Goal: Transaction & Acquisition: Purchase product/service

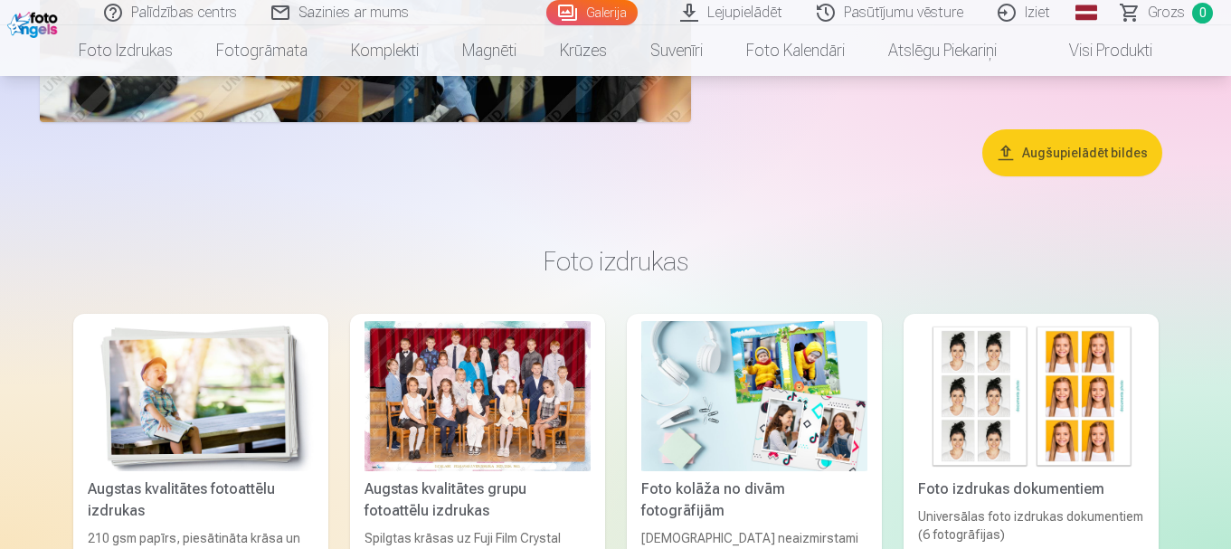
scroll to position [6966, 0]
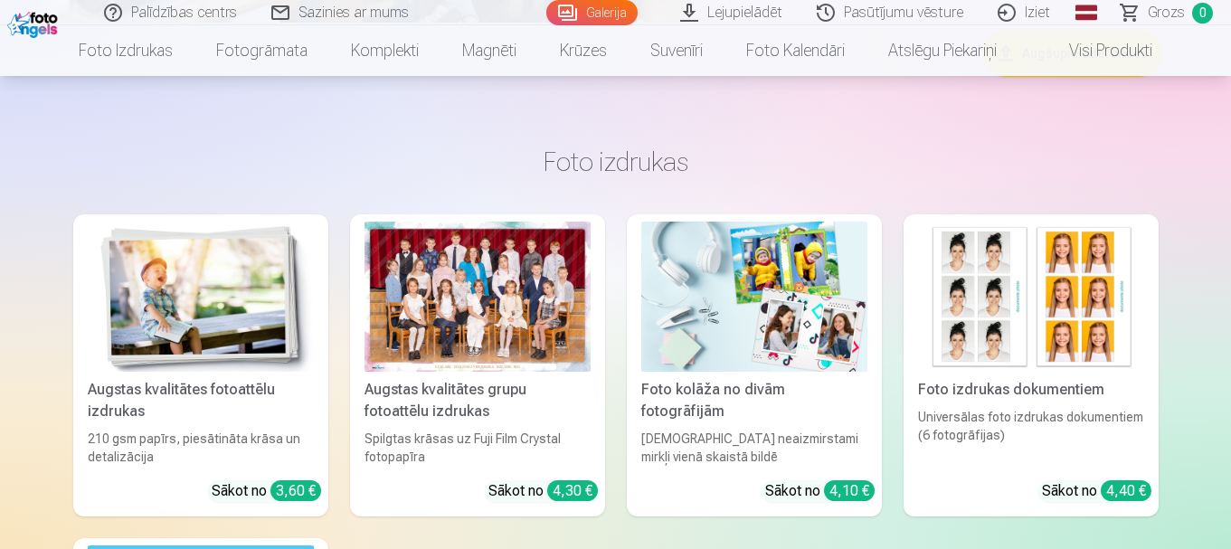
click at [445, 349] on div at bounding box center [478, 297] width 226 height 151
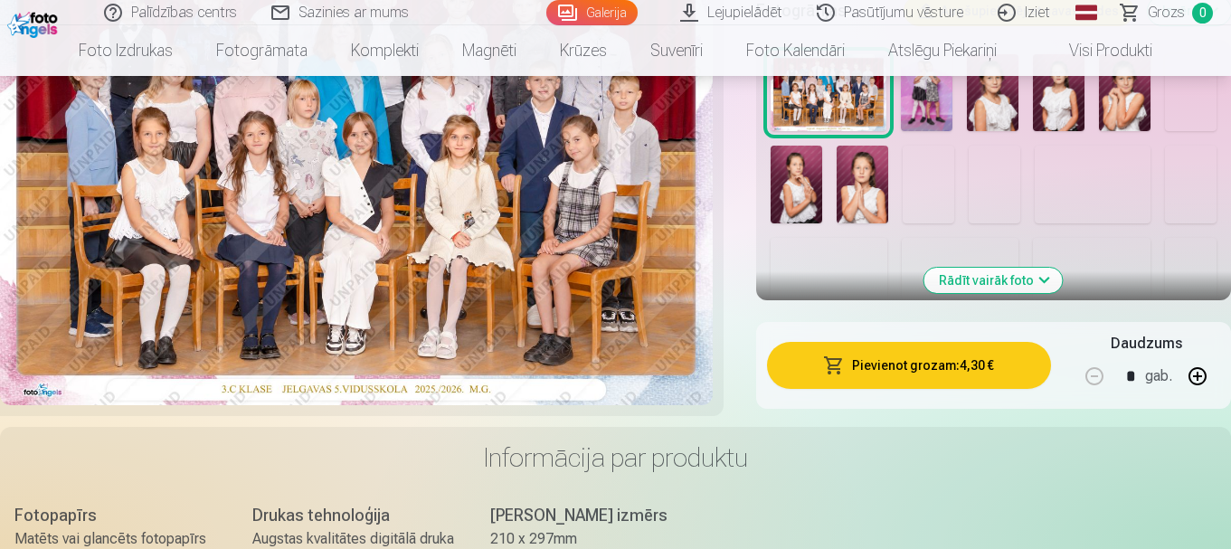
scroll to position [724, 0]
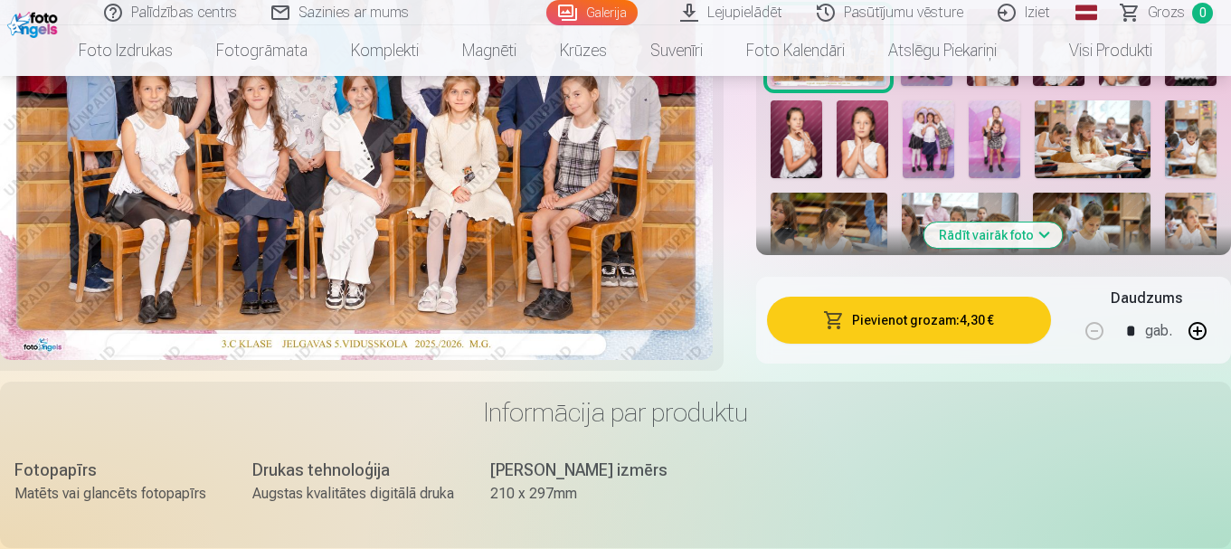
click at [801, 142] on img at bounding box center [797, 139] width 52 height 78
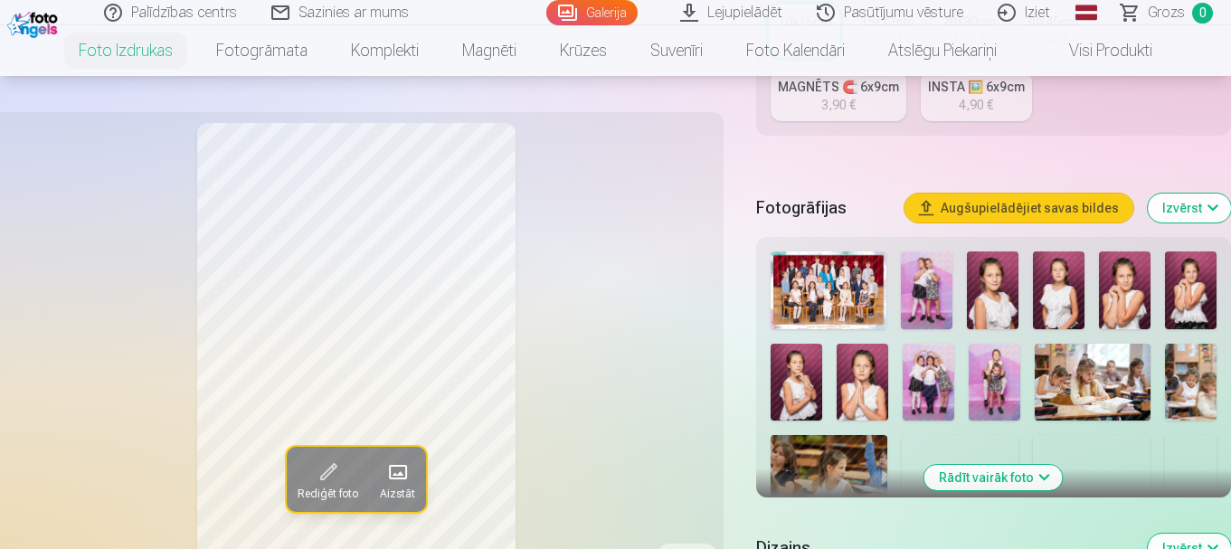
scroll to position [452, 0]
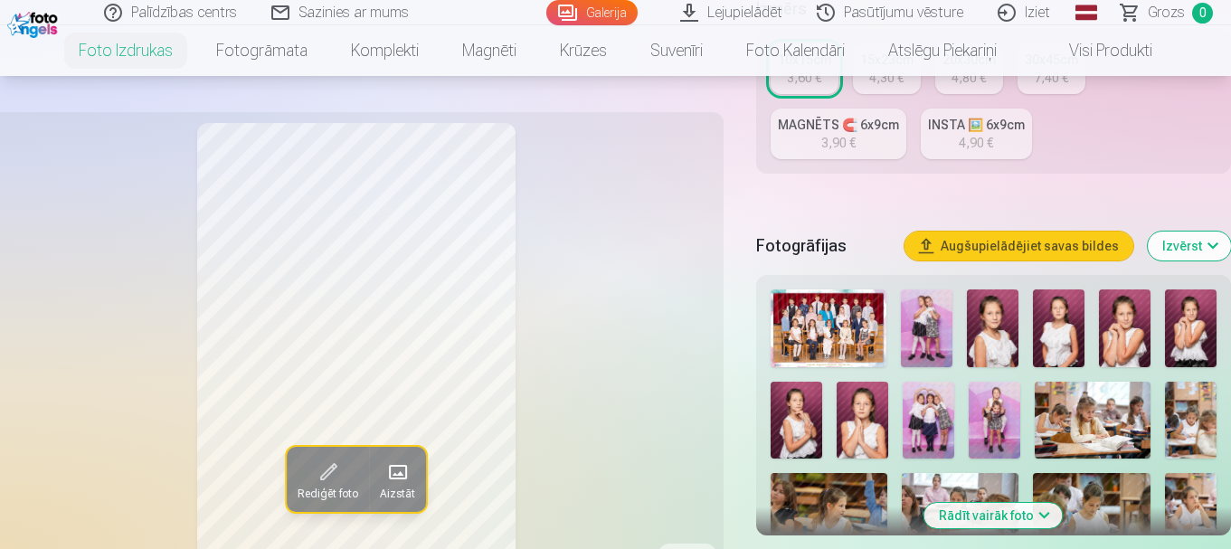
click at [846, 342] on img at bounding box center [829, 328] width 116 height 78
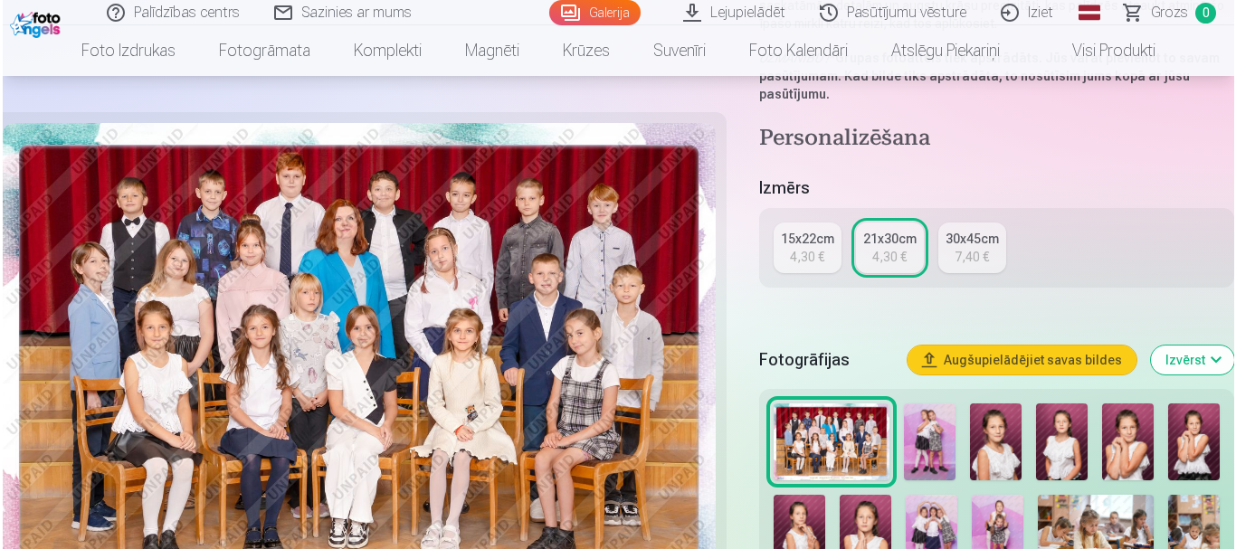
scroll to position [362, 0]
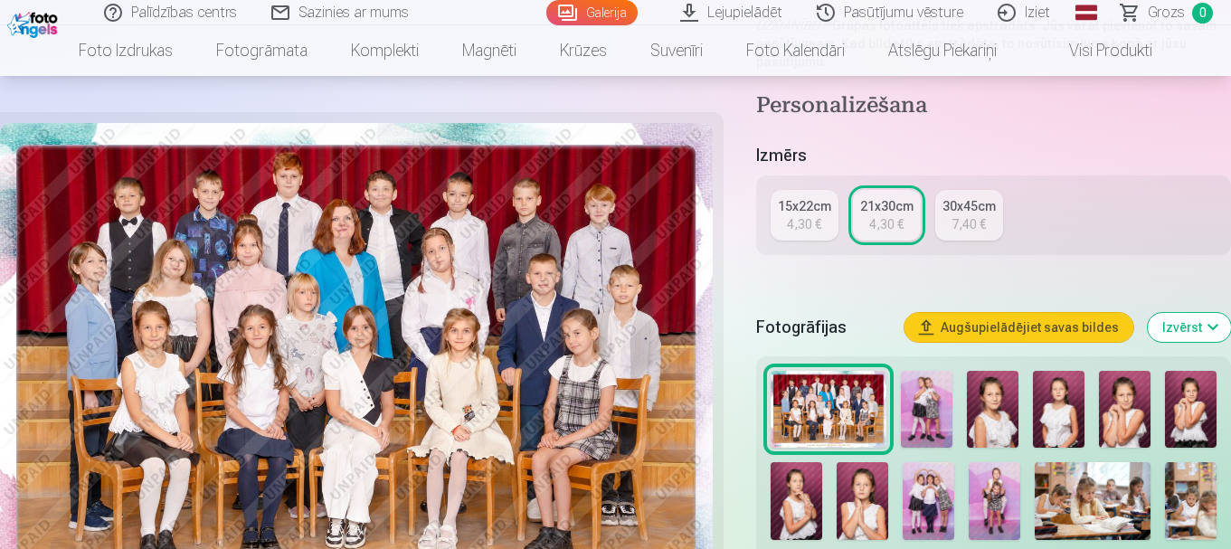
click at [964, 327] on button "Augšupielādējiet savas bildes" at bounding box center [1019, 327] width 229 height 29
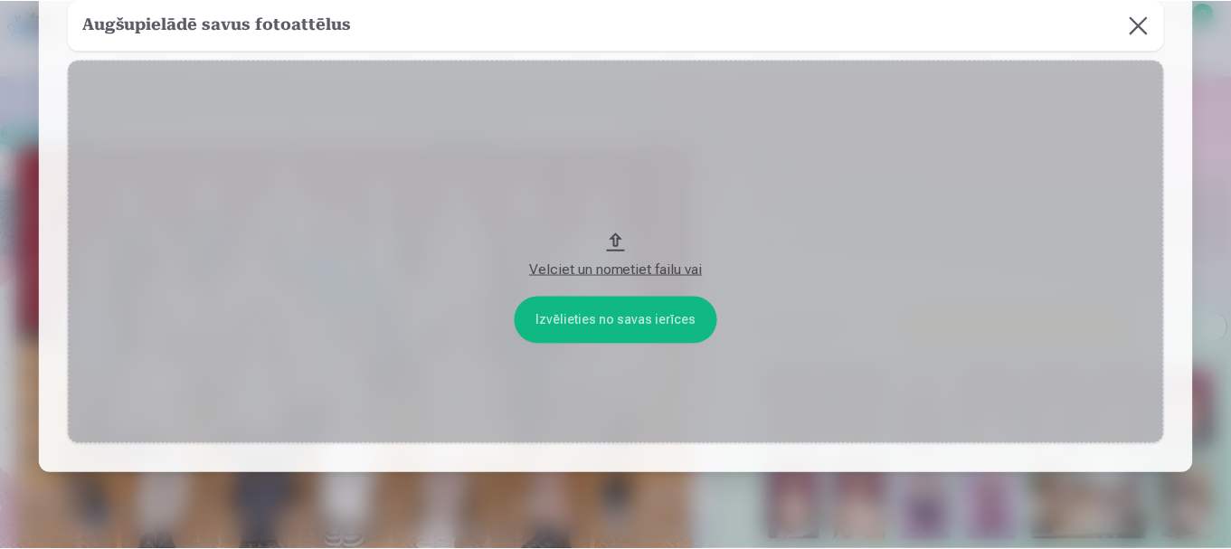
scroll to position [154, 0]
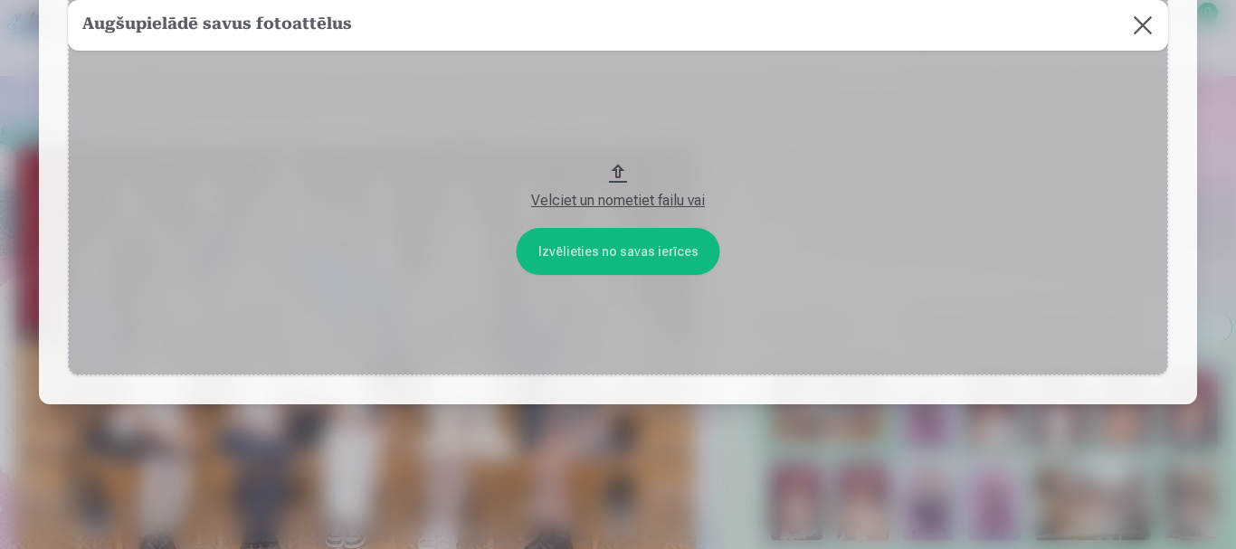
click at [662, 247] on button "Velciet un nometiet failu vai" at bounding box center [618, 183] width 1100 height 384
click at [1149, 24] on button at bounding box center [1142, 25] width 51 height 51
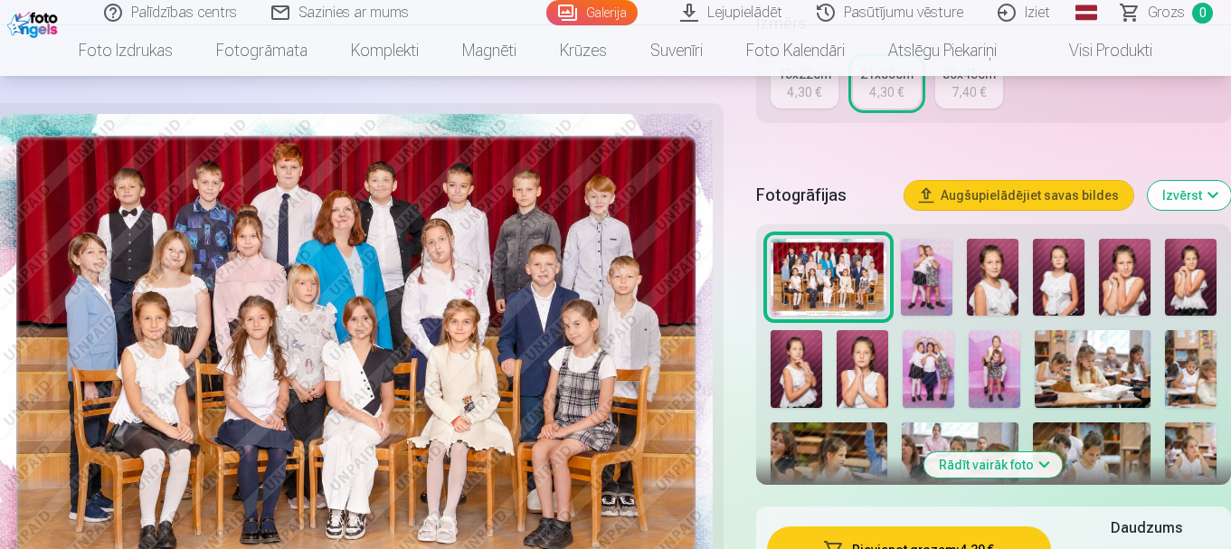
scroll to position [633, 0]
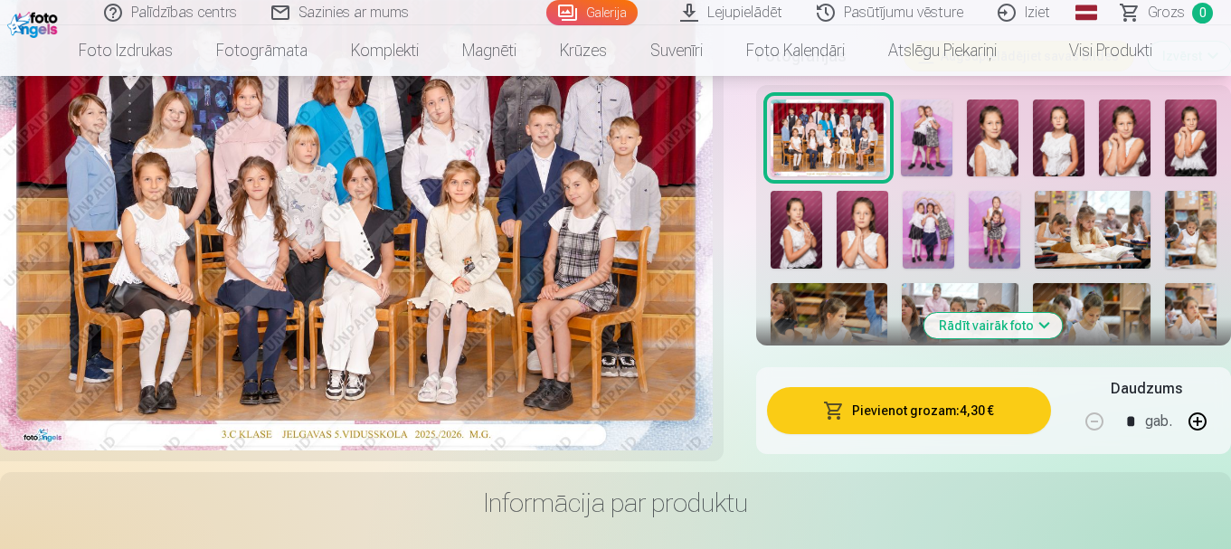
click at [430, 273] on img at bounding box center [356, 213] width 713 height 476
click at [430, 272] on img at bounding box center [356, 213] width 713 height 476
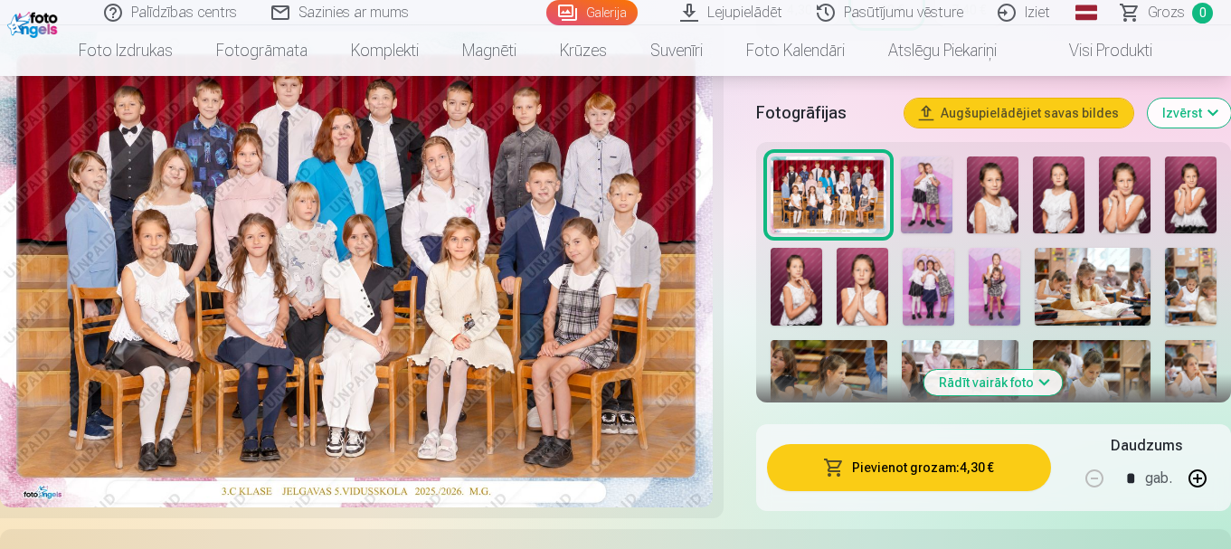
scroll to position [452, 0]
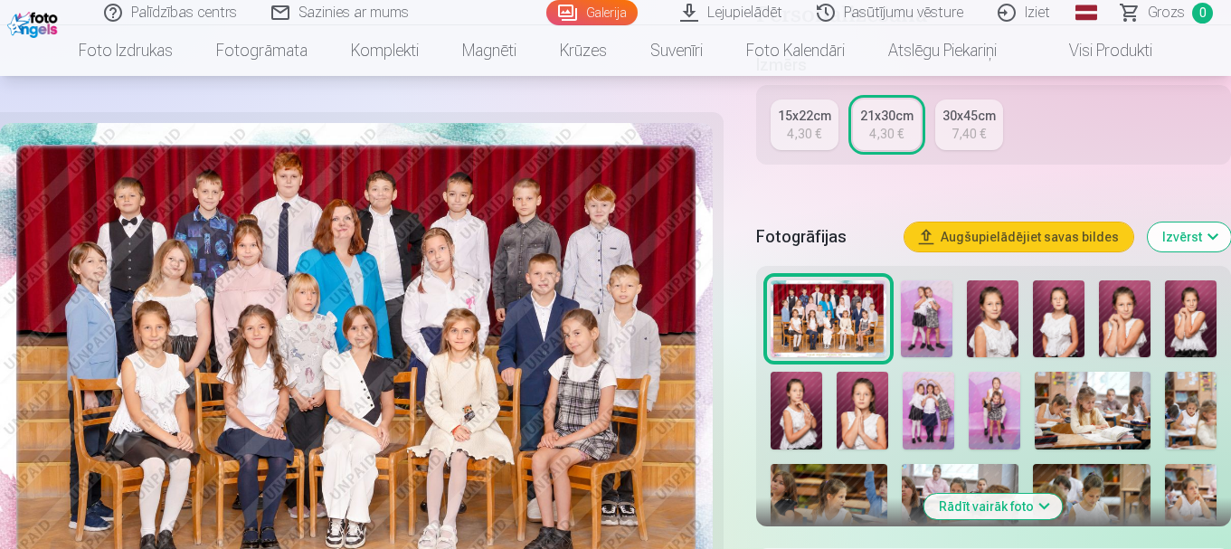
click at [796, 130] on div "4,30 €" at bounding box center [804, 134] width 34 height 18
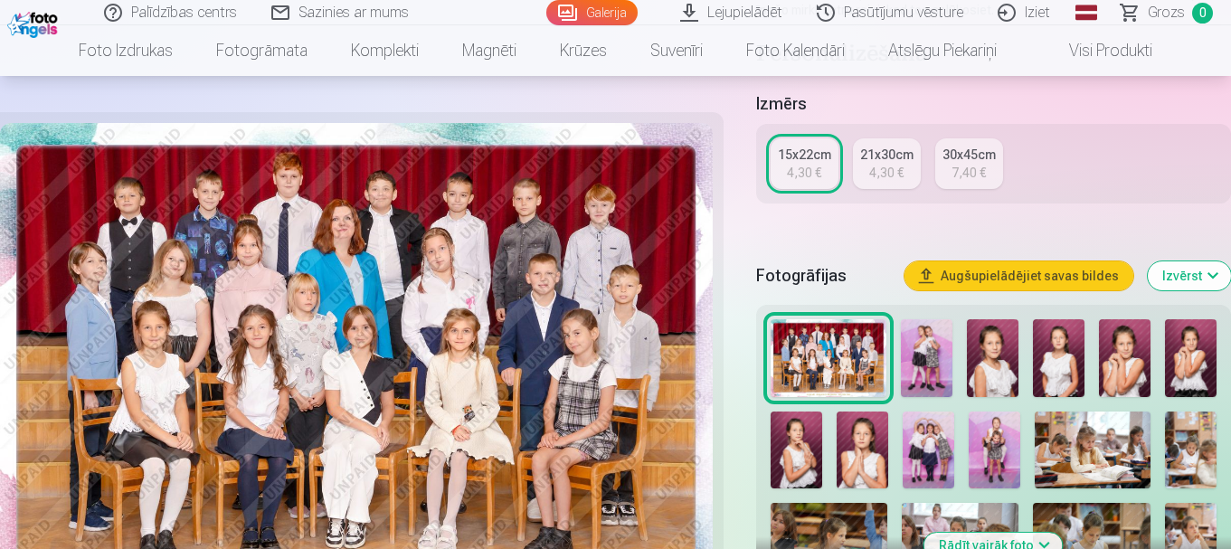
scroll to position [362, 0]
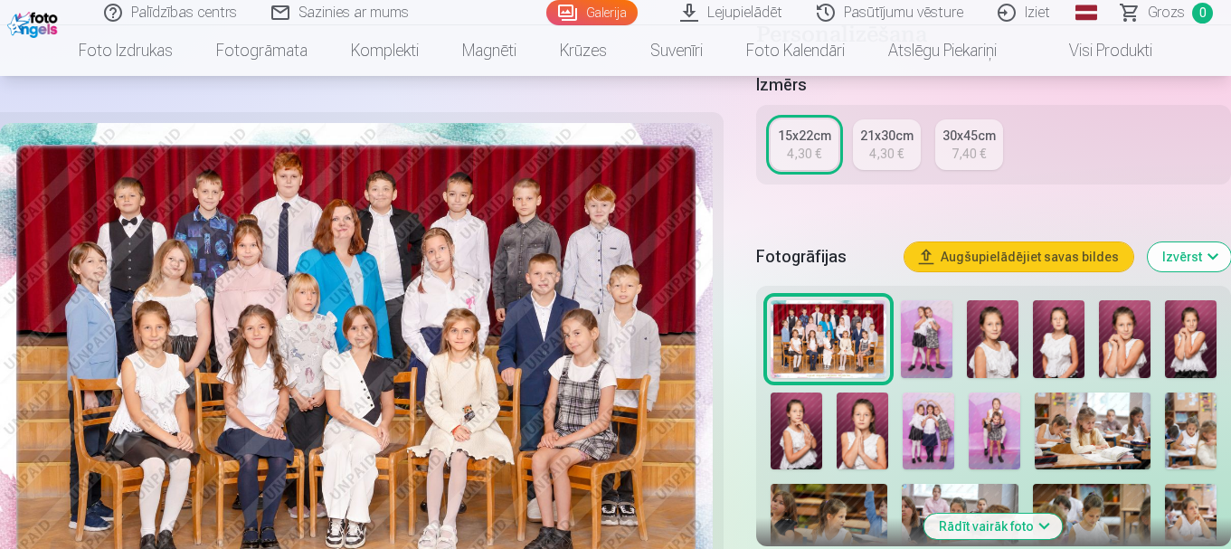
click at [880, 157] on div "4,30 €" at bounding box center [886, 154] width 34 height 18
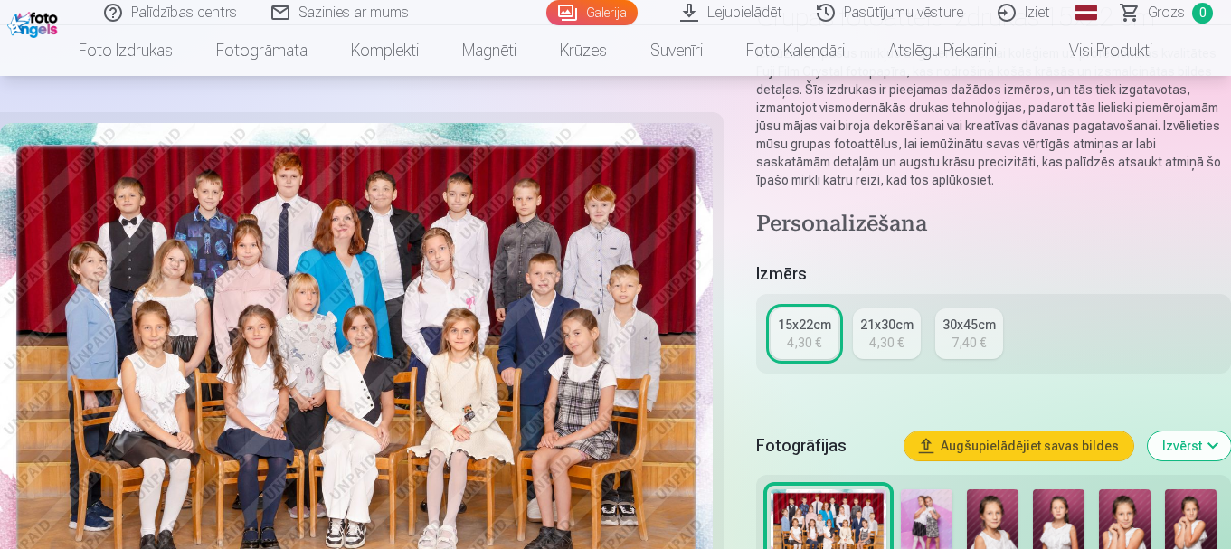
scroll to position [181, 0]
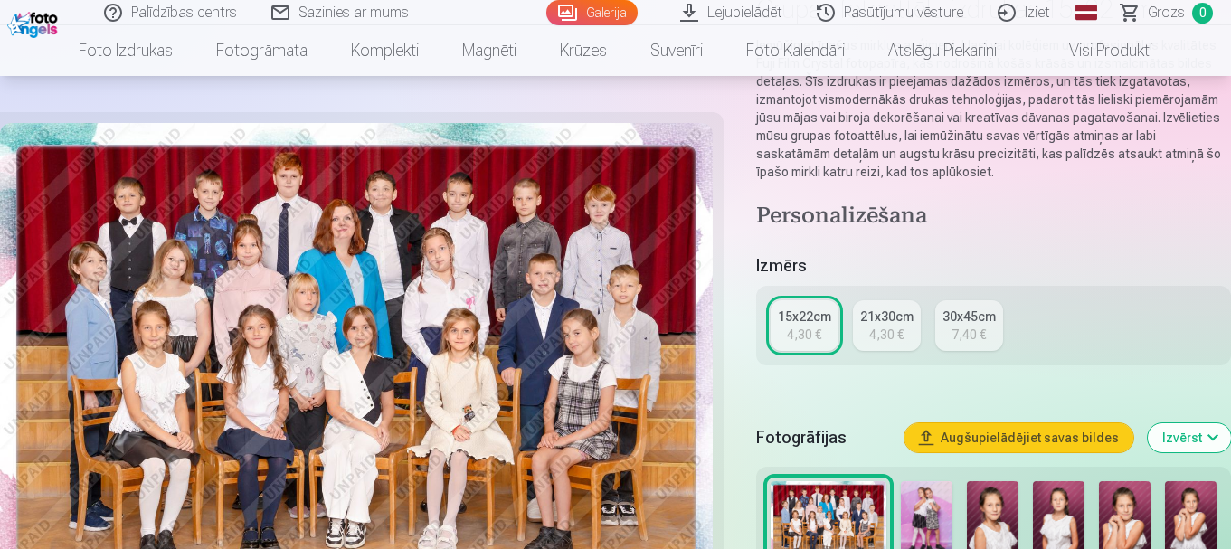
click at [908, 335] on link "21x30cm 4,30 €" at bounding box center [887, 325] width 68 height 51
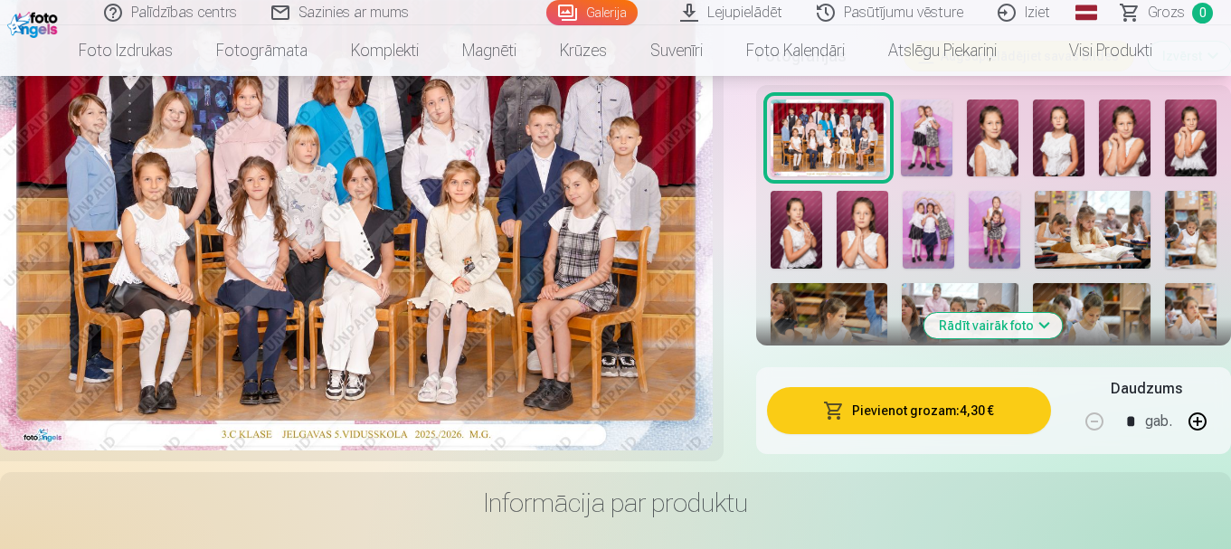
scroll to position [543, 0]
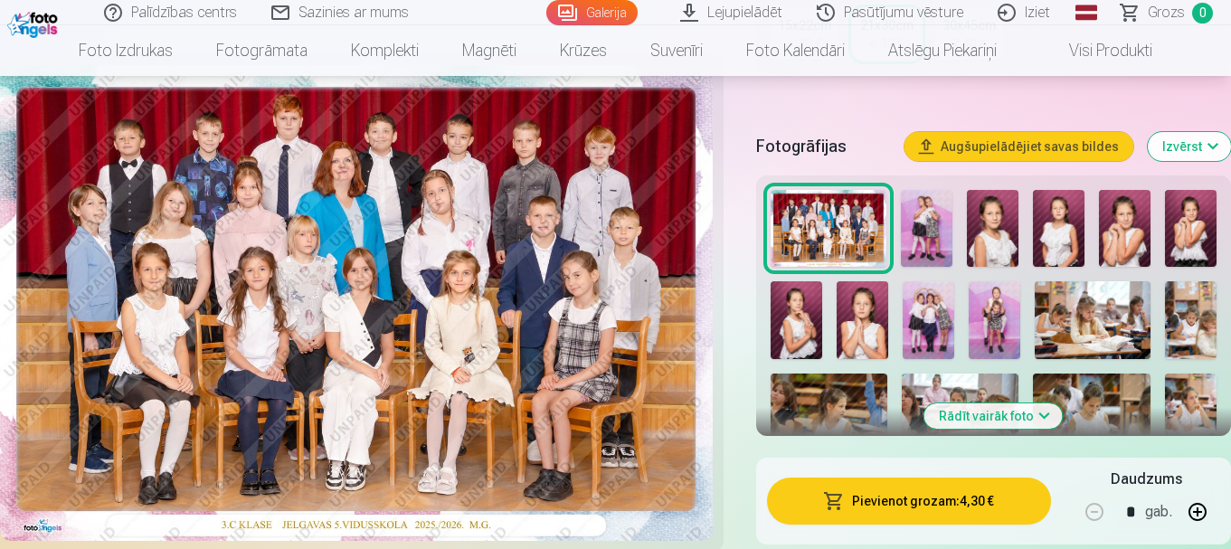
click at [1217, 143] on button "Izvērst" at bounding box center [1189, 146] width 83 height 29
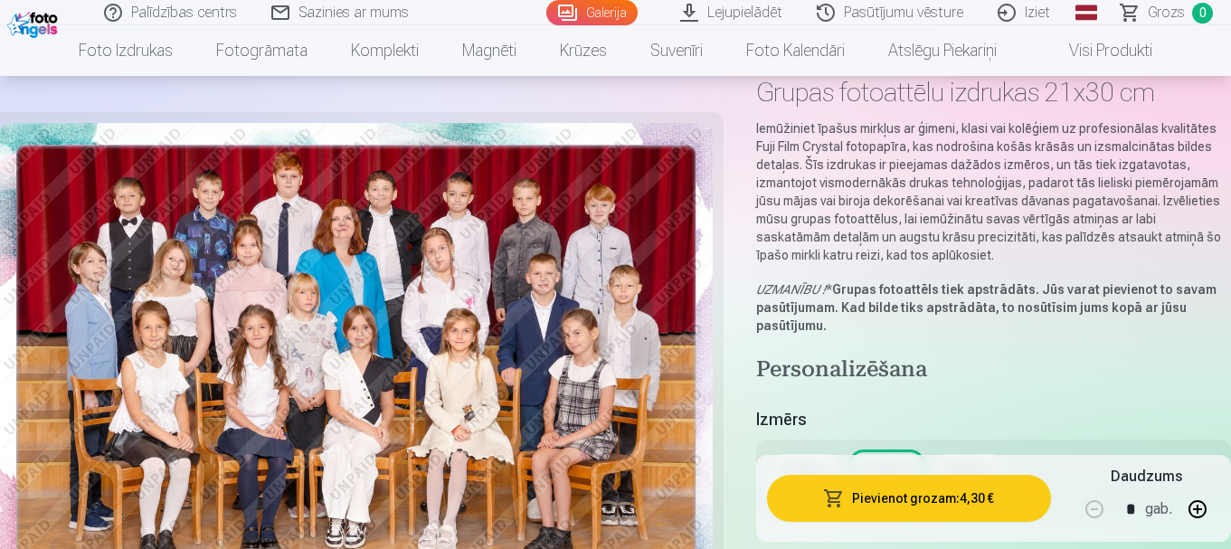
scroll to position [90, 0]
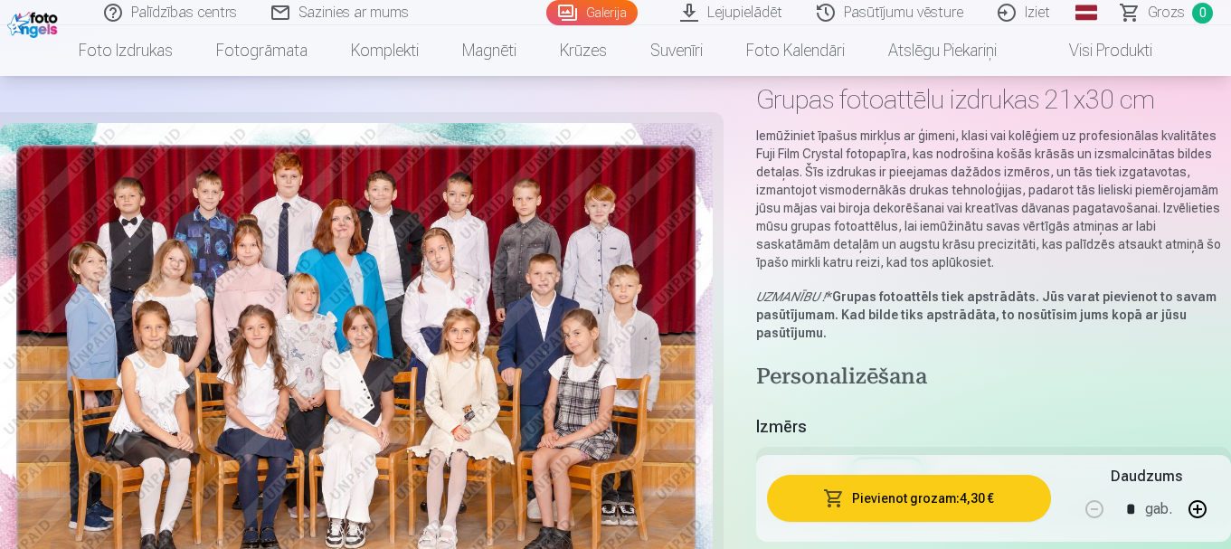
click at [949, 504] on button "Pievienot grozam : 4,30 €" at bounding box center [909, 498] width 284 height 47
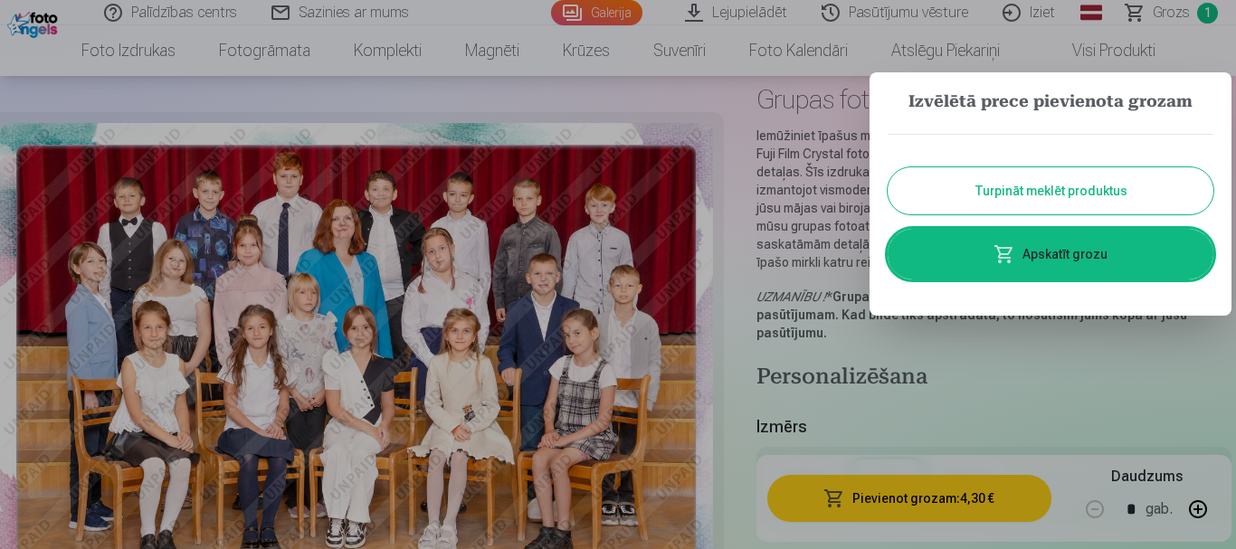
click at [1016, 197] on button "Turpināt meklēt produktus" at bounding box center [1050, 190] width 326 height 47
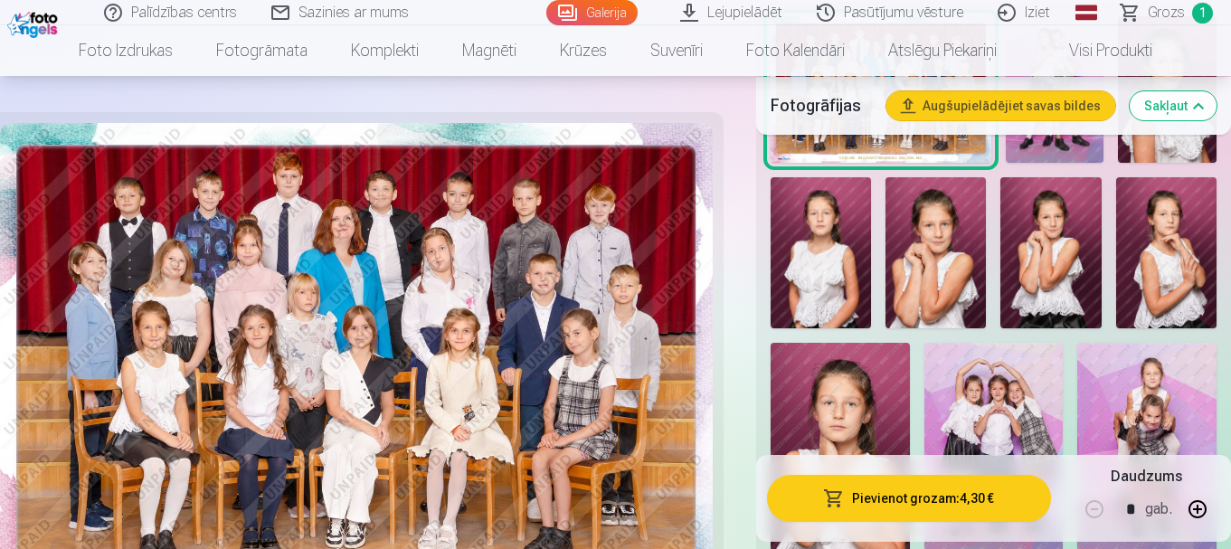
scroll to position [724, 0]
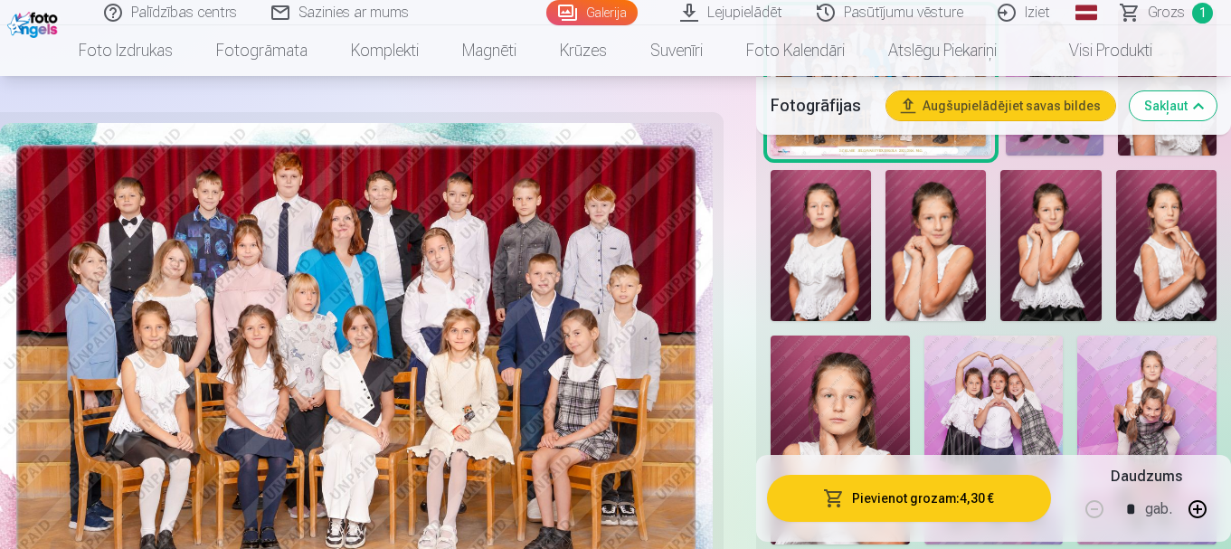
click at [1023, 218] on img at bounding box center [1051, 245] width 100 height 151
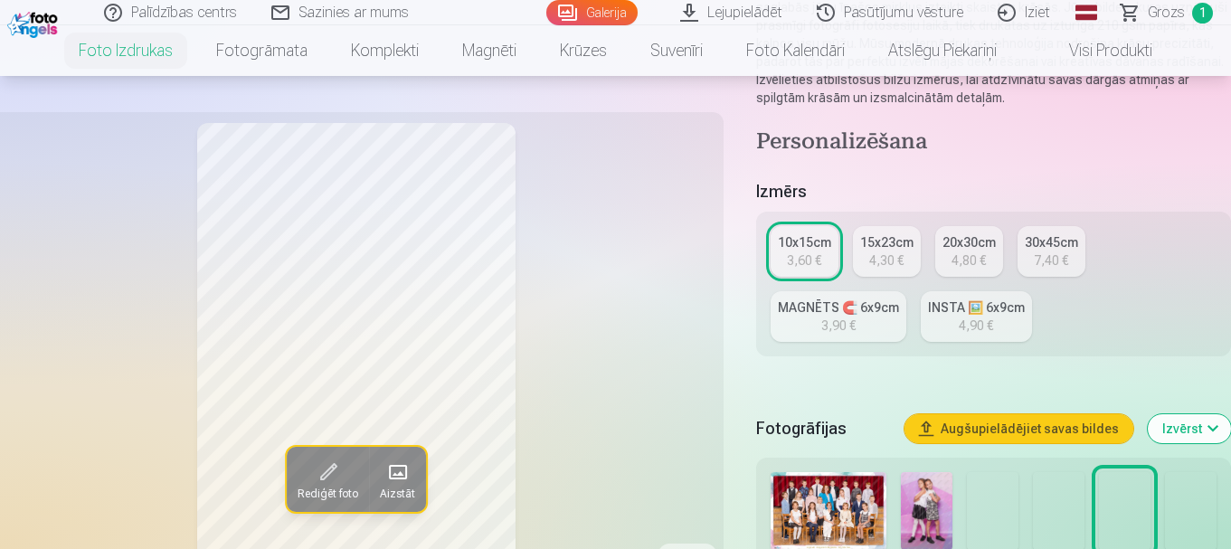
scroll to position [271, 0]
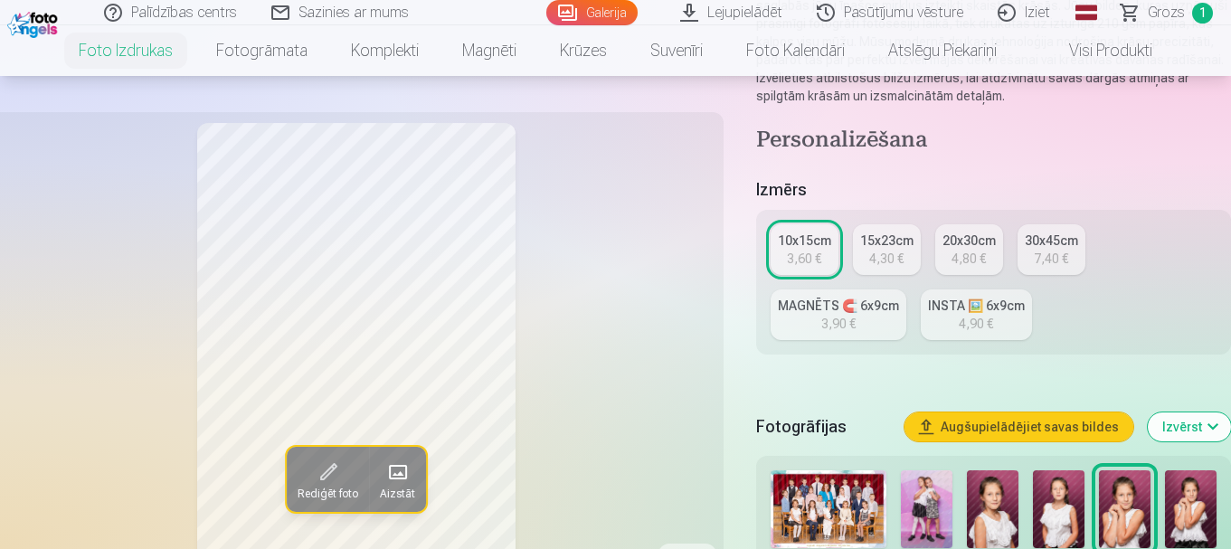
click at [890, 255] on div "4,30 €" at bounding box center [886, 259] width 34 height 18
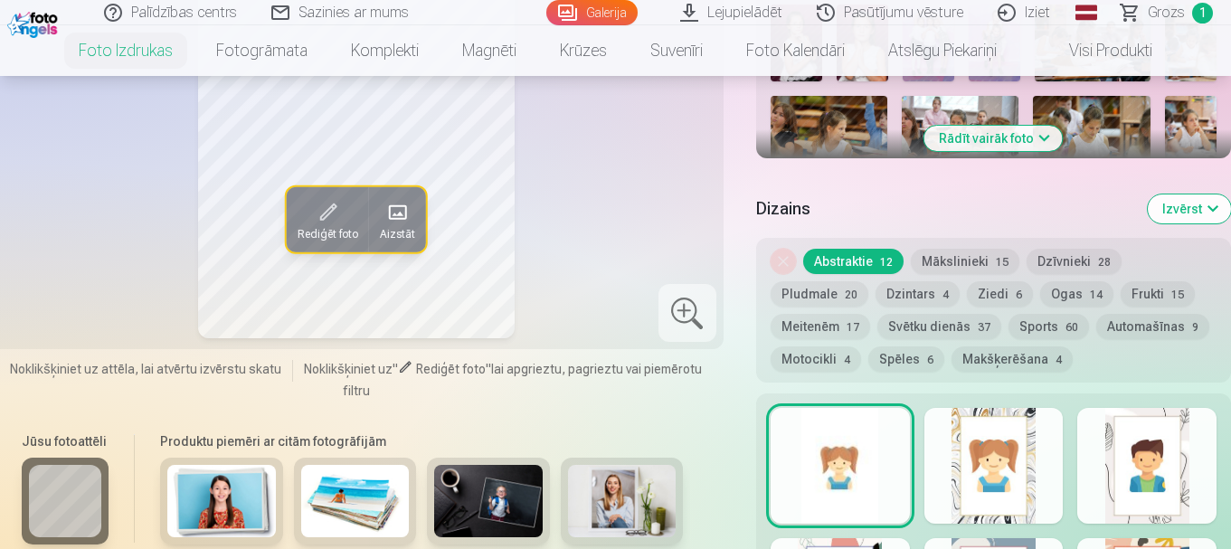
scroll to position [814, 0]
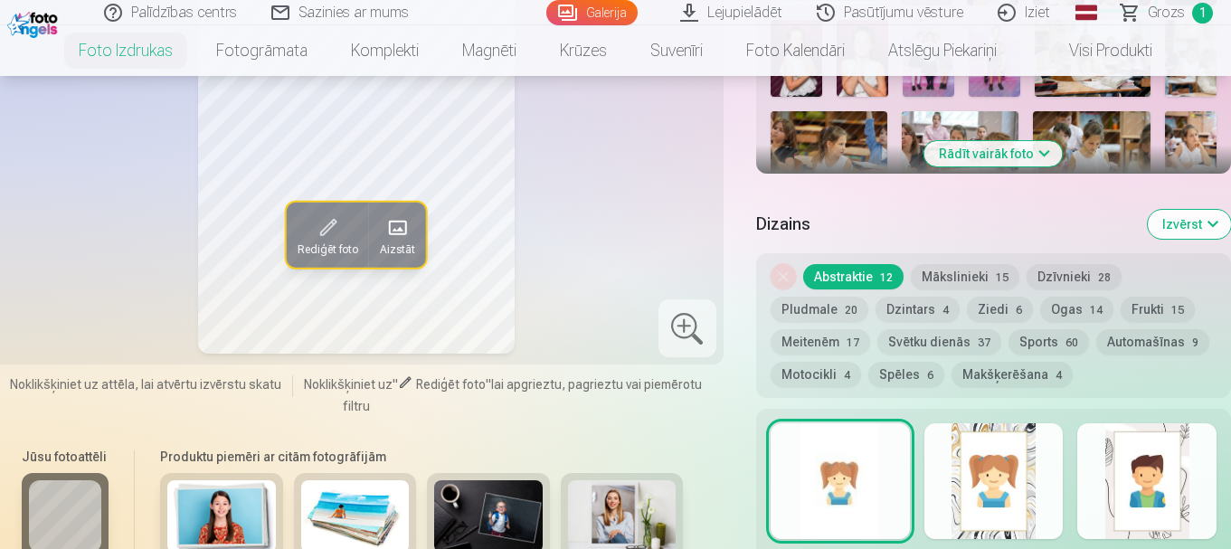
click at [970, 267] on button "Mākslinieki 15" at bounding box center [965, 276] width 109 height 25
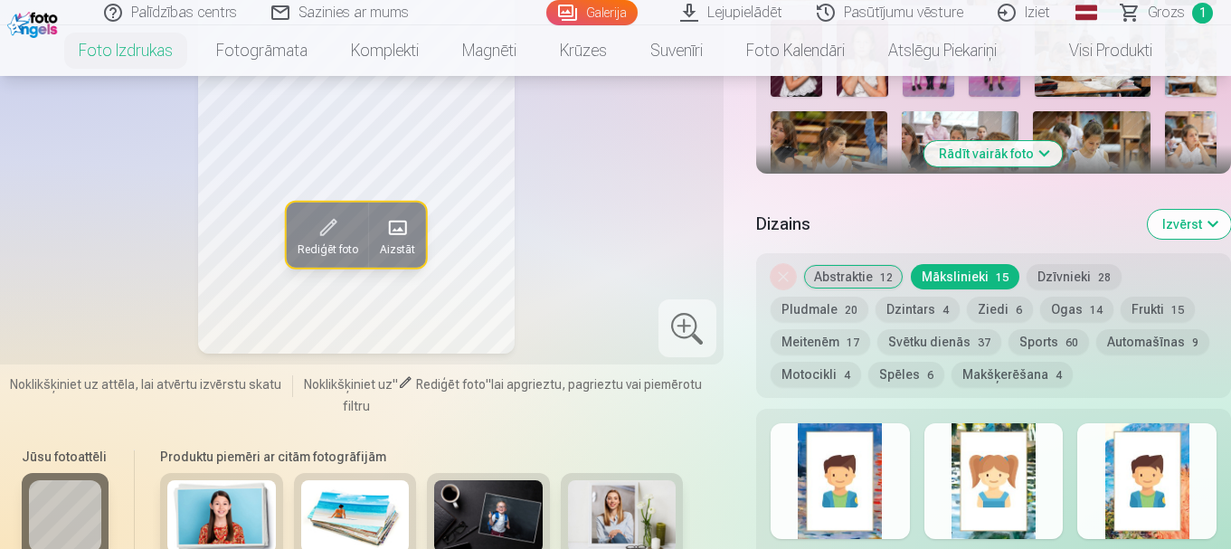
click at [851, 282] on button "Abstraktie 12" at bounding box center [853, 276] width 100 height 25
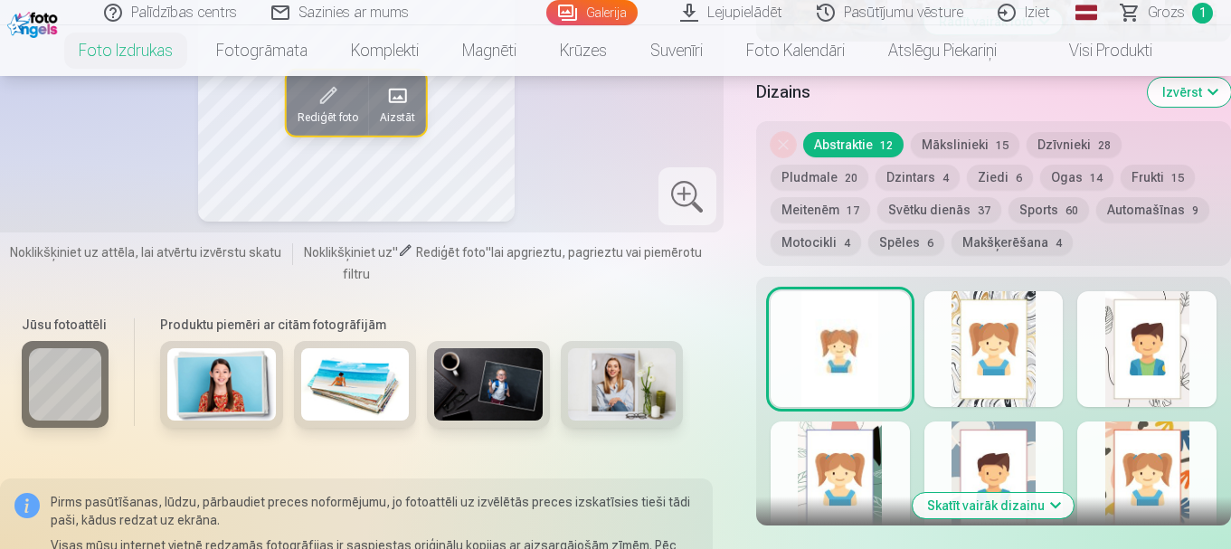
scroll to position [905, 0]
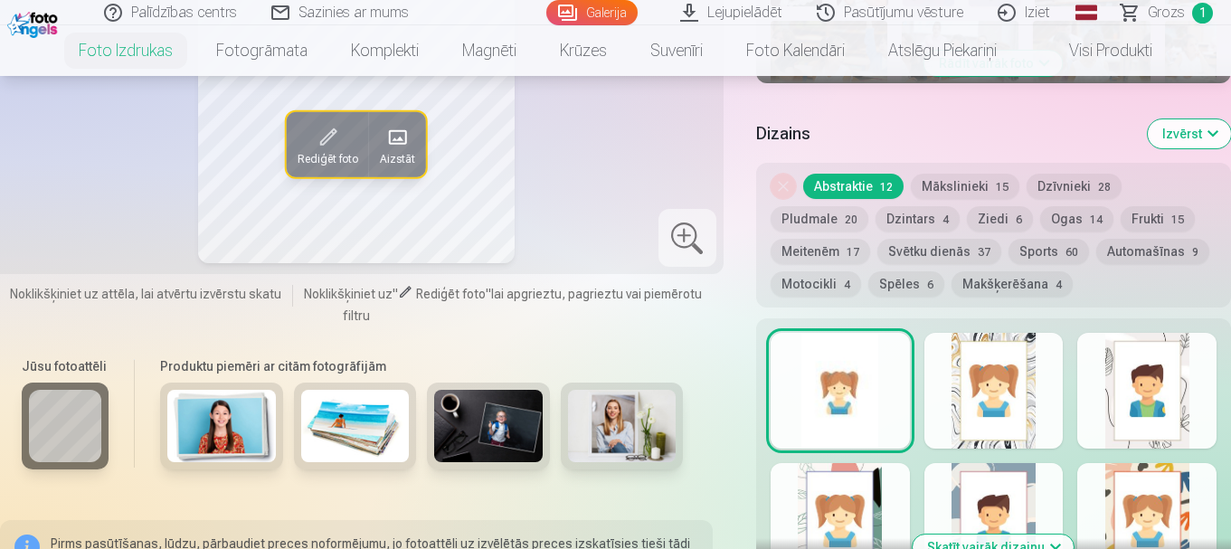
click at [821, 257] on button "Meitenēm 17" at bounding box center [821, 251] width 100 height 25
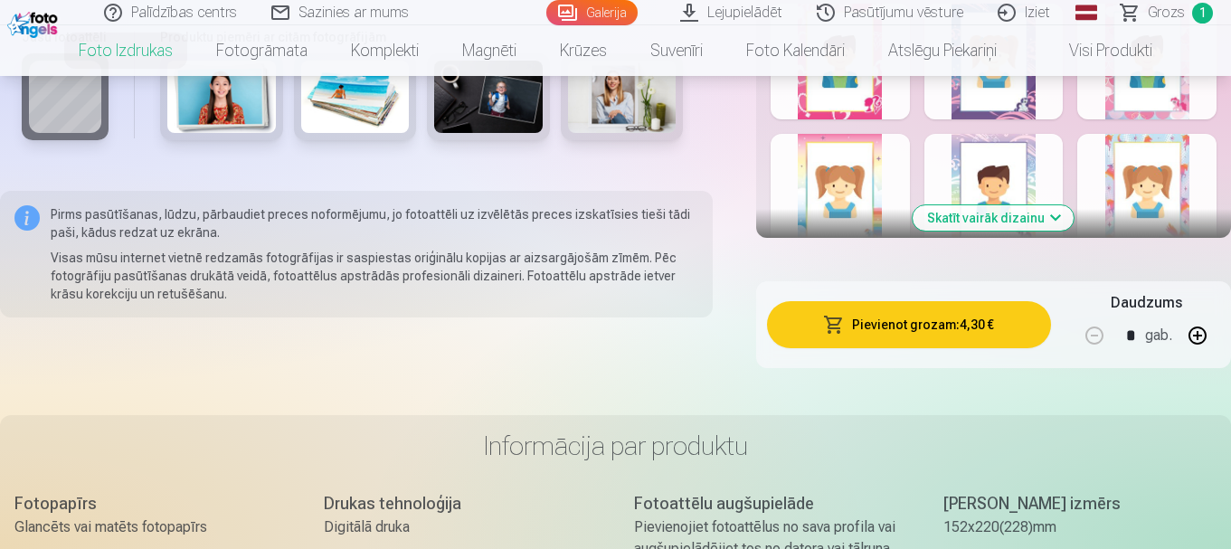
scroll to position [1266, 0]
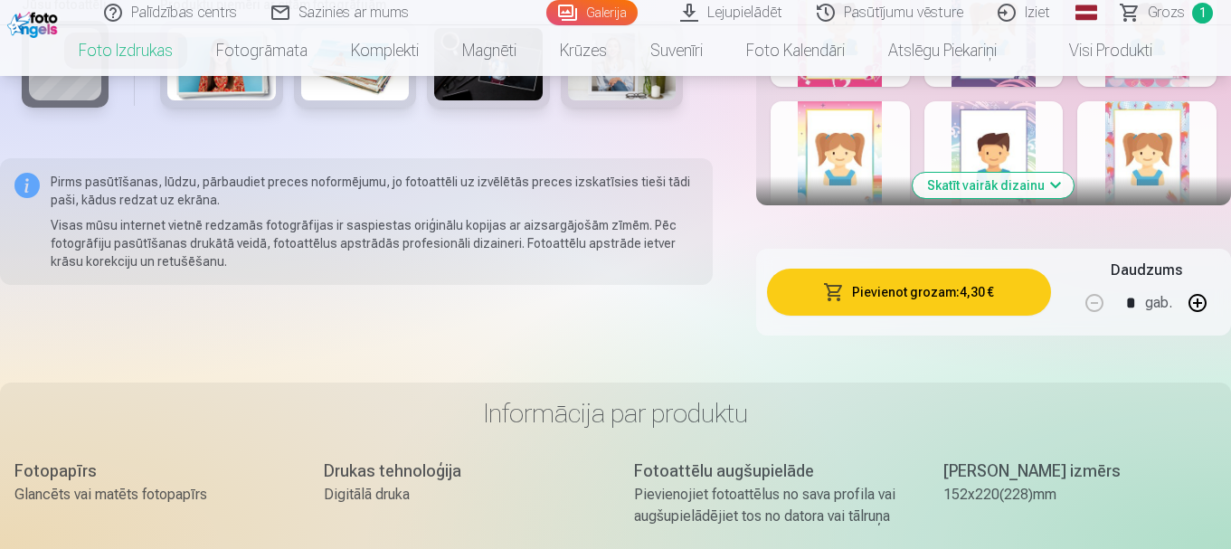
click at [1031, 192] on button "Skatīt vairāk dizainu" at bounding box center [993, 185] width 161 height 25
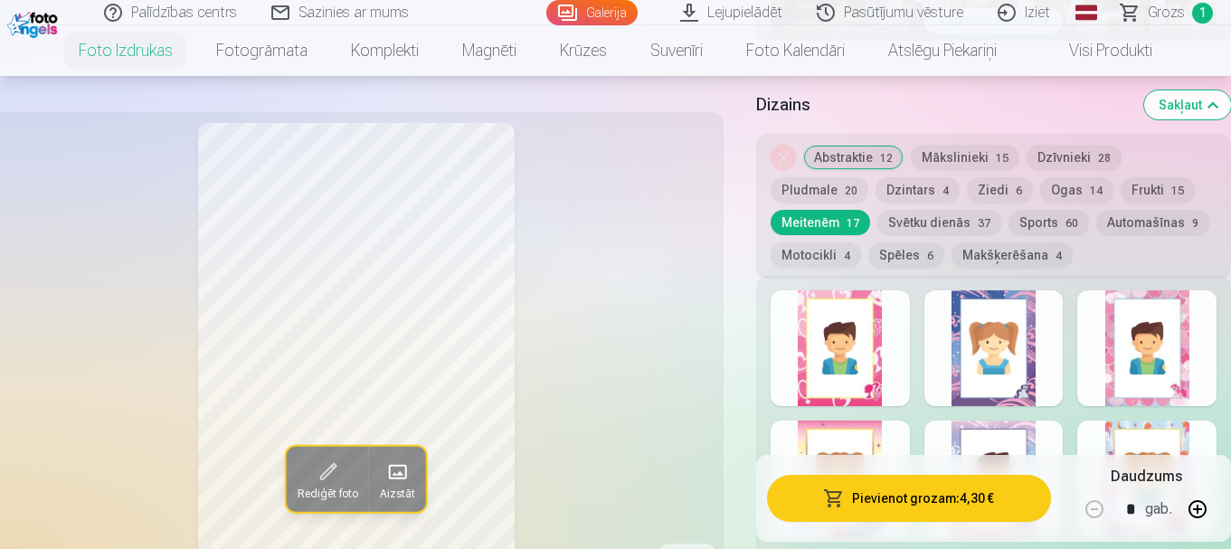
scroll to position [905, 0]
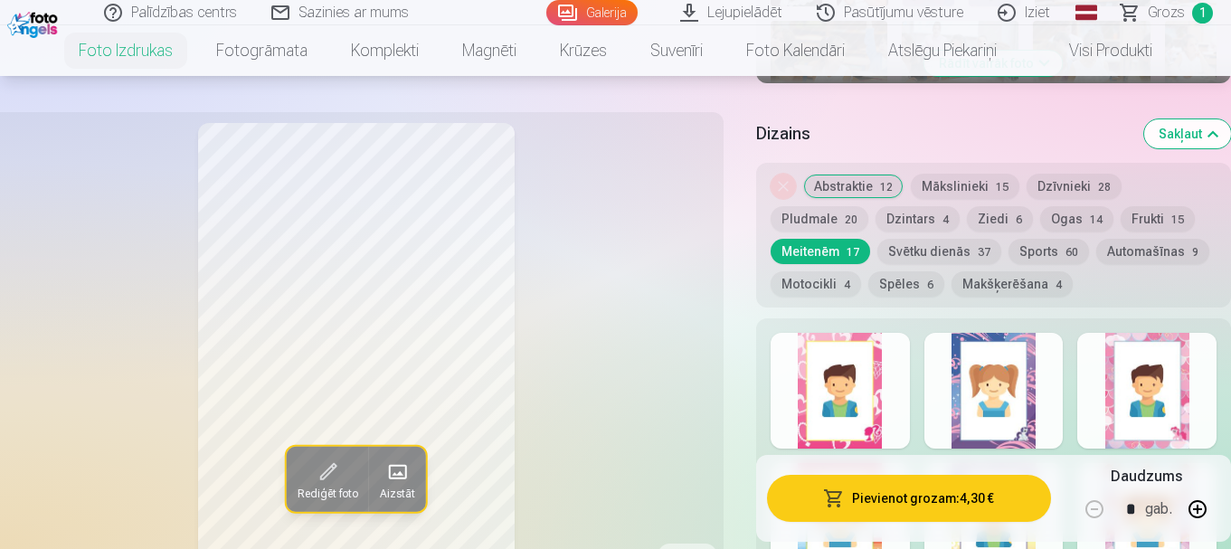
click at [842, 386] on div at bounding box center [840, 391] width 139 height 116
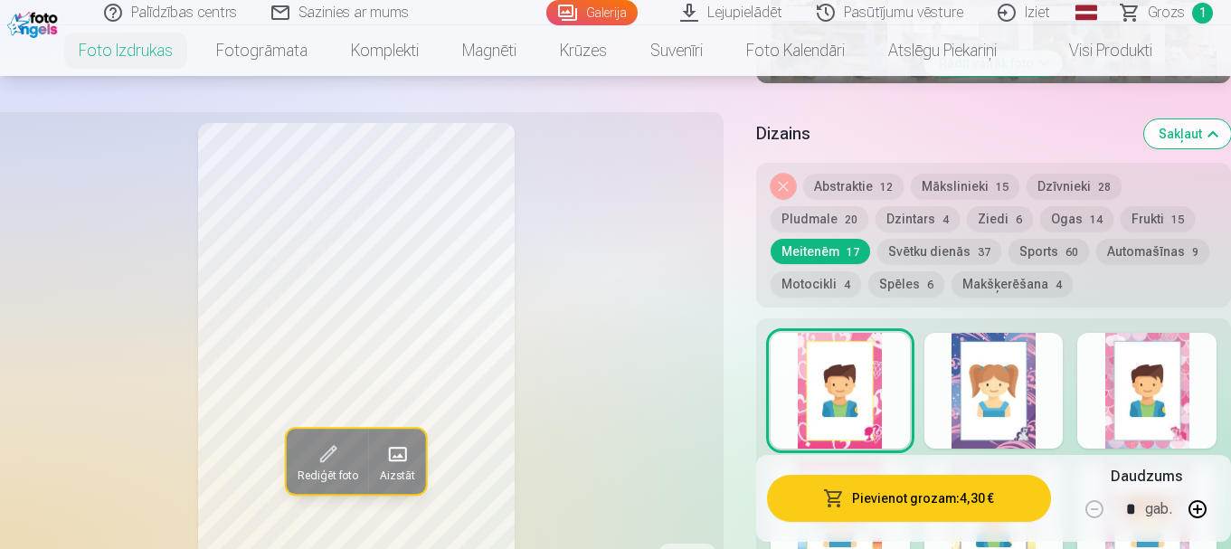
click at [1029, 374] on div at bounding box center [994, 391] width 139 height 116
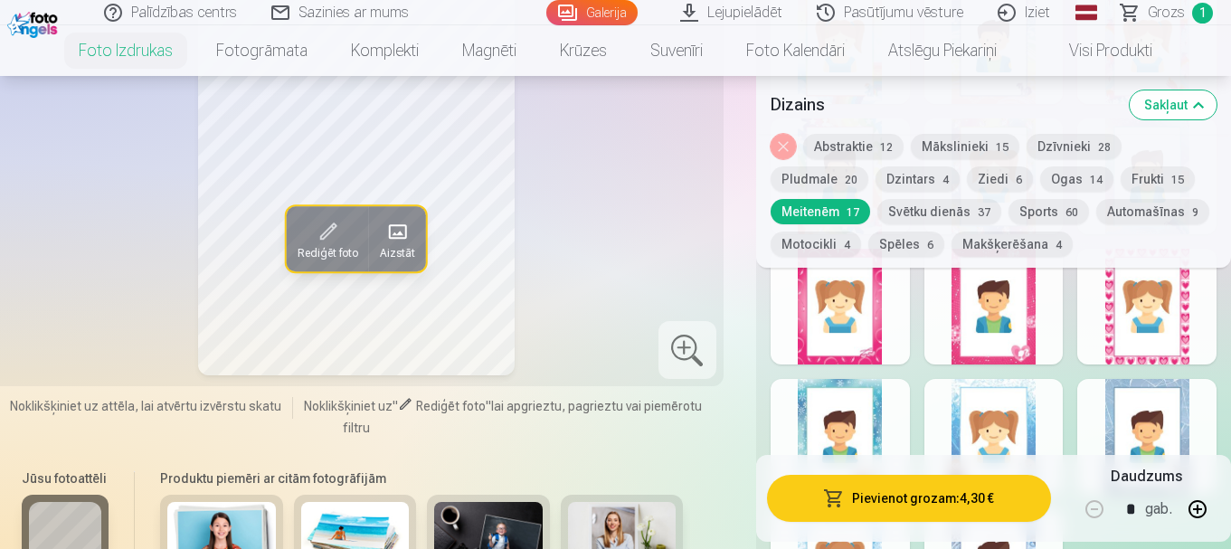
scroll to position [1357, 0]
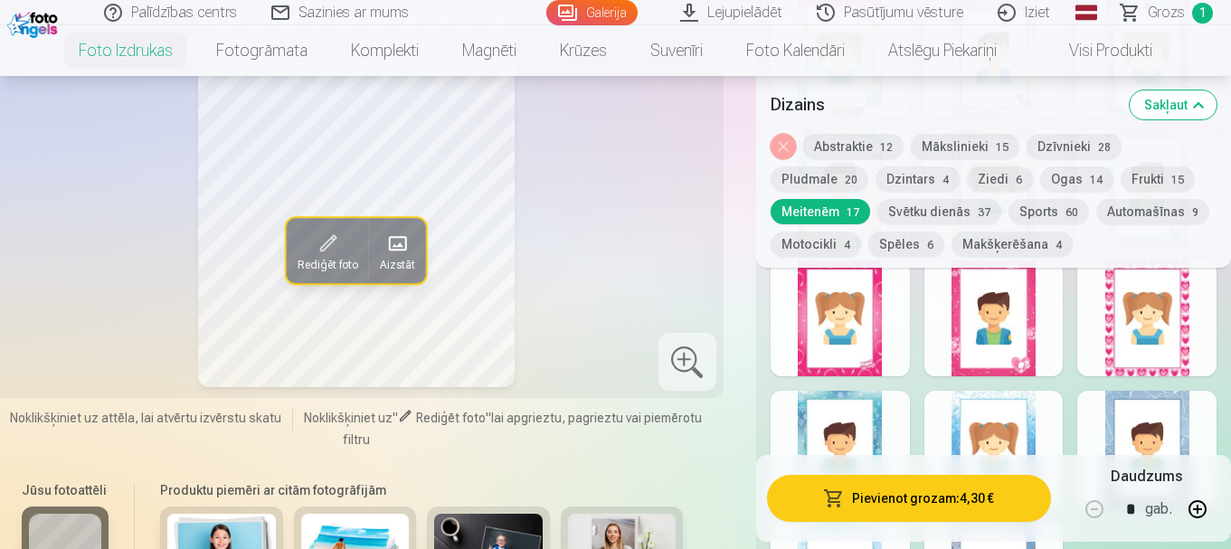
click at [1135, 322] on div at bounding box center [1146, 319] width 139 height 116
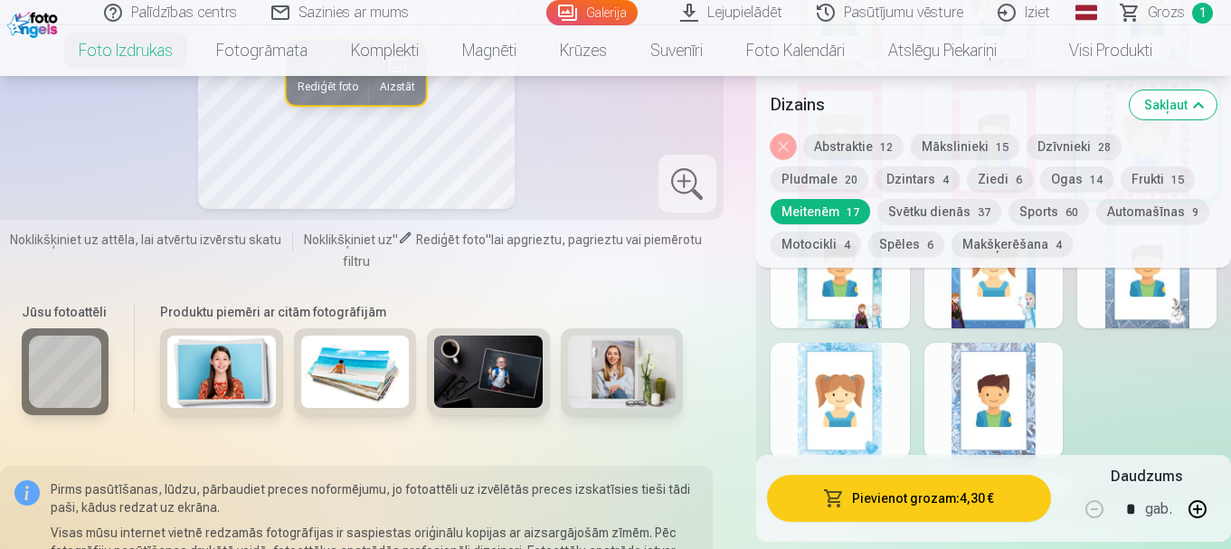
scroll to position [1538, 0]
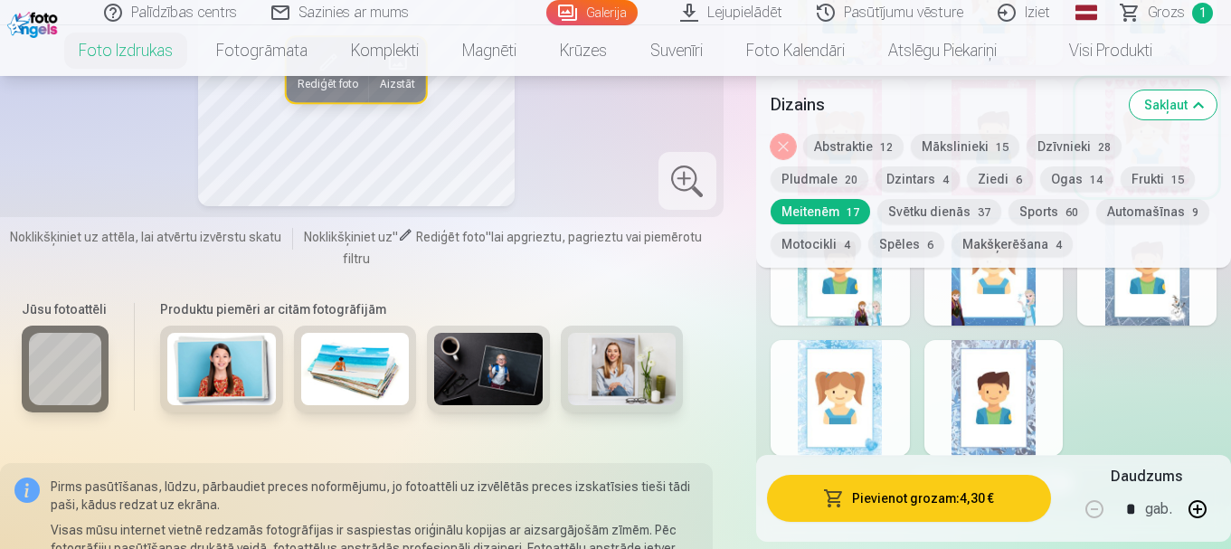
click at [1019, 313] on div at bounding box center [994, 268] width 139 height 116
click at [863, 409] on div at bounding box center [840, 398] width 139 height 116
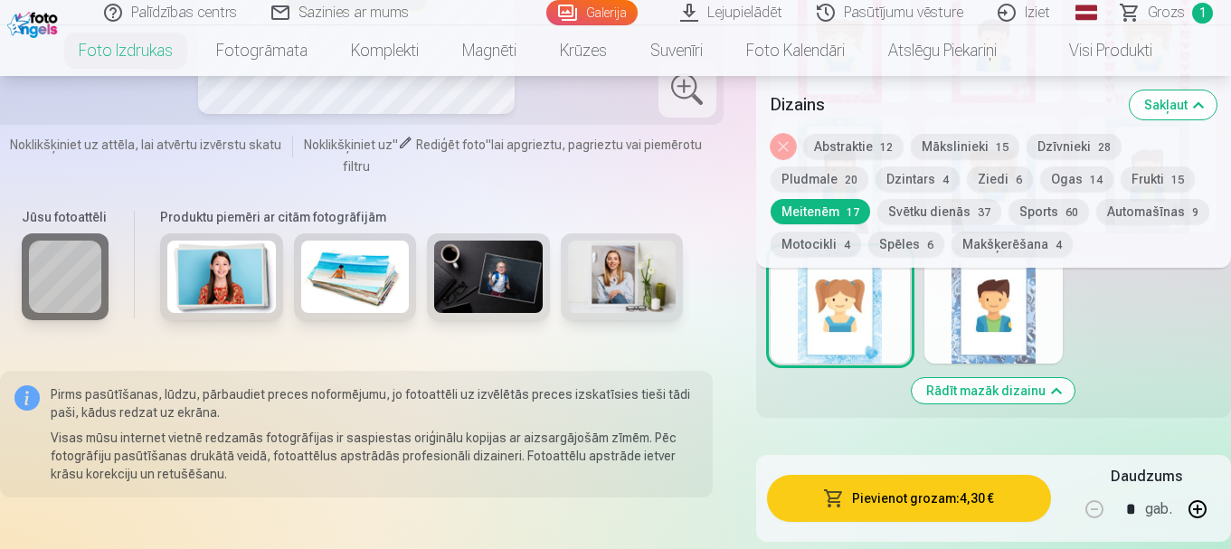
scroll to position [1628, 0]
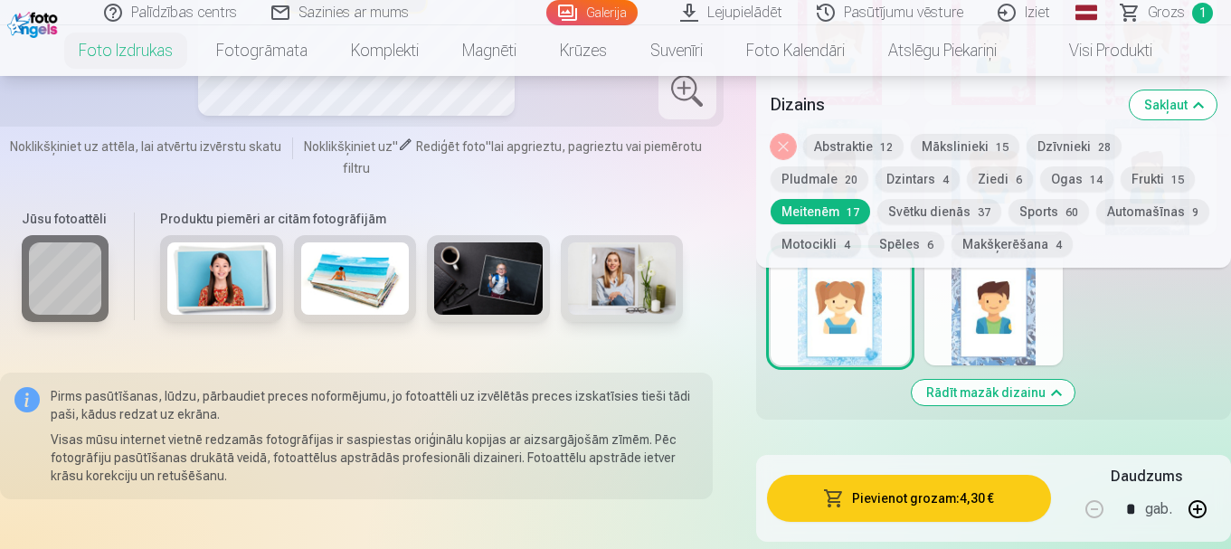
click at [1004, 318] on div at bounding box center [994, 308] width 139 height 116
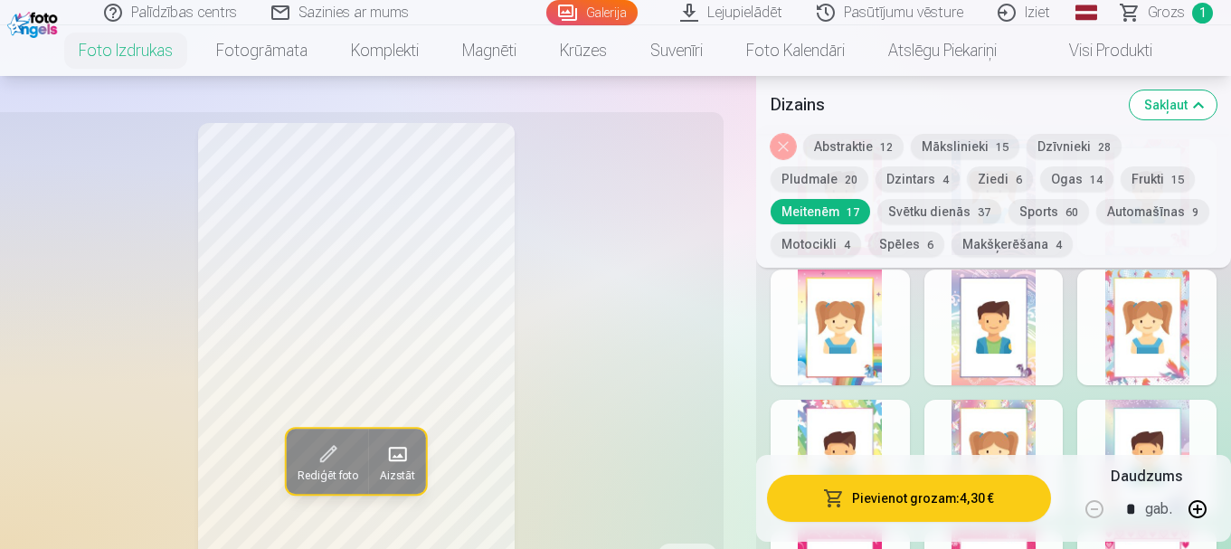
scroll to position [1086, 0]
click at [911, 183] on button "Dzintars 4" at bounding box center [918, 178] width 84 height 25
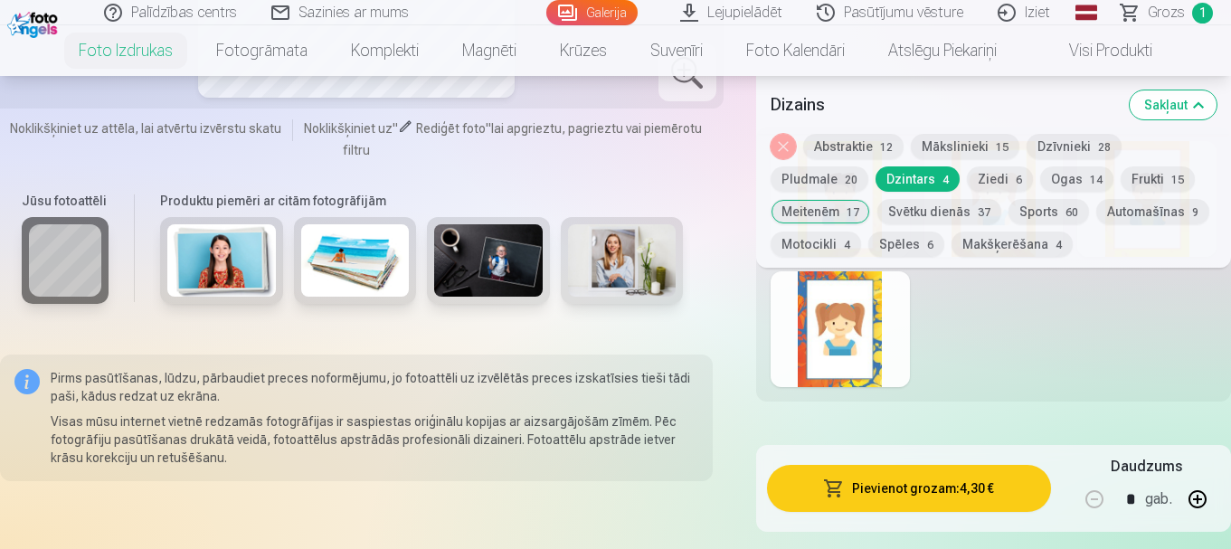
click at [972, 184] on button "Ziedi 6" at bounding box center [1000, 178] width 66 height 25
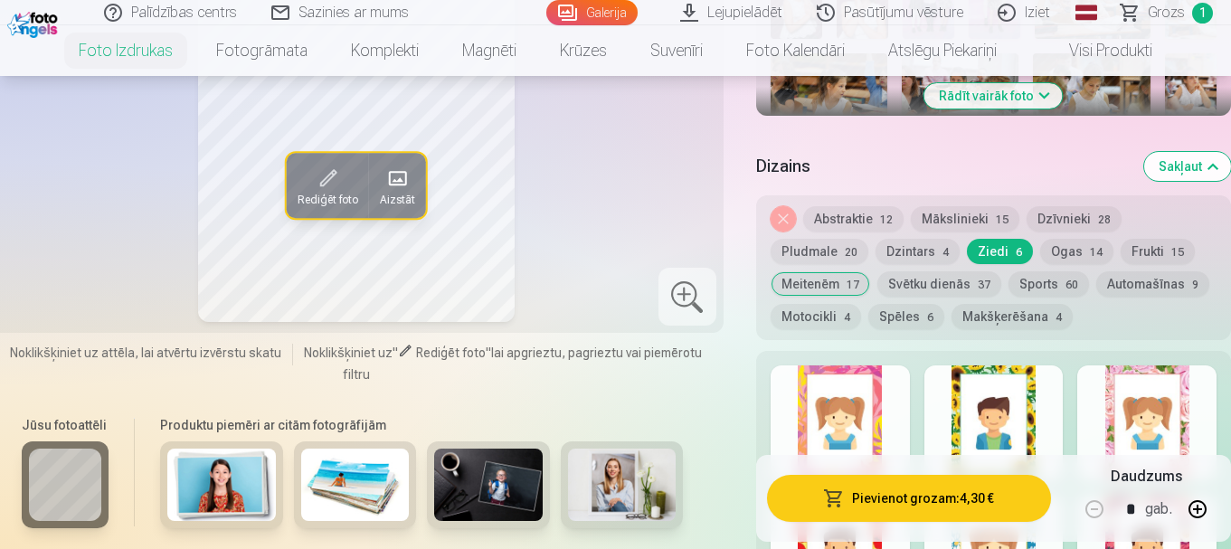
scroll to position [905, 0]
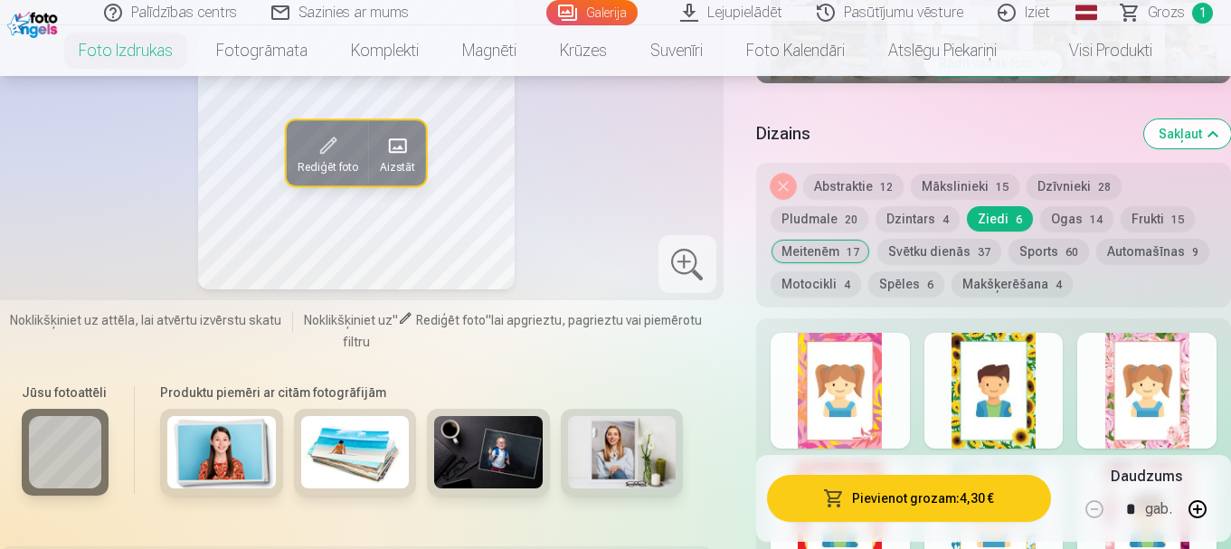
click at [1146, 432] on div at bounding box center [1146, 391] width 139 height 116
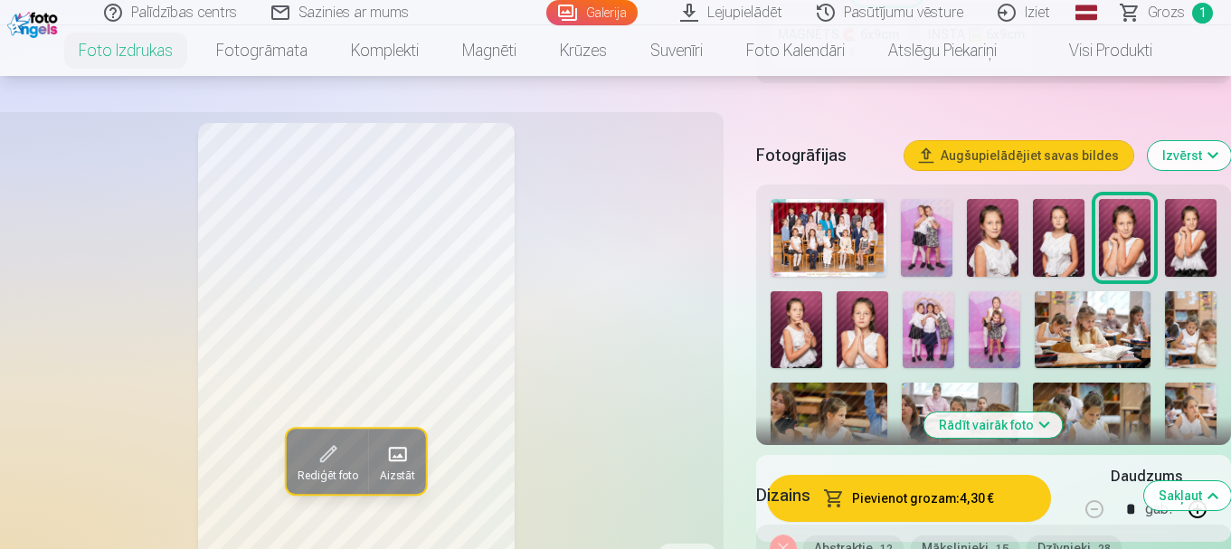
scroll to position [814, 0]
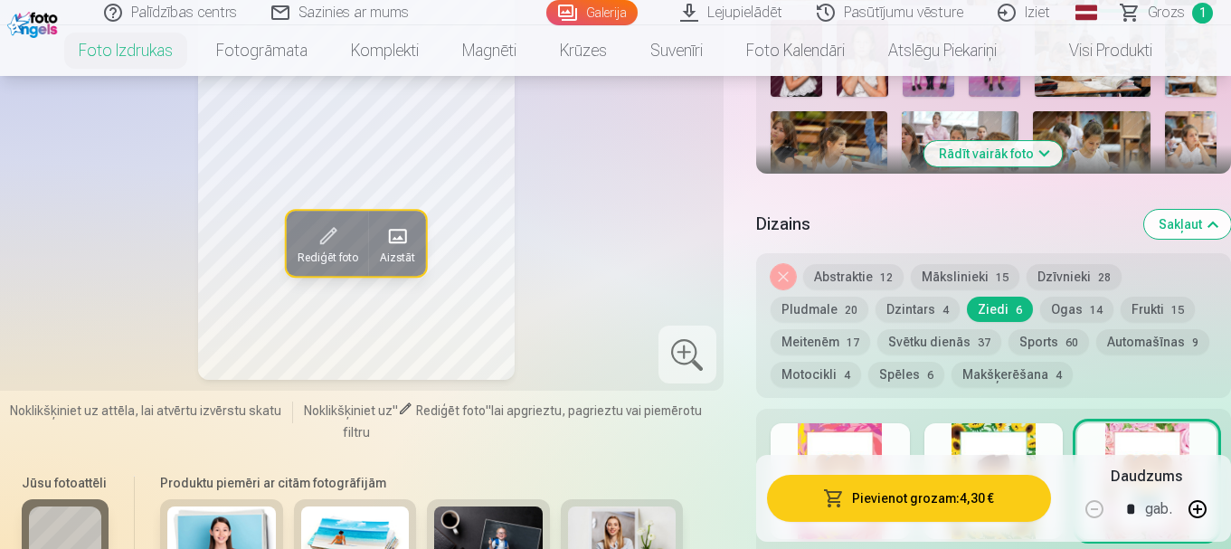
click at [1051, 309] on button "Ogas 14" at bounding box center [1076, 309] width 73 height 25
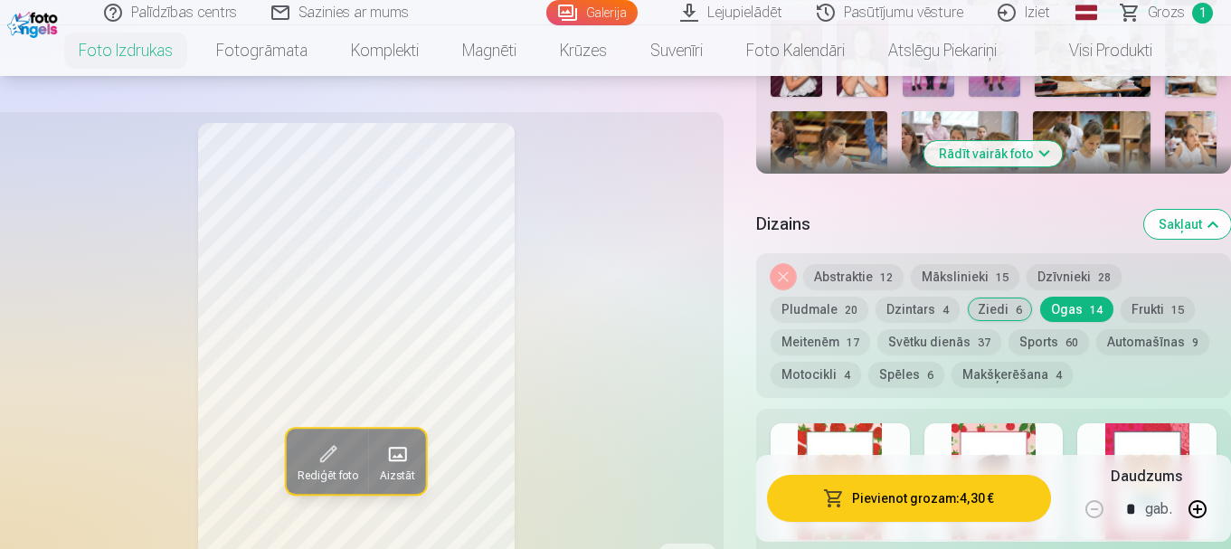
click at [1051, 309] on button "Ogas 14" at bounding box center [1076, 309] width 73 height 25
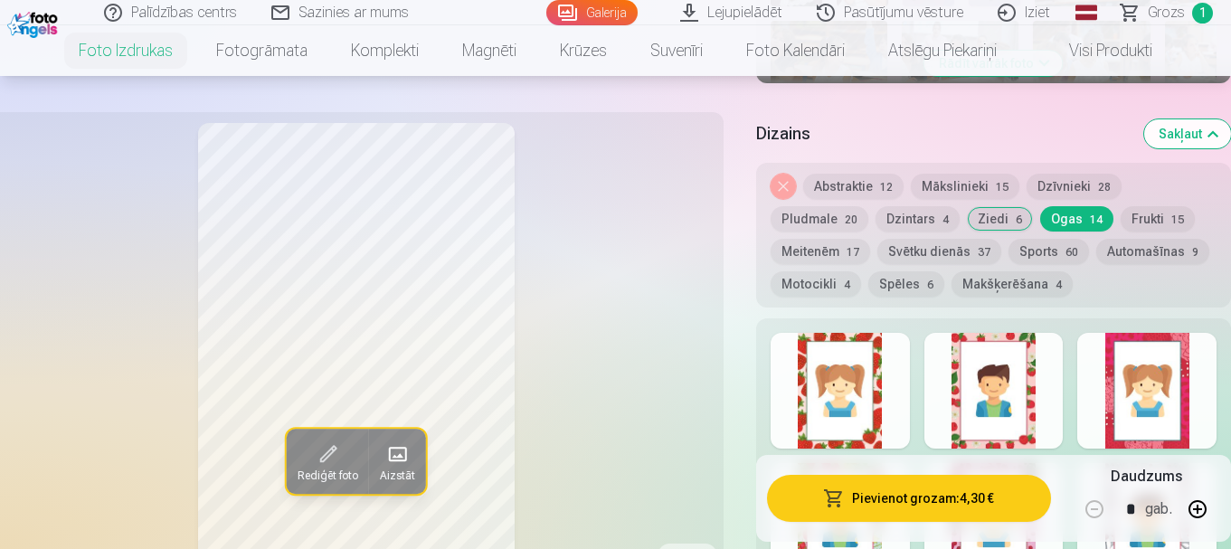
scroll to position [995, 0]
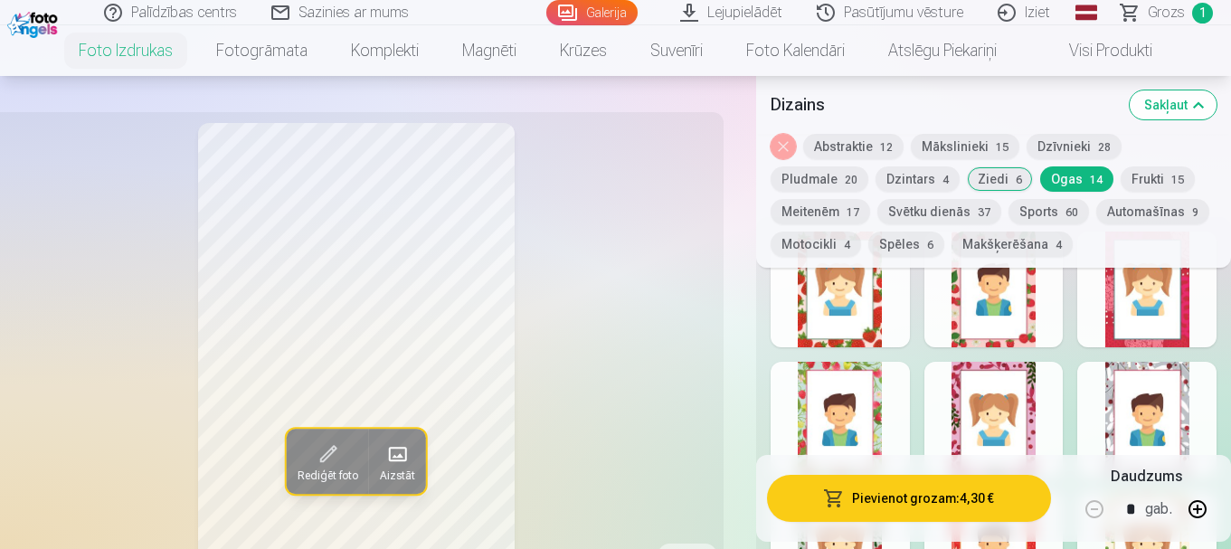
click at [1135, 294] on div at bounding box center [1146, 290] width 139 height 116
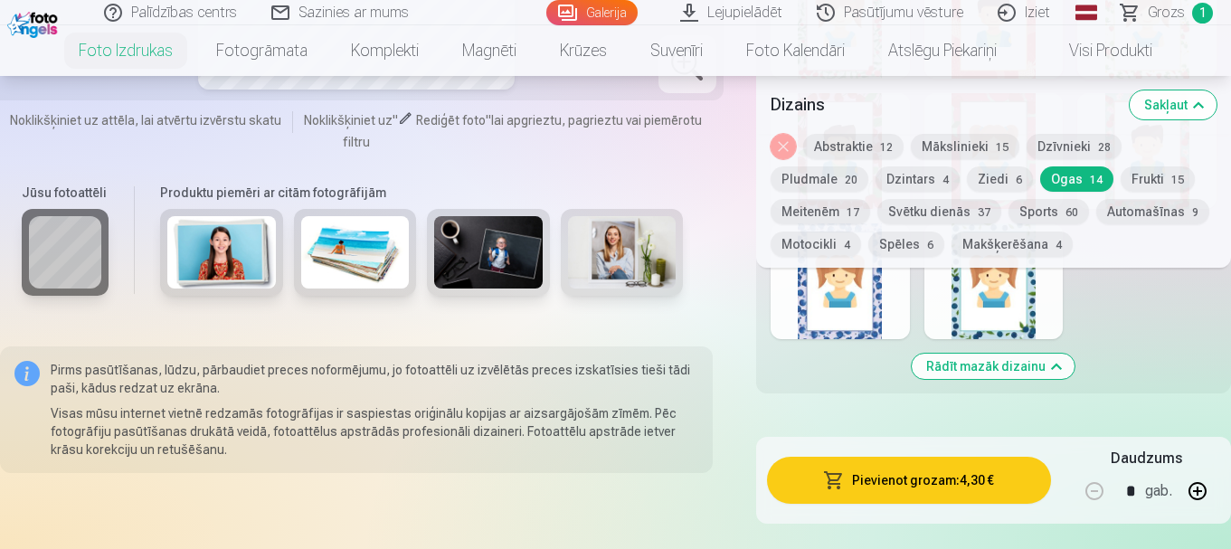
scroll to position [1538, 0]
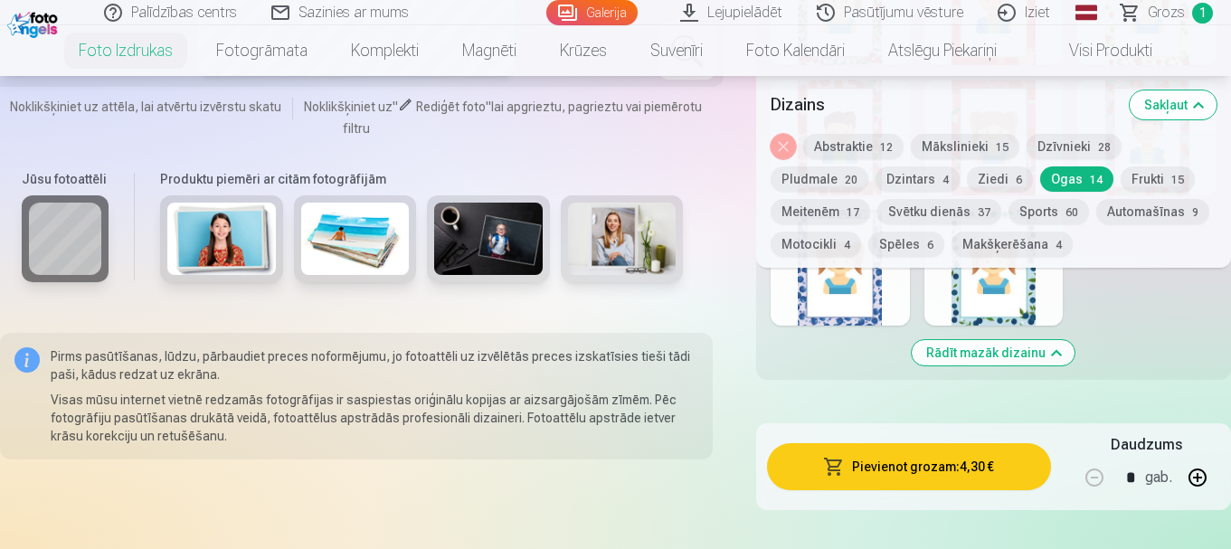
click at [1004, 289] on div at bounding box center [994, 268] width 139 height 116
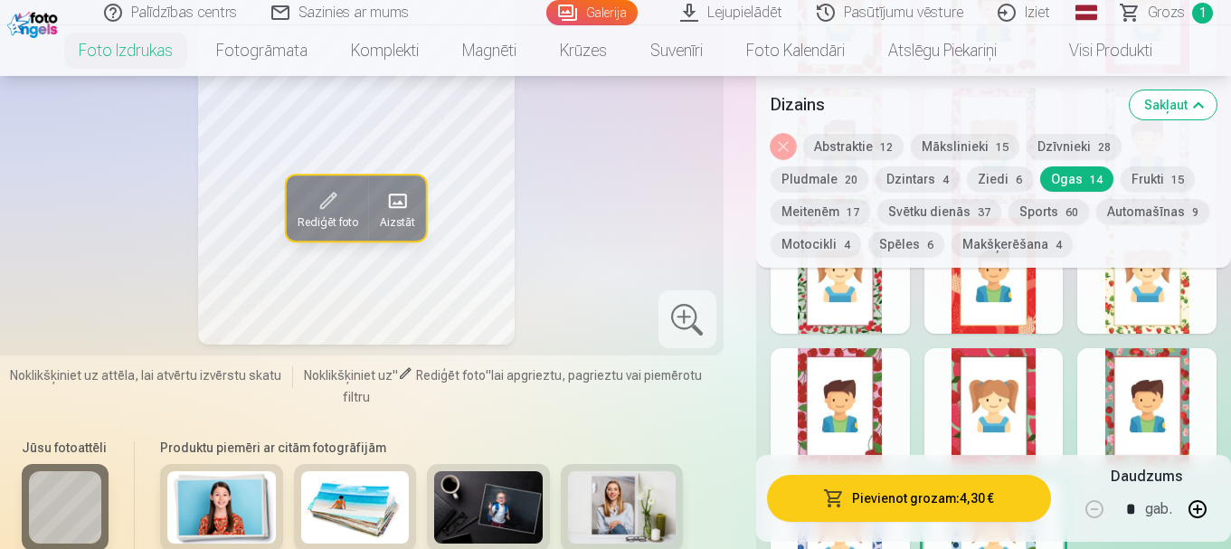
scroll to position [1357, 0]
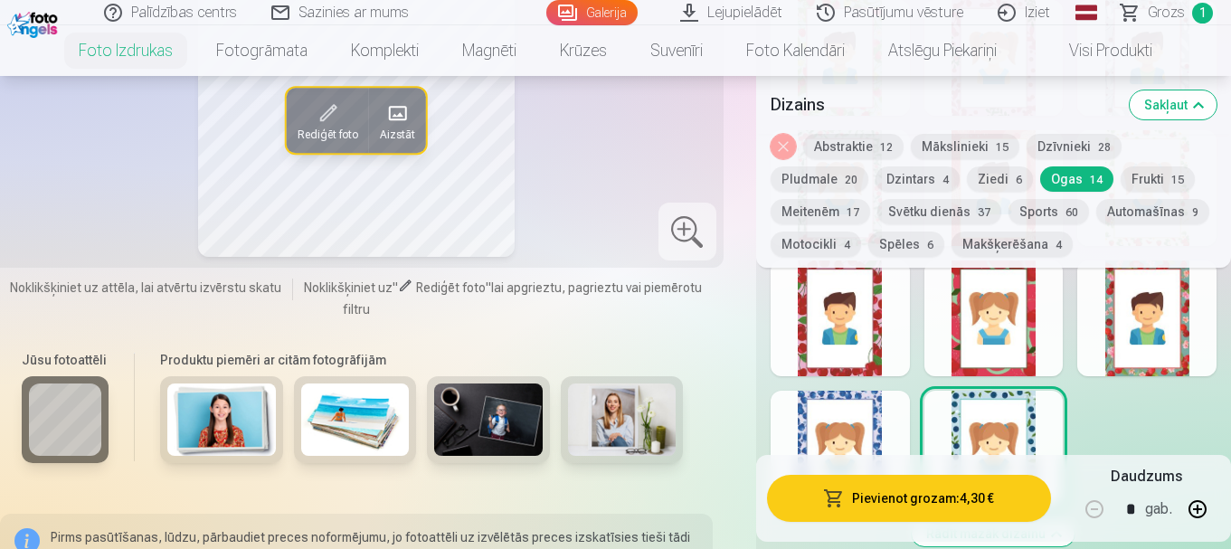
click at [846, 417] on div at bounding box center [840, 449] width 139 height 116
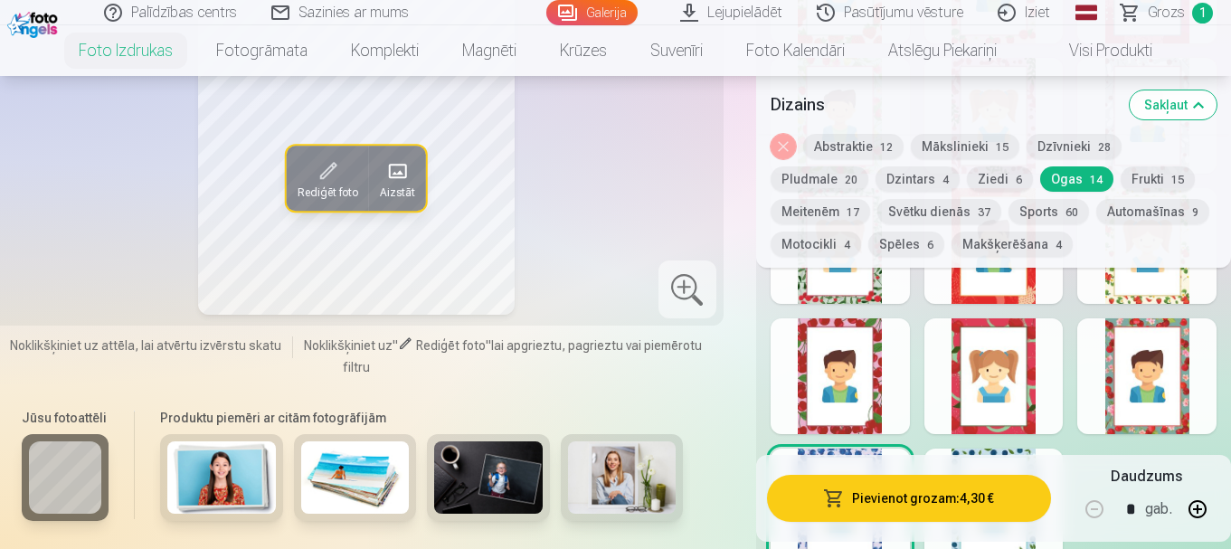
scroll to position [1266, 0]
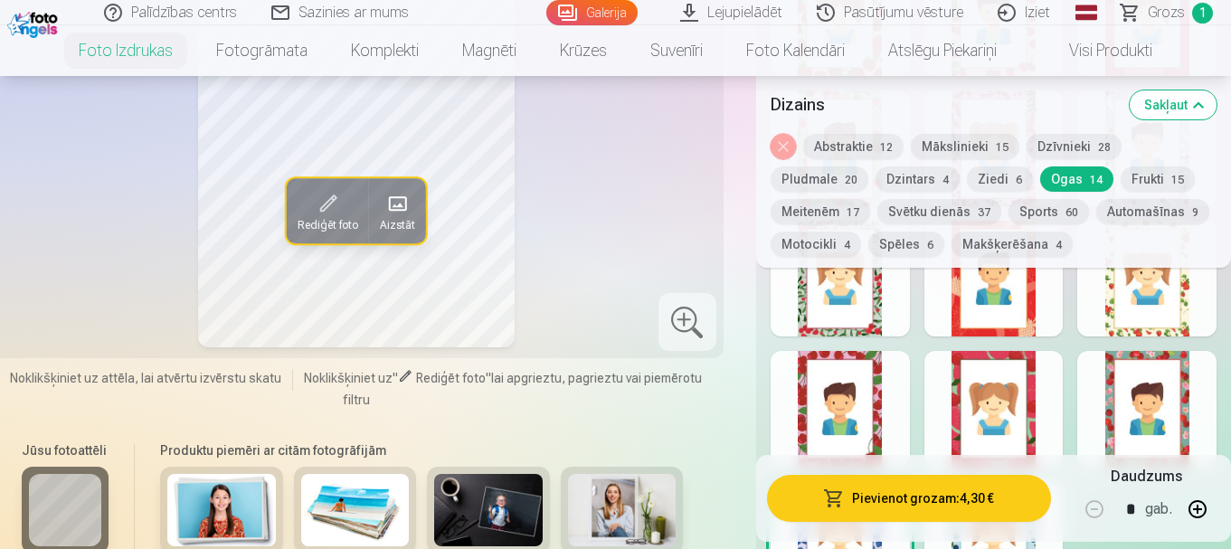
click at [1168, 307] on div at bounding box center [1146, 279] width 139 height 116
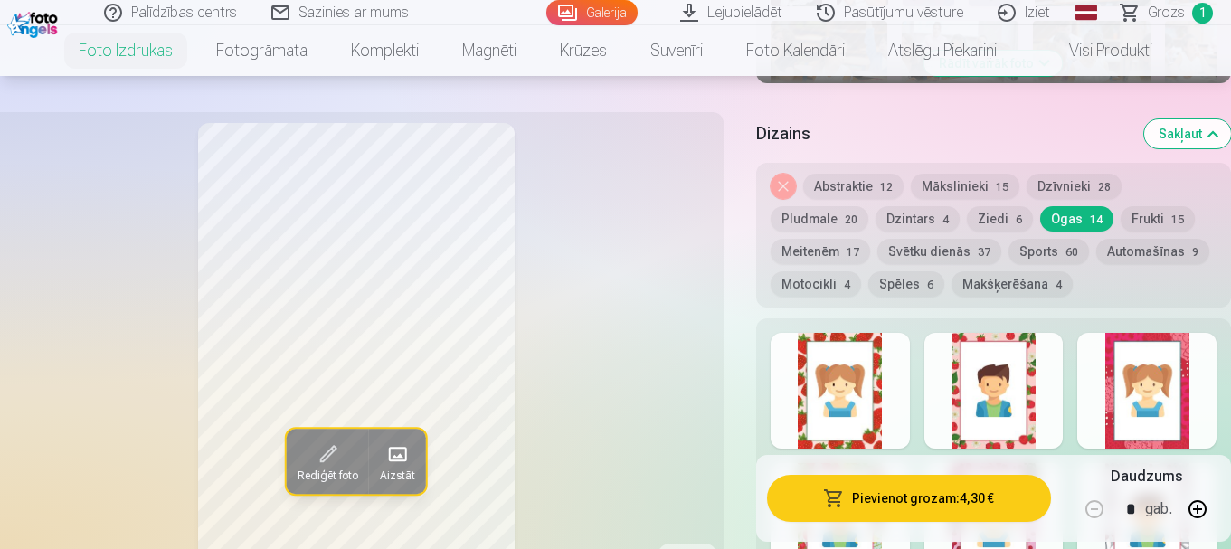
scroll to position [814, 0]
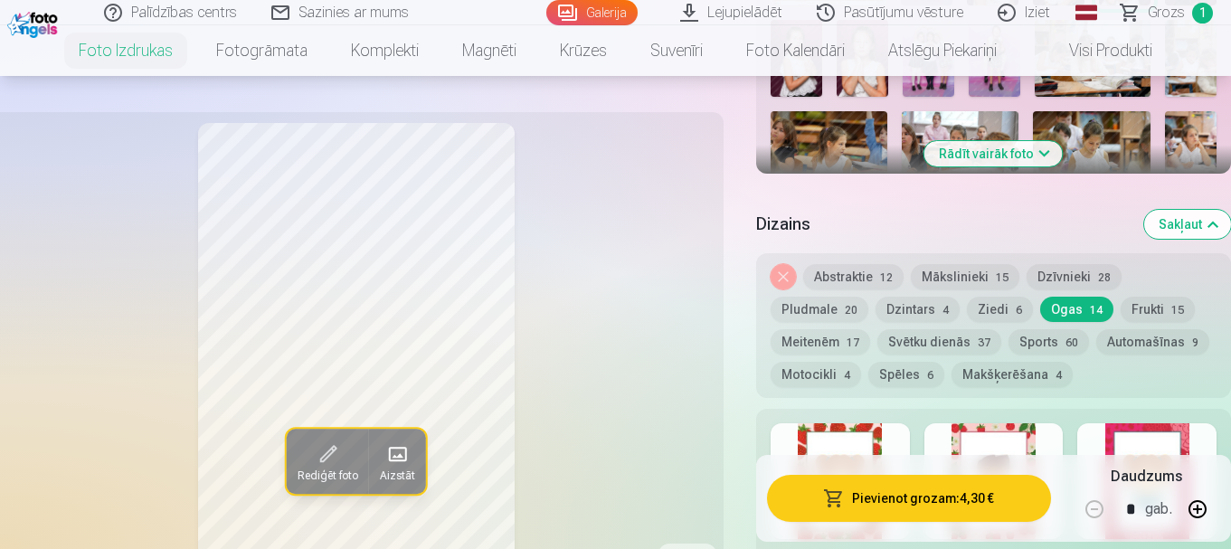
click at [937, 343] on button "Svētku dienās 37" at bounding box center [939, 341] width 124 height 25
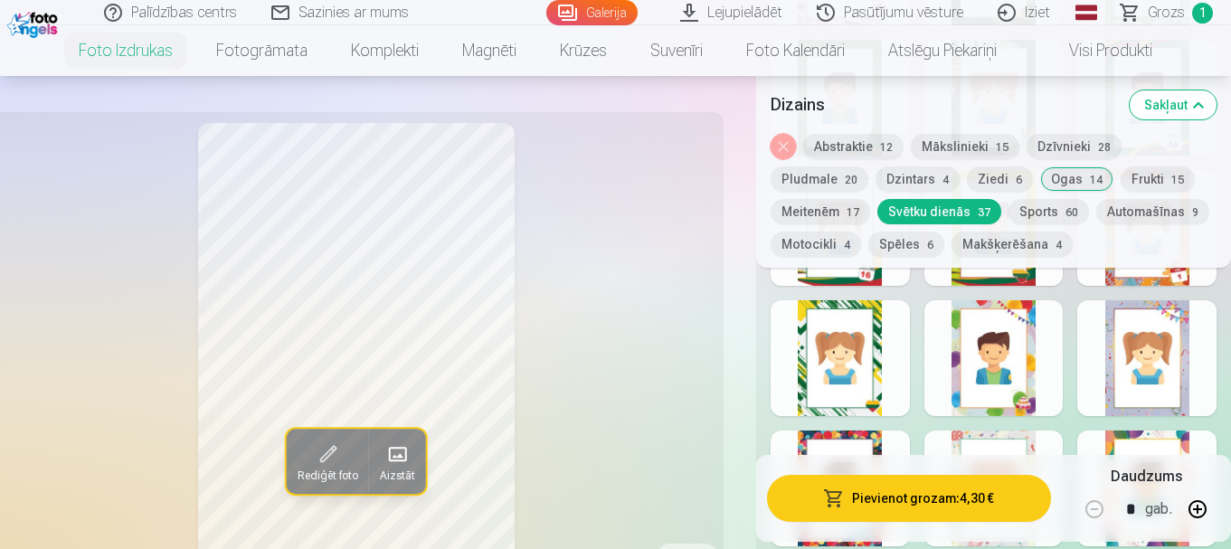
scroll to position [1538, 0]
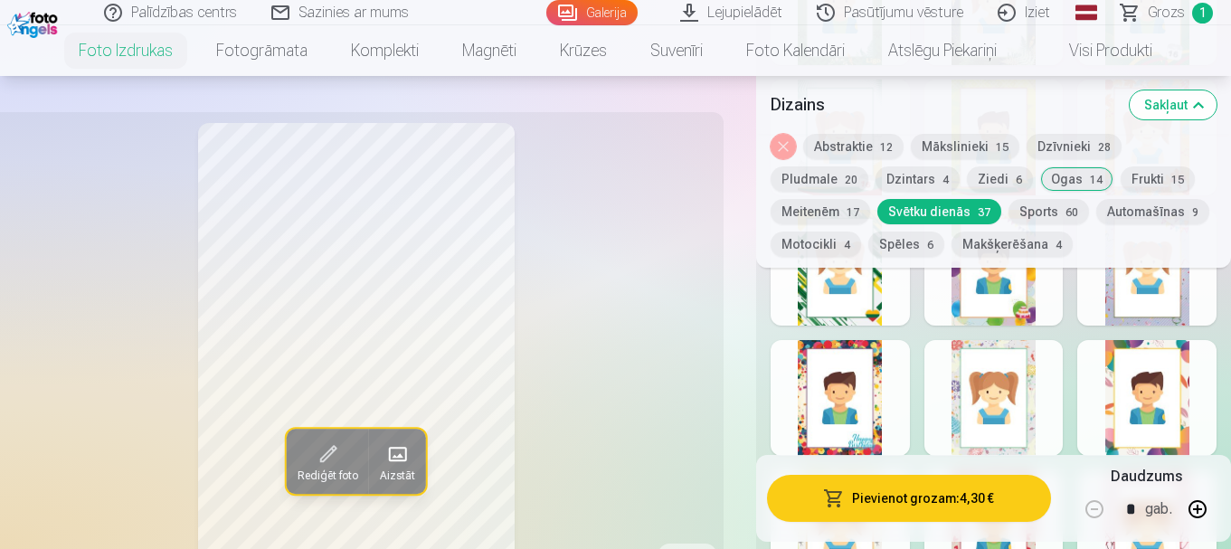
click at [850, 392] on div at bounding box center [840, 398] width 139 height 116
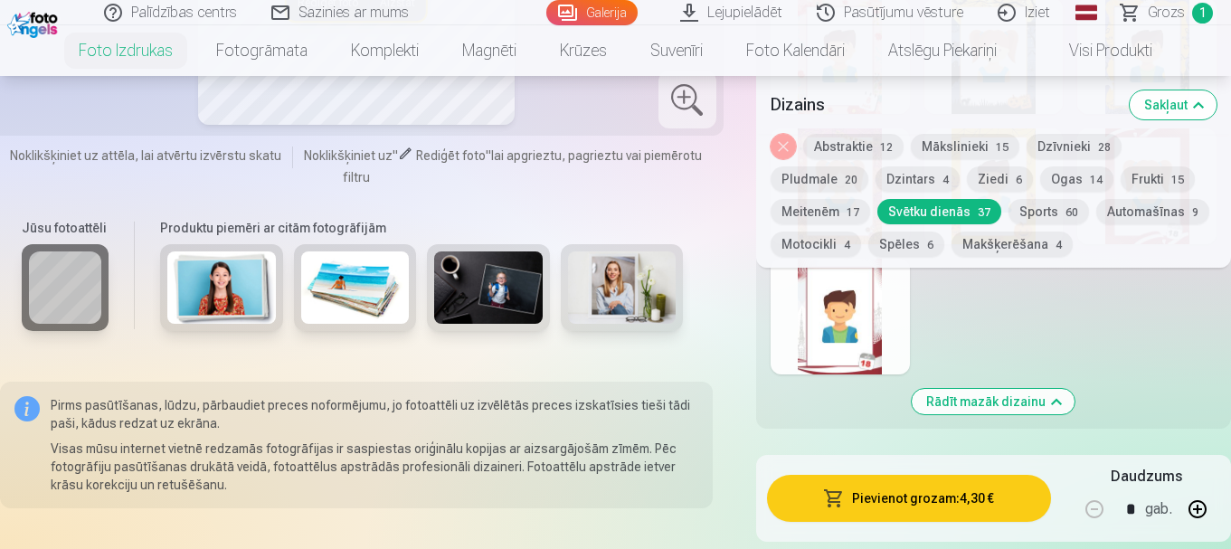
scroll to position [2533, 0]
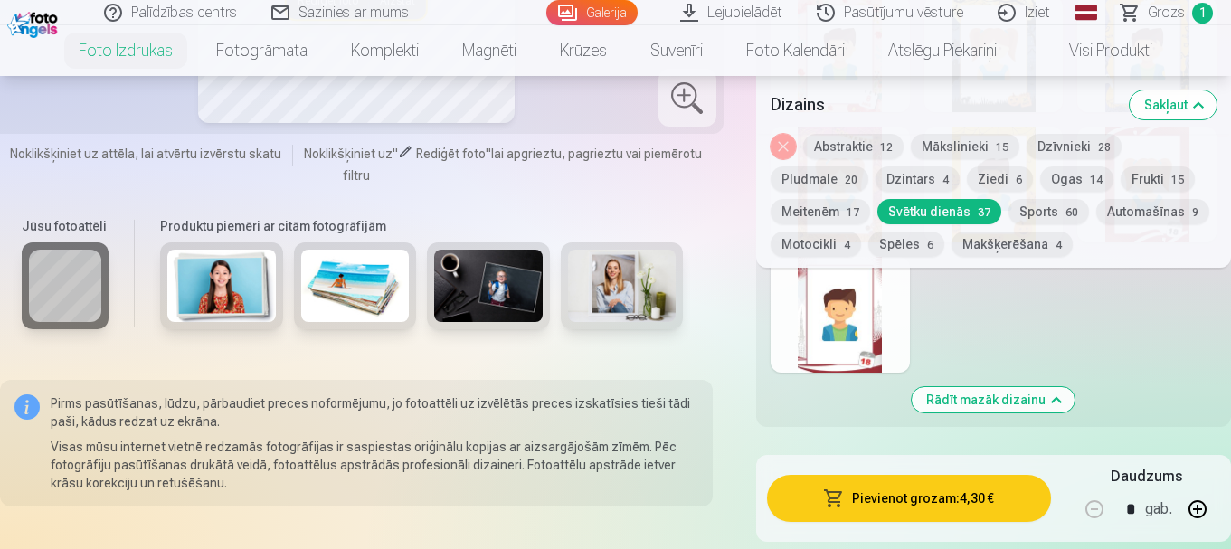
click at [913, 176] on button "Dzintars 4" at bounding box center [918, 178] width 84 height 25
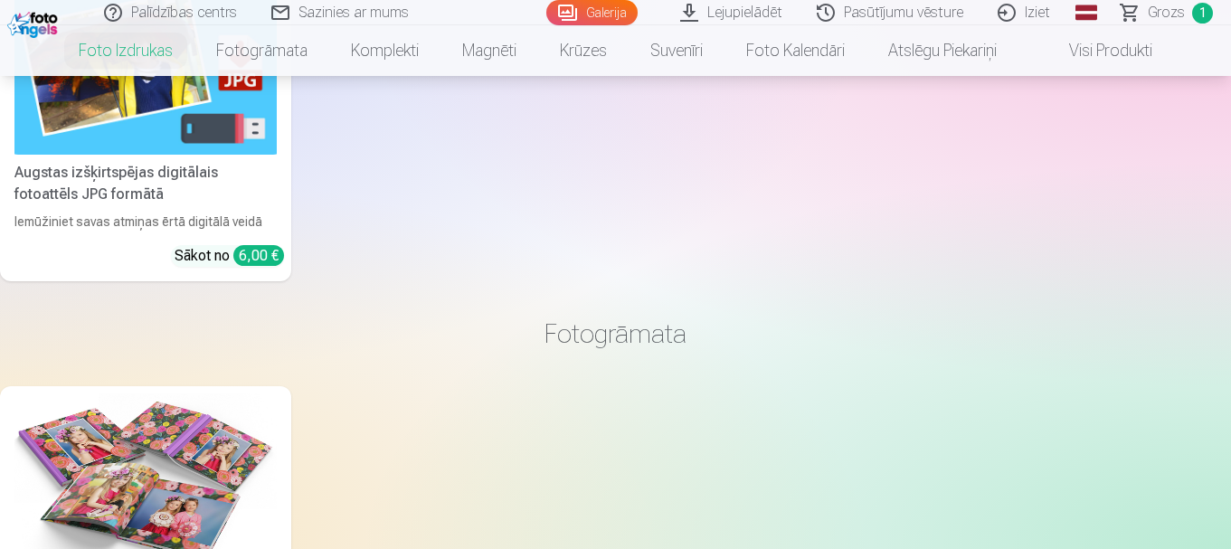
scroll to position [1719, 0]
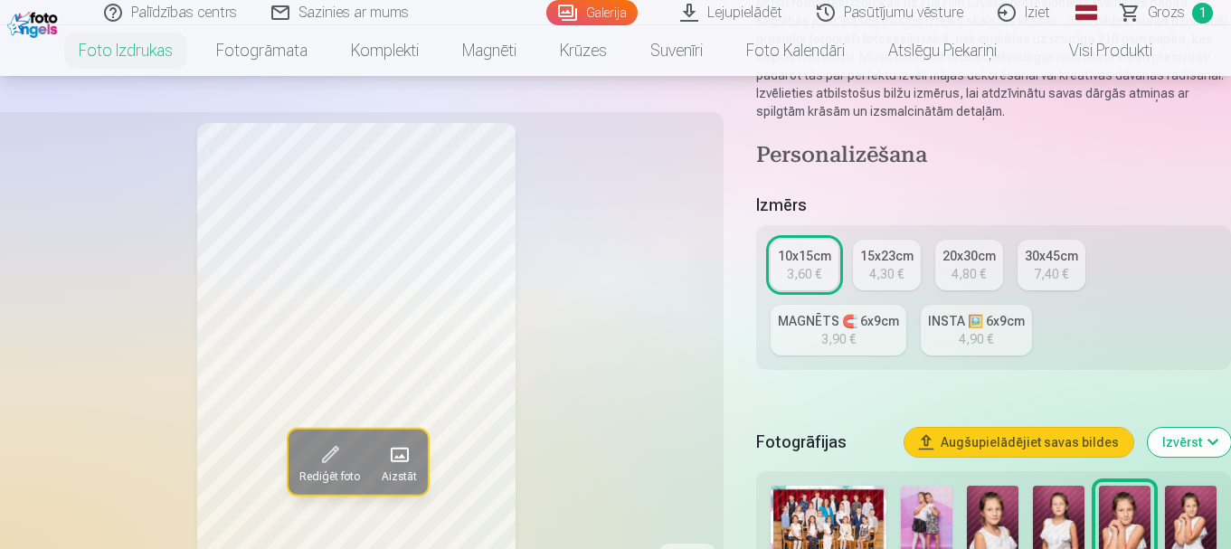
scroll to position [271, 0]
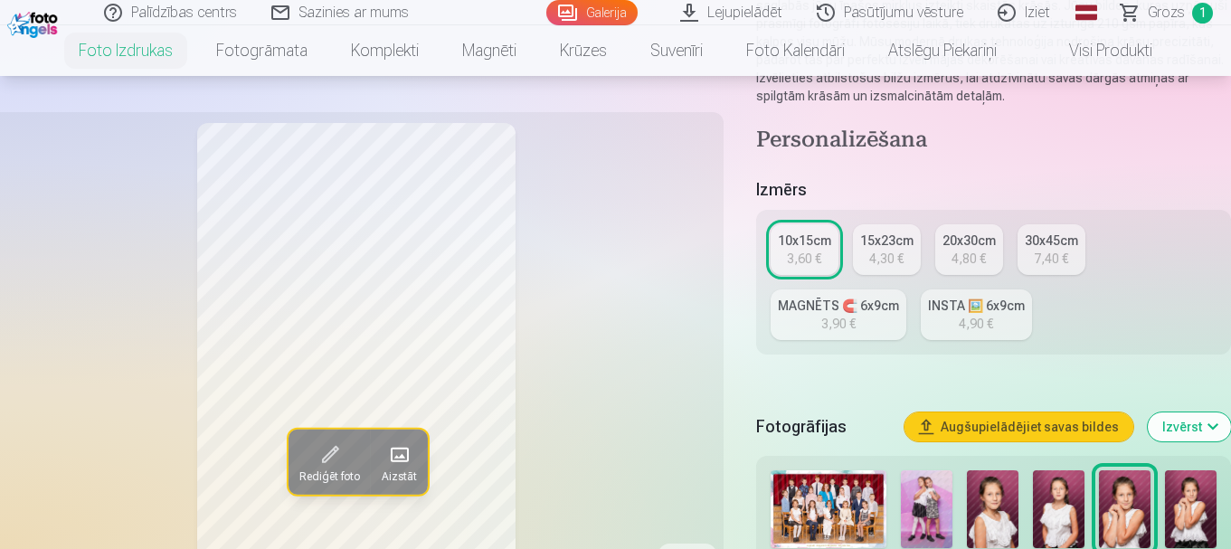
click at [884, 250] on div "4,30 €" at bounding box center [886, 259] width 34 height 18
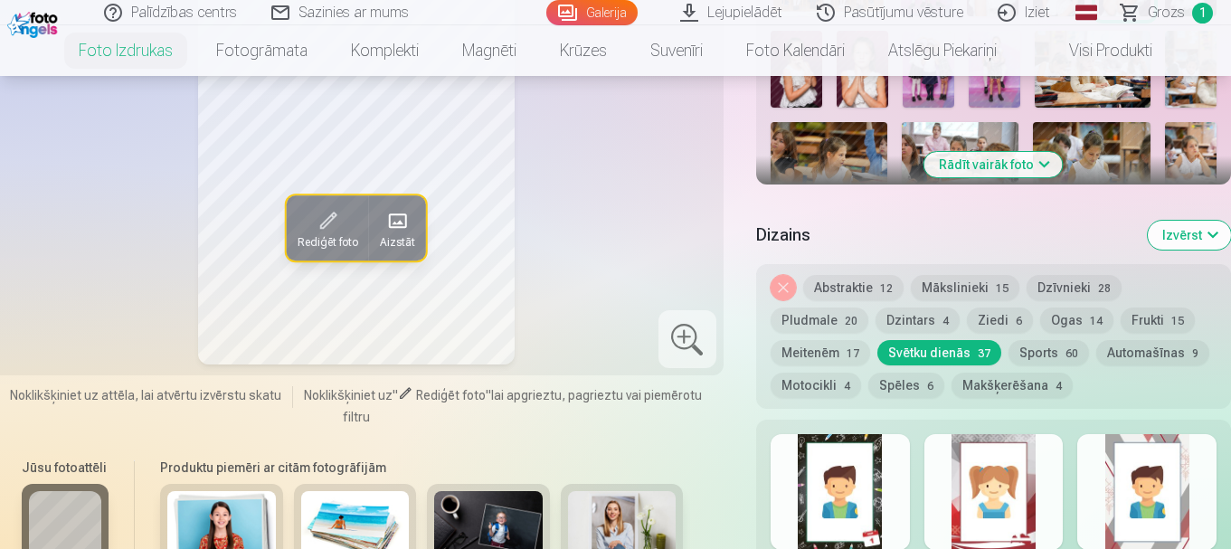
scroll to position [814, 0]
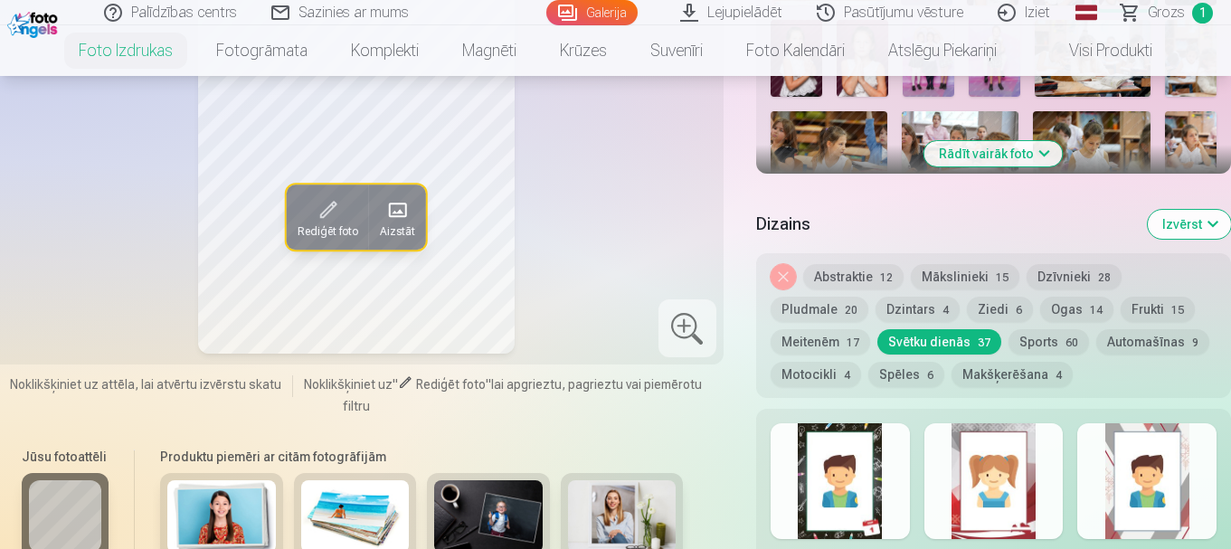
click at [906, 312] on button "Dzintars 4" at bounding box center [918, 309] width 84 height 25
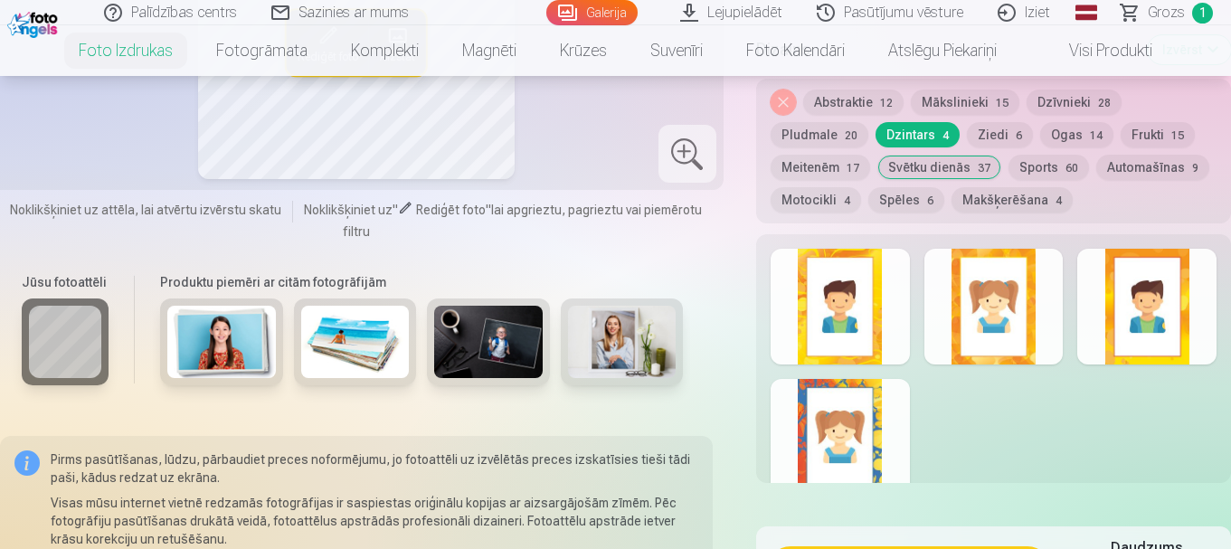
scroll to position [995, 0]
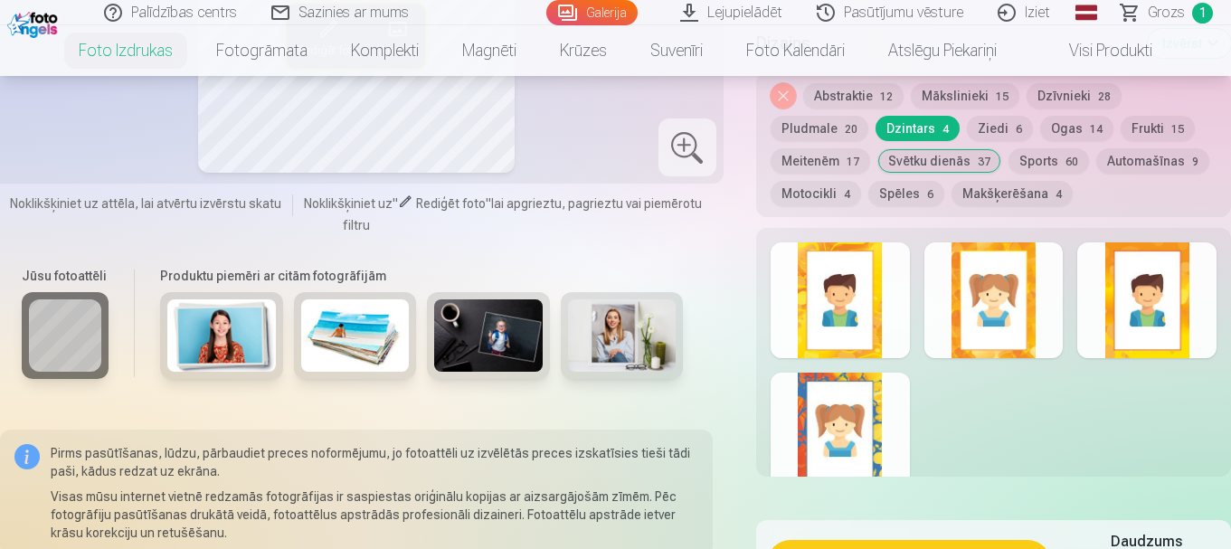
click at [857, 406] on div at bounding box center [840, 431] width 139 height 116
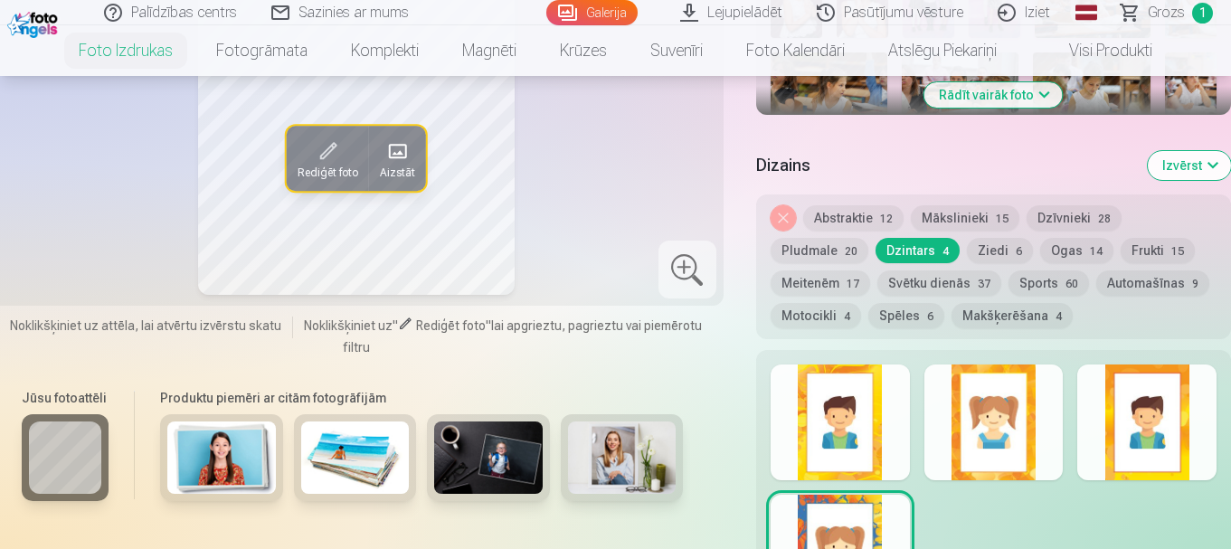
scroll to position [905, 0]
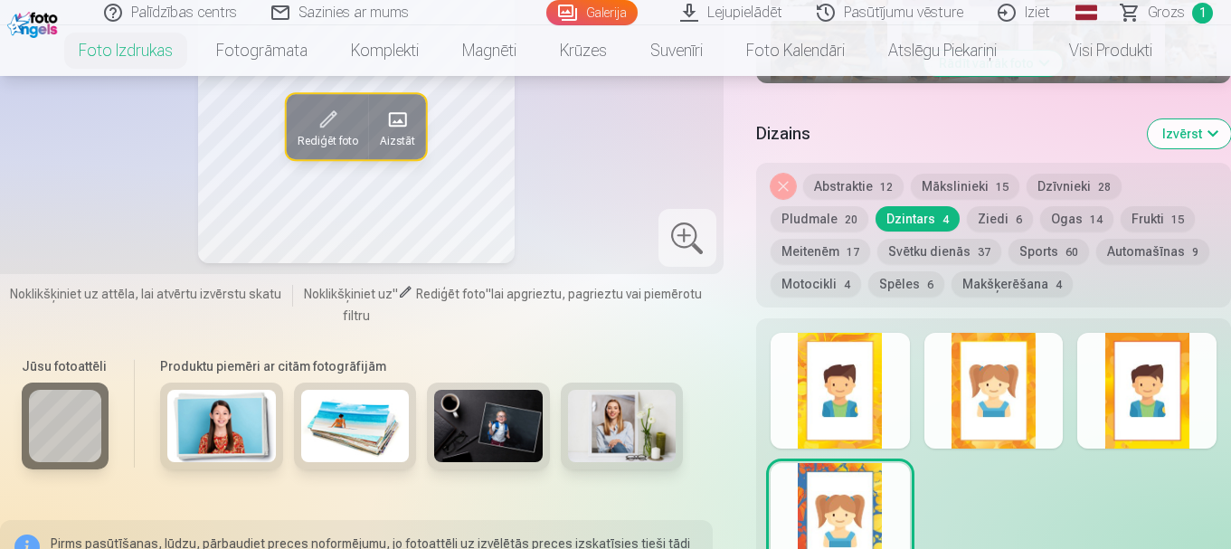
click at [1014, 378] on div at bounding box center [994, 391] width 139 height 116
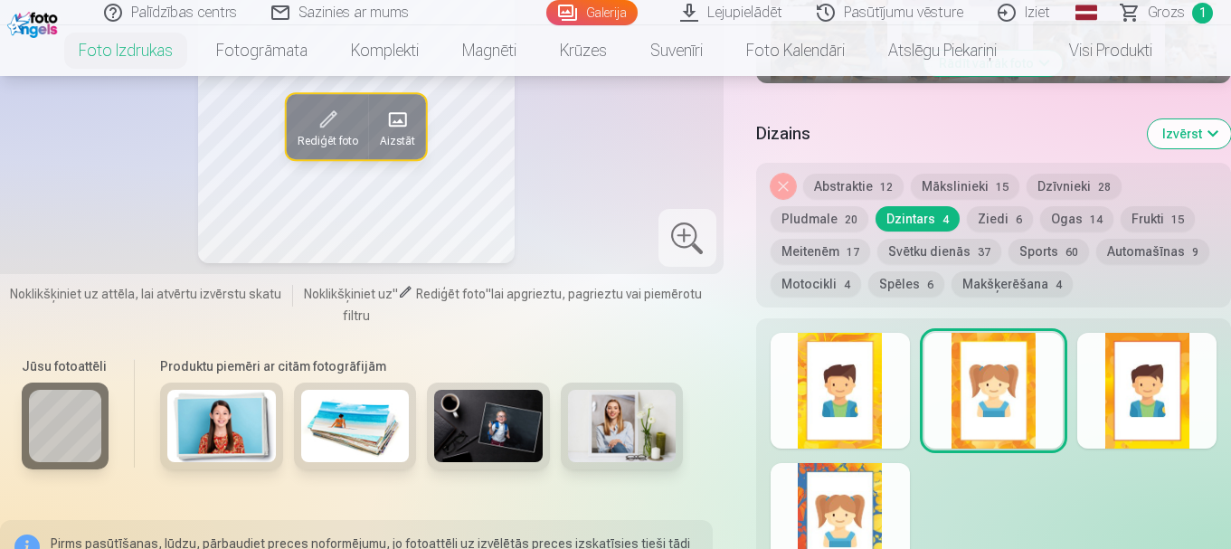
click at [1162, 398] on div at bounding box center [1146, 391] width 139 height 116
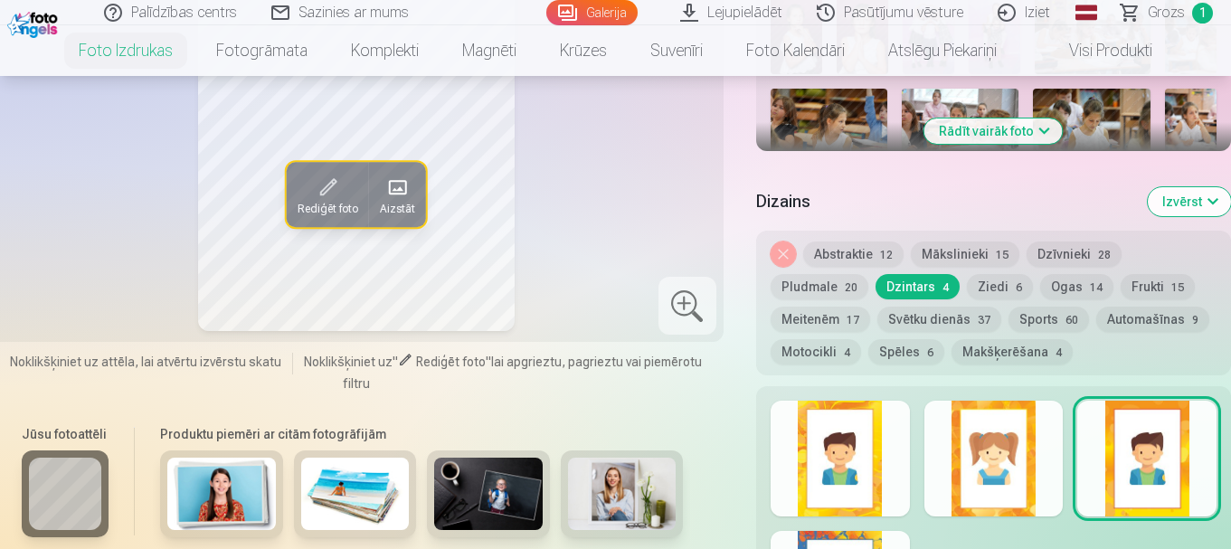
scroll to position [995, 0]
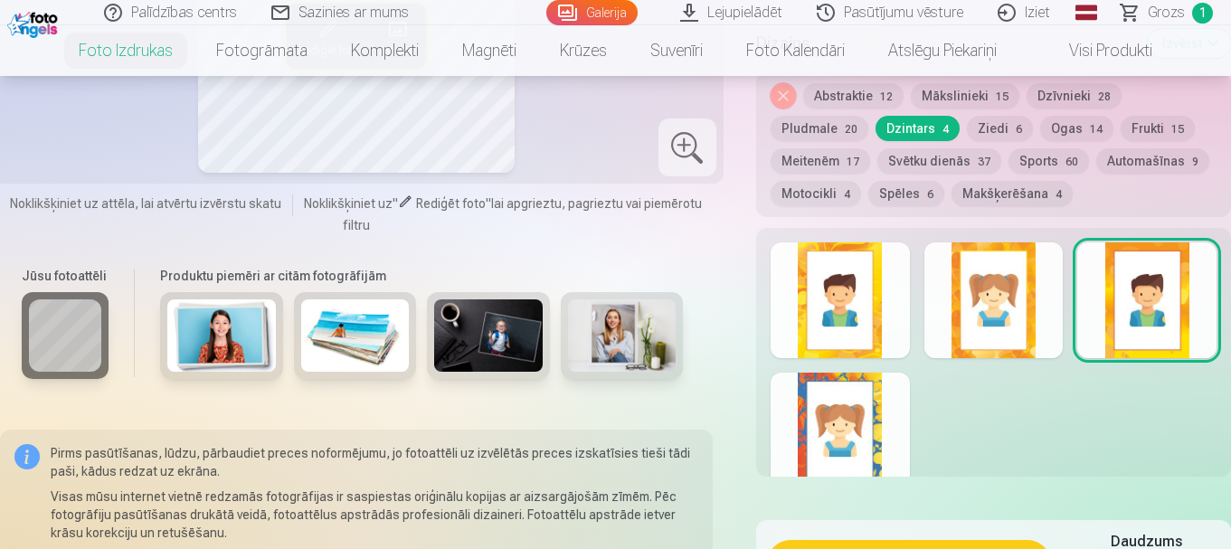
click at [839, 307] on div at bounding box center [840, 300] width 139 height 116
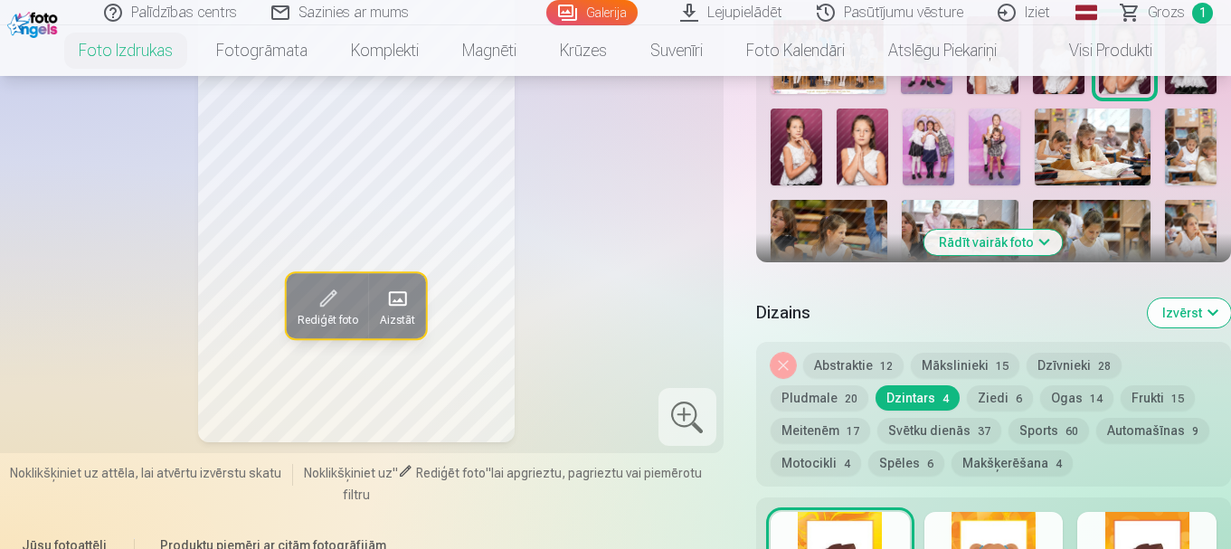
scroll to position [724, 0]
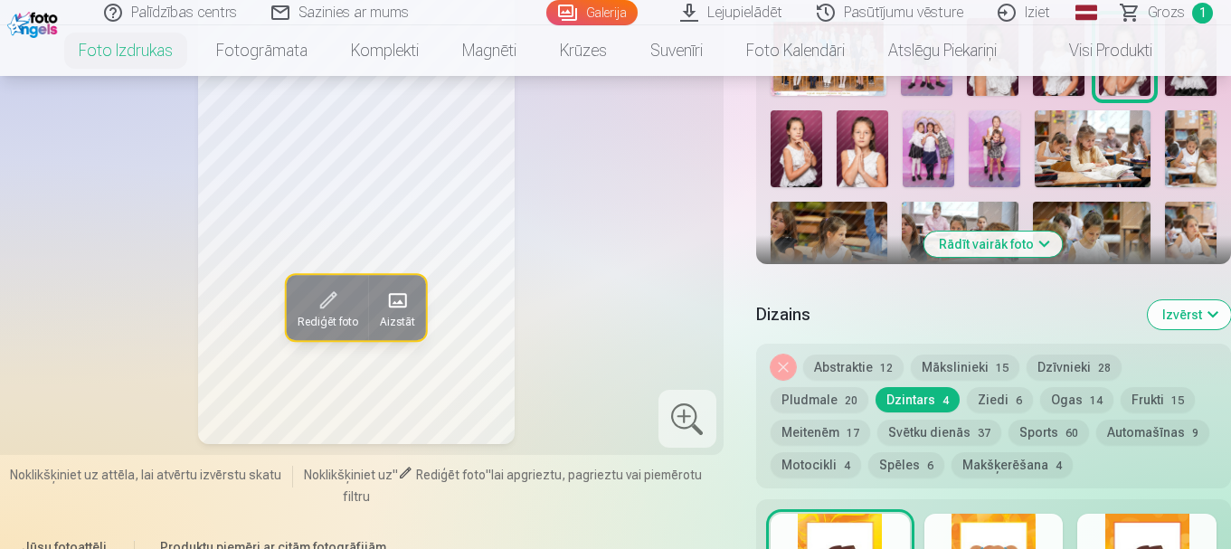
click at [835, 397] on button "Pludmale 20" at bounding box center [820, 399] width 98 height 25
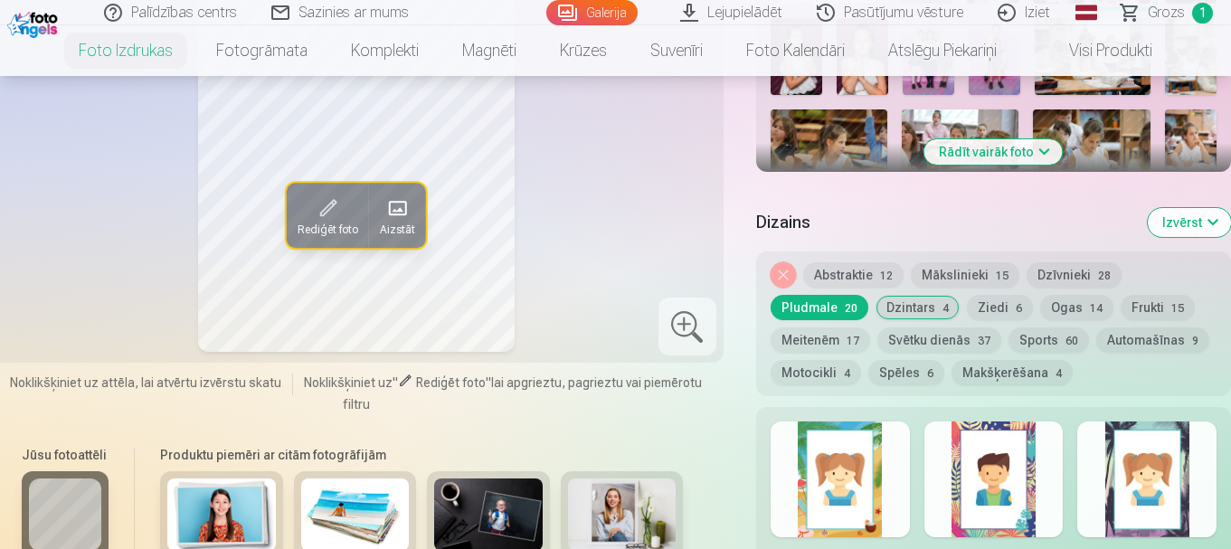
scroll to position [905, 0]
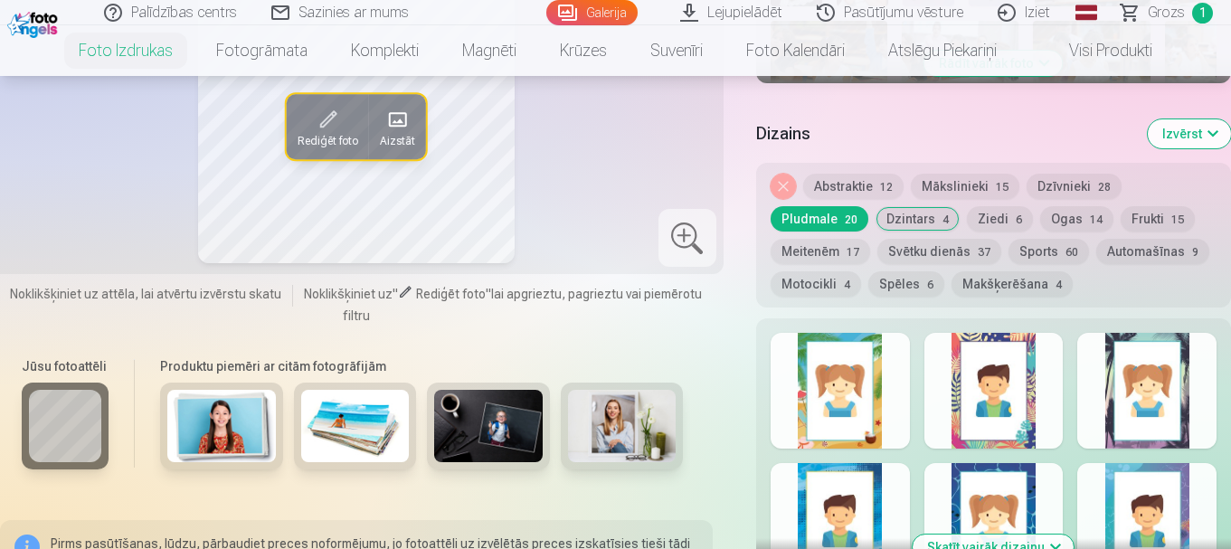
click at [864, 403] on div at bounding box center [840, 391] width 139 height 116
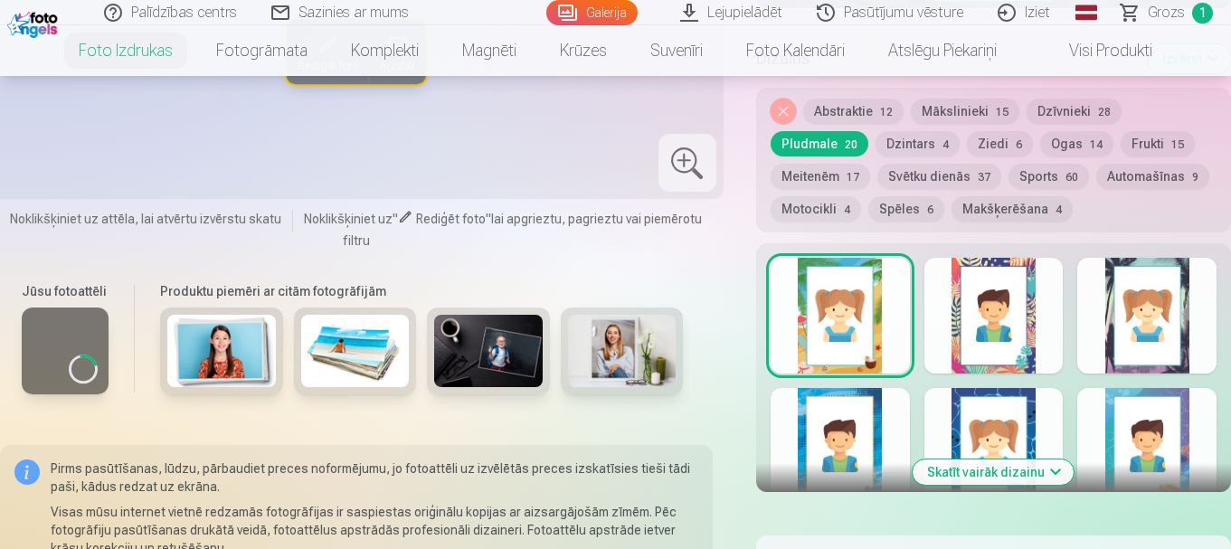
scroll to position [1086, 0]
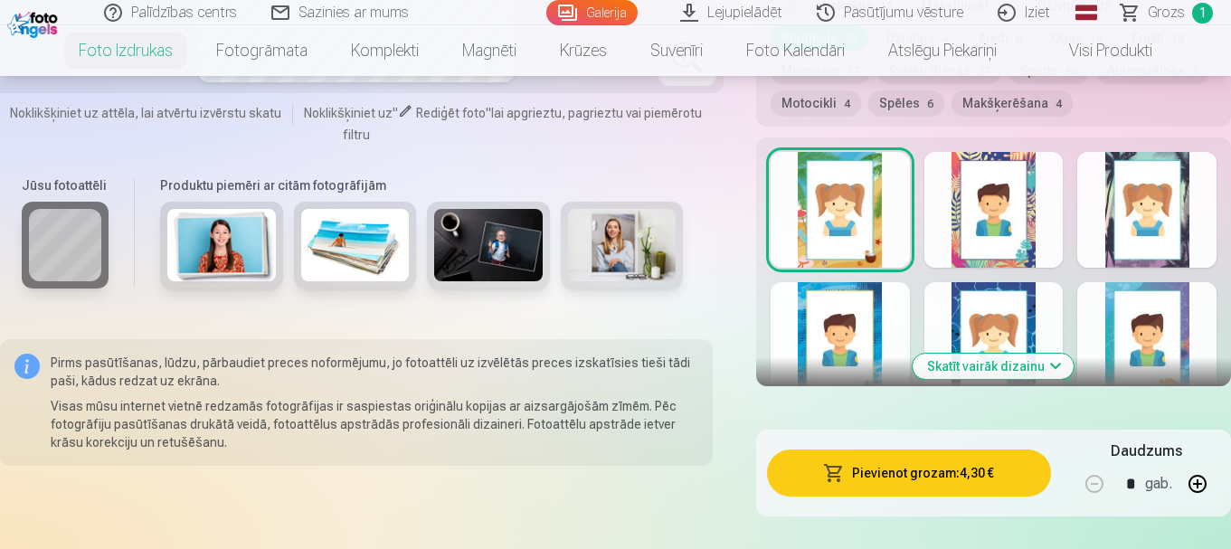
click at [1167, 355] on div at bounding box center [1146, 340] width 139 height 116
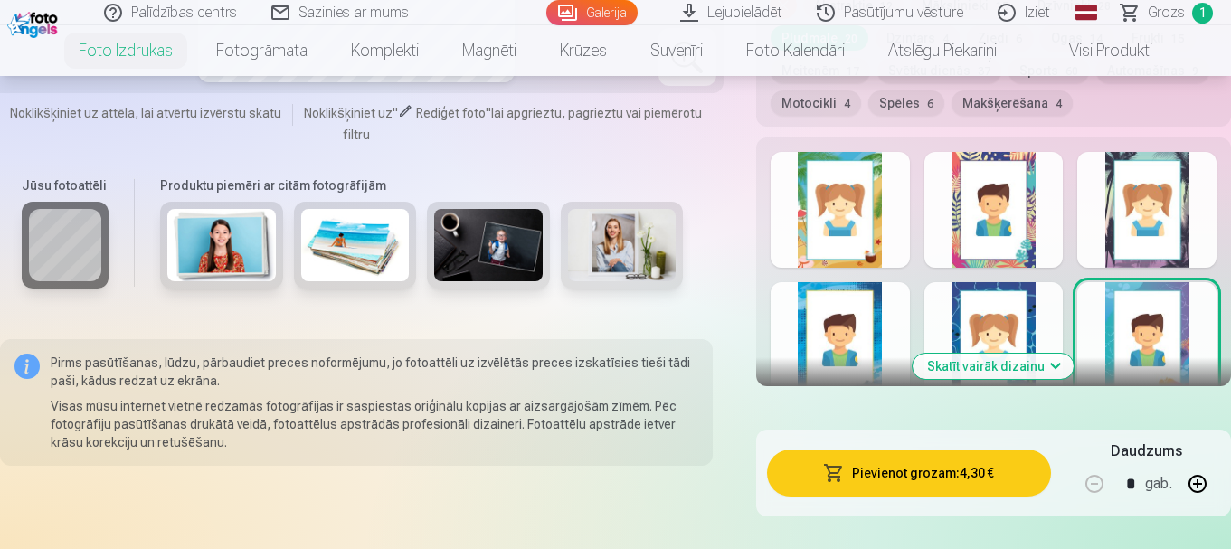
click at [1039, 368] on button "Skatīt vairāk dizainu" at bounding box center [993, 366] width 161 height 25
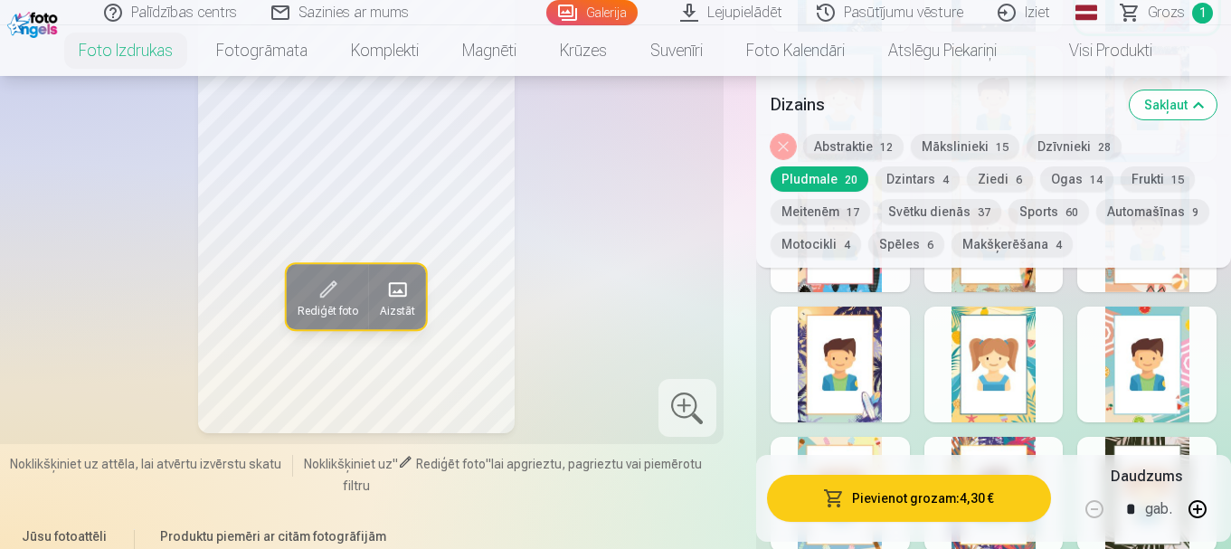
scroll to position [1447, 0]
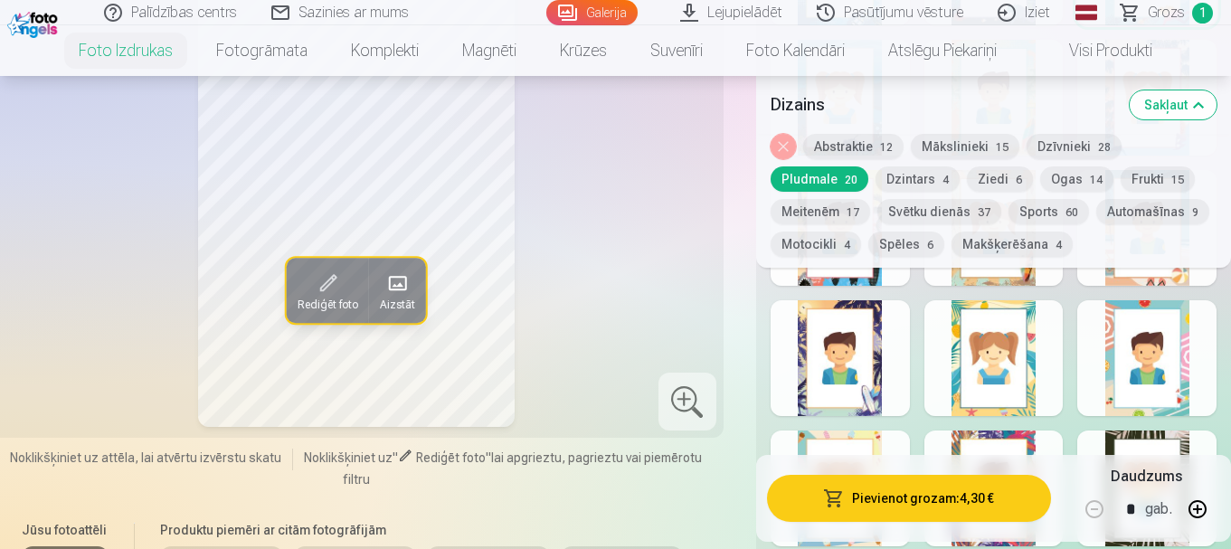
click at [867, 367] on div at bounding box center [840, 358] width 139 height 116
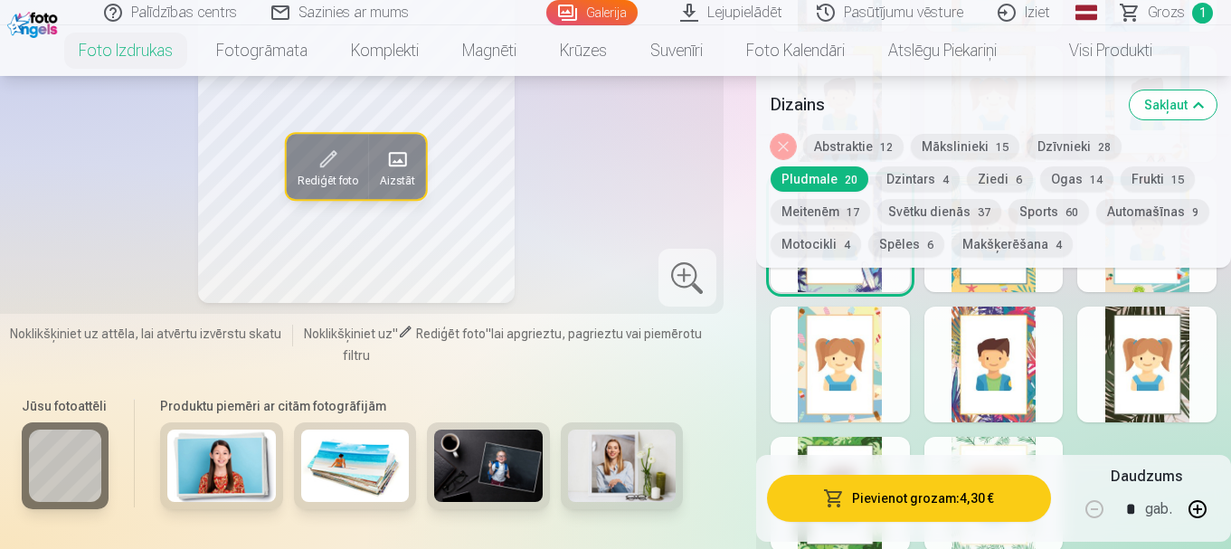
scroll to position [1628, 0]
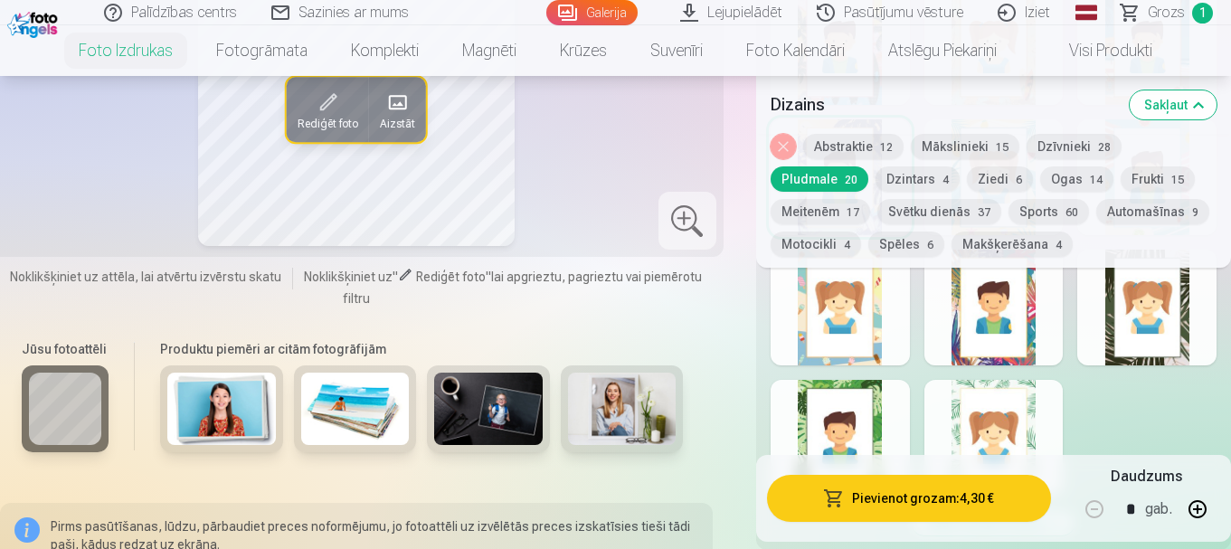
click at [893, 330] on div at bounding box center [840, 308] width 139 height 116
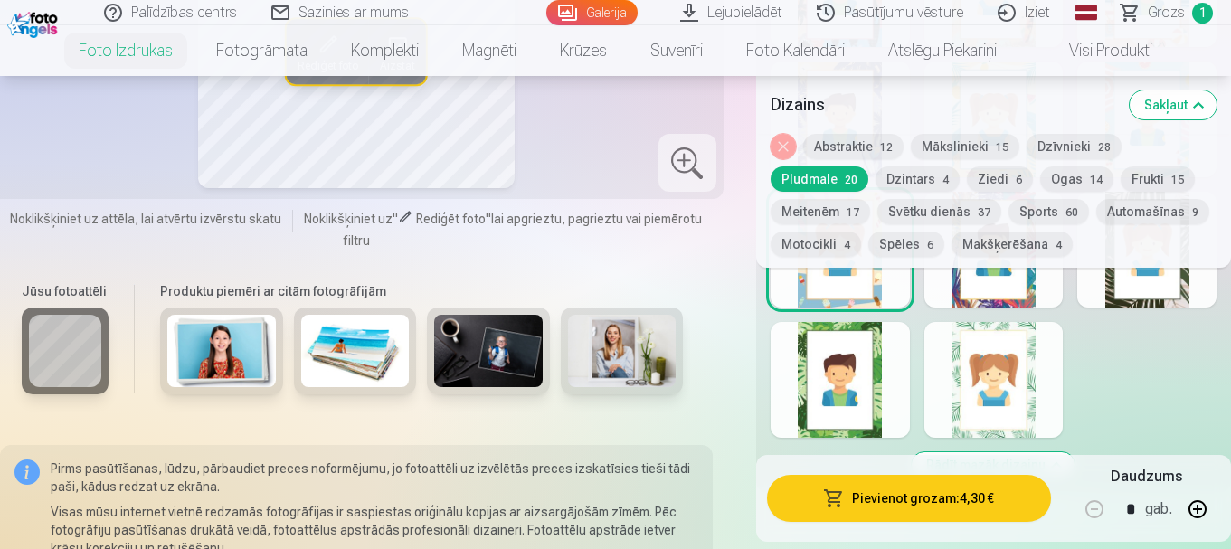
scroll to position [1719, 0]
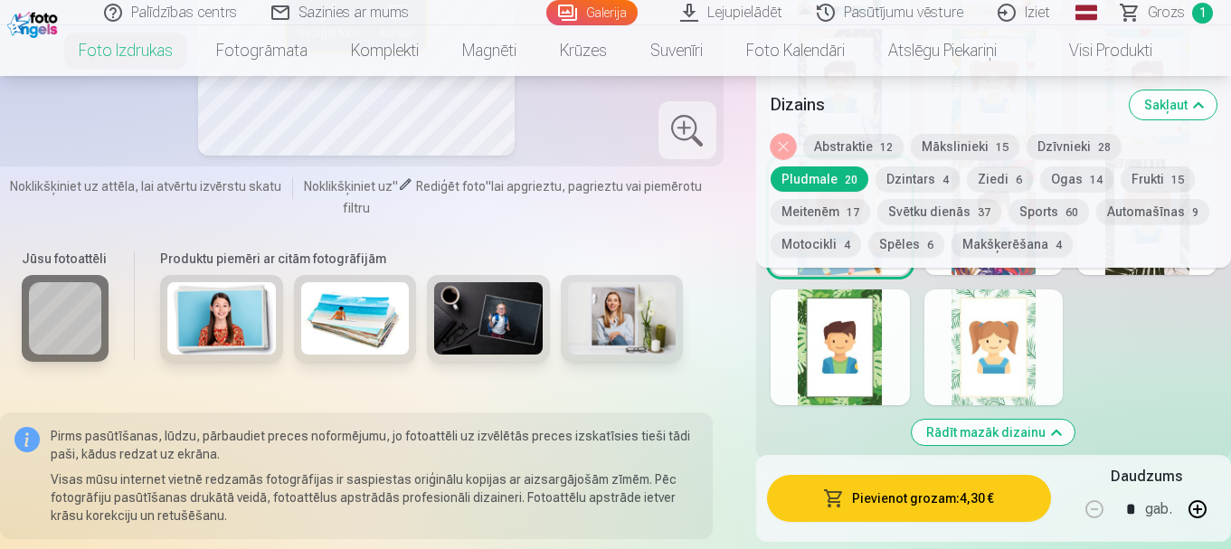
click at [1006, 354] on div at bounding box center [994, 347] width 139 height 116
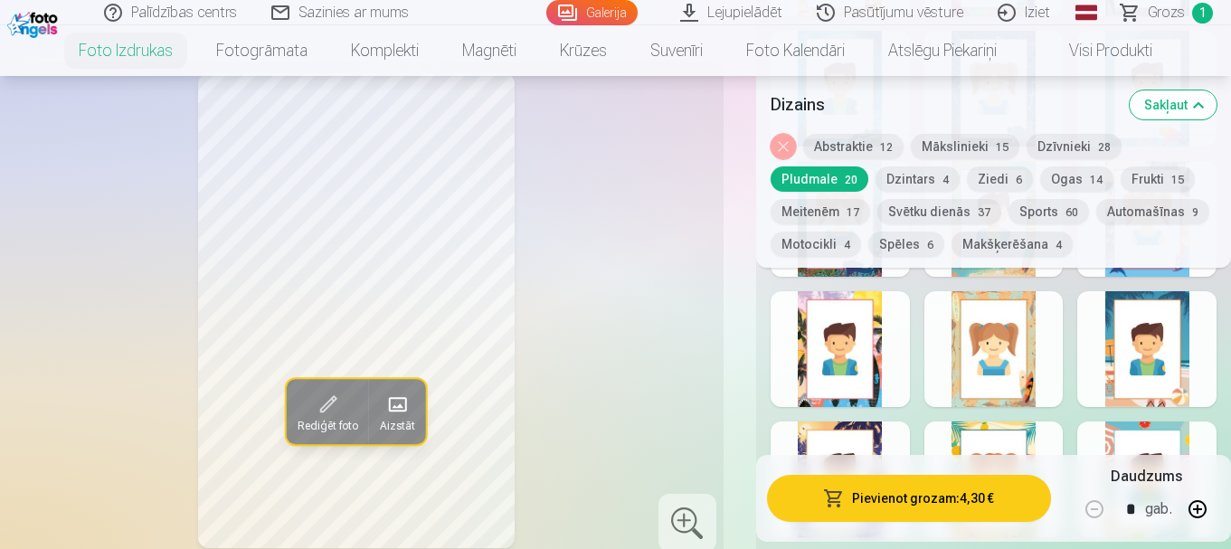
scroll to position [1266, 0]
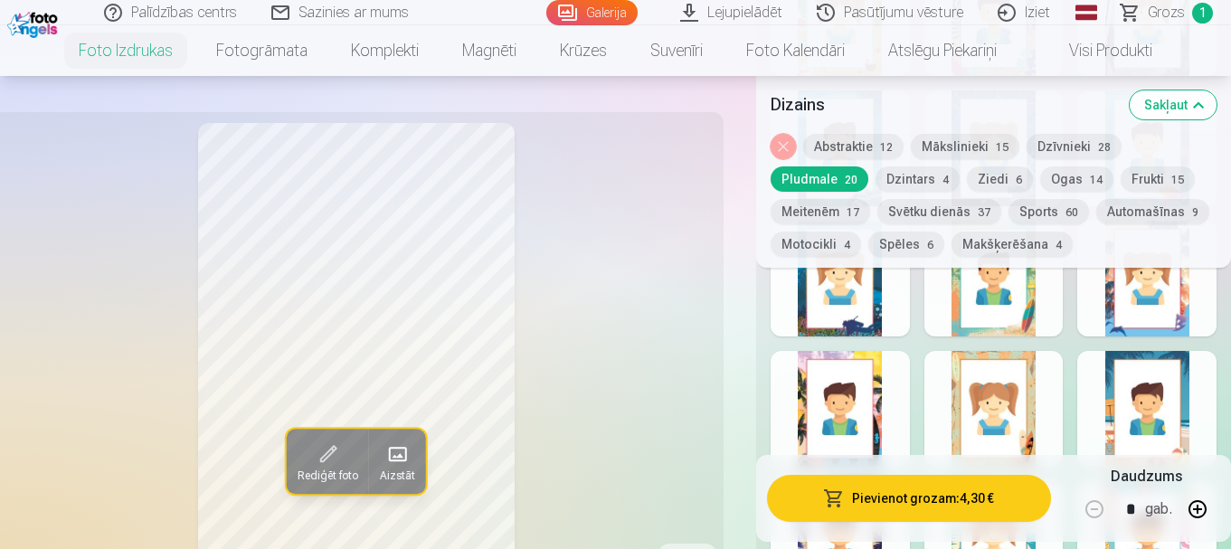
click at [994, 181] on button "Ziedi 6" at bounding box center [1000, 178] width 66 height 25
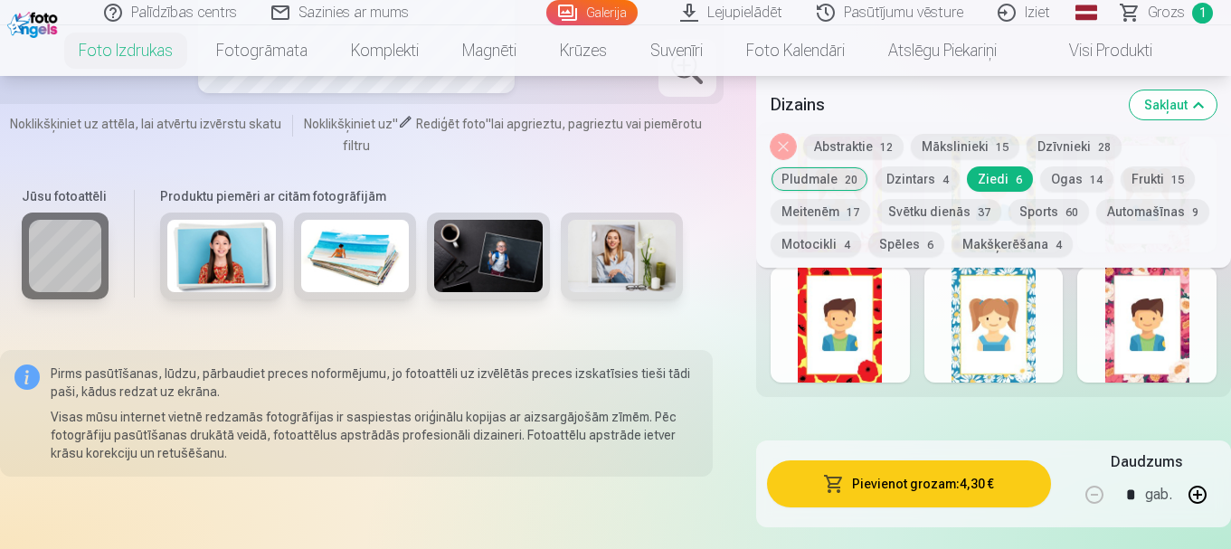
scroll to position [1086, 0]
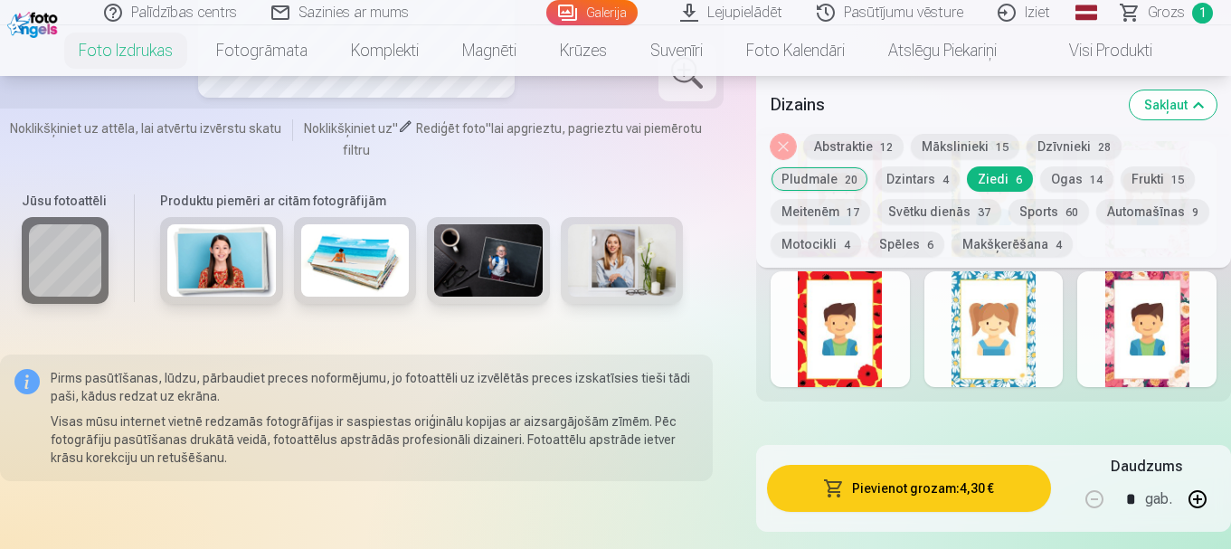
click at [940, 140] on button "Mākslinieki 15" at bounding box center [965, 146] width 109 height 25
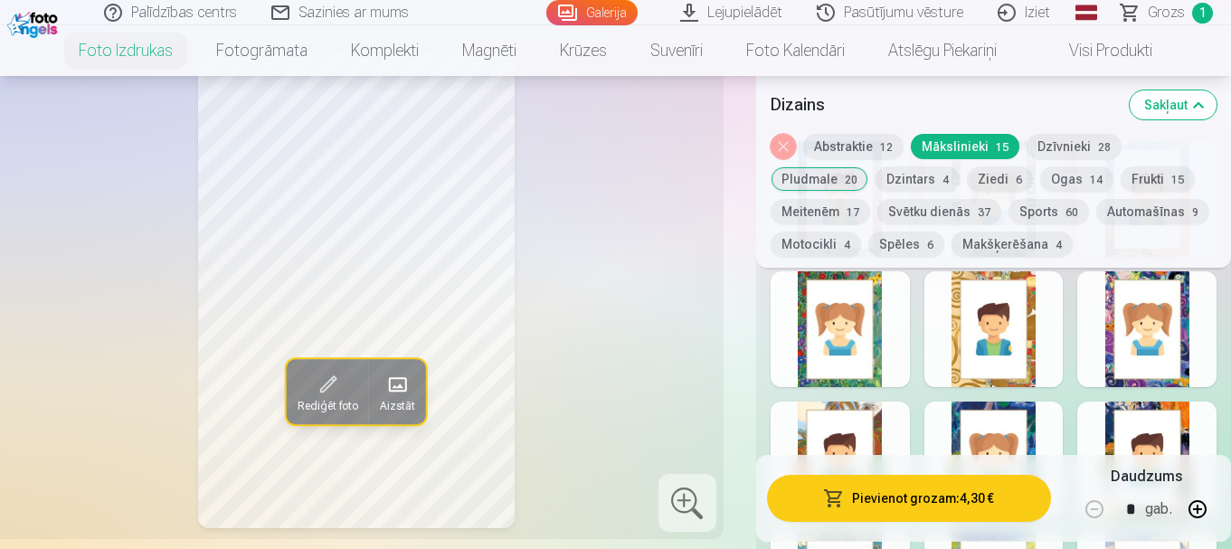
click at [1141, 336] on div at bounding box center [1146, 329] width 139 height 116
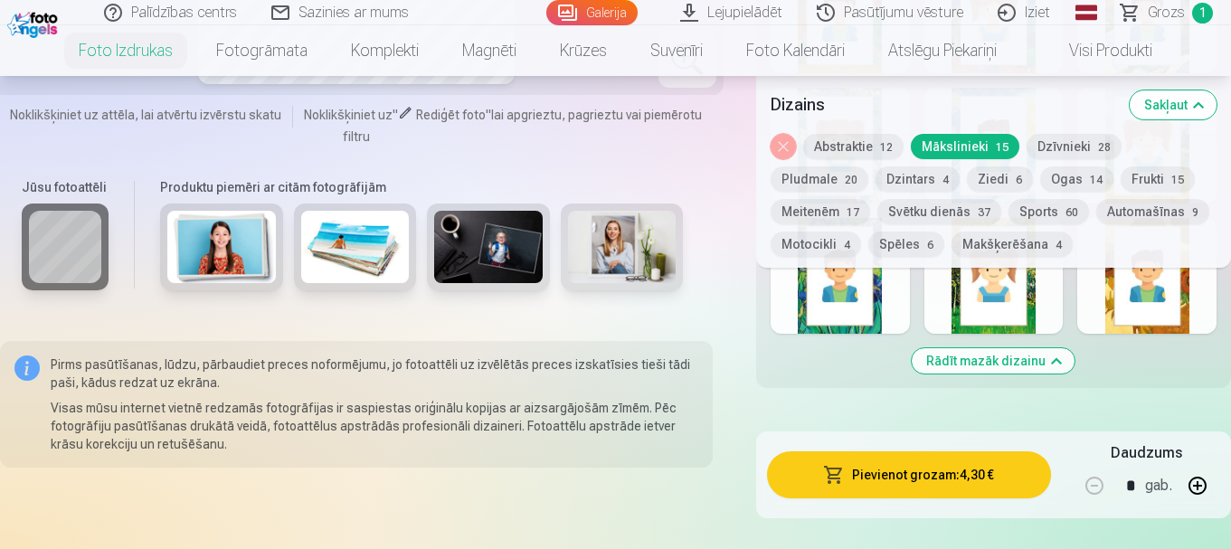
scroll to position [1538, 0]
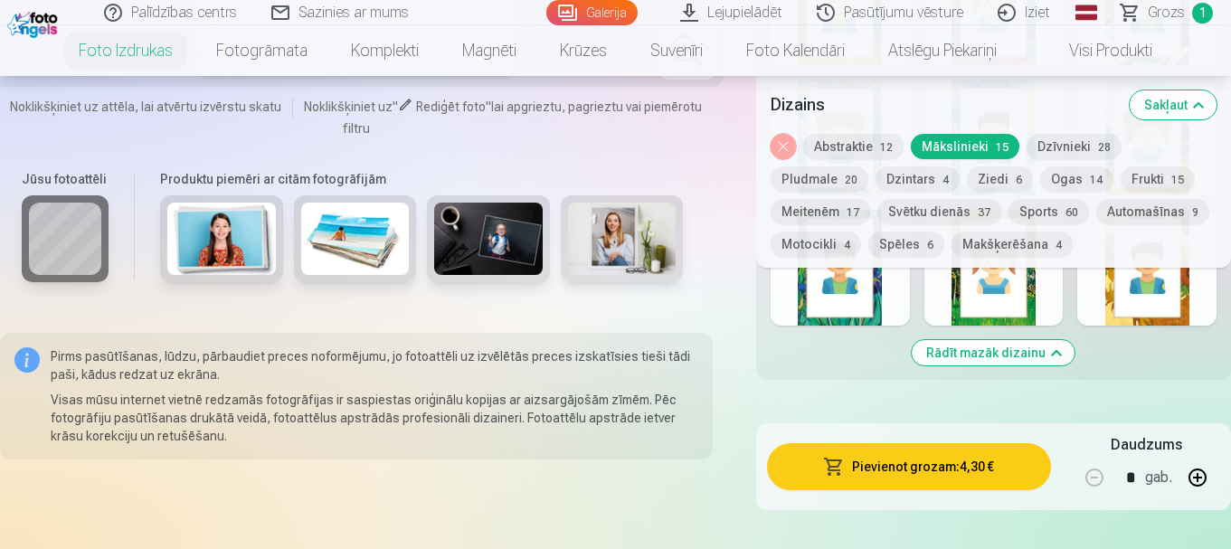
click at [821, 314] on div at bounding box center [840, 268] width 139 height 116
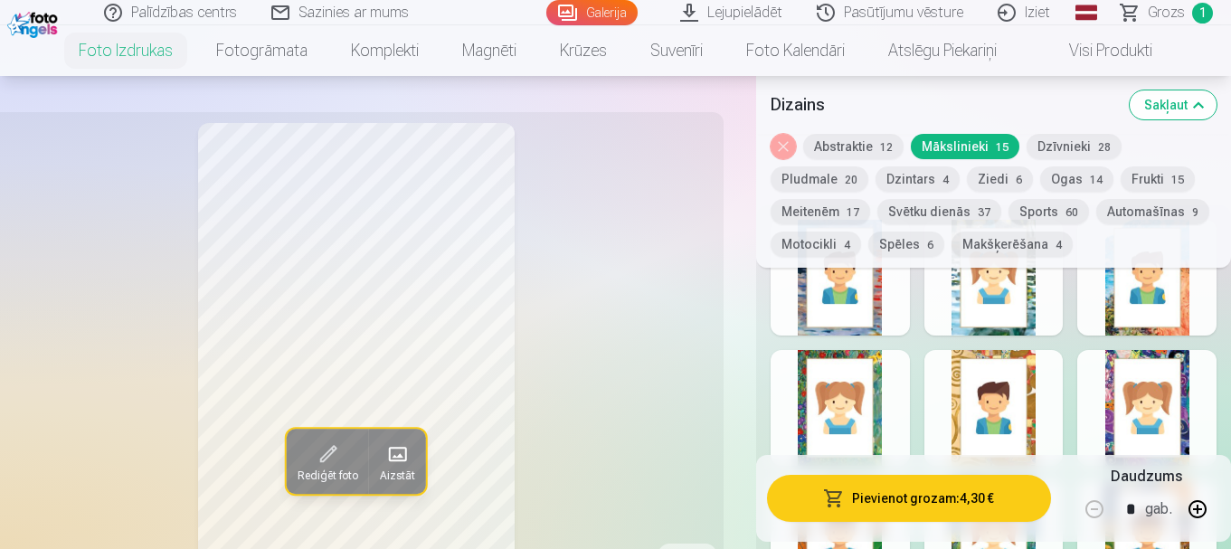
scroll to position [995, 0]
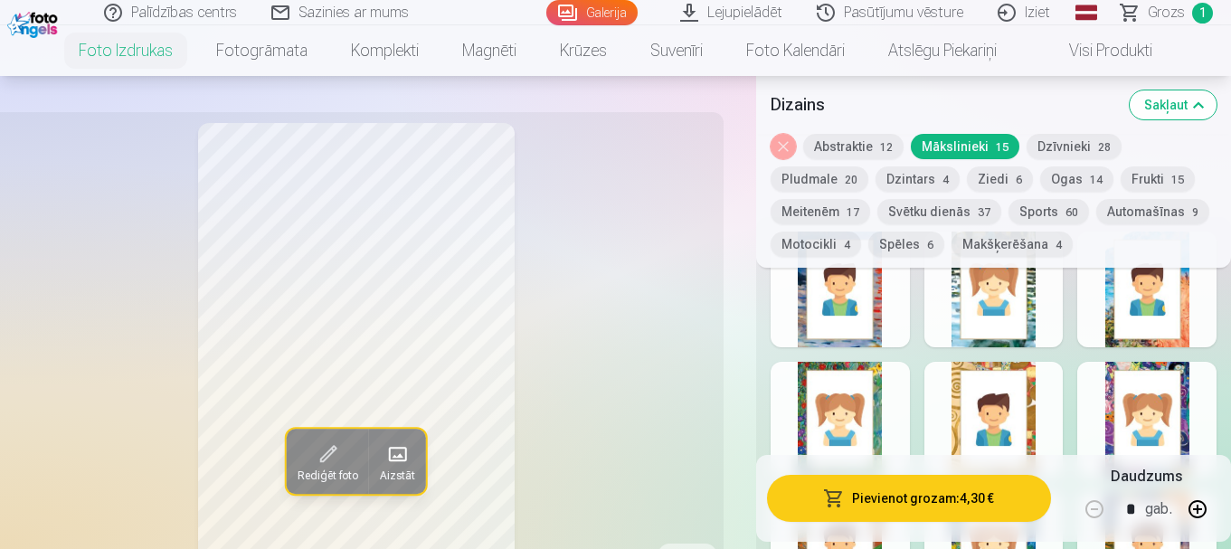
click at [1154, 394] on div at bounding box center [1146, 420] width 139 height 116
click at [786, 147] on button "Noņemiet dizainu" at bounding box center [783, 146] width 25 height 25
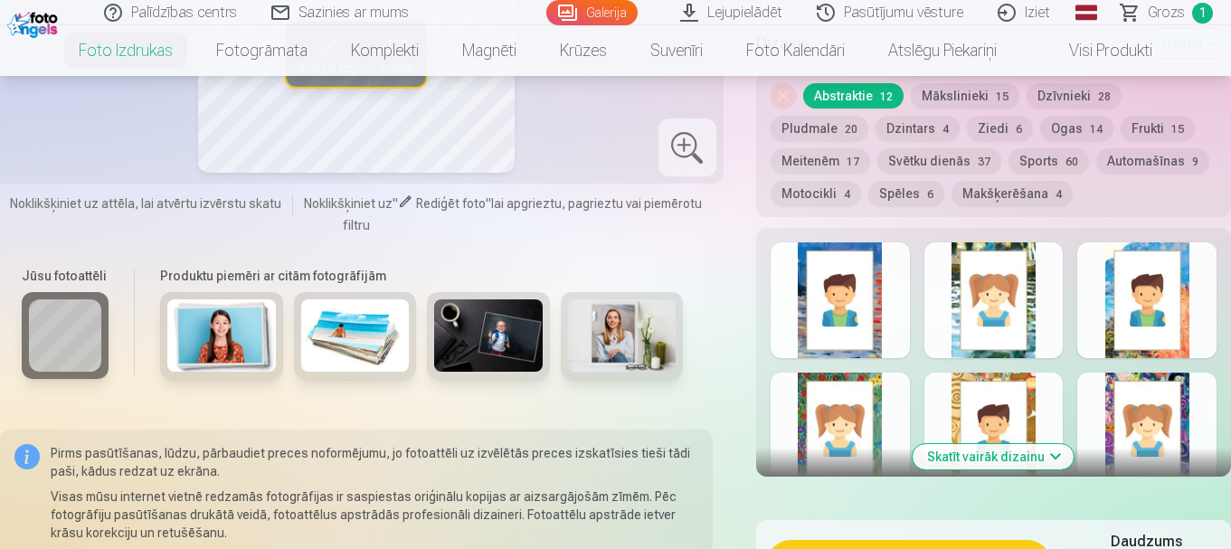
scroll to position [972, 0]
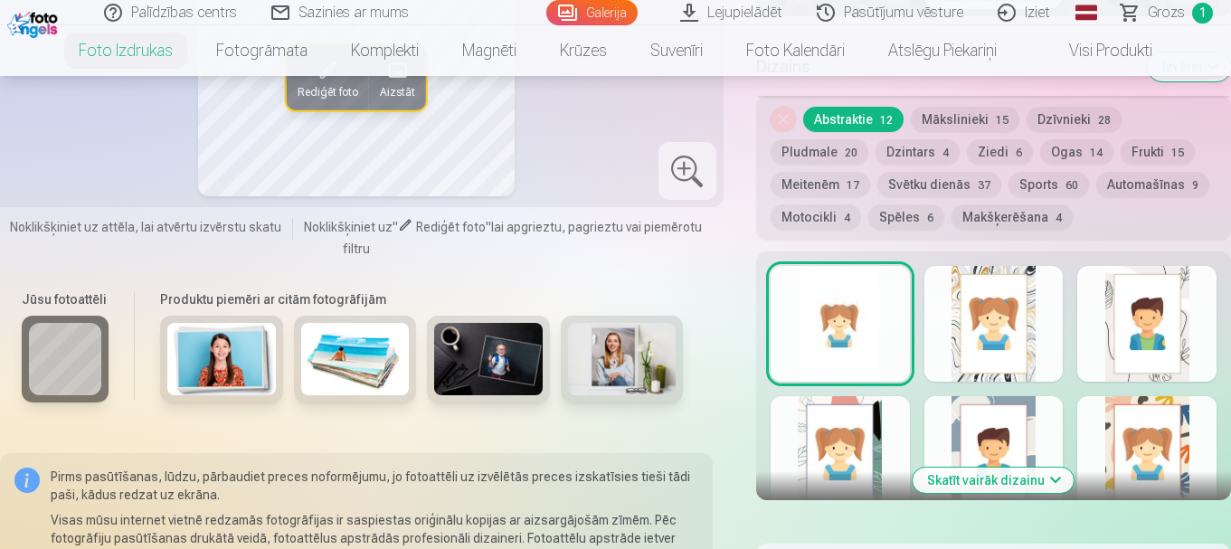
click at [953, 126] on button "Mākslinieki 15" at bounding box center [965, 119] width 109 height 25
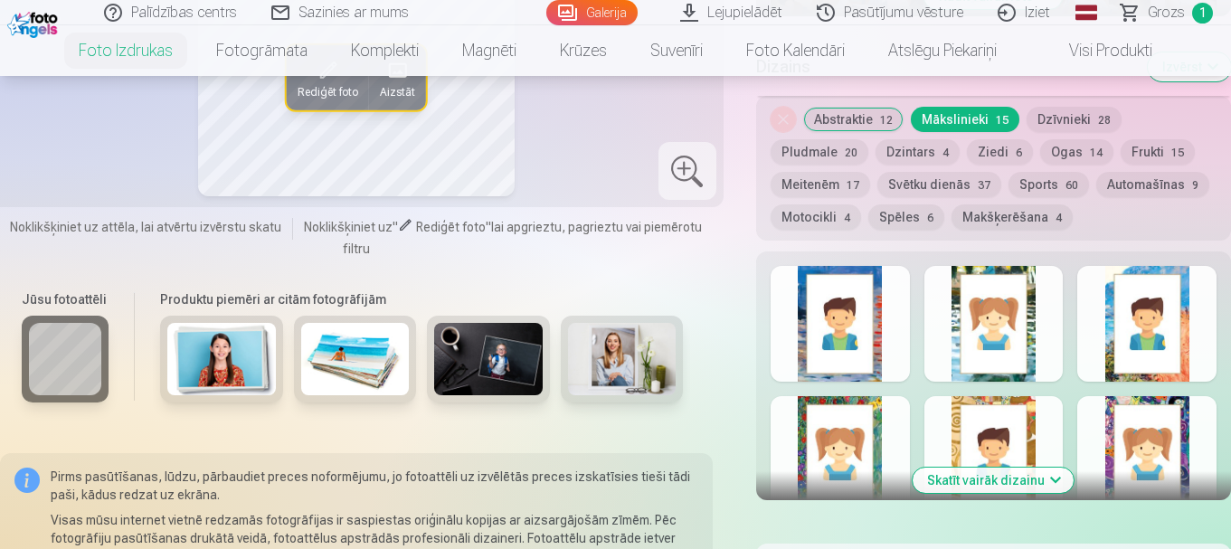
click at [1137, 457] on div at bounding box center [1146, 454] width 139 height 116
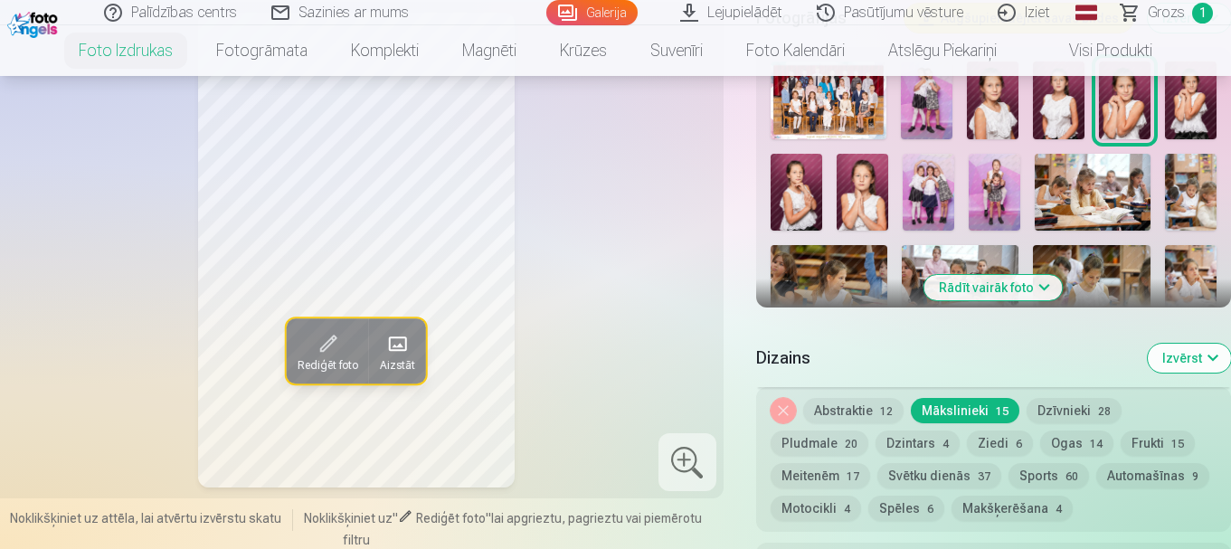
scroll to position [700, 0]
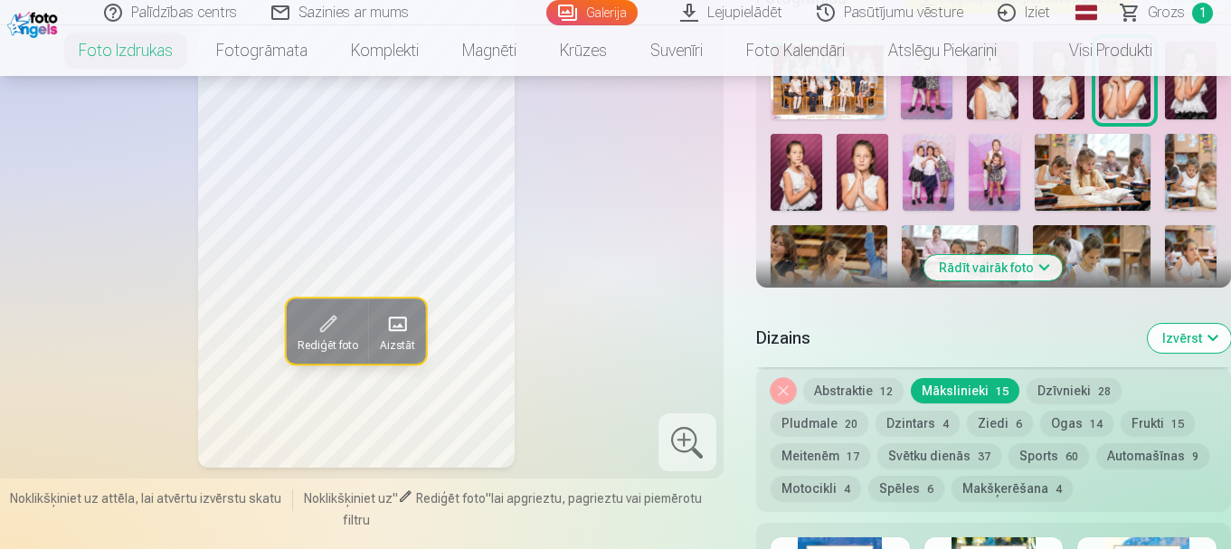
click at [781, 390] on button "Noņemiet dizainu" at bounding box center [783, 390] width 25 height 25
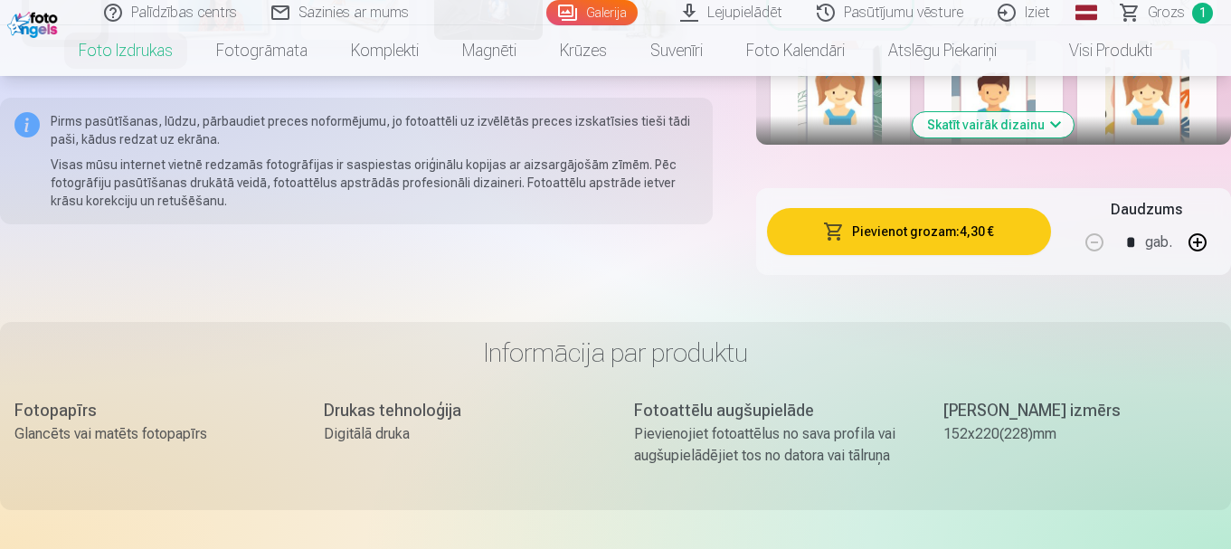
scroll to position [1339, 0]
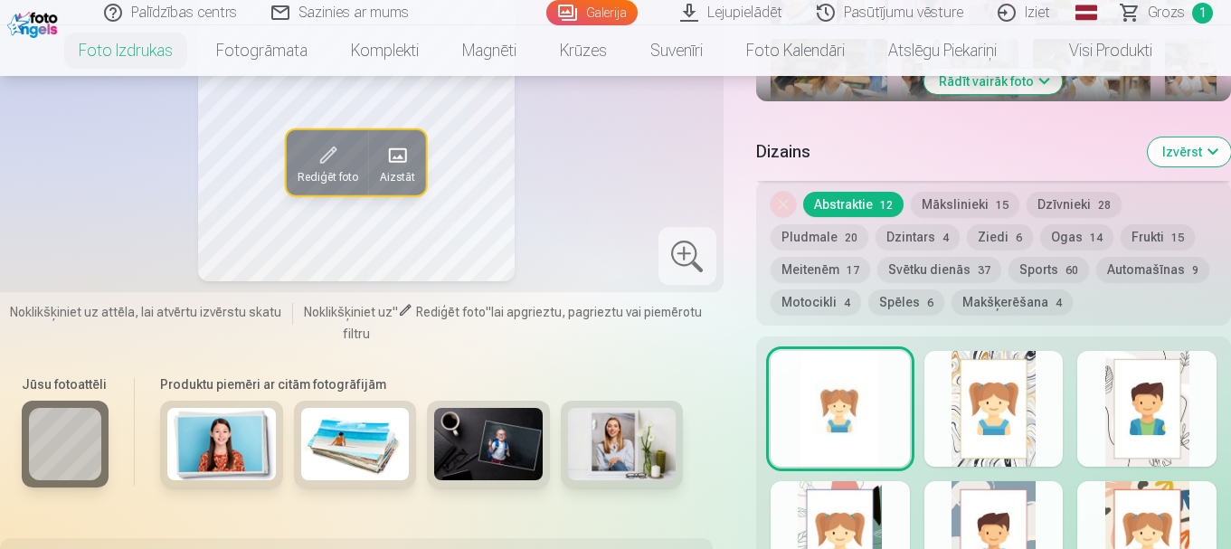
click at [1024, 403] on div at bounding box center [994, 409] width 139 height 116
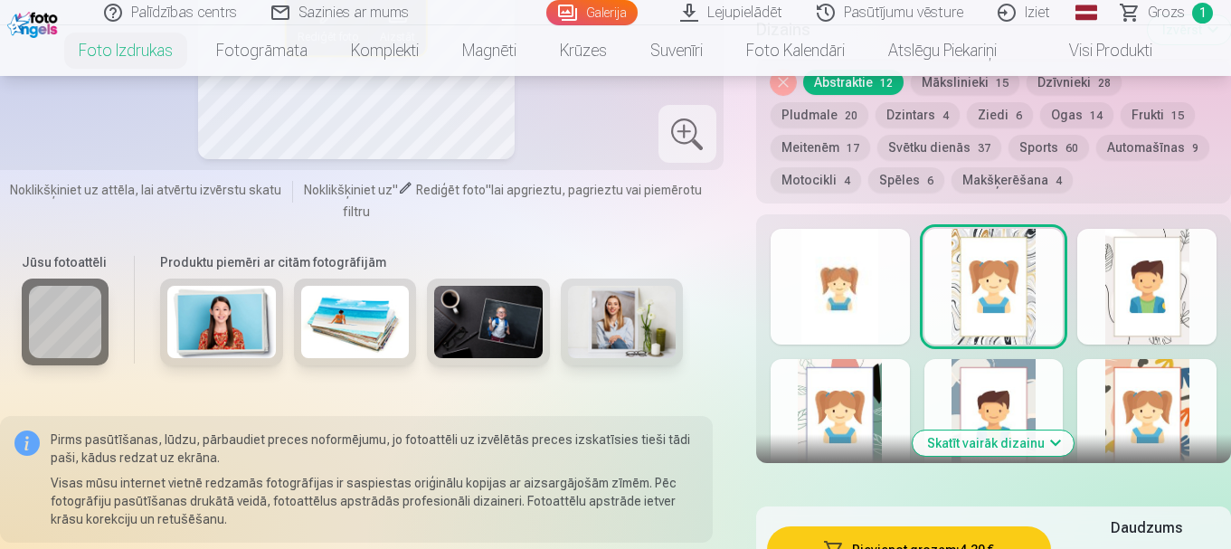
scroll to position [977, 0]
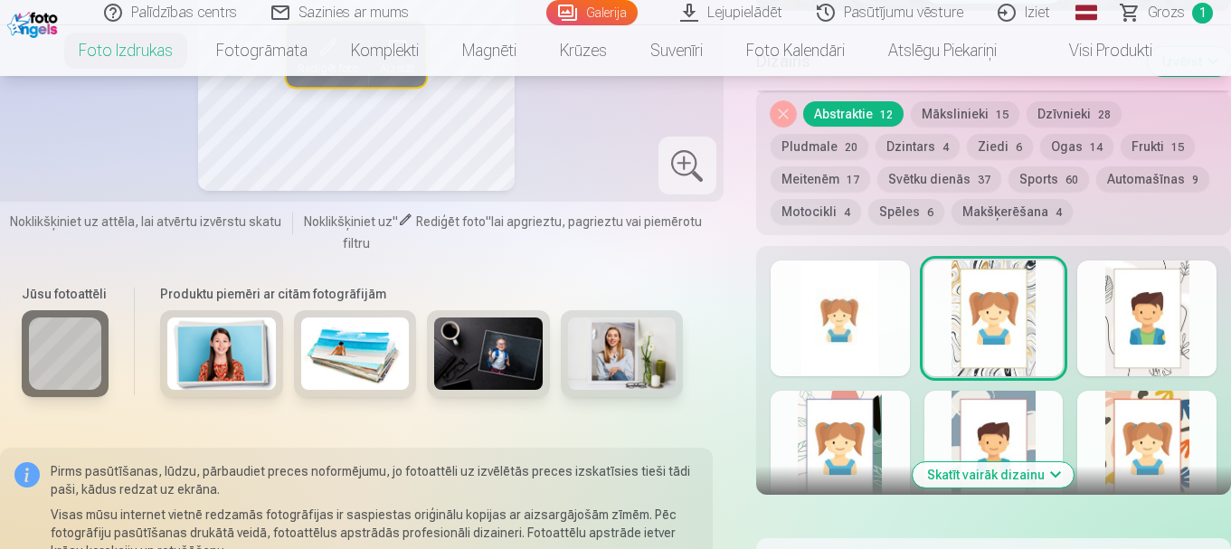
click at [932, 181] on button "Svētku dienās 37" at bounding box center [939, 178] width 124 height 25
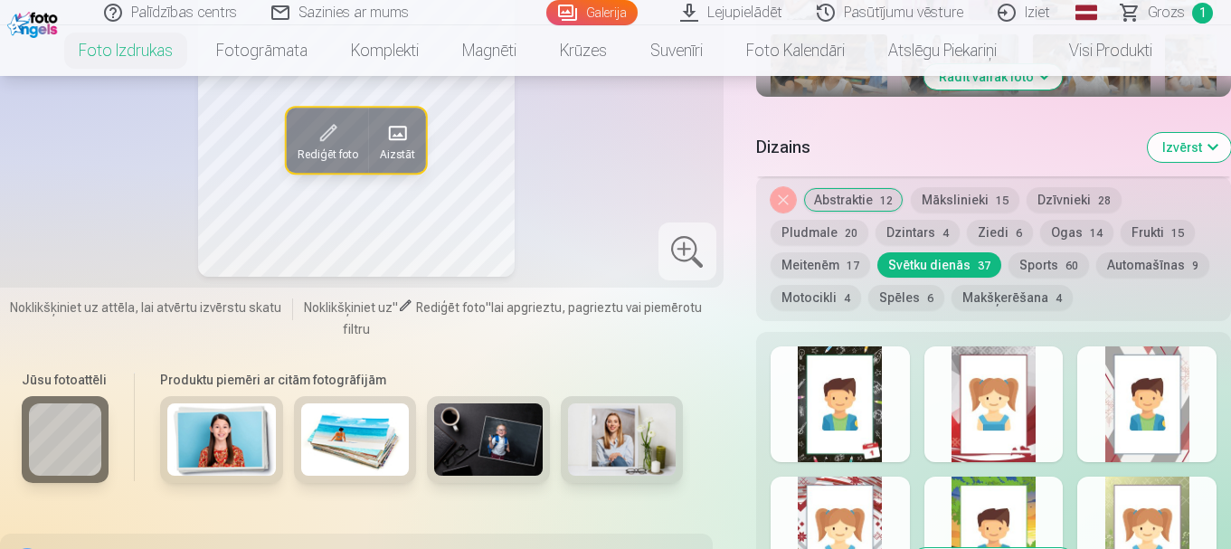
scroll to position [887, 0]
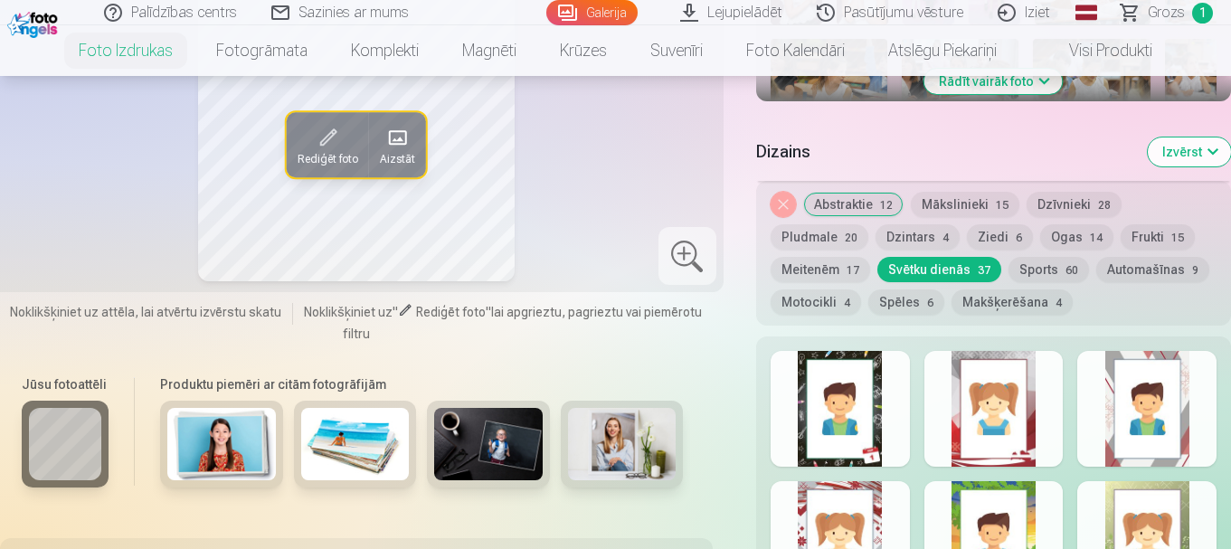
click at [982, 239] on button "Ziedi 6" at bounding box center [1000, 236] width 66 height 25
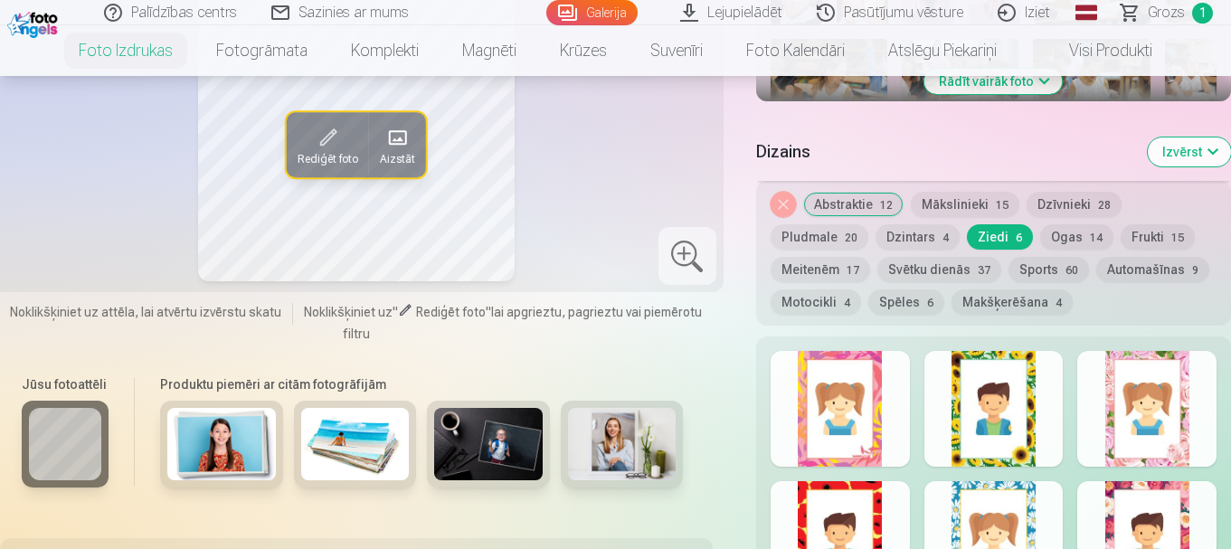
click at [953, 206] on button "Mākslinieki 15" at bounding box center [965, 204] width 109 height 25
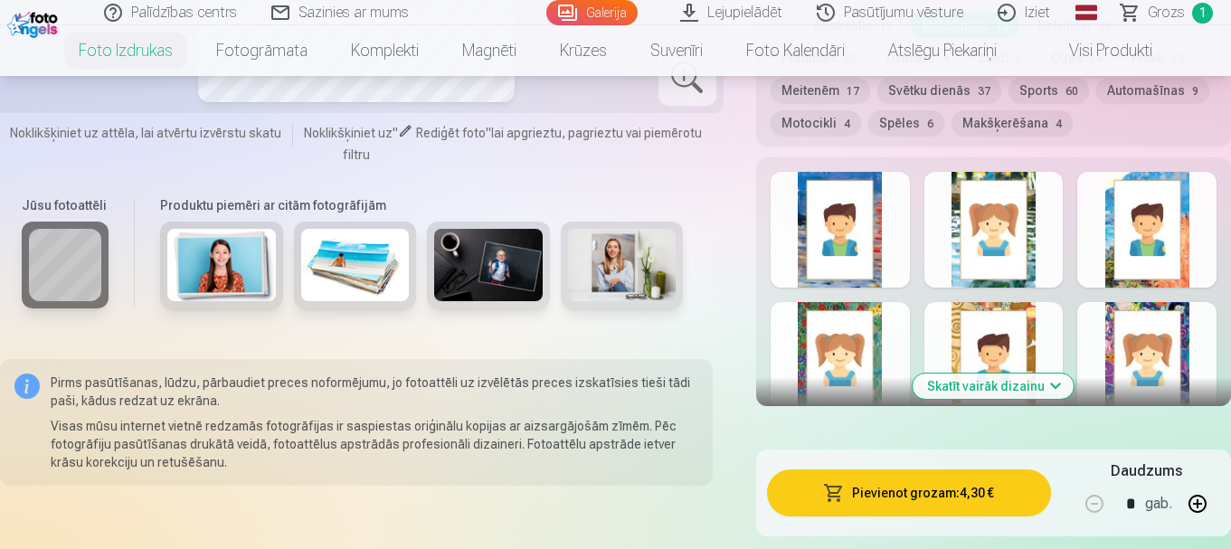
scroll to position [1067, 0]
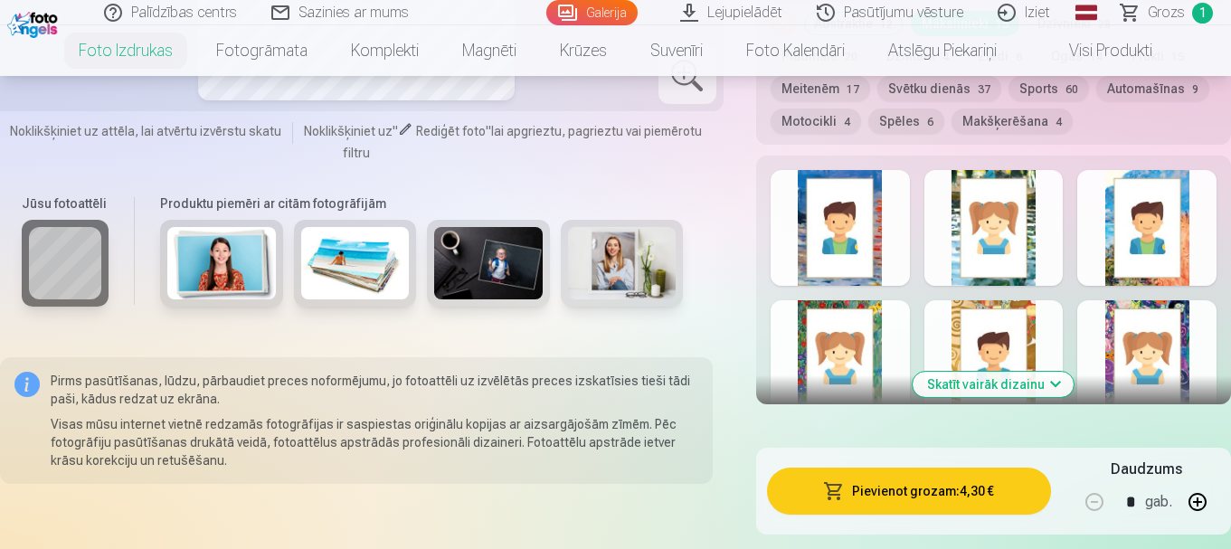
click at [1150, 374] on div at bounding box center [1146, 358] width 139 height 116
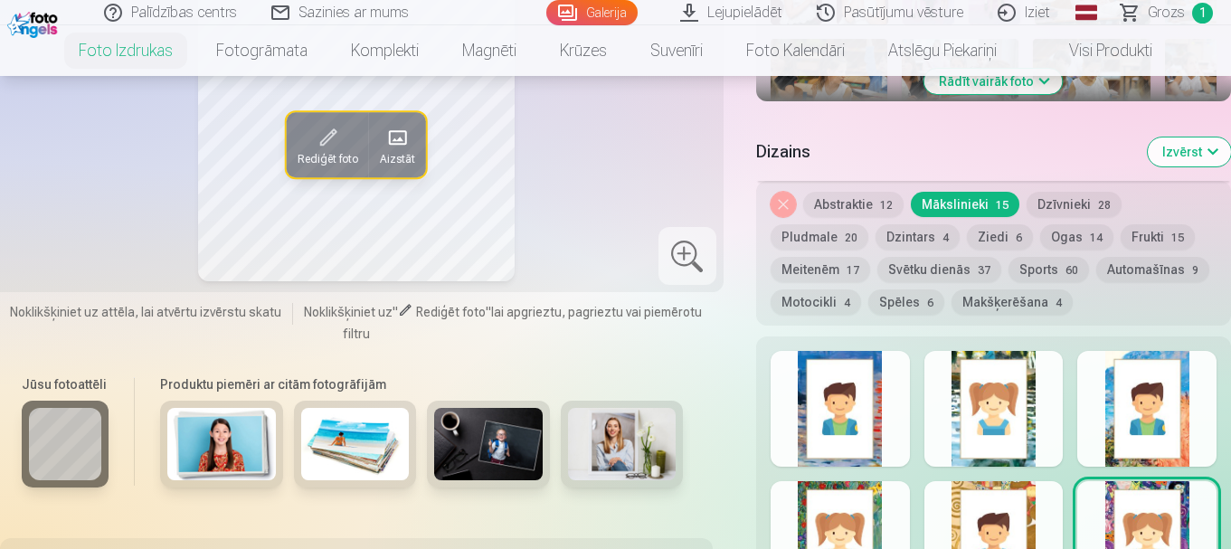
click at [779, 204] on button "Noņemiet dizainu" at bounding box center [783, 204] width 25 height 25
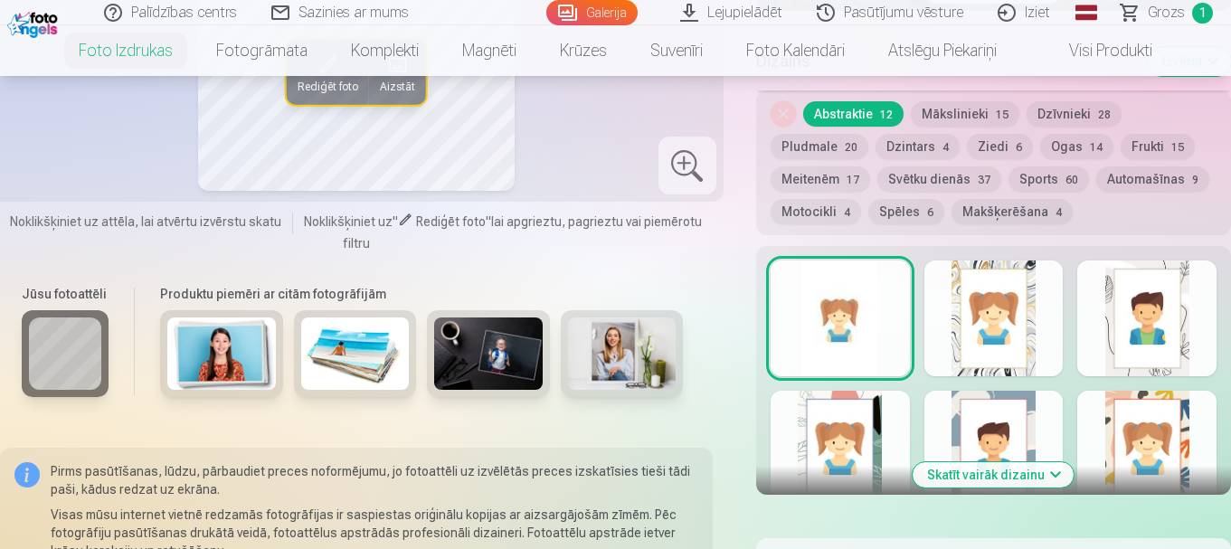
click at [850, 296] on div at bounding box center [840, 319] width 139 height 116
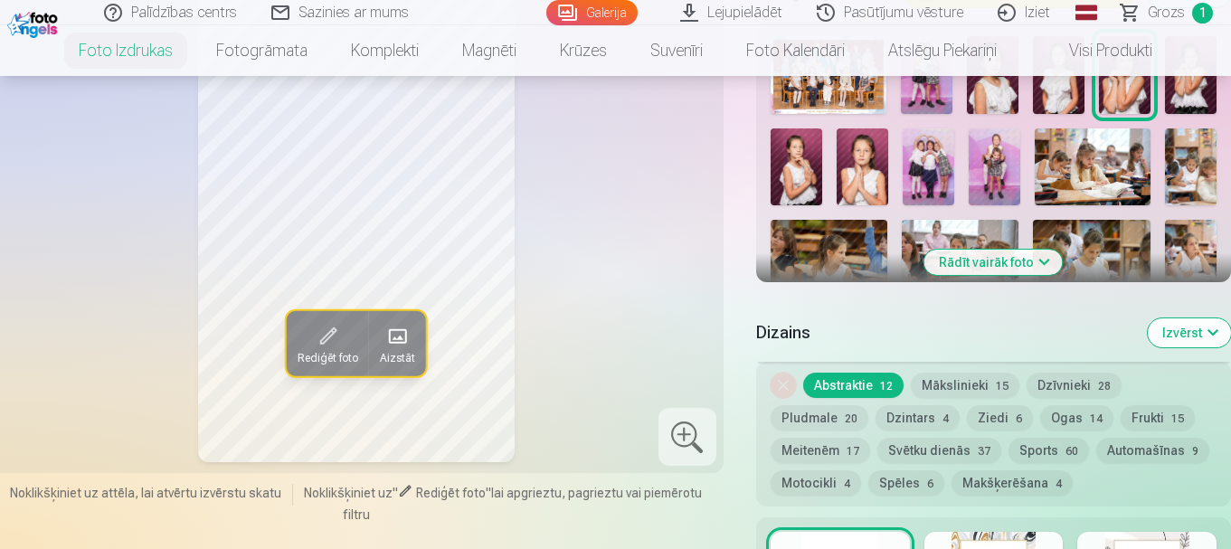
scroll to position [344, 0]
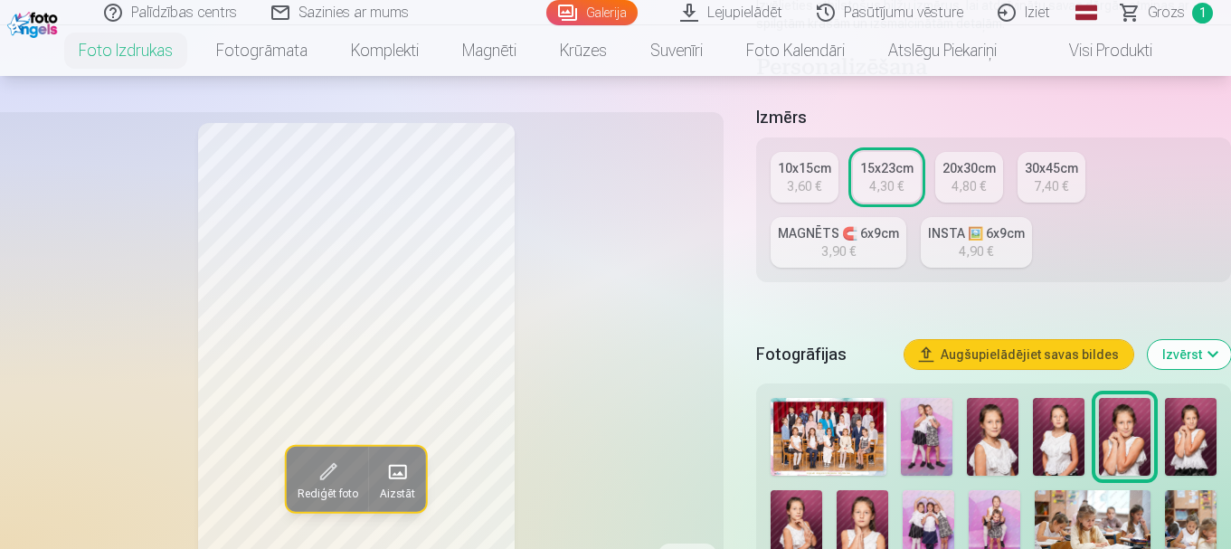
click at [1010, 436] on img at bounding box center [993, 437] width 52 height 78
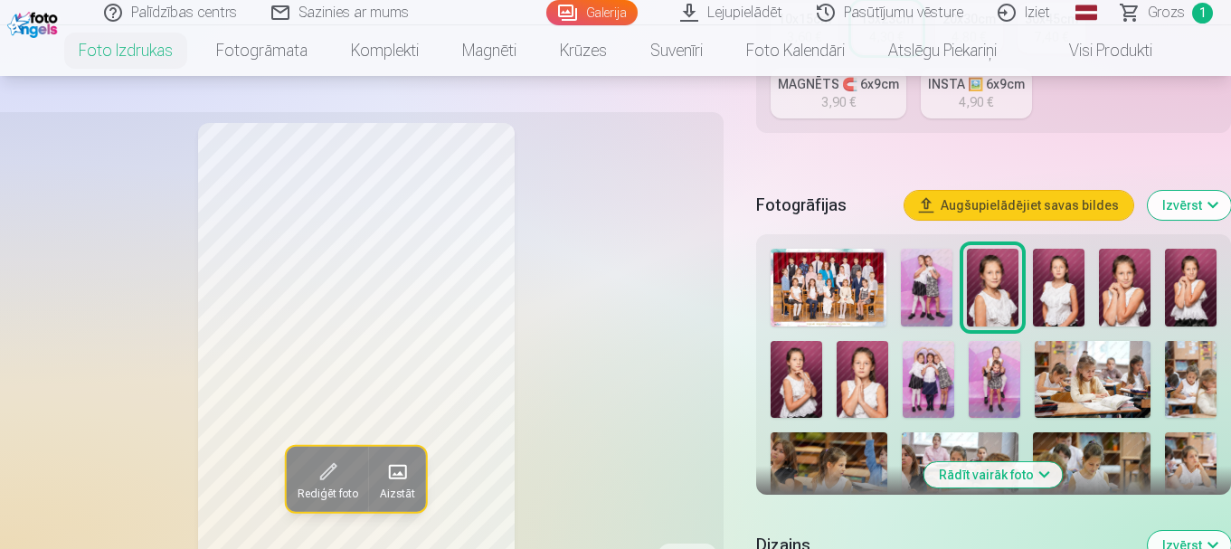
scroll to position [525, 0]
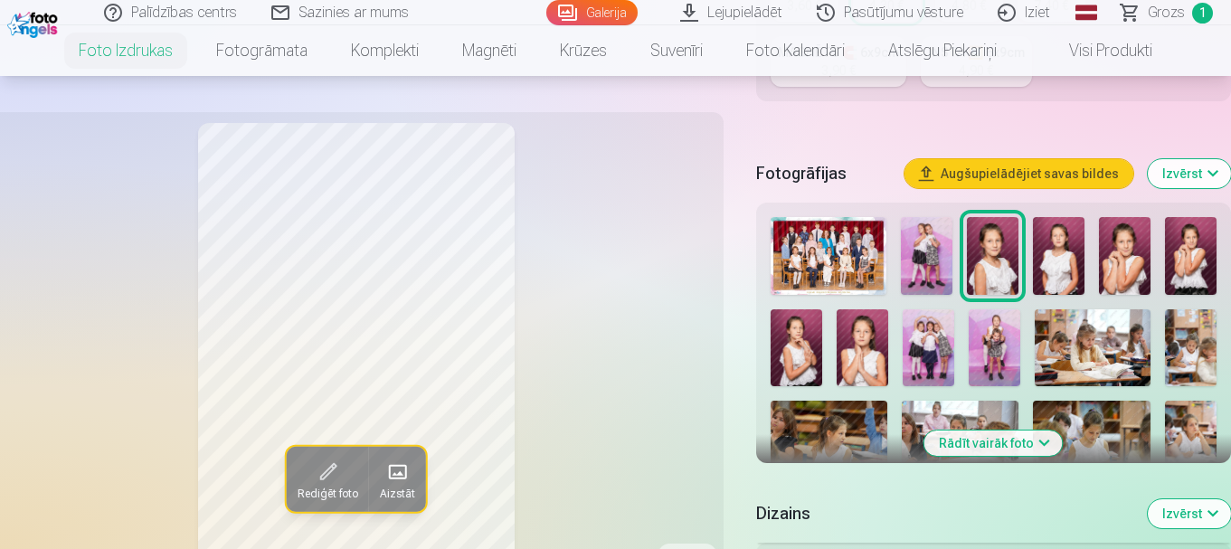
click at [1122, 263] on img at bounding box center [1125, 256] width 52 height 78
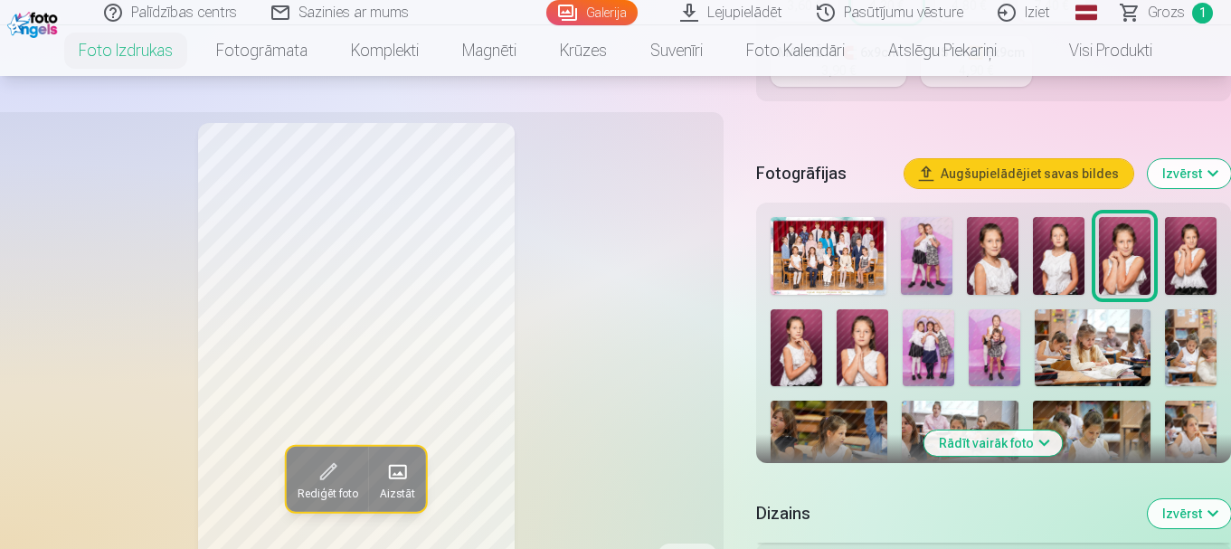
click at [1192, 256] on img at bounding box center [1191, 256] width 52 height 78
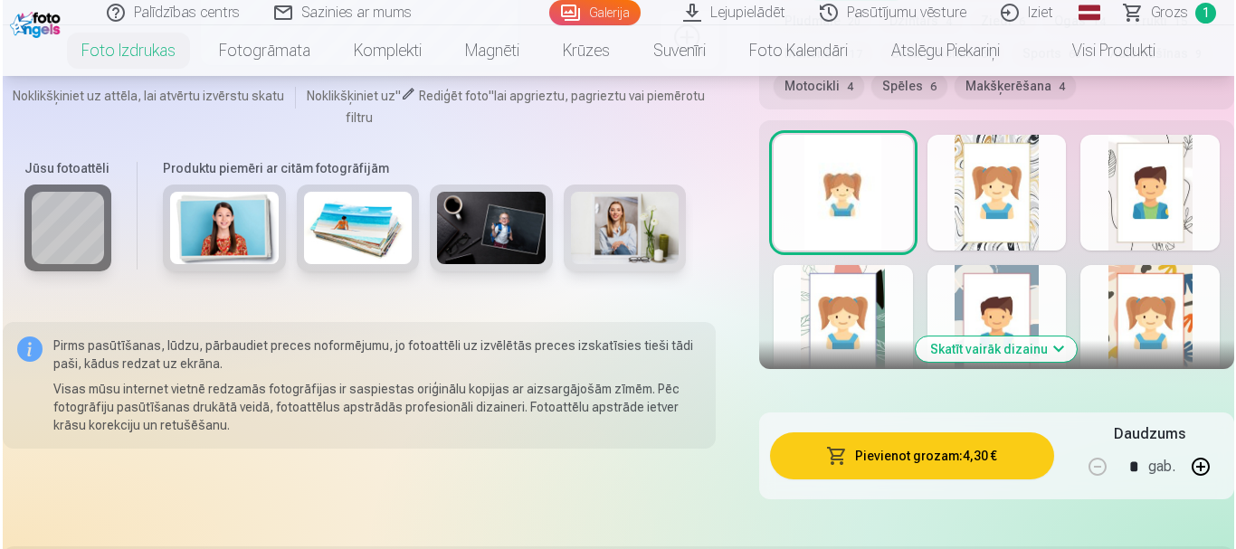
scroll to position [1248, 0]
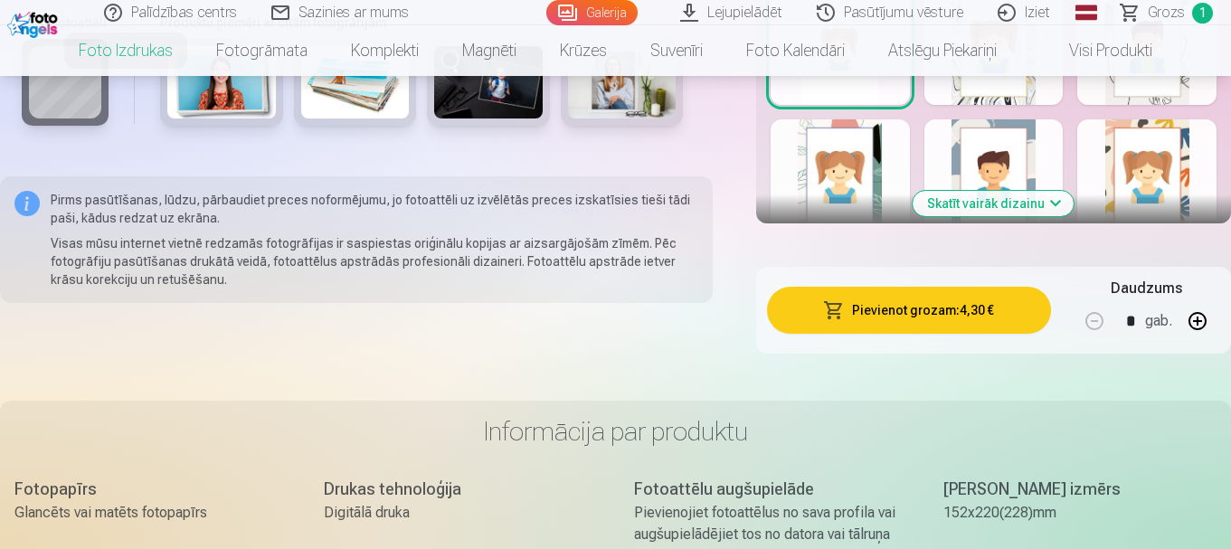
click at [922, 314] on button "Pievienot grozam : 4,30 €" at bounding box center [909, 310] width 284 height 47
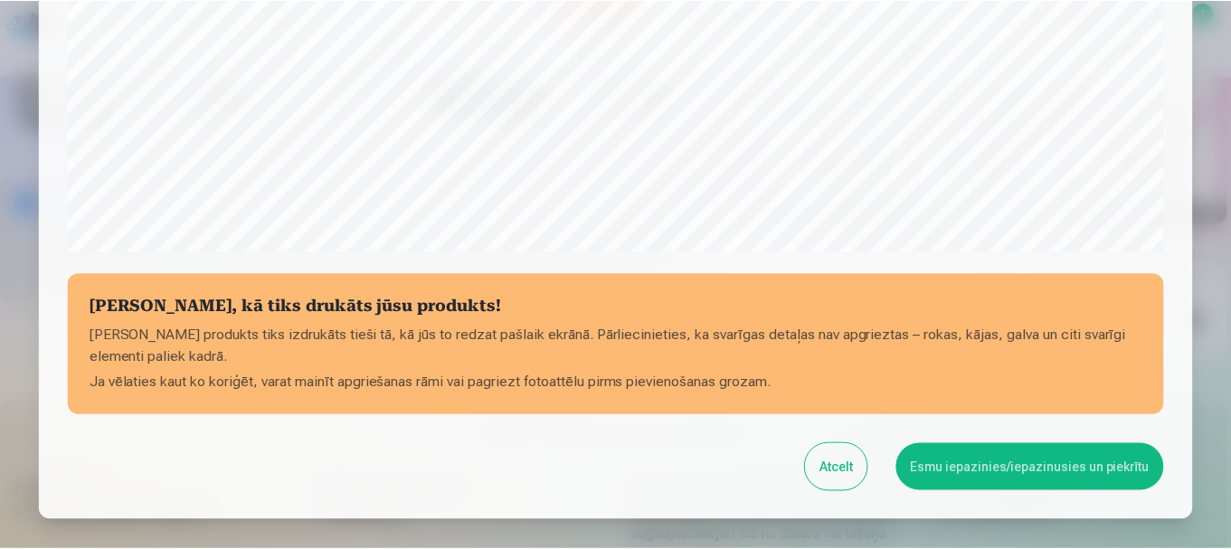
scroll to position [754, 0]
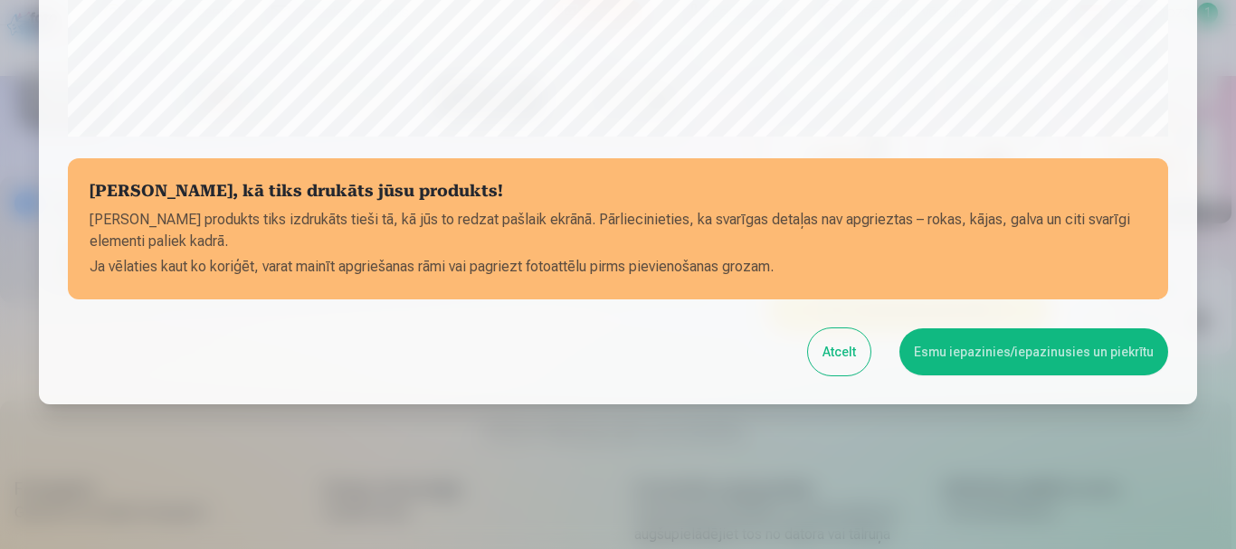
click at [934, 352] on button "Esmu iepazinies/iepazinusies un piekrītu" at bounding box center [1033, 351] width 269 height 47
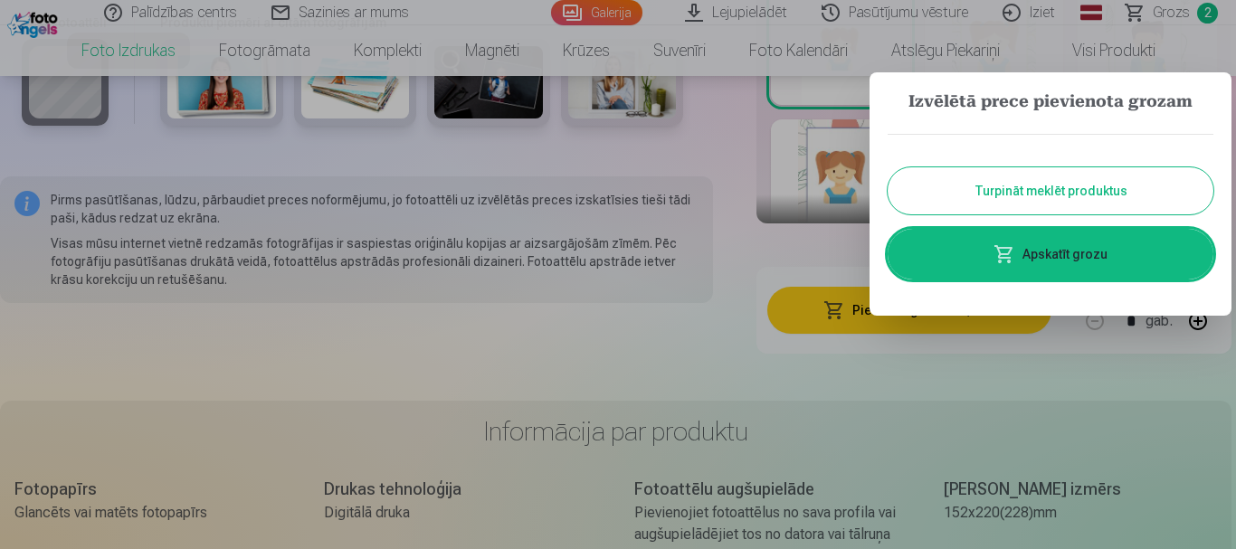
click at [950, 206] on button "Turpināt meklēt produktus" at bounding box center [1050, 190] width 326 height 47
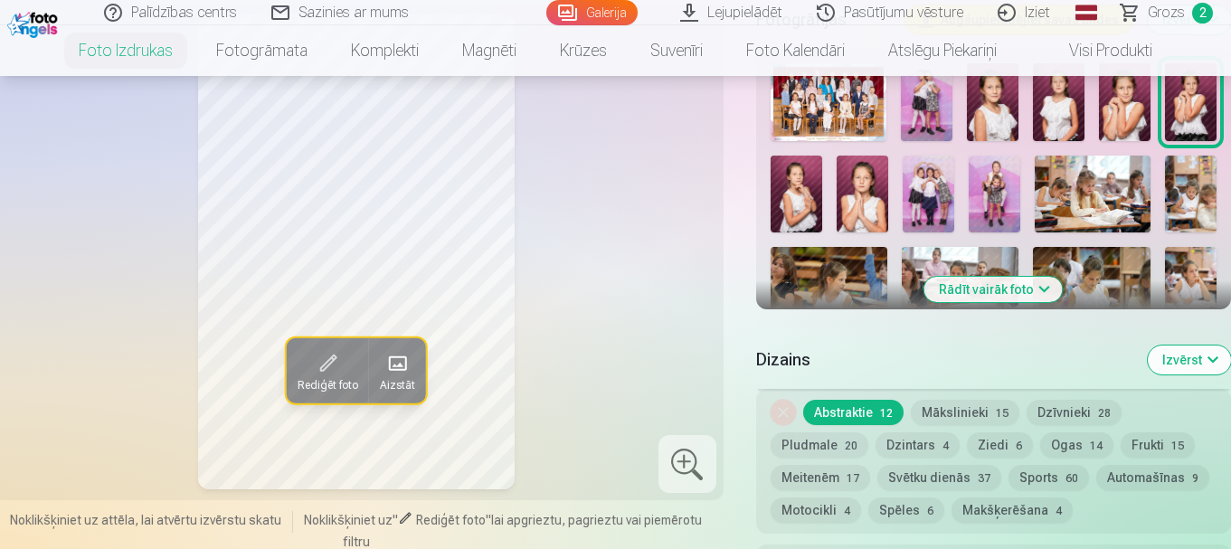
scroll to position [615, 0]
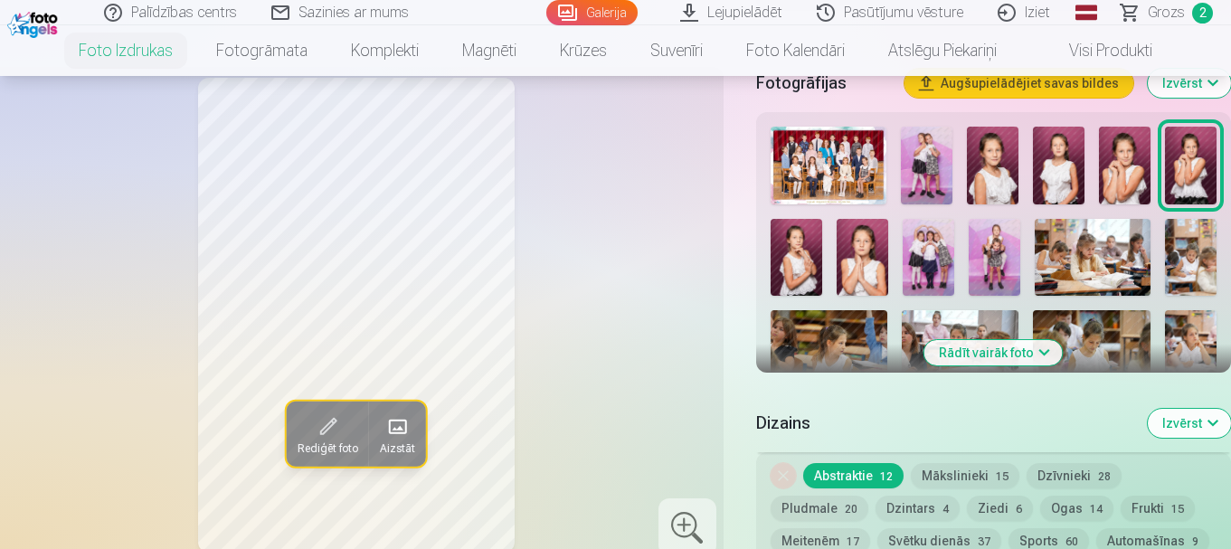
click at [784, 258] on img at bounding box center [797, 258] width 52 height 78
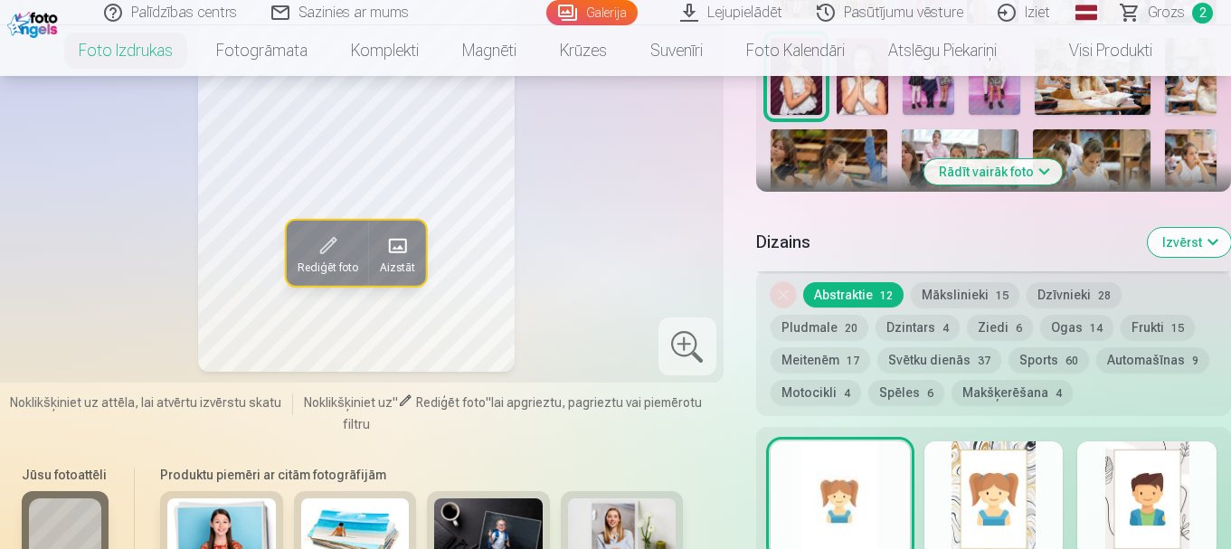
scroll to position [706, 0]
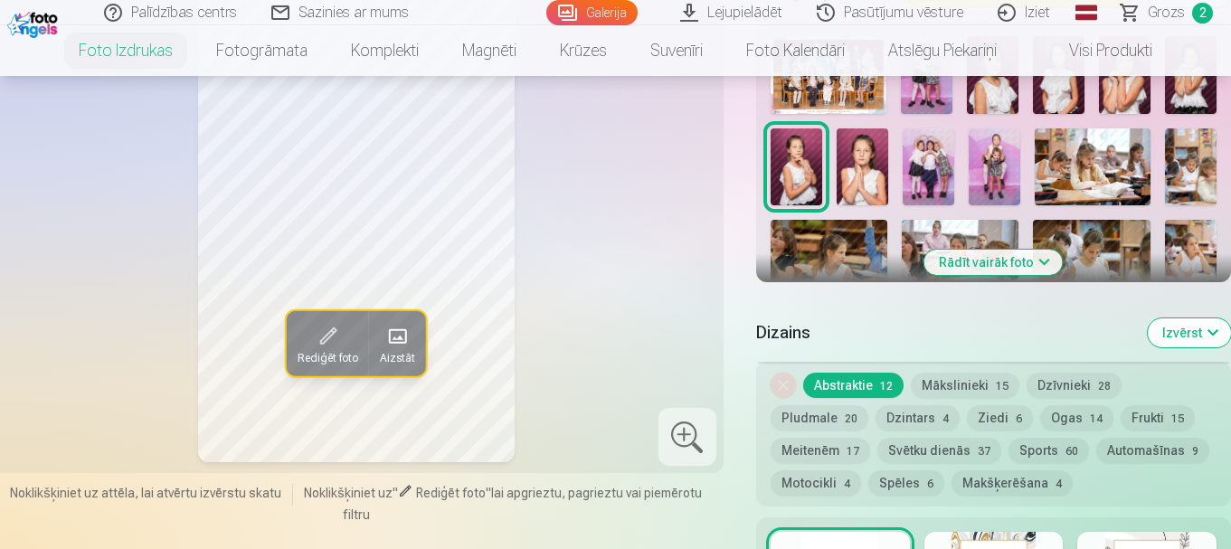
click at [1031, 261] on button "Rādīt vairāk foto" at bounding box center [994, 262] width 138 height 25
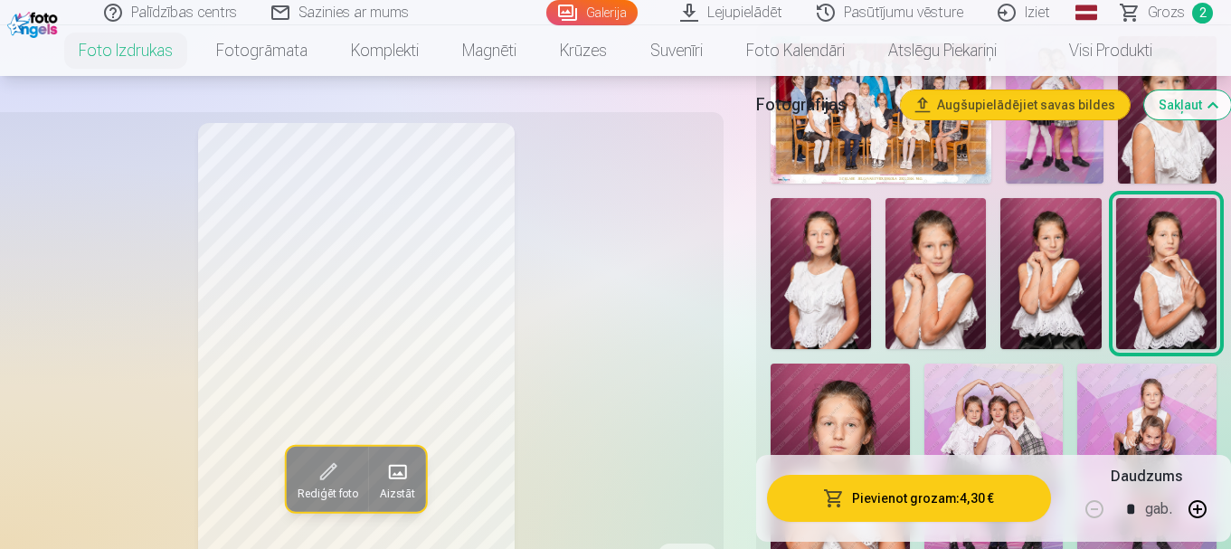
click at [933, 276] on img at bounding box center [936, 273] width 100 height 151
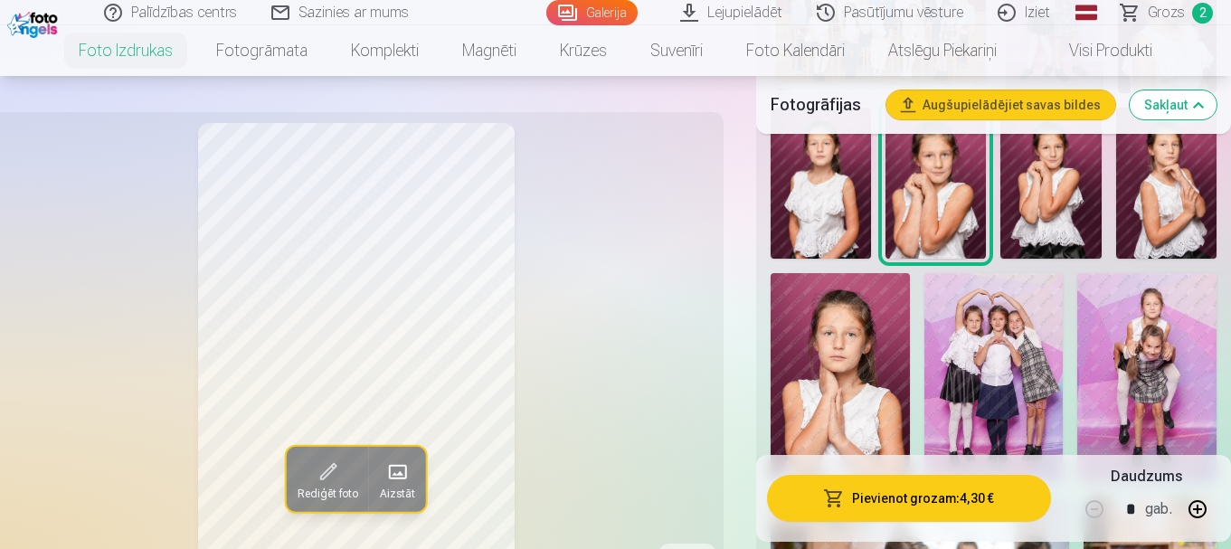
scroll to position [434, 0]
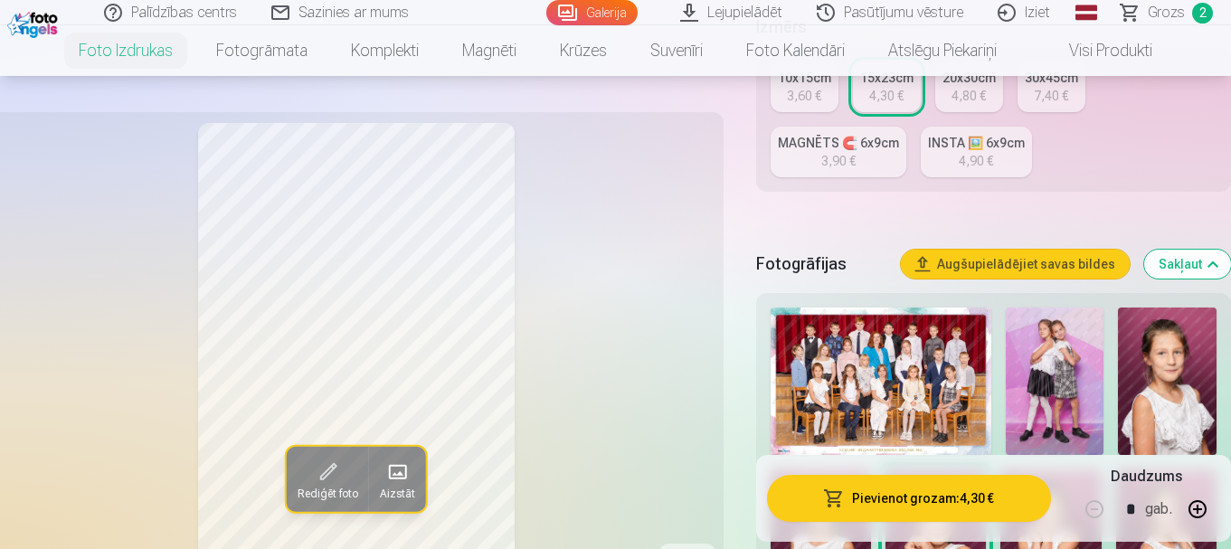
click at [812, 168] on link "MAGNĒTS 🧲 6x9cm 3,90 €" at bounding box center [839, 152] width 136 height 51
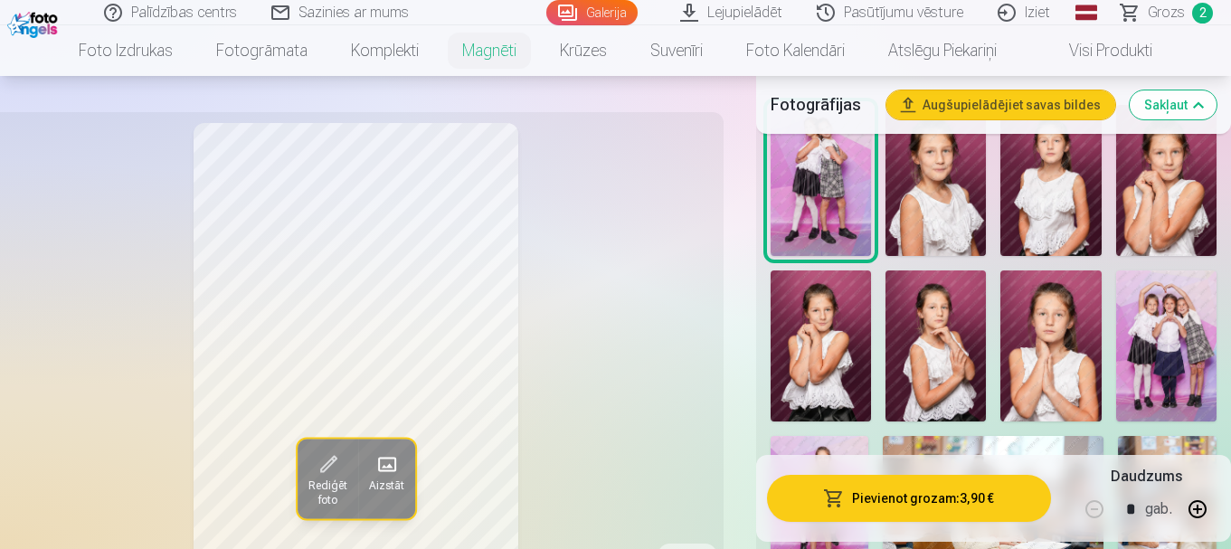
scroll to position [543, 0]
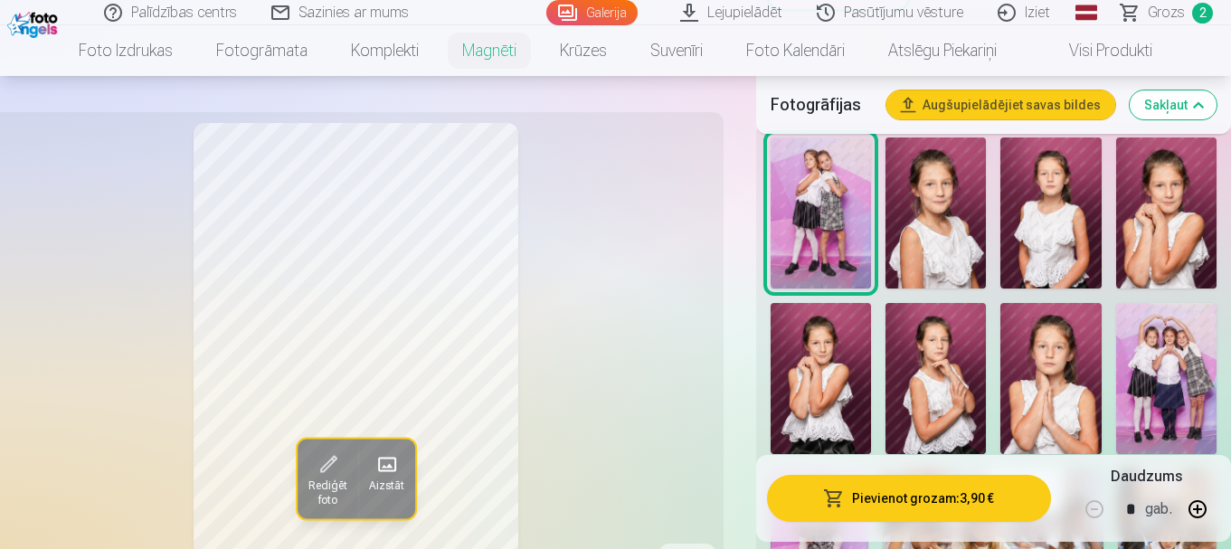
click at [953, 311] on img at bounding box center [936, 378] width 100 height 151
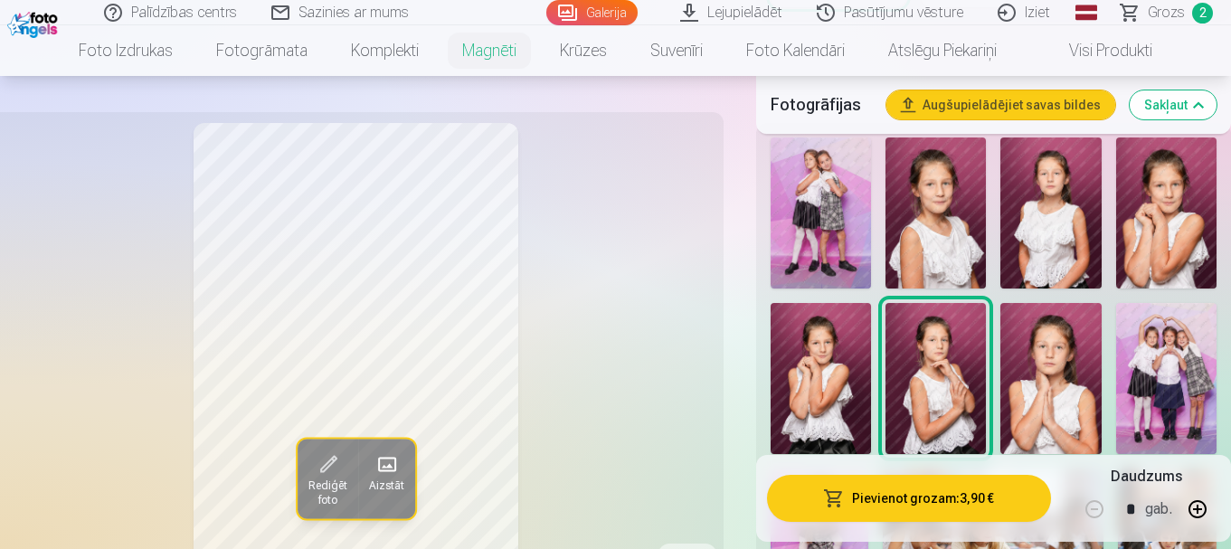
click at [1151, 210] on img at bounding box center [1166, 213] width 100 height 151
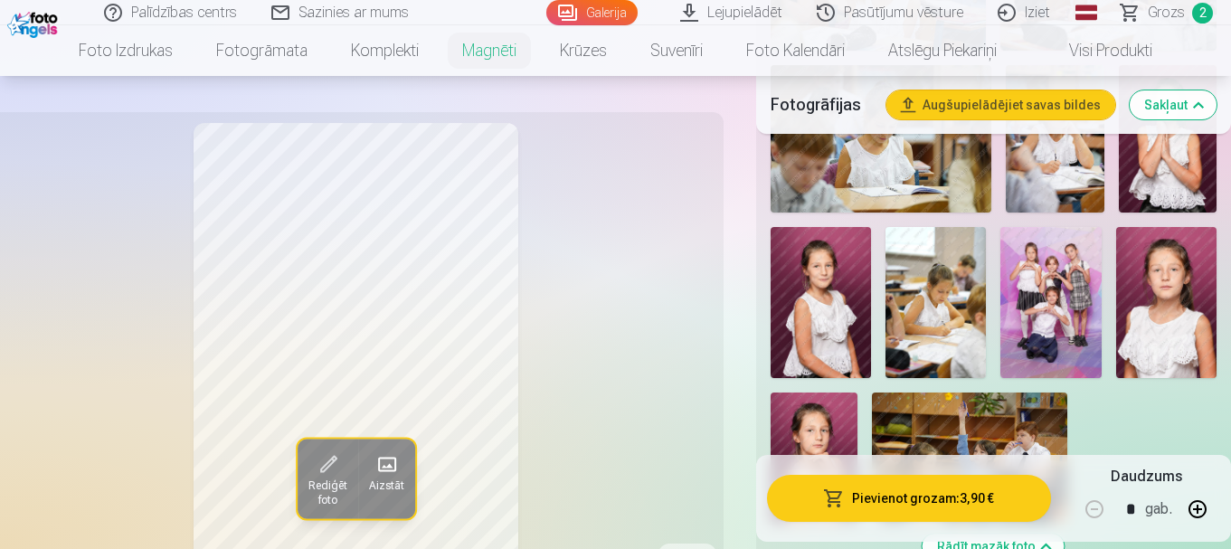
click at [683, 279] on div "Rediģēt foto Aizstāt" at bounding box center [356, 360] width 713 height 475
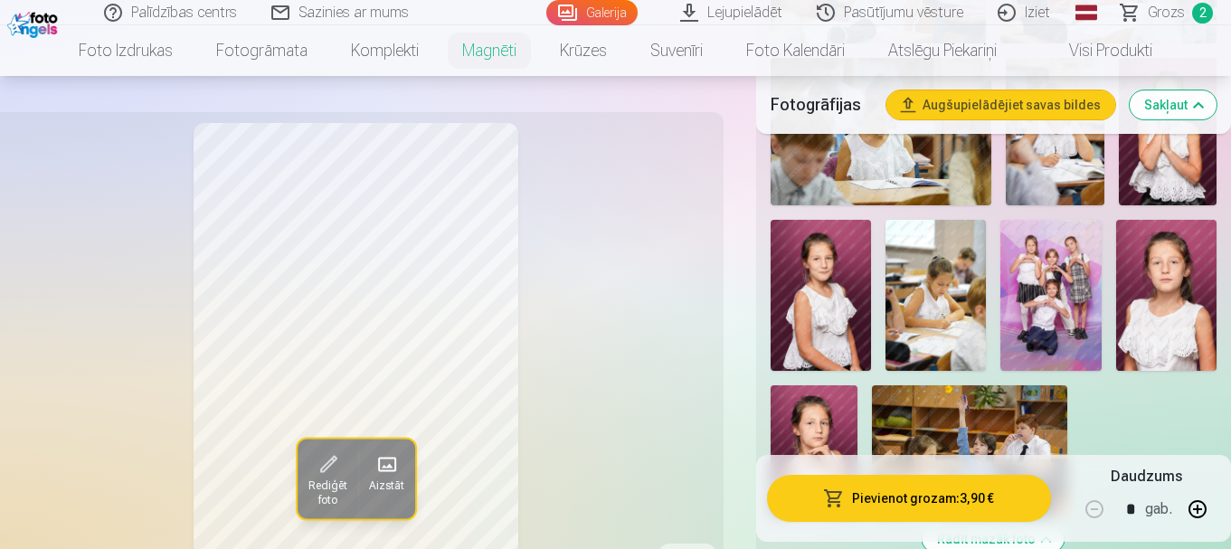
scroll to position [1266, 0]
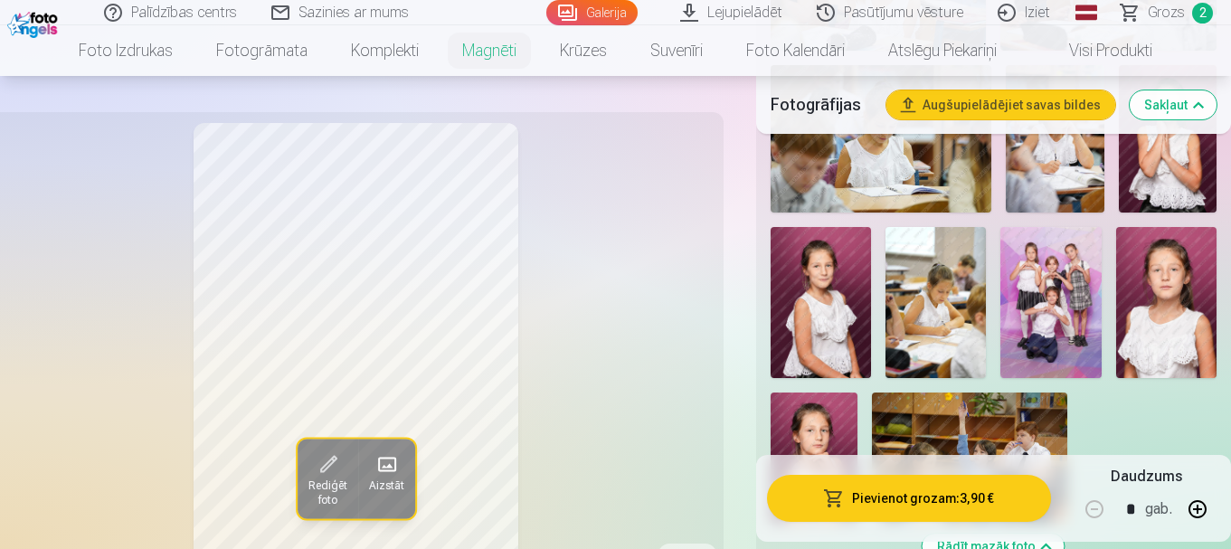
click at [942, 292] on img at bounding box center [936, 302] width 100 height 151
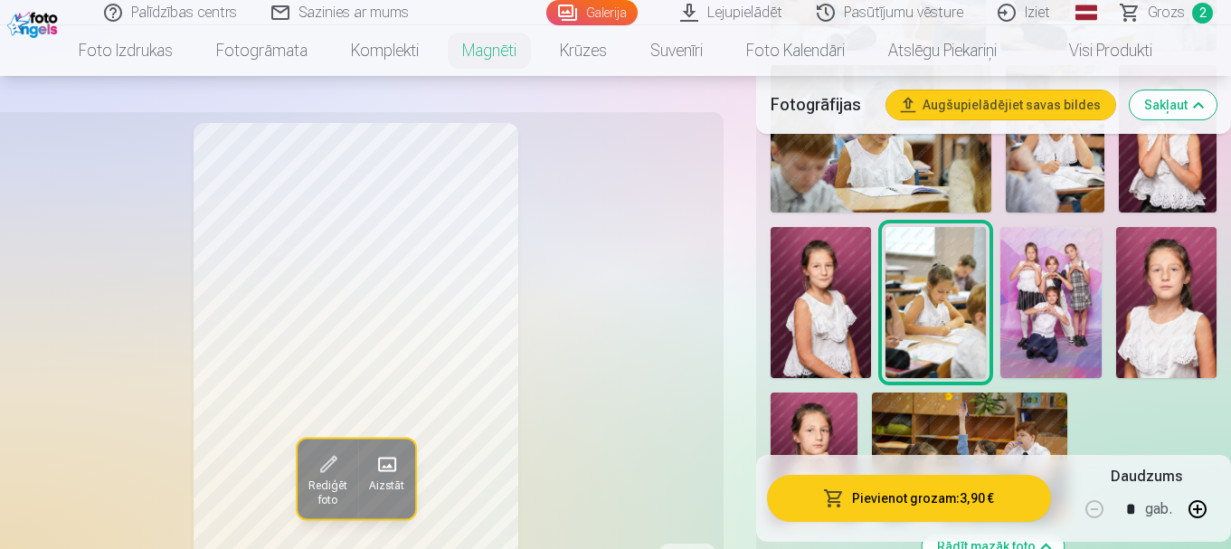
click at [1138, 285] on img at bounding box center [1166, 302] width 100 height 151
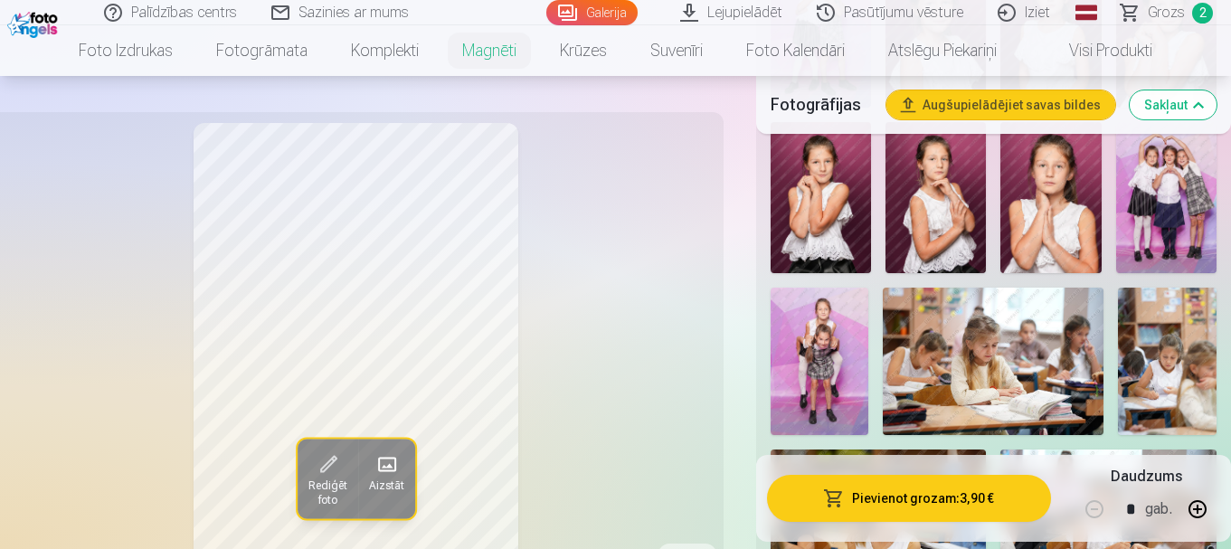
scroll to position [633, 0]
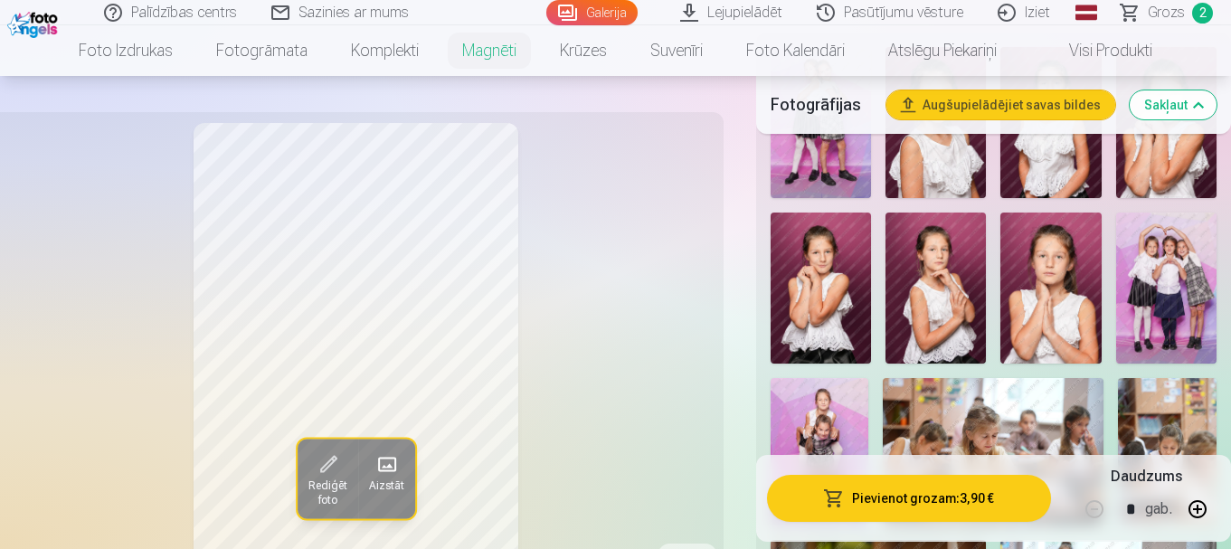
click at [1043, 296] on img at bounding box center [1051, 288] width 100 height 151
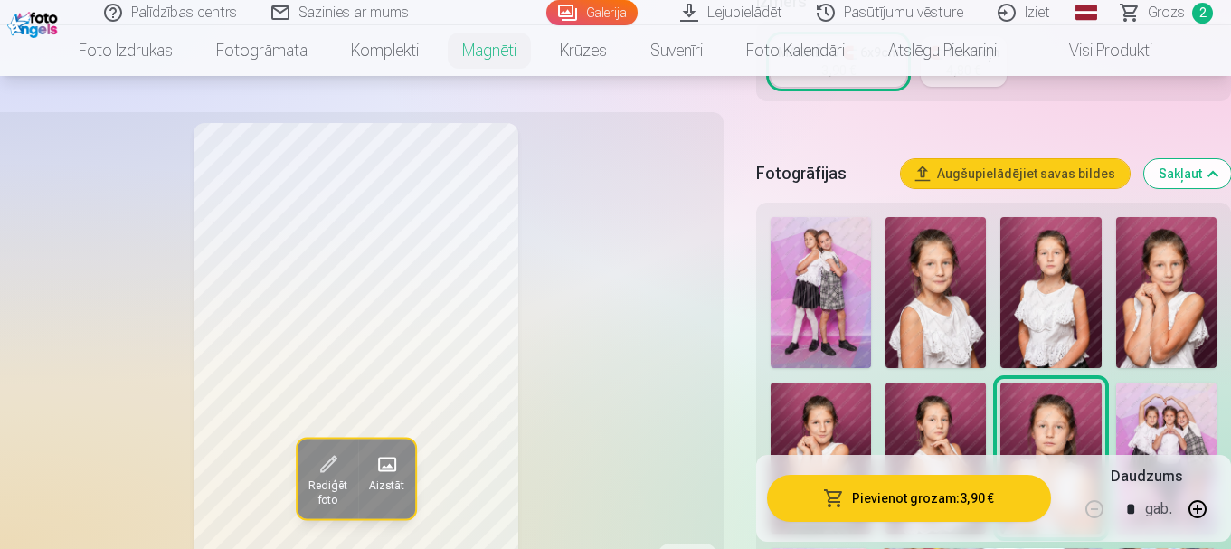
scroll to position [452, 0]
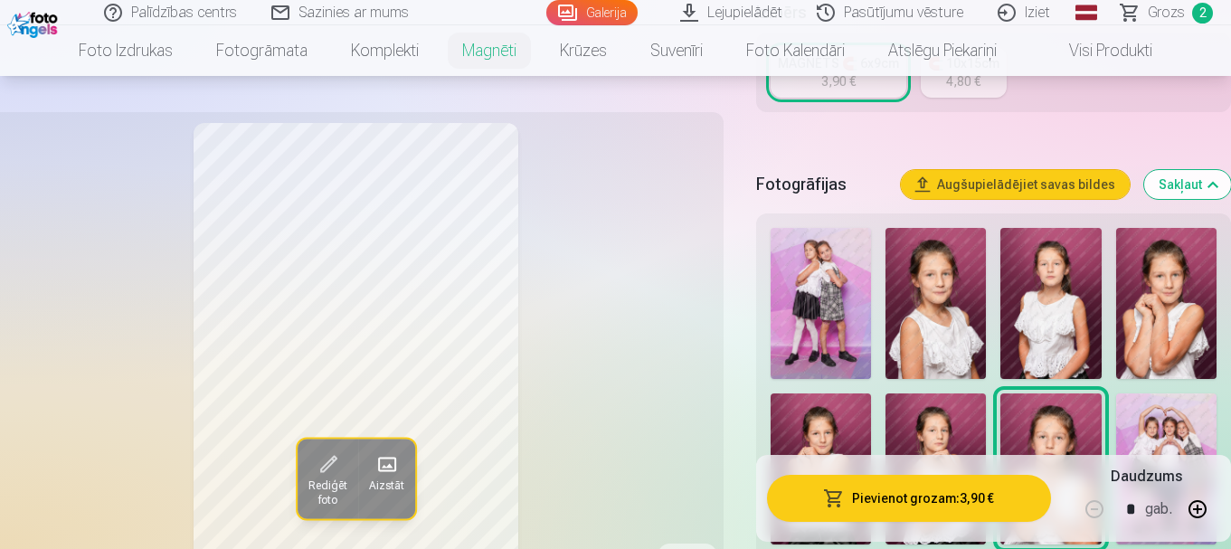
click at [933, 297] on img at bounding box center [936, 303] width 100 height 151
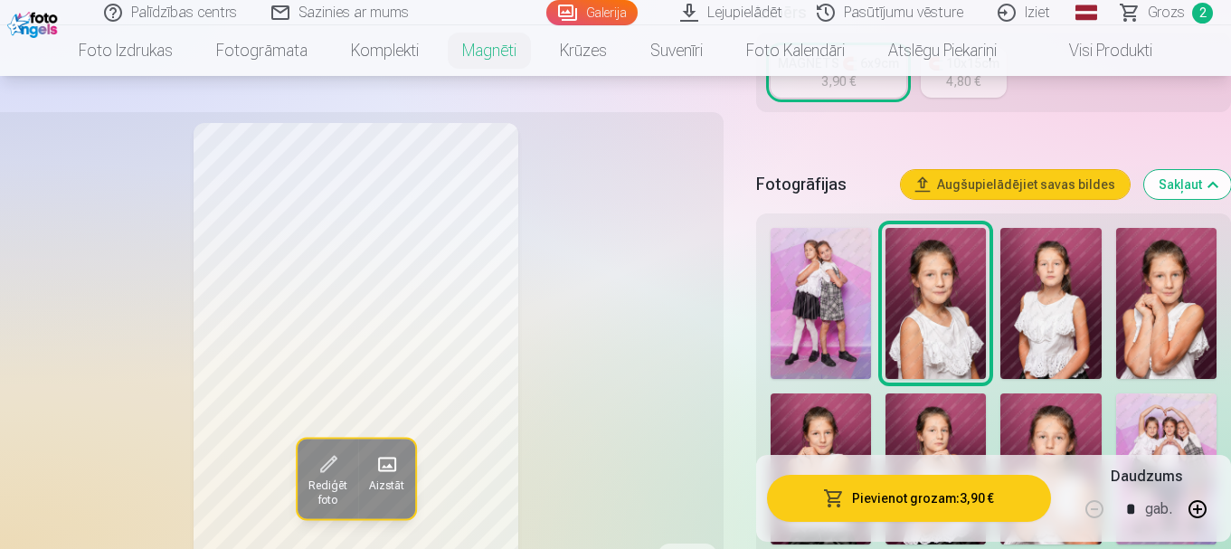
click at [1154, 294] on img at bounding box center [1166, 303] width 100 height 151
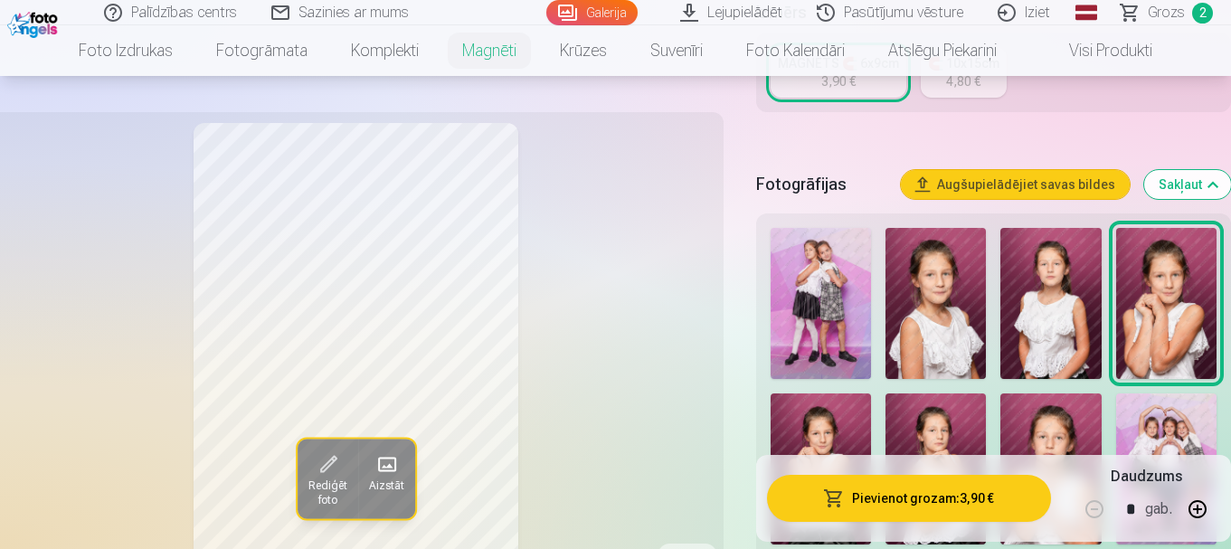
click at [1026, 336] on img at bounding box center [1051, 303] width 100 height 151
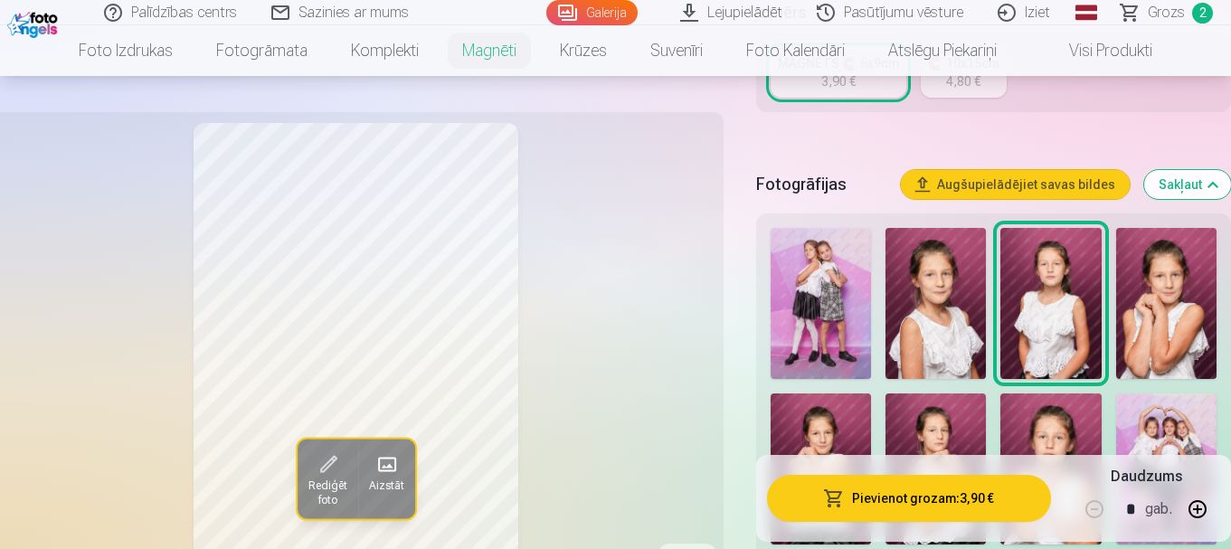
click at [1170, 270] on img at bounding box center [1166, 303] width 100 height 151
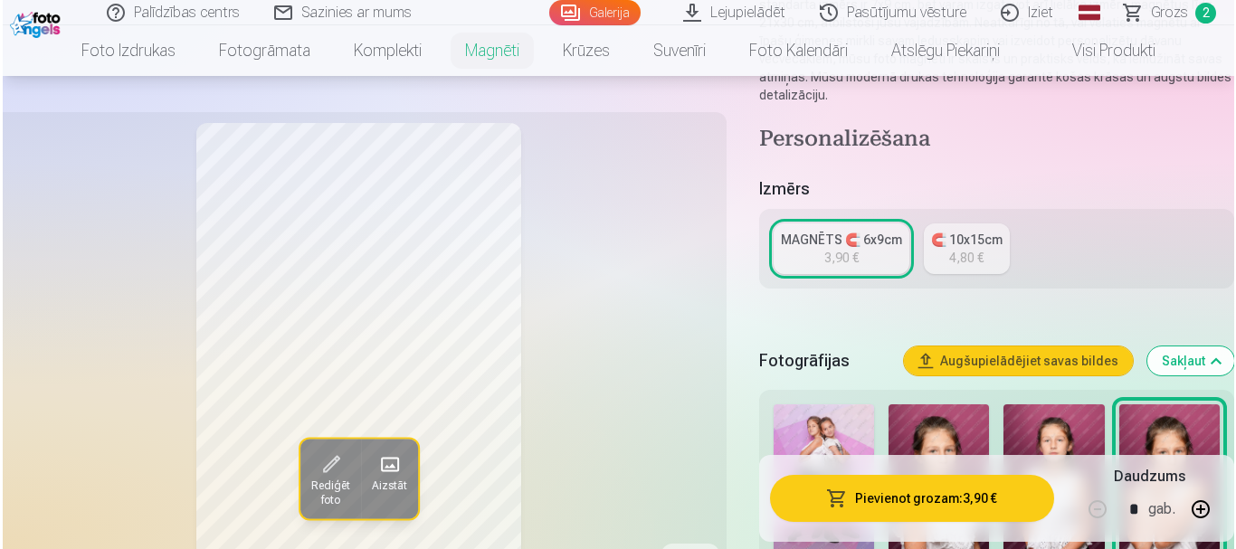
scroll to position [362, 0]
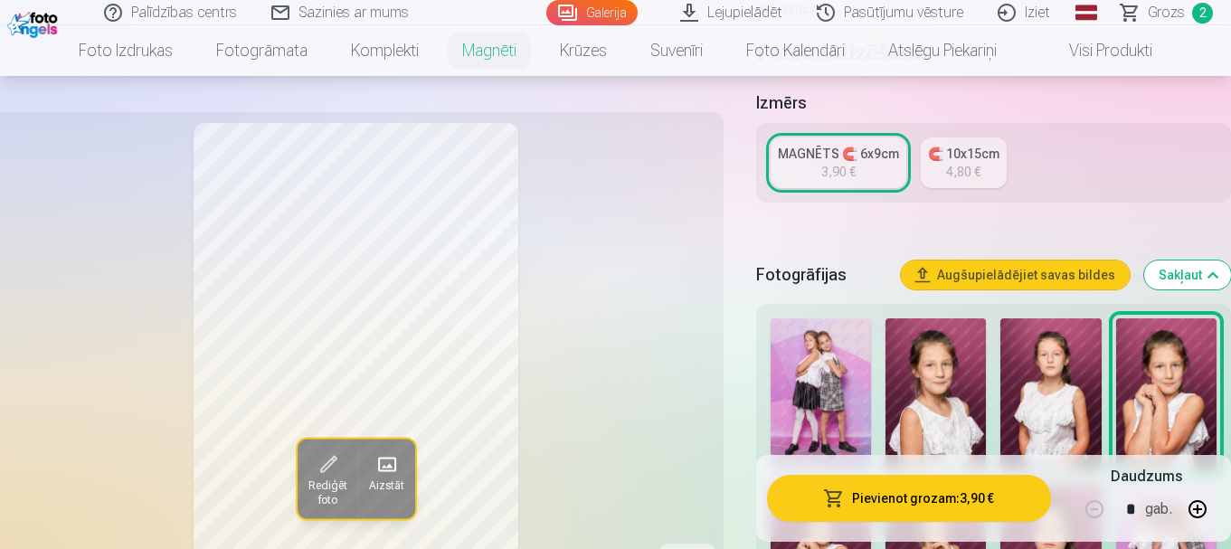
click at [856, 499] on button "Pievienot grozam : 3,90 €" at bounding box center [909, 498] width 284 height 47
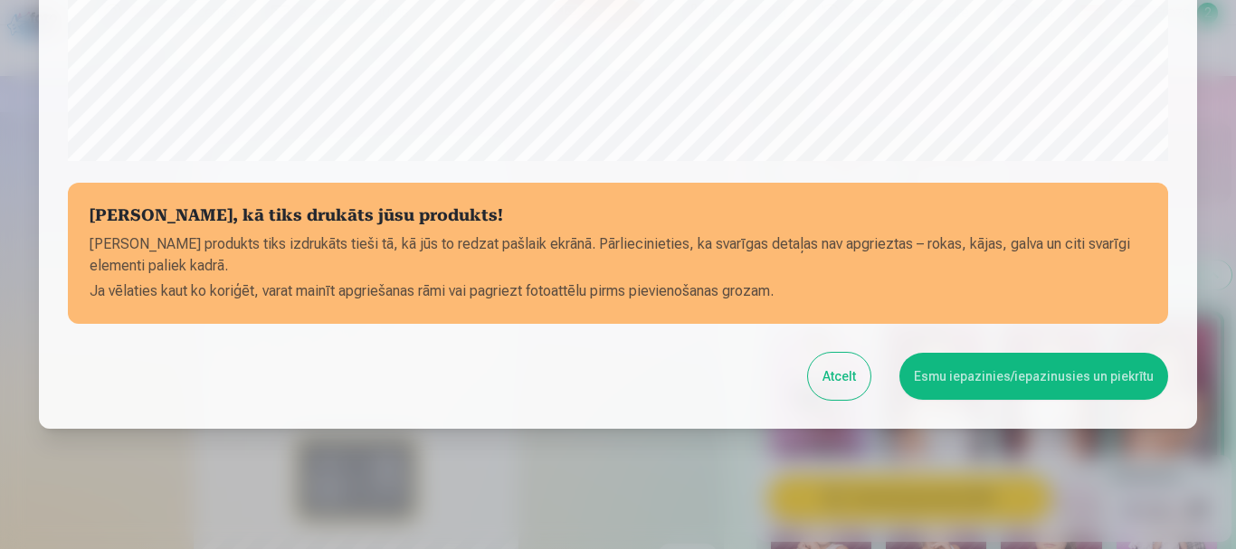
scroll to position [754, 0]
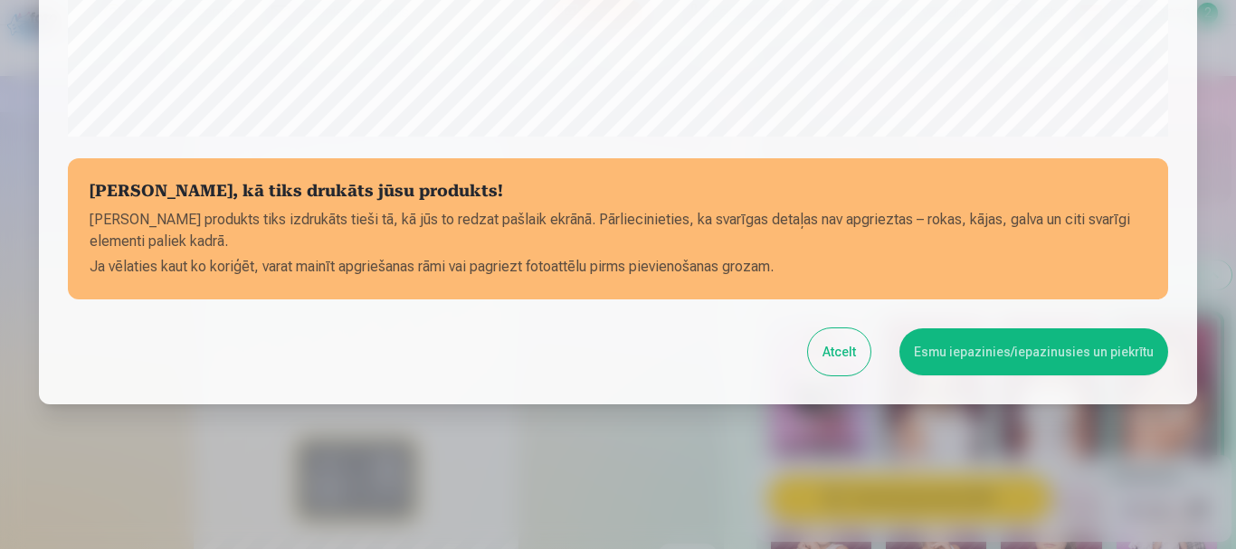
click at [827, 357] on button "Atcelt" at bounding box center [839, 351] width 62 height 47
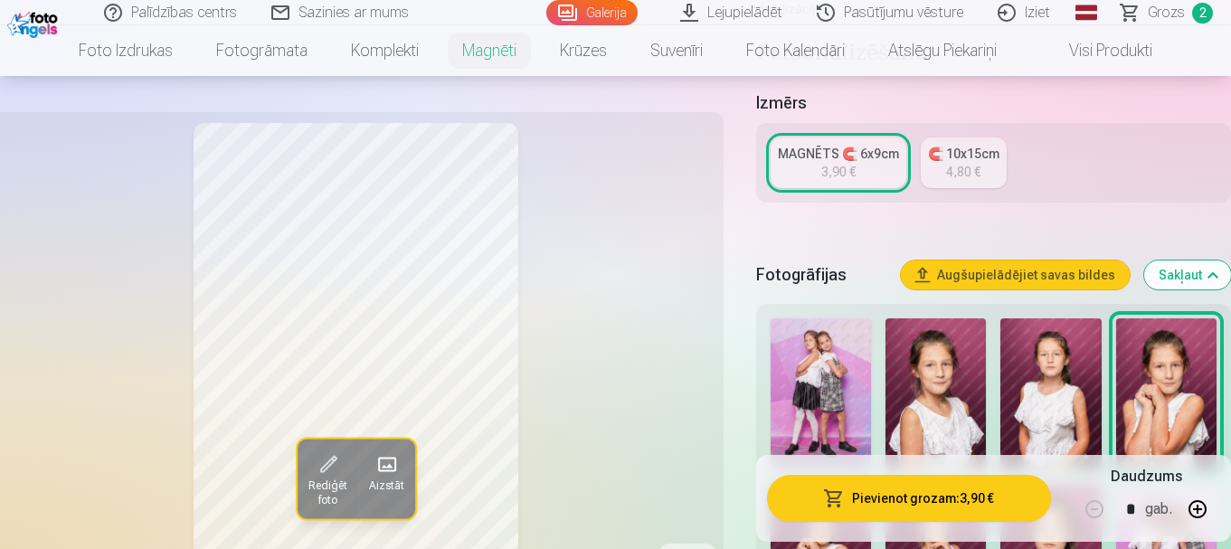
click at [855, 498] on button "Pievienot grozam : 3,90 €" at bounding box center [909, 498] width 284 height 47
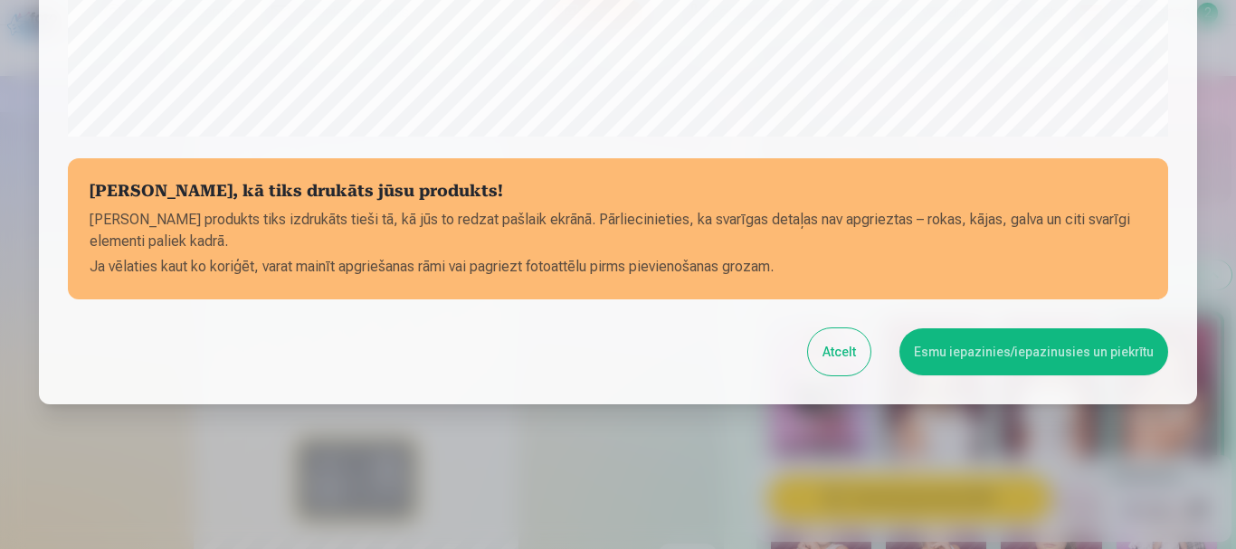
click at [959, 346] on button "Esmu iepazinies/iepazinusies un piekrītu" at bounding box center [1033, 351] width 269 height 47
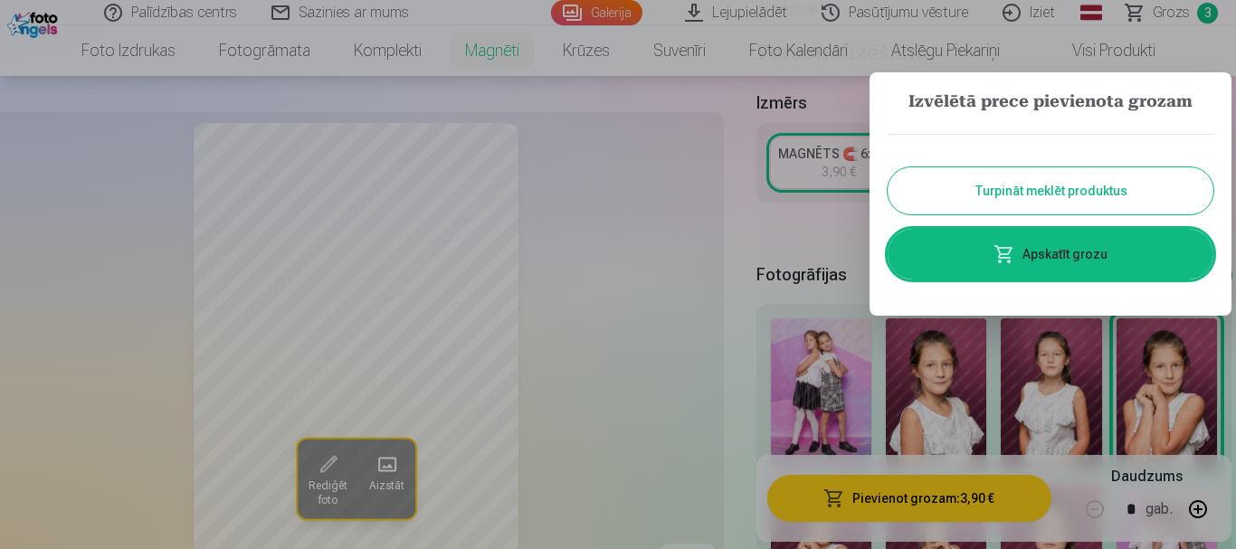
click at [1005, 200] on button "Turpināt meklēt produktus" at bounding box center [1050, 190] width 326 height 47
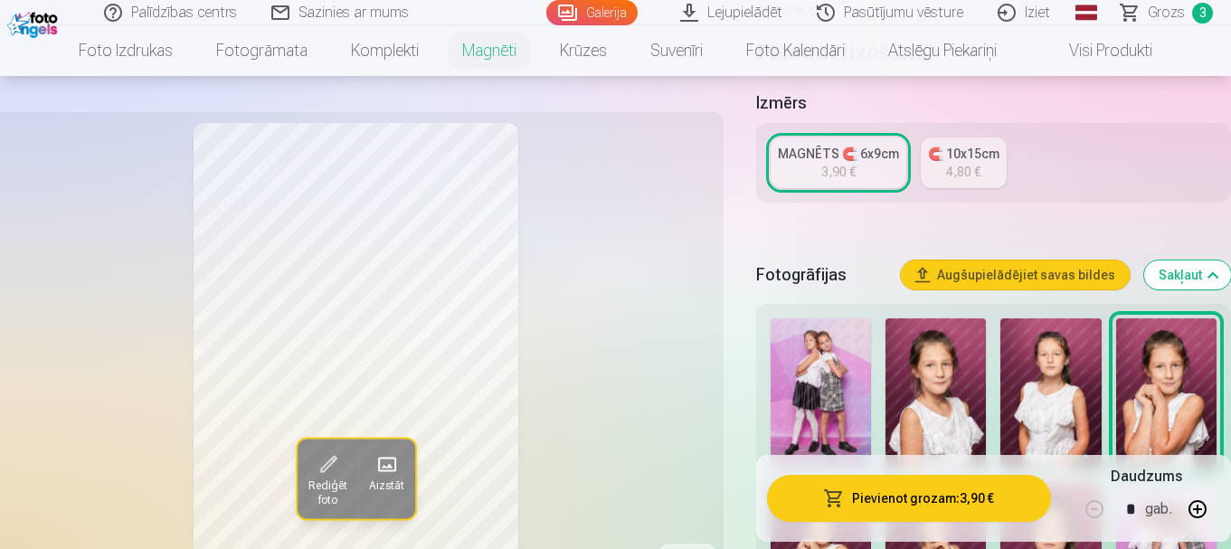
click at [1176, 14] on span "Grozs" at bounding box center [1166, 13] width 37 height 22
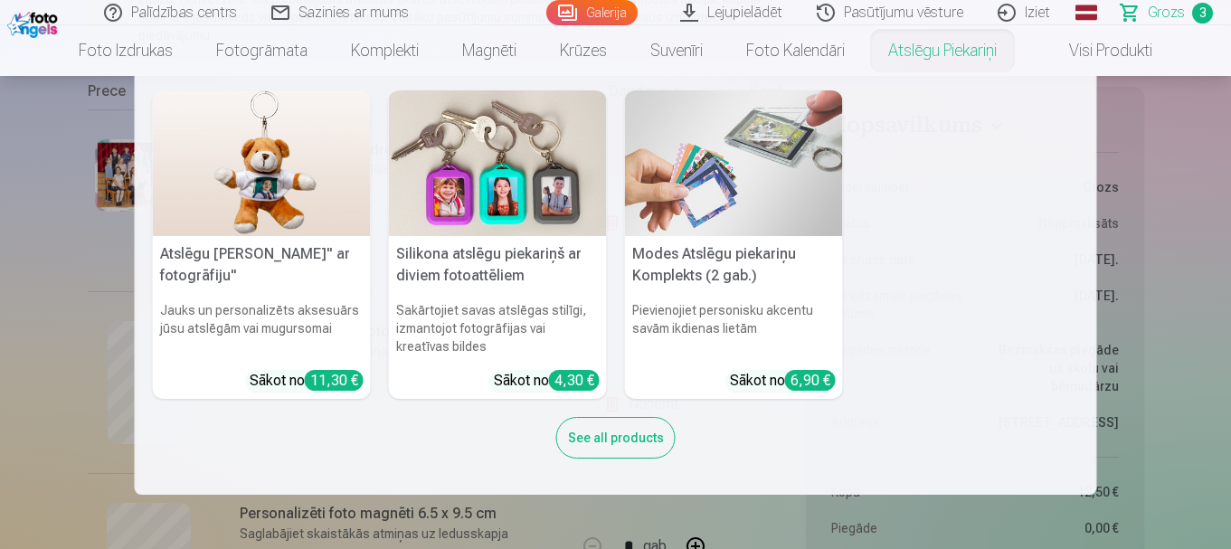
scroll to position [362, 0]
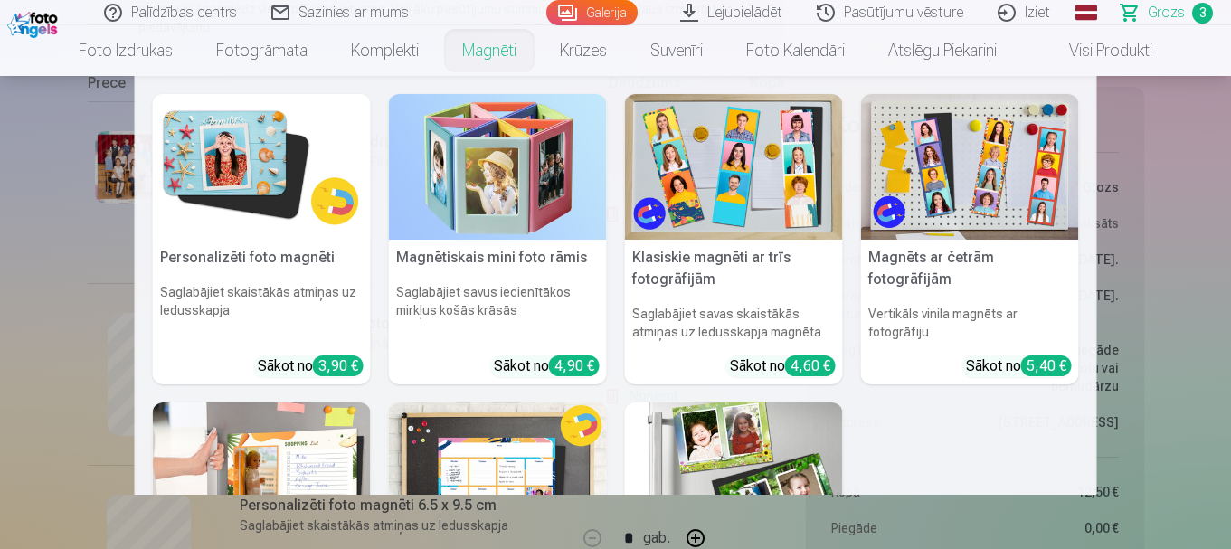
click at [505, 48] on link "Magnēti" at bounding box center [490, 50] width 98 height 51
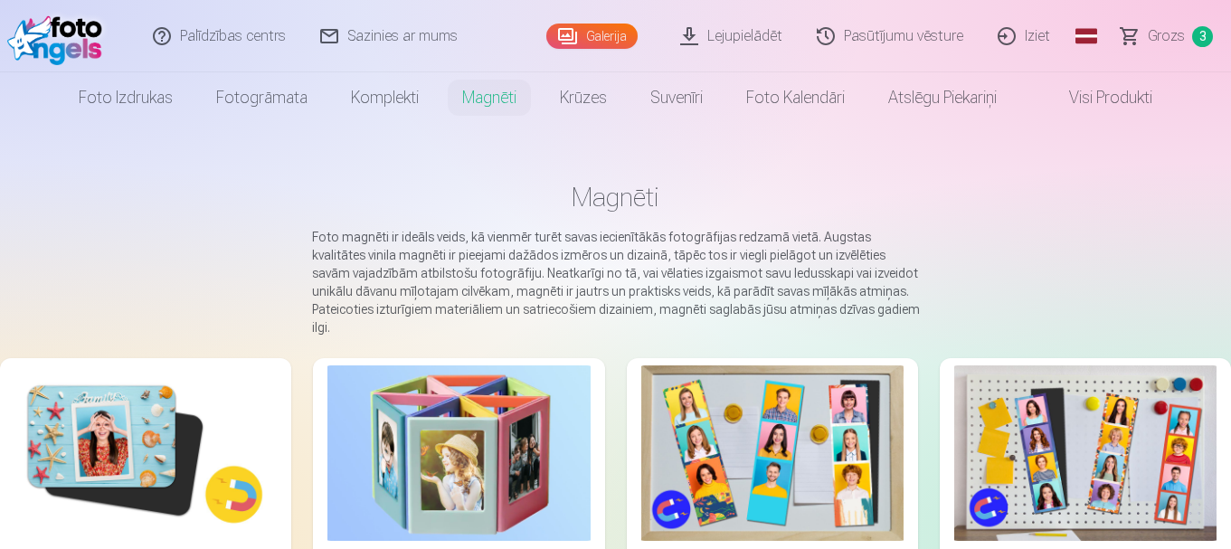
click at [883, 41] on link "Pasūtījumu vēsture" at bounding box center [891, 36] width 181 height 72
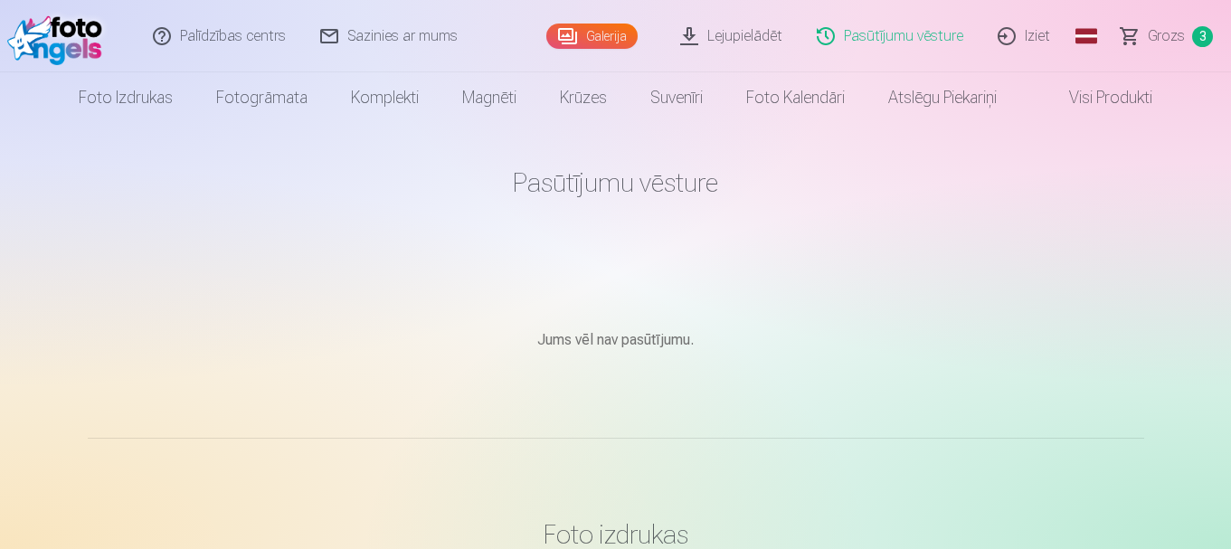
click at [250, 33] on link "Palīdzības centrs" at bounding box center [220, 36] width 167 height 72
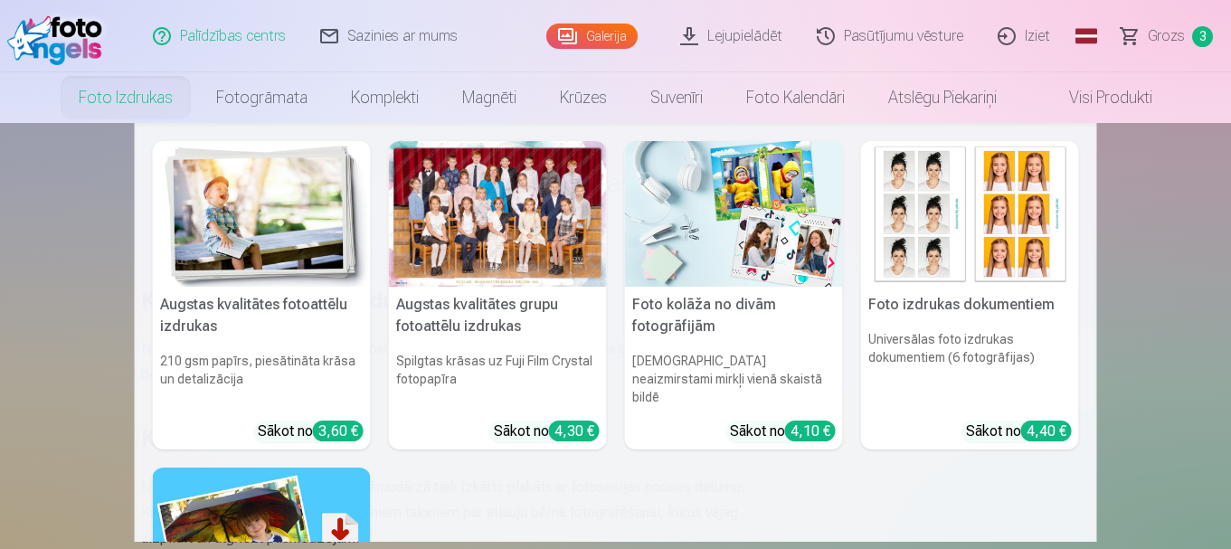
click at [129, 106] on link "Foto izdrukas" at bounding box center [126, 97] width 138 height 51
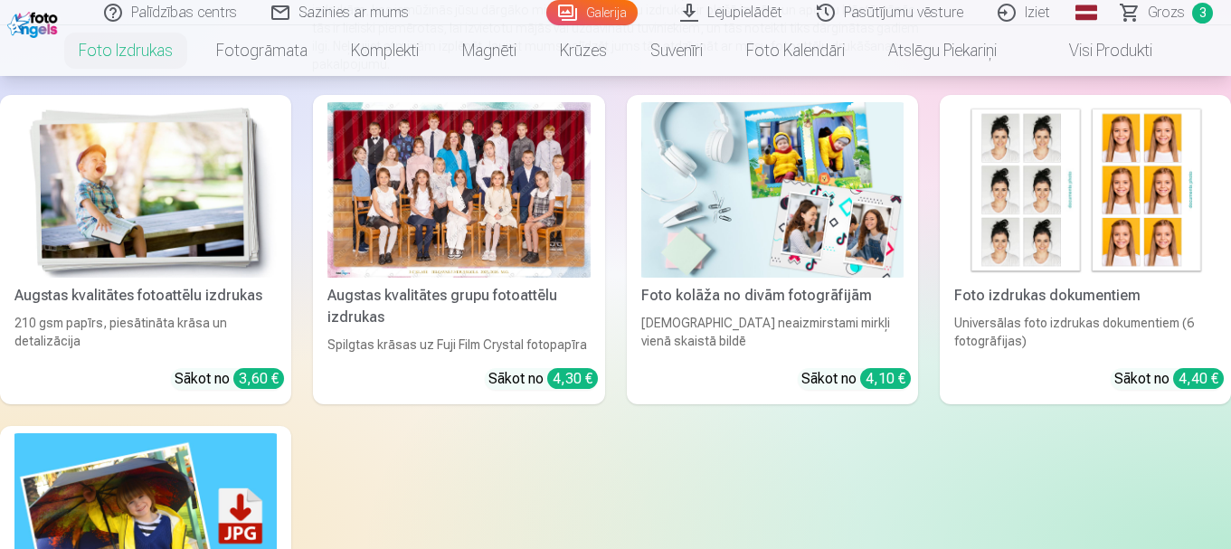
scroll to position [271, 0]
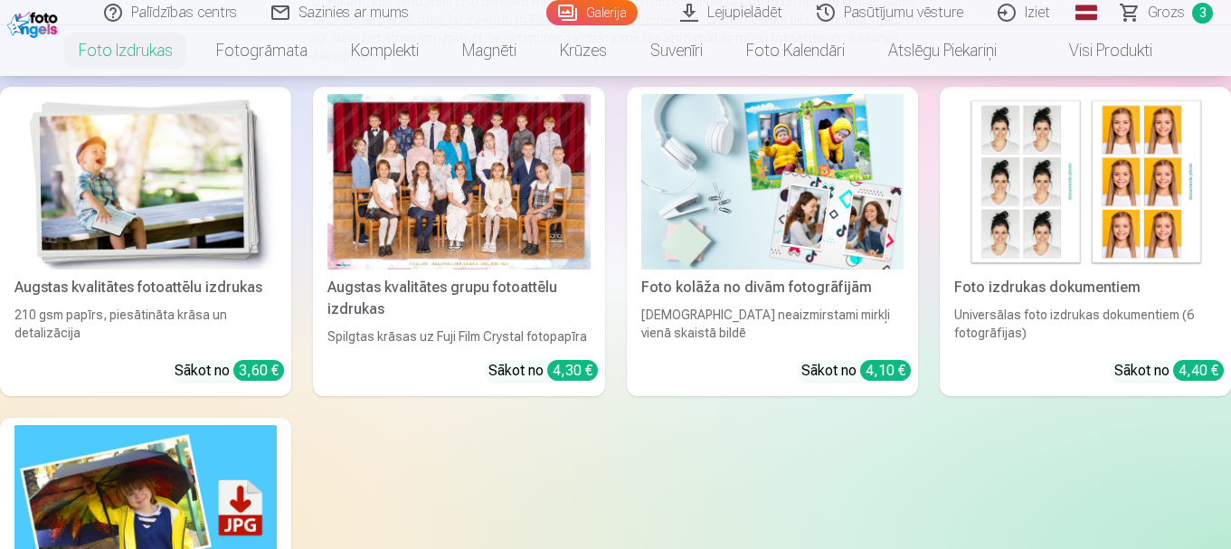
click at [739, 252] on img at bounding box center [772, 181] width 262 height 175
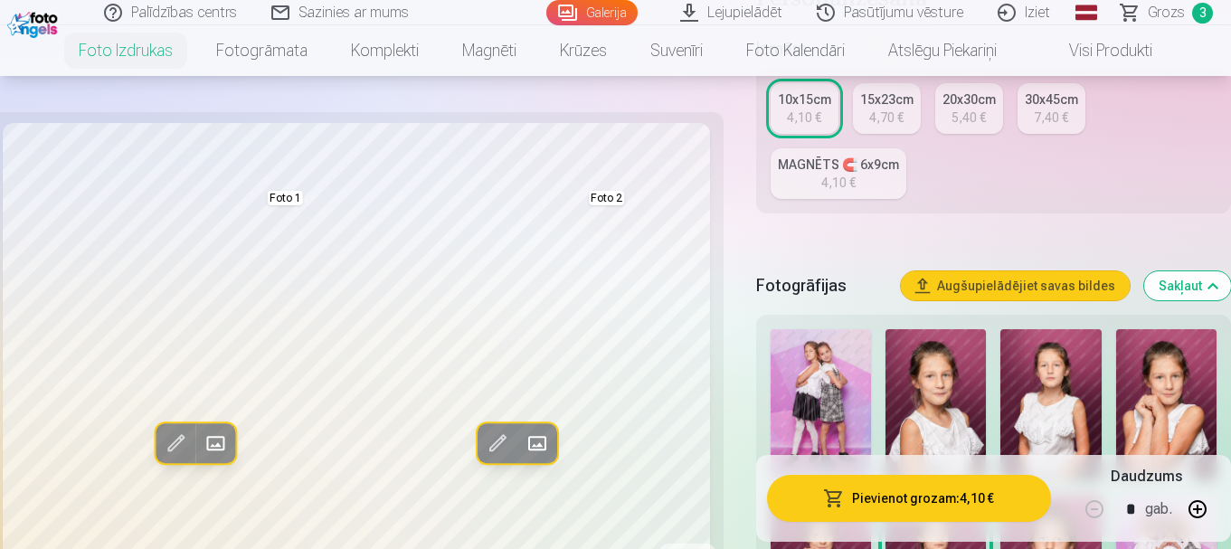
scroll to position [452, 0]
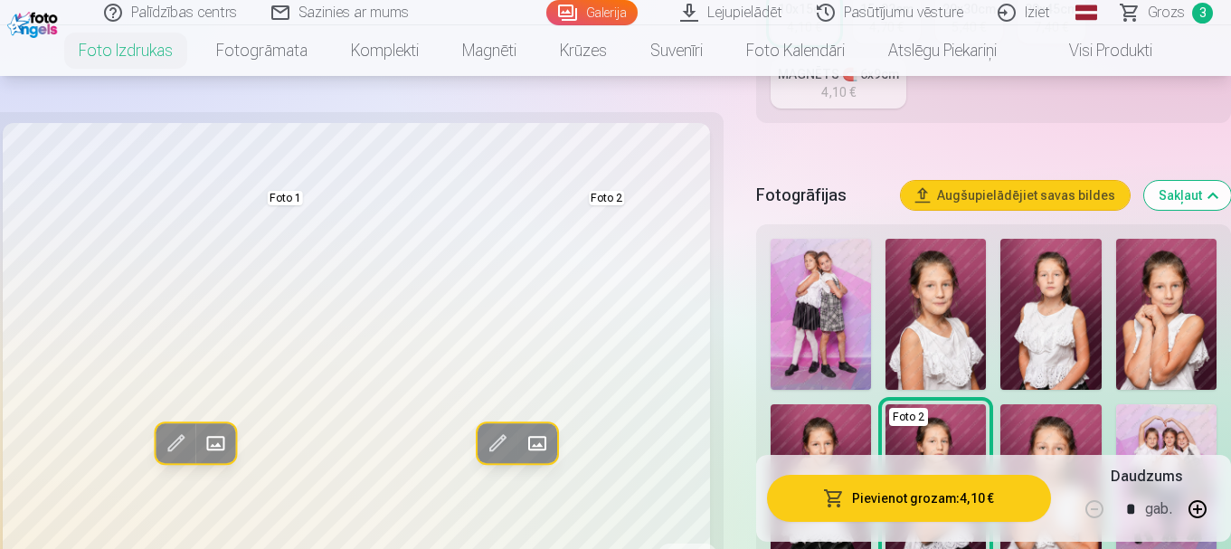
click at [824, 303] on img at bounding box center [821, 314] width 100 height 151
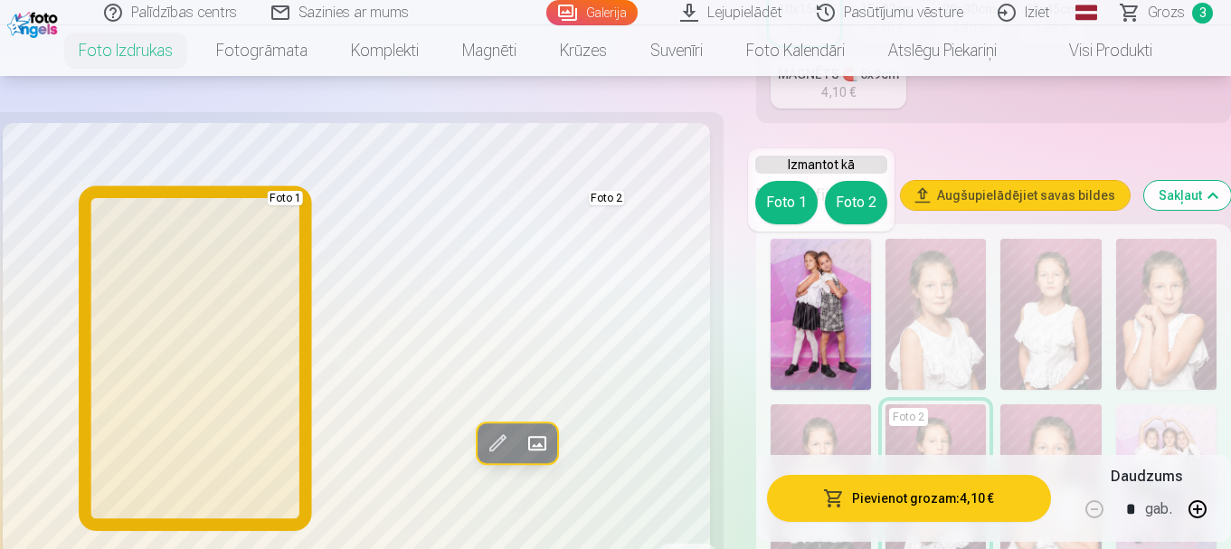
click at [799, 204] on button "Foto 1" at bounding box center [786, 202] width 62 height 43
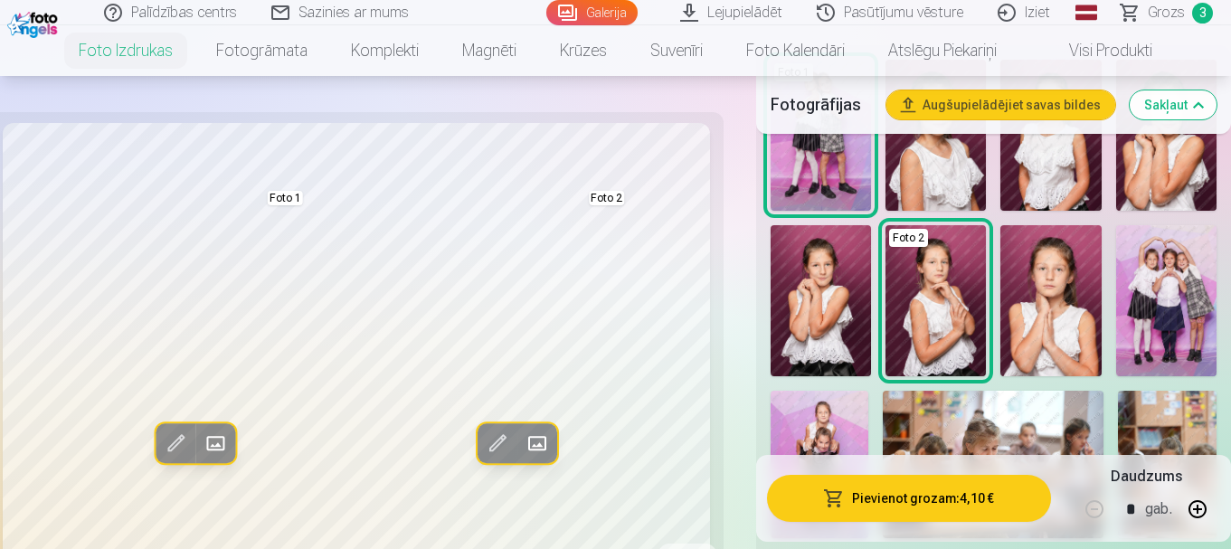
scroll to position [633, 0]
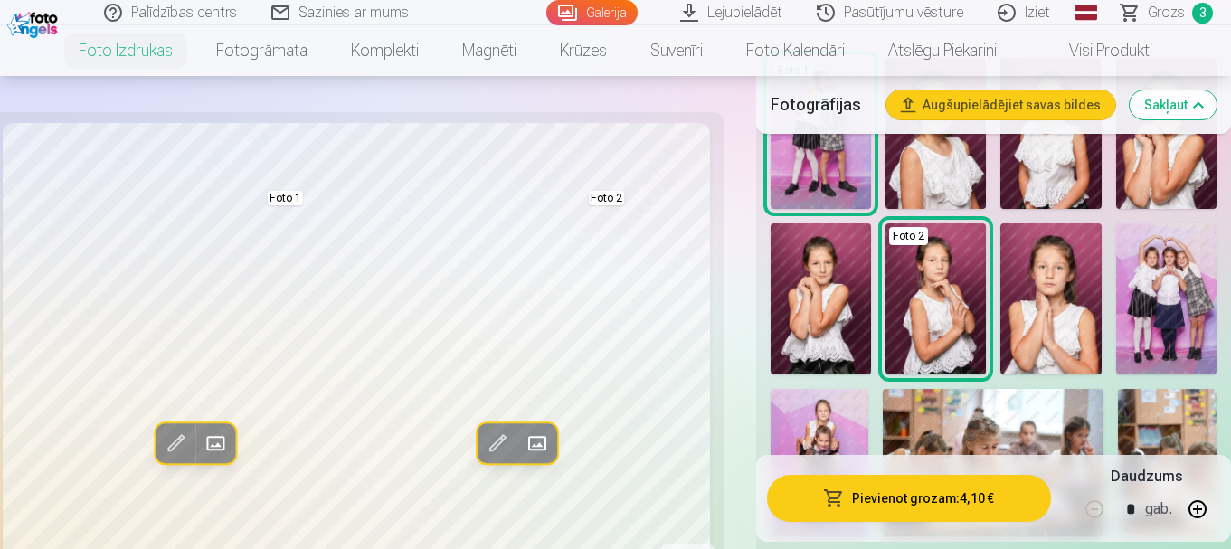
click at [1162, 274] on img at bounding box center [1166, 298] width 100 height 151
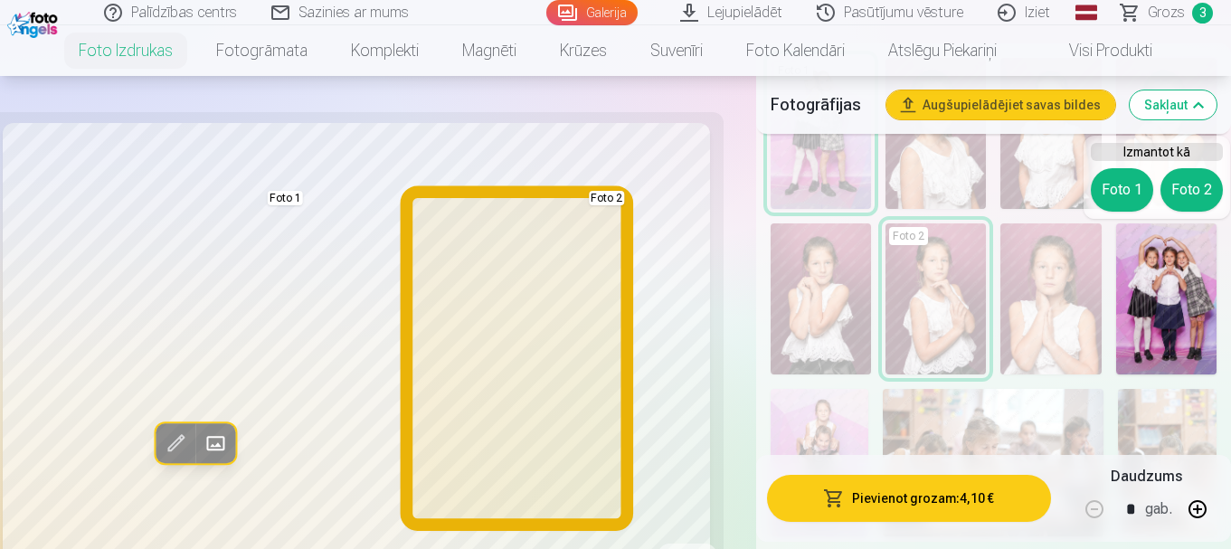
click at [1184, 190] on button "Foto 2" at bounding box center [1192, 189] width 62 height 43
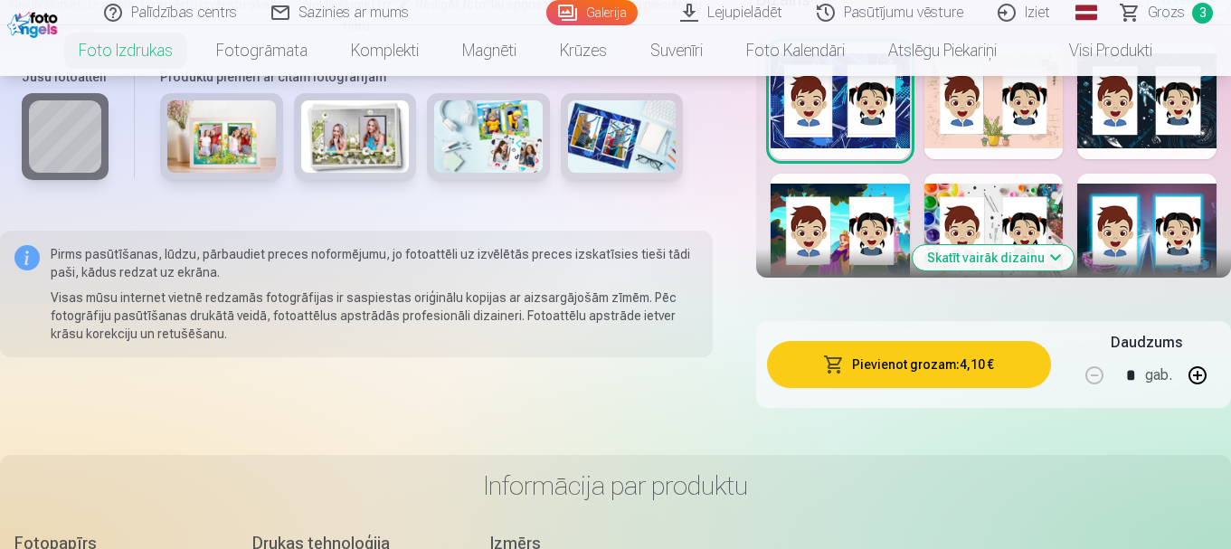
scroll to position [1900, 0]
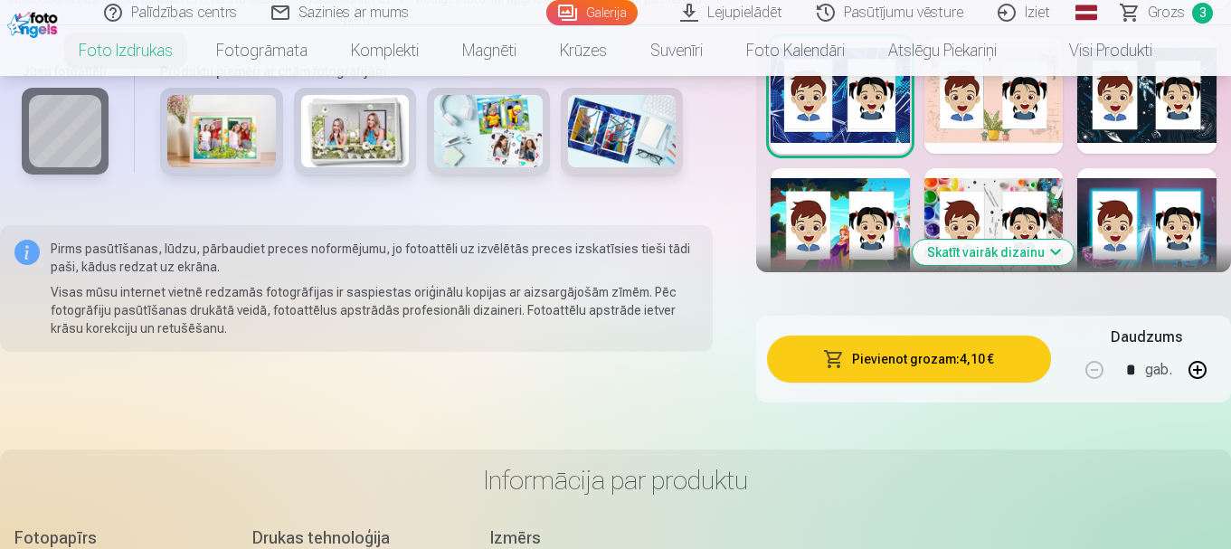
click at [1014, 207] on div at bounding box center [994, 226] width 139 height 116
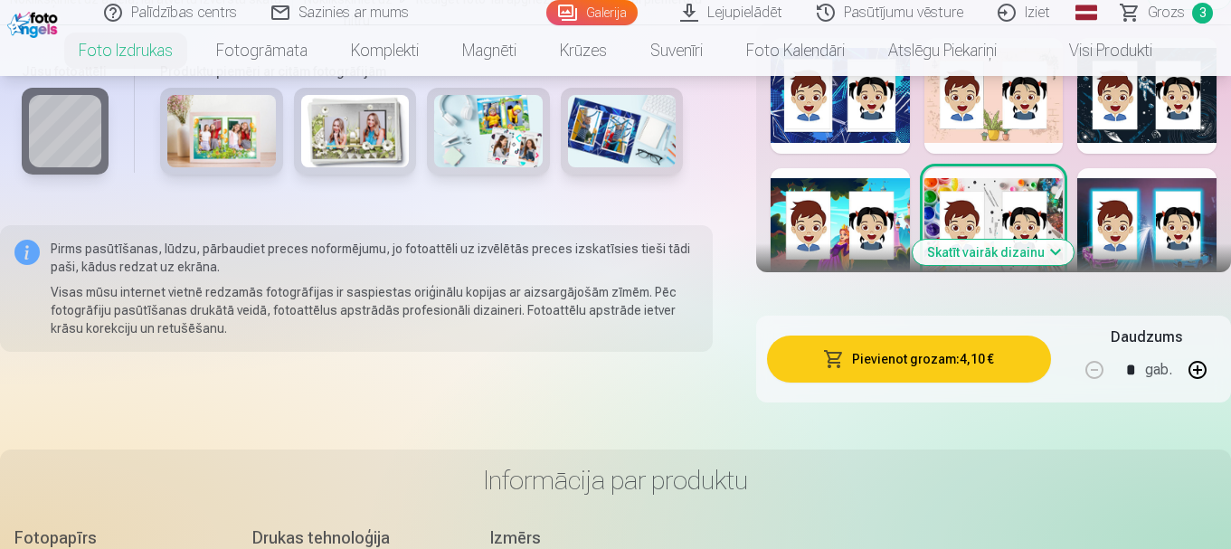
click at [1025, 264] on button "Skatīt vairāk dizainu" at bounding box center [993, 252] width 161 height 25
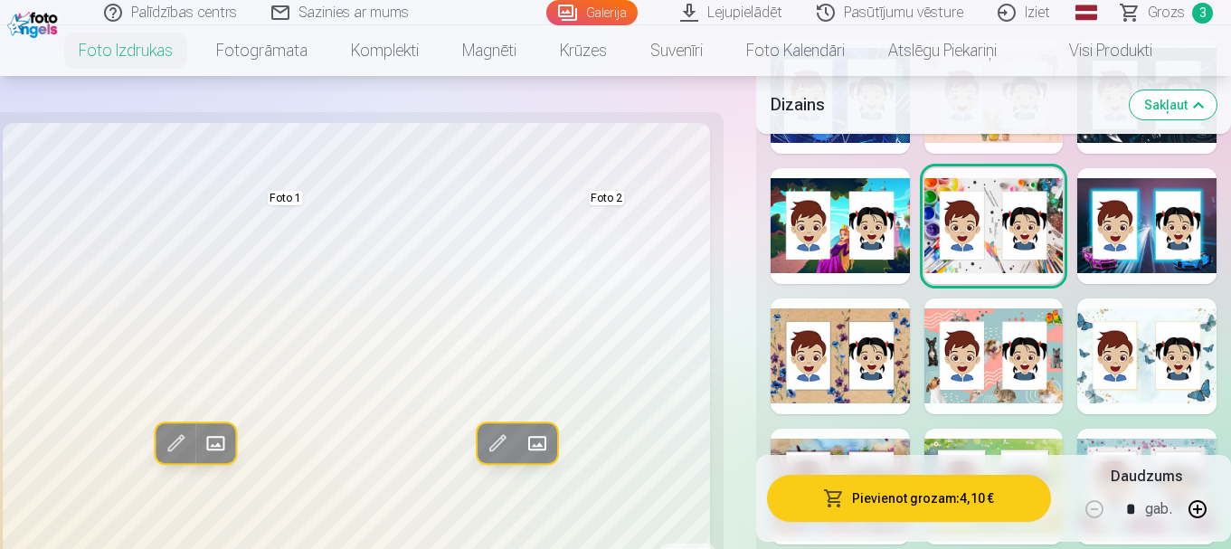
click at [839, 385] on div at bounding box center [840, 357] width 139 height 116
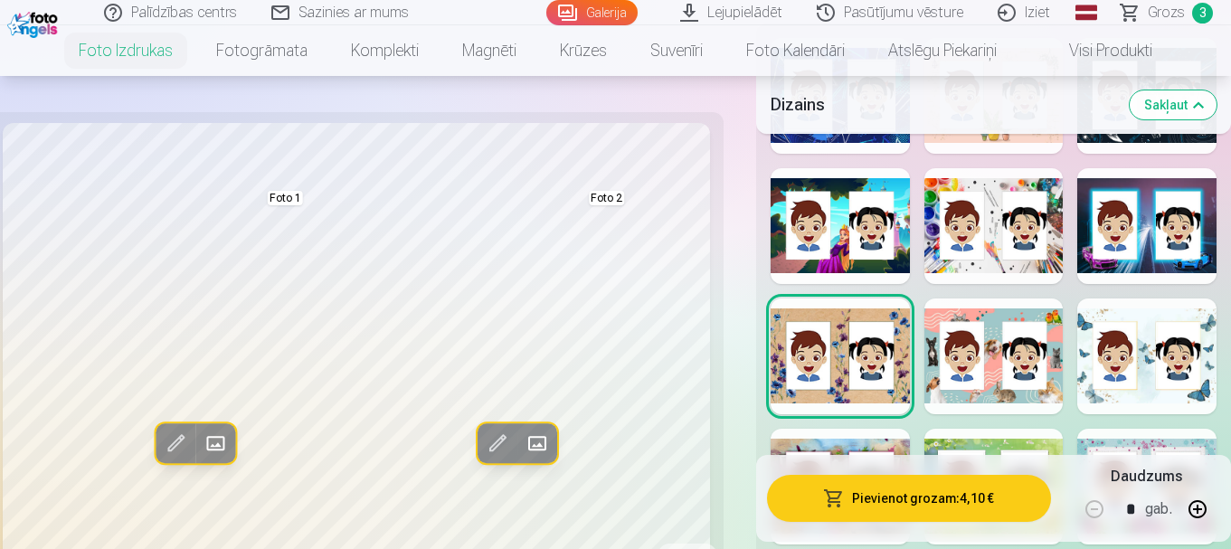
click at [959, 375] on div at bounding box center [994, 357] width 139 height 116
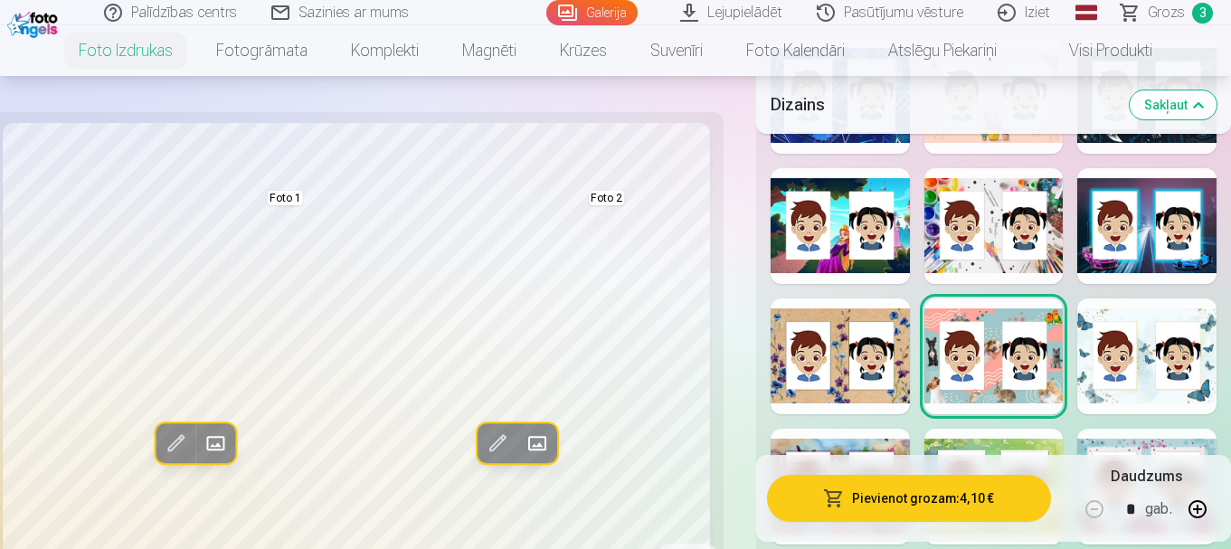
click at [1108, 342] on div at bounding box center [1146, 357] width 139 height 116
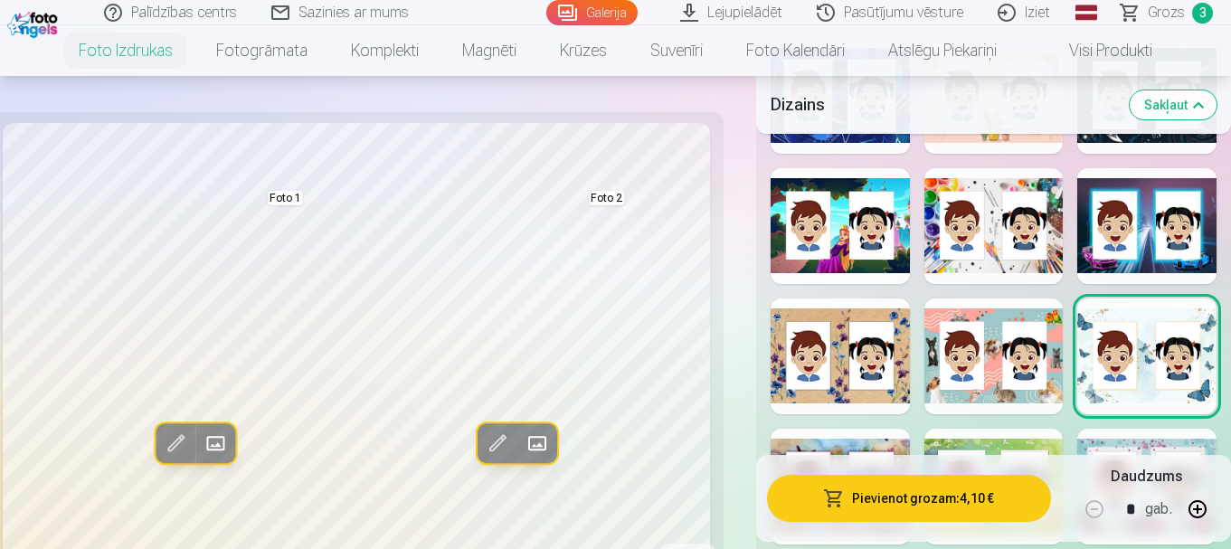
click at [1080, 261] on div at bounding box center [1146, 226] width 139 height 116
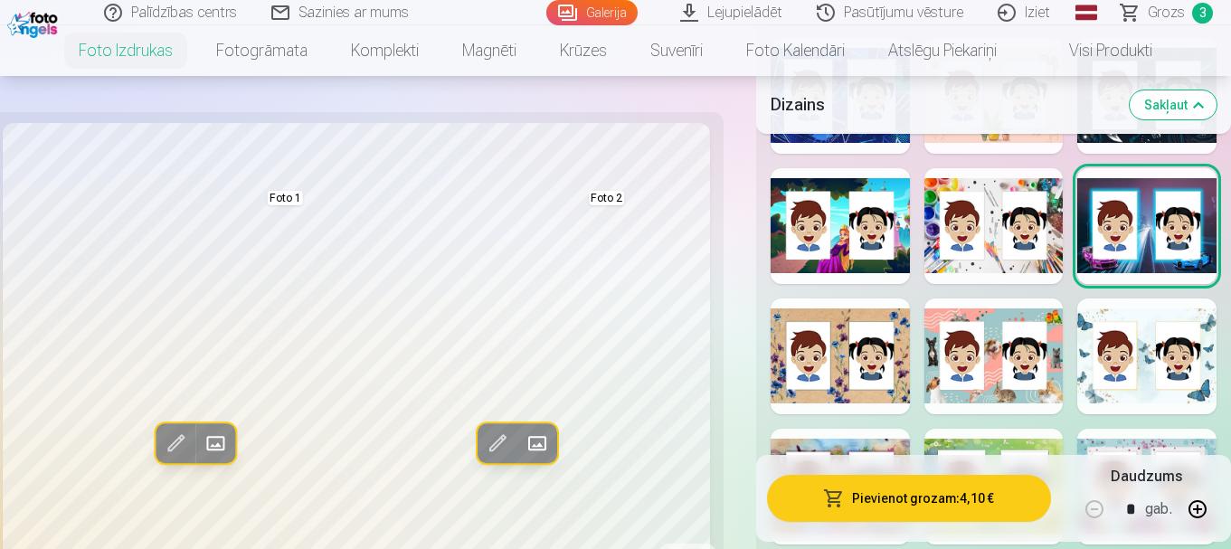
scroll to position [1628, 0]
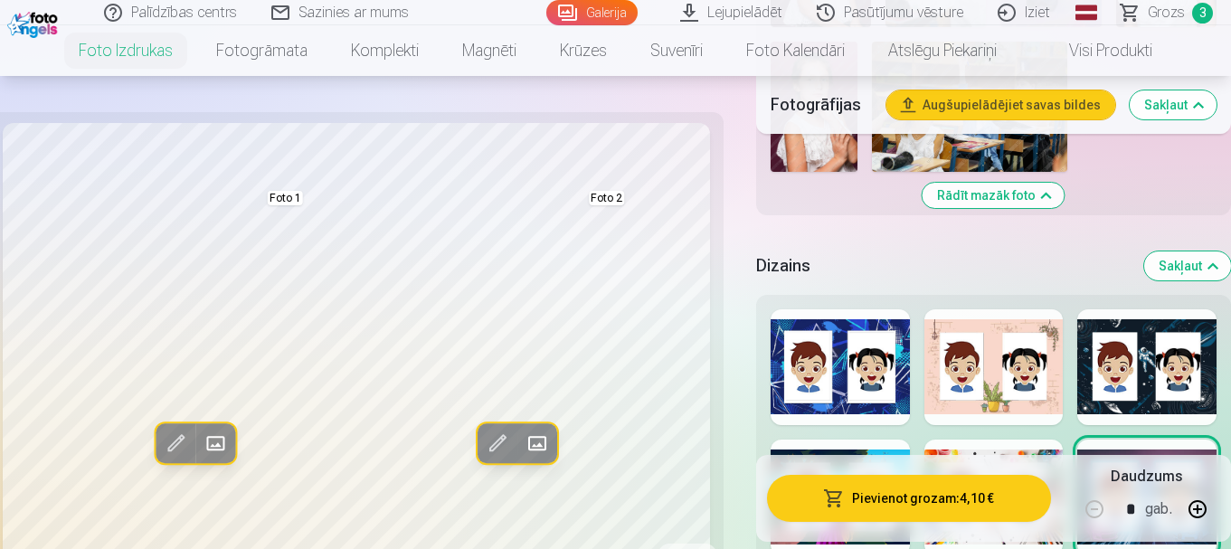
click at [1020, 389] on div at bounding box center [994, 367] width 139 height 116
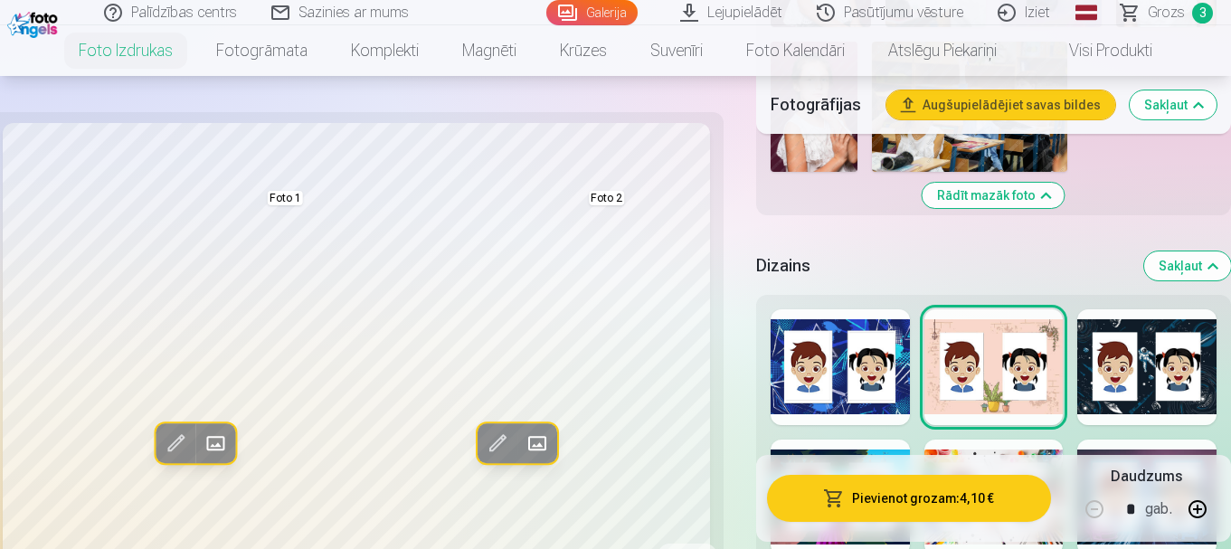
click at [874, 394] on div at bounding box center [840, 367] width 139 height 116
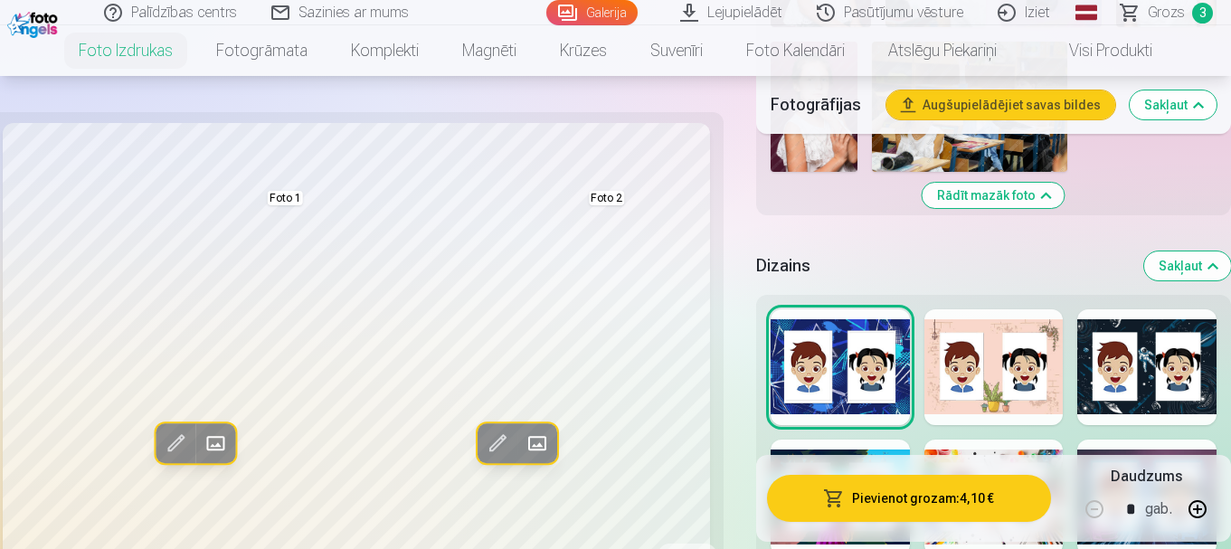
click at [1020, 385] on div at bounding box center [994, 367] width 139 height 116
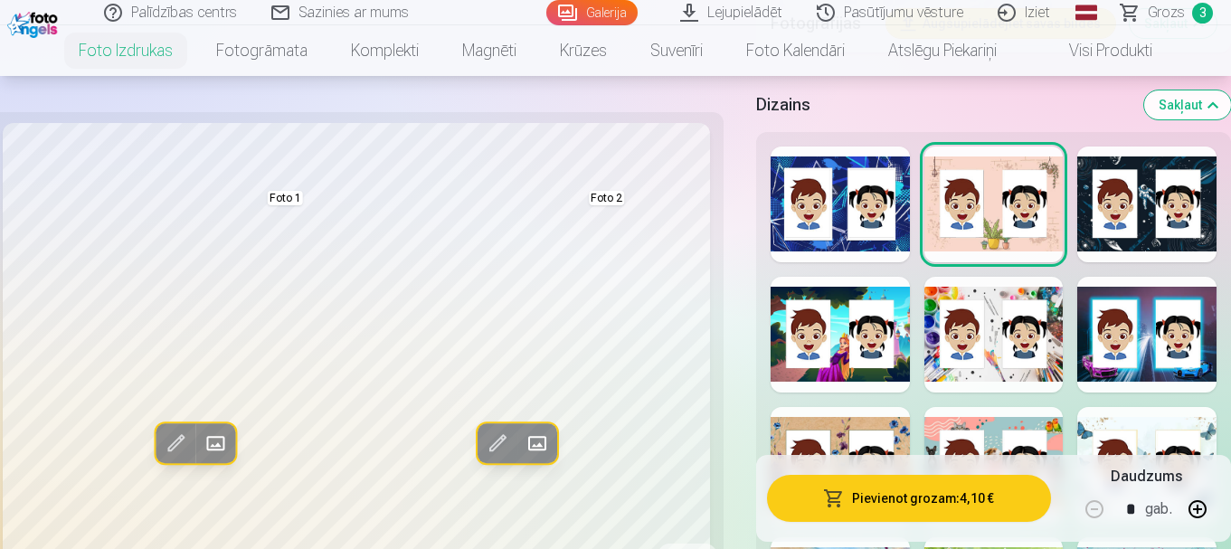
scroll to position [1900, 0]
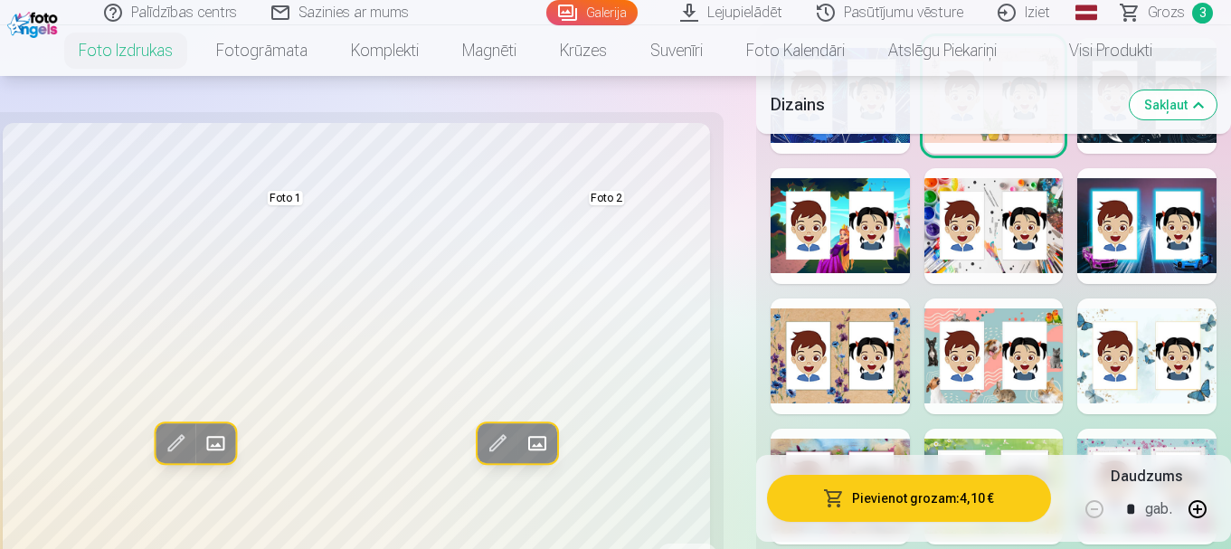
click at [873, 375] on div at bounding box center [840, 357] width 139 height 116
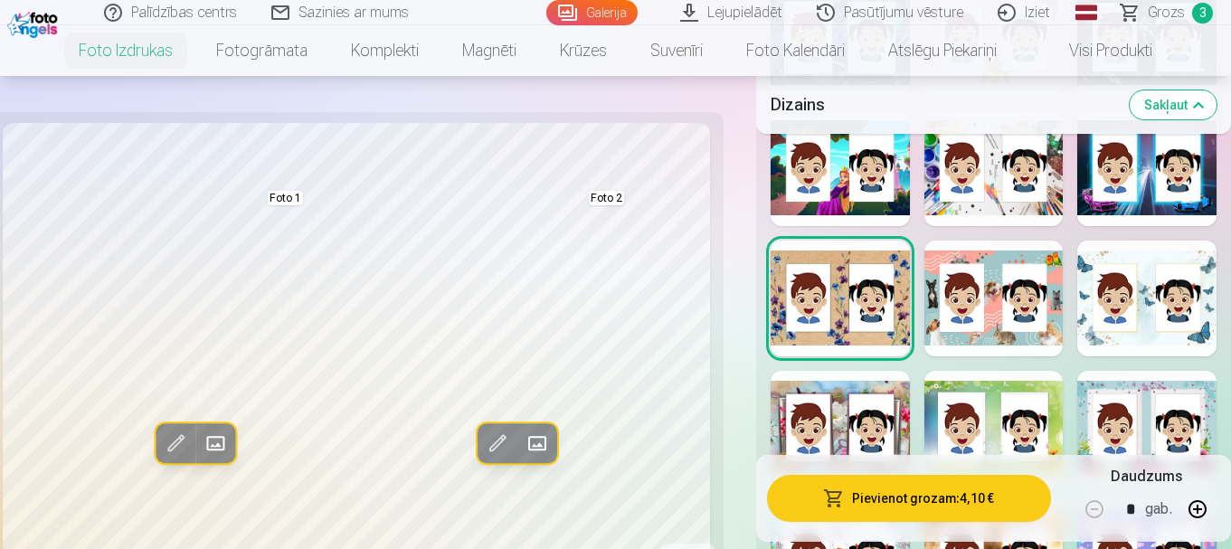
scroll to position [1990, 0]
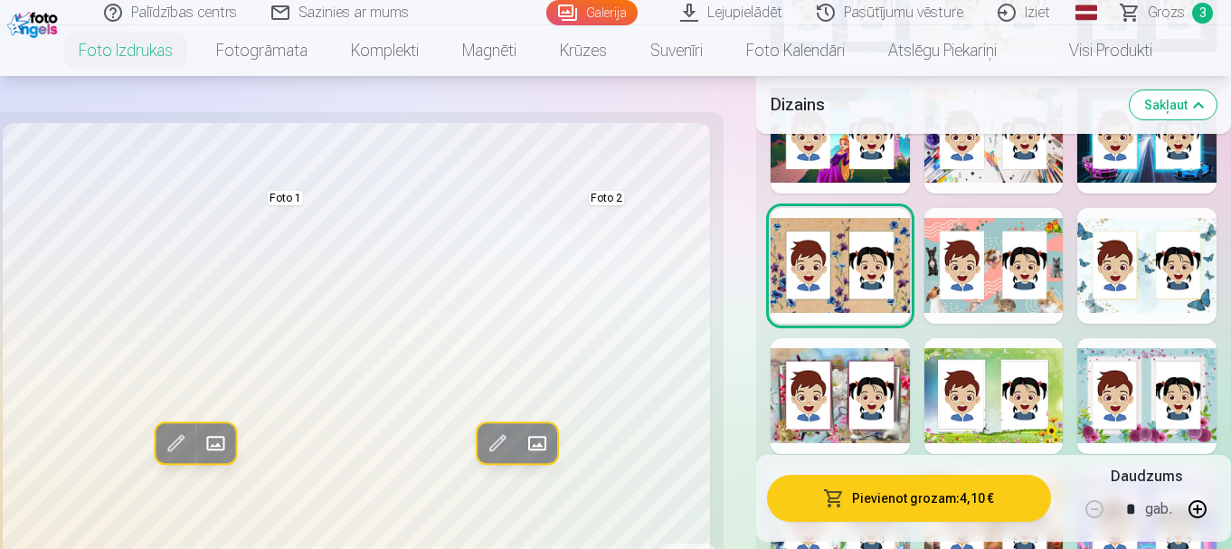
click at [989, 299] on div at bounding box center [994, 266] width 139 height 116
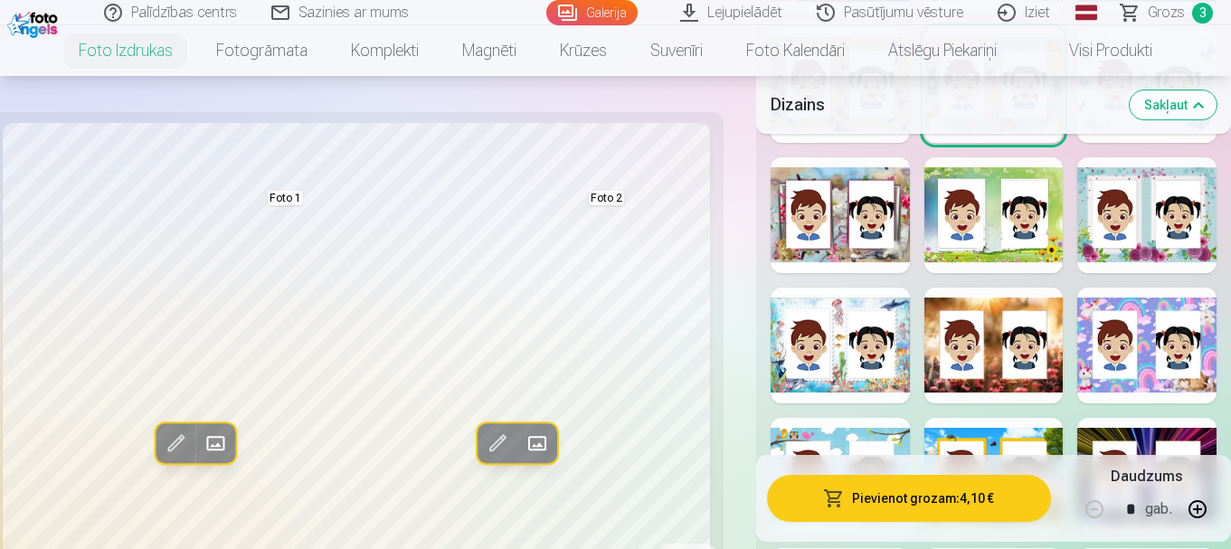
scroll to position [2262, 0]
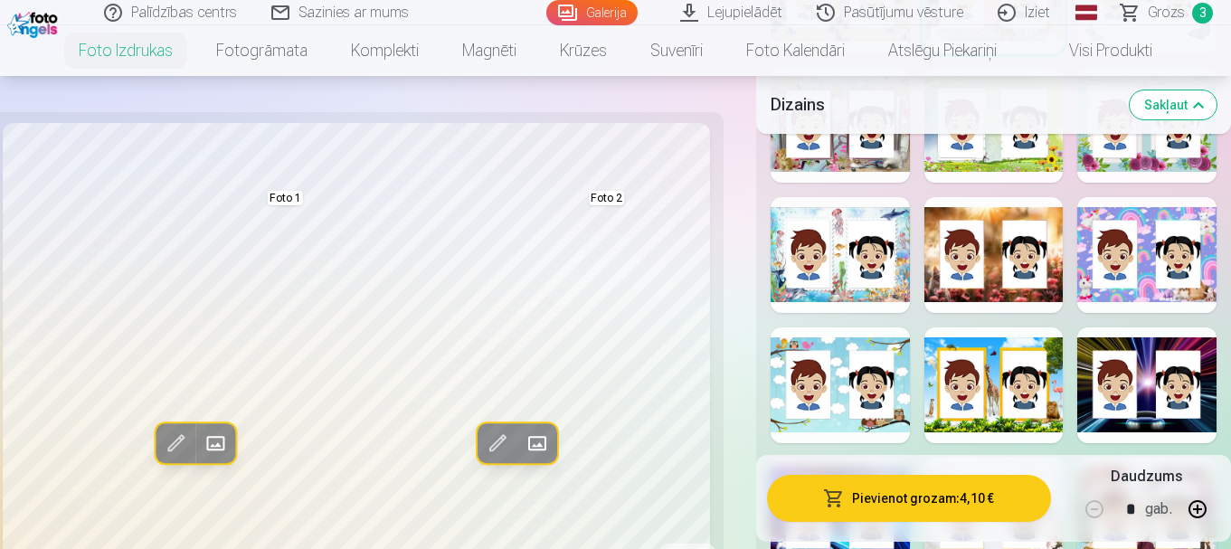
click at [1075, 278] on div "Rādīt mazāk dizainu" at bounding box center [993, 340] width 475 height 1357
click at [1114, 272] on div at bounding box center [1146, 255] width 139 height 116
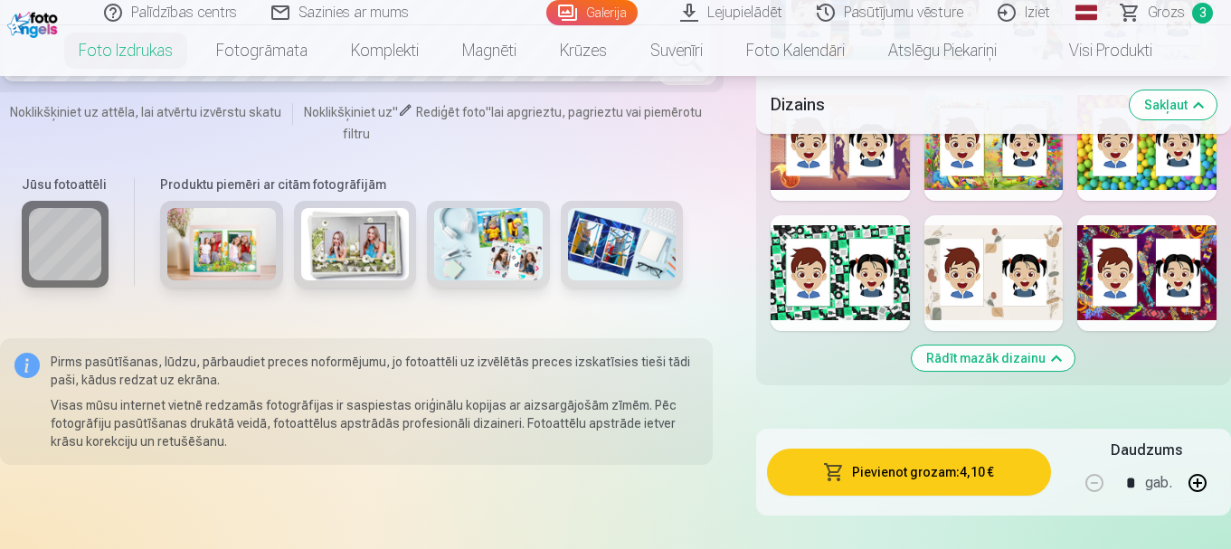
scroll to position [2714, 0]
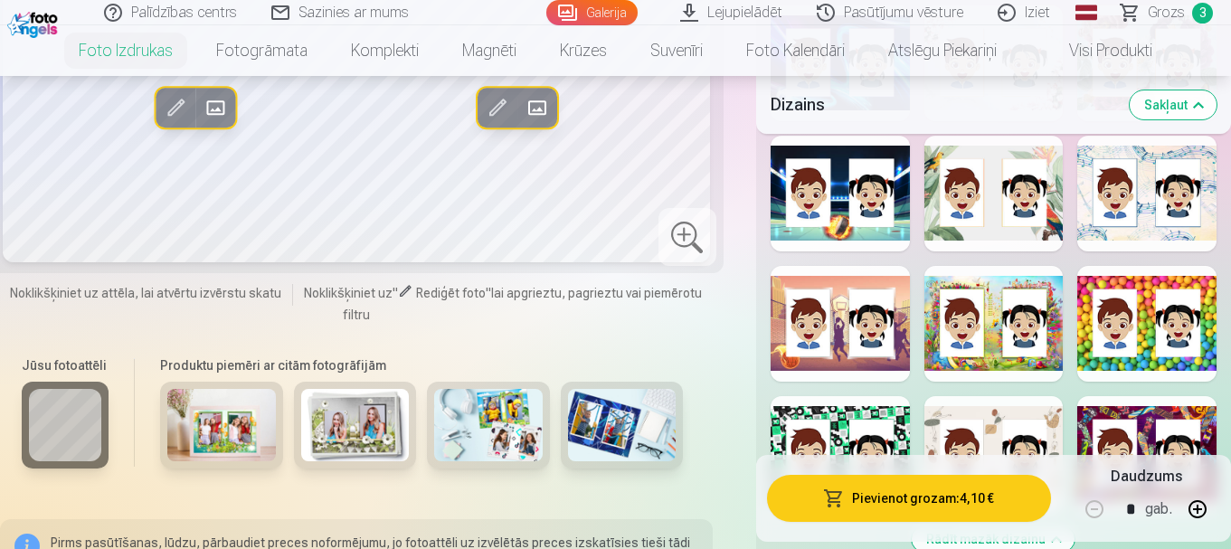
click at [995, 348] on div at bounding box center [994, 324] width 139 height 116
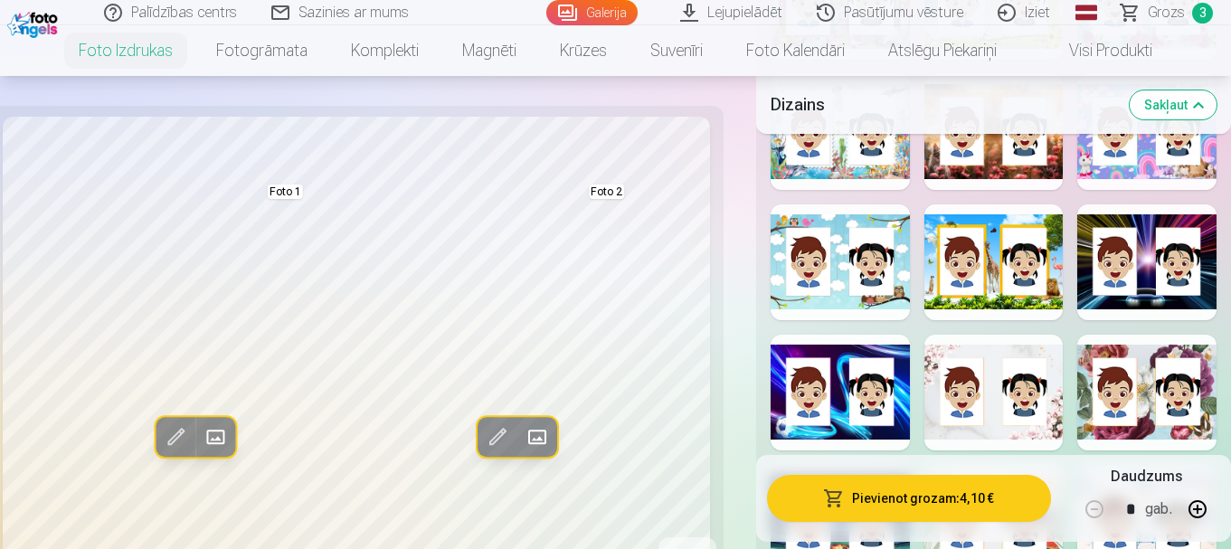
scroll to position [2352, 0]
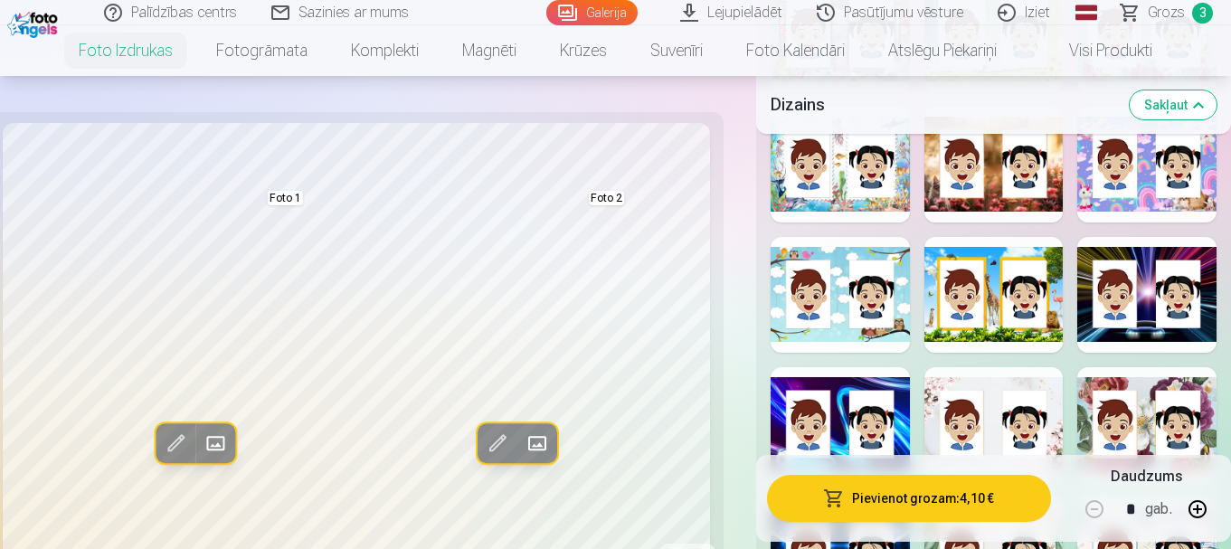
click at [821, 287] on div at bounding box center [840, 295] width 139 height 116
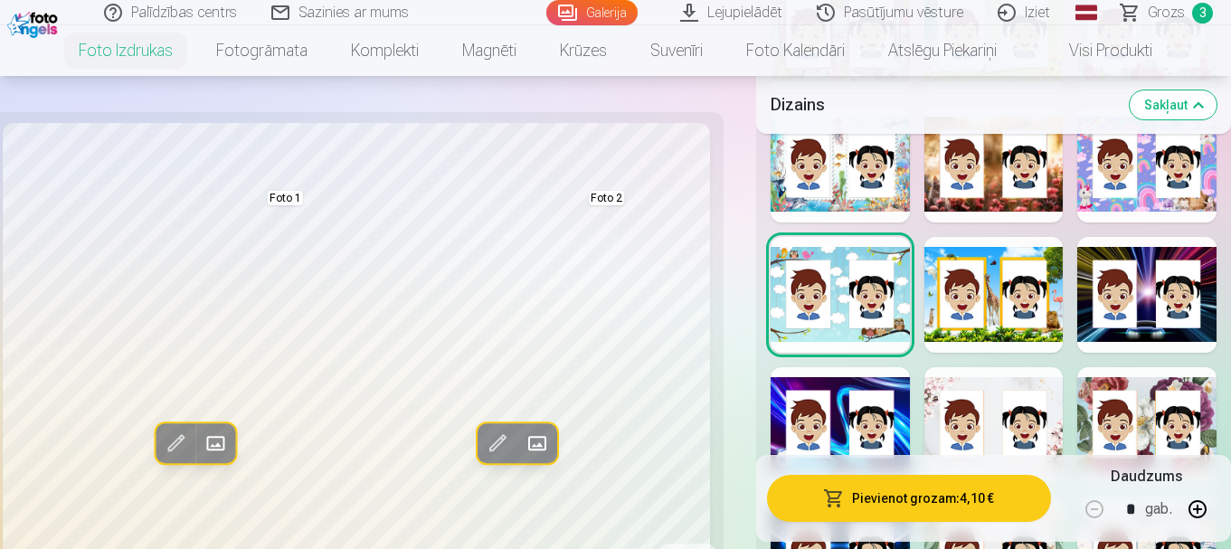
click at [964, 299] on div at bounding box center [994, 295] width 139 height 116
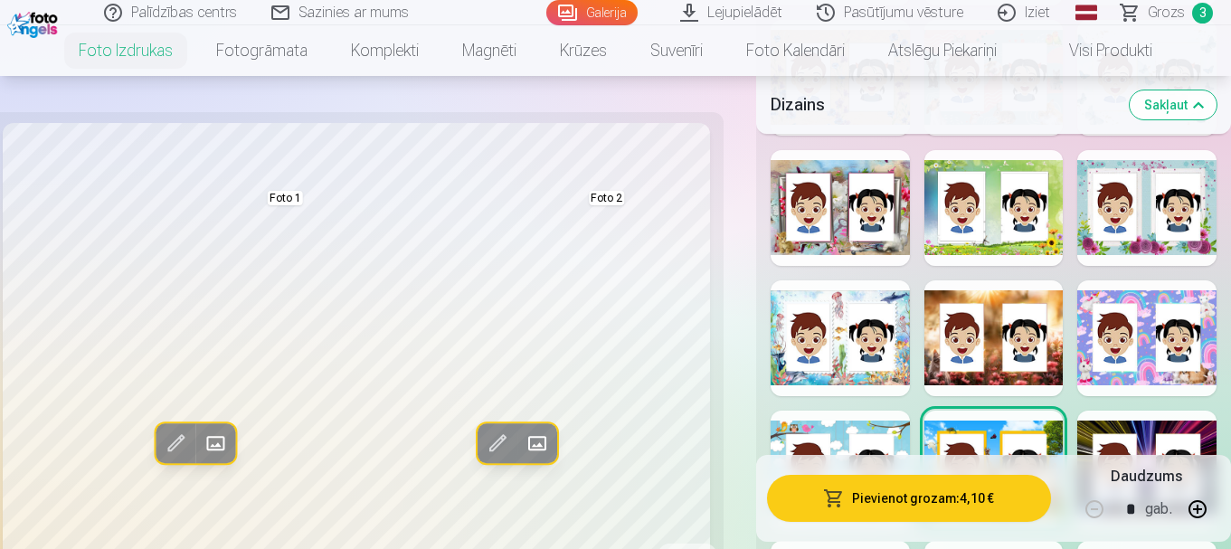
scroll to position [2171, 0]
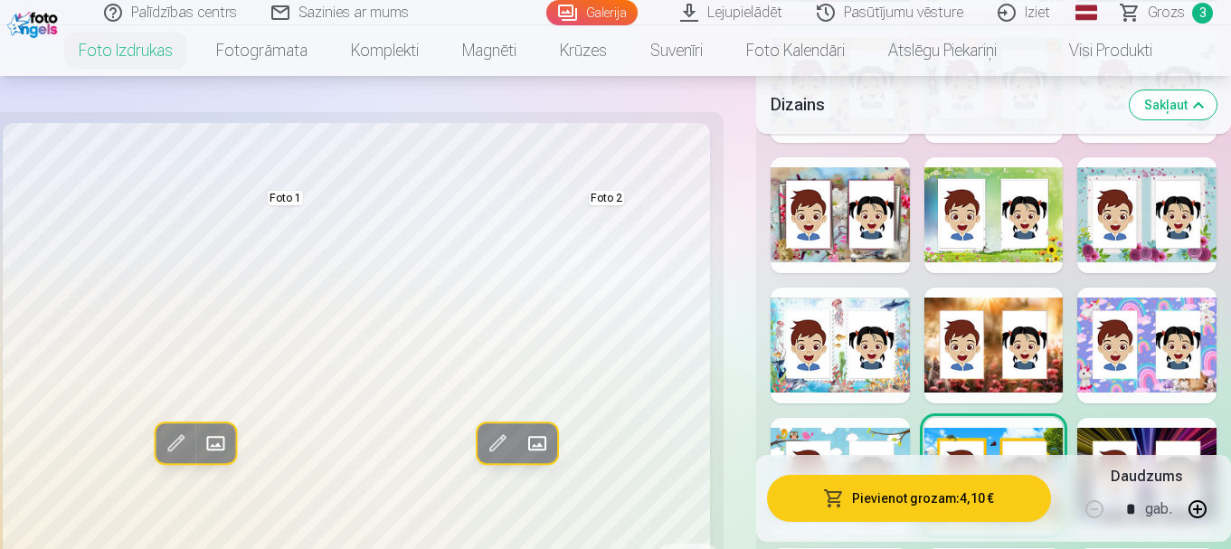
click at [862, 356] on div at bounding box center [840, 346] width 139 height 116
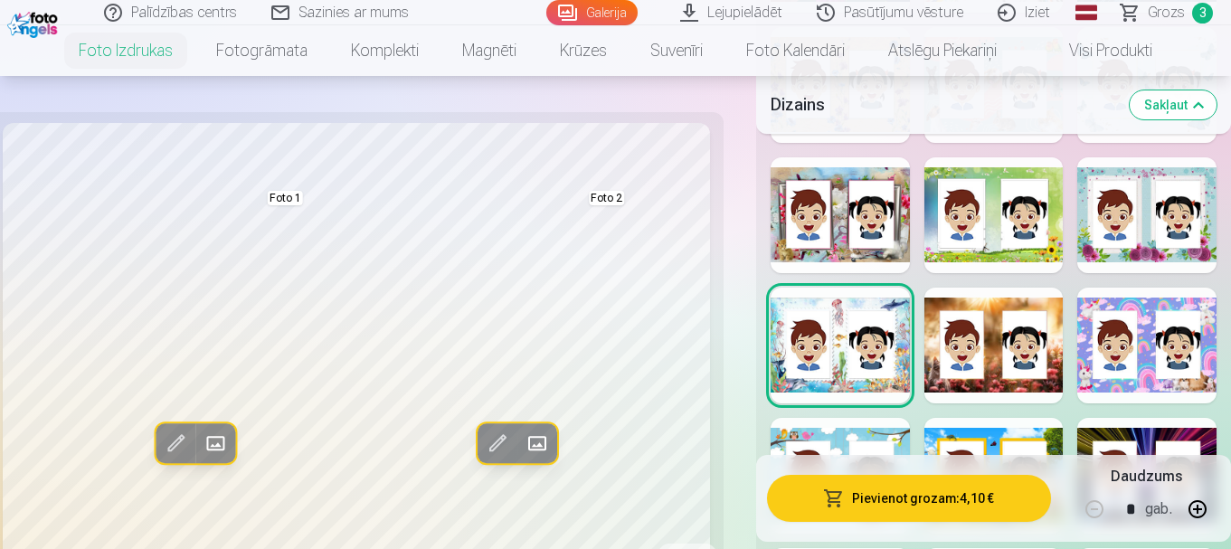
click at [841, 258] on div at bounding box center [840, 215] width 139 height 116
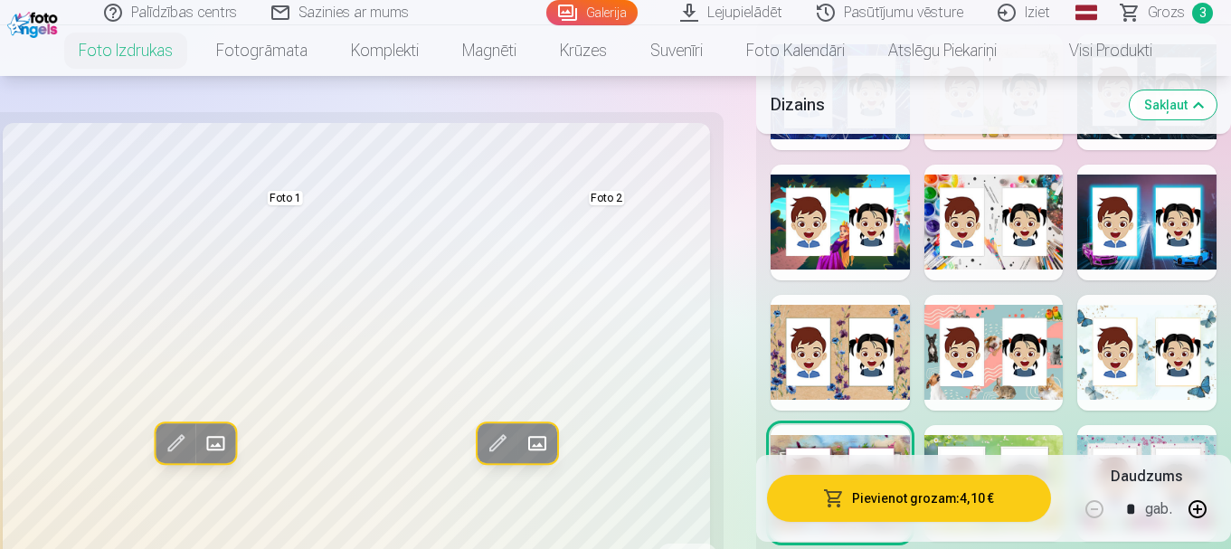
scroll to position [1809, 0]
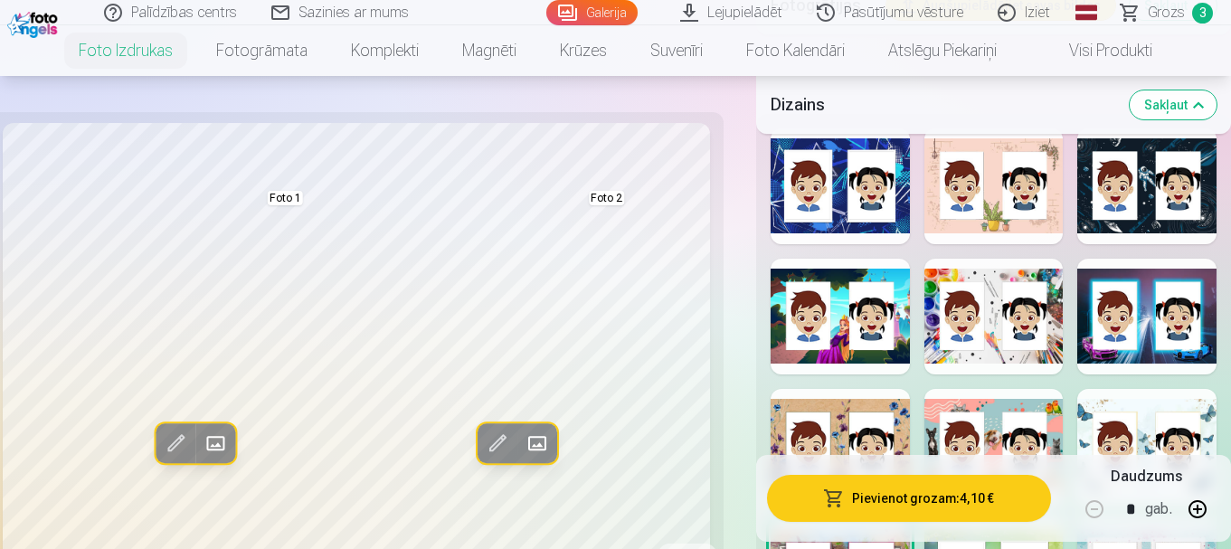
click at [956, 325] on div at bounding box center [994, 317] width 139 height 116
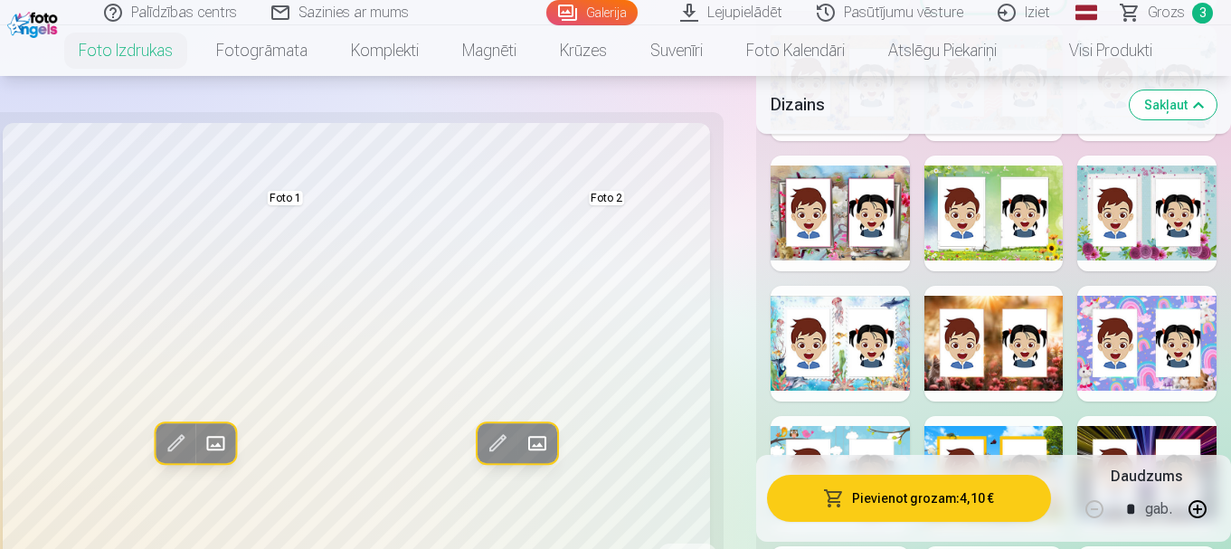
scroll to position [2171, 0]
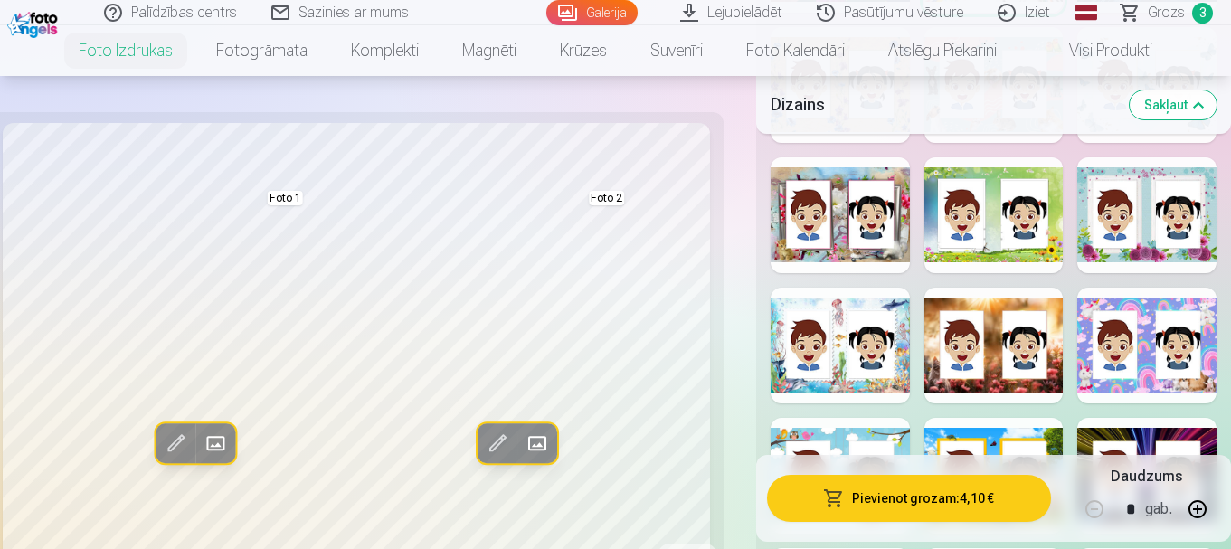
click at [988, 250] on div at bounding box center [994, 215] width 139 height 116
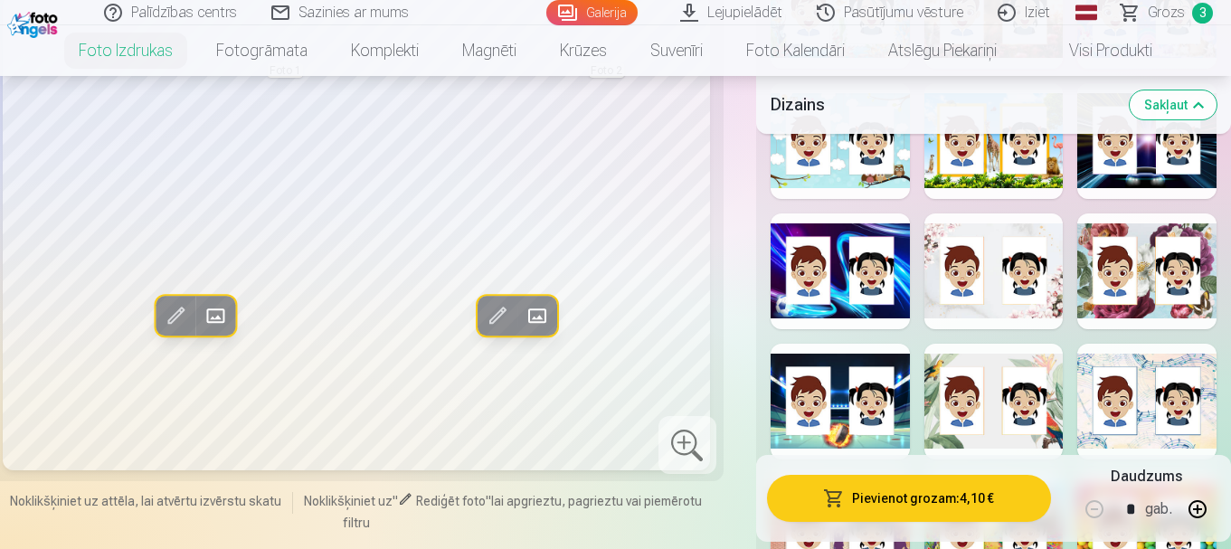
scroll to position [2623, 0]
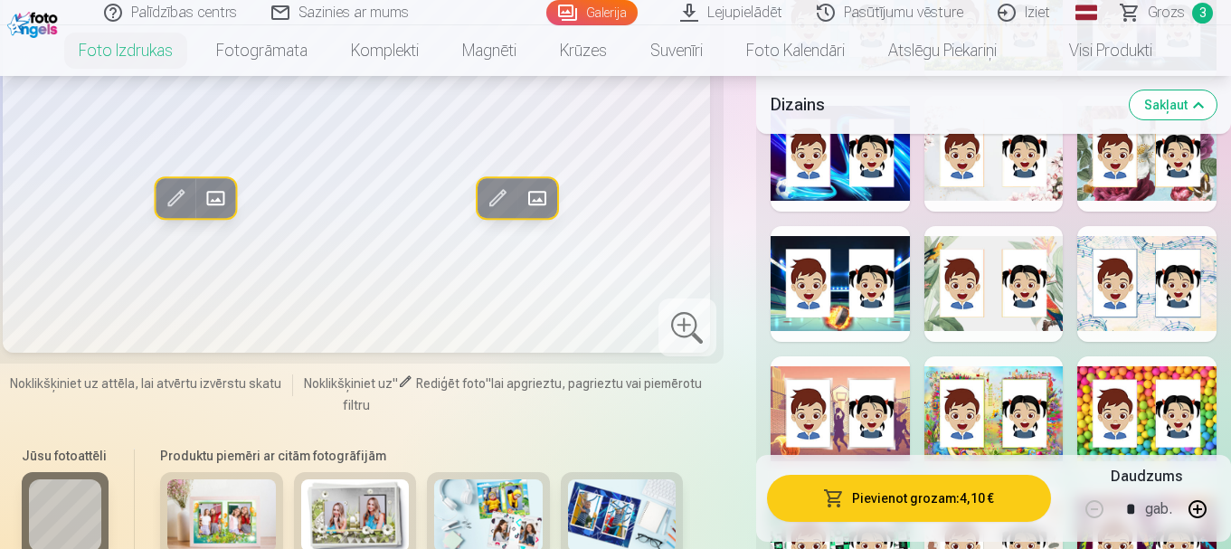
click at [1004, 192] on div at bounding box center [994, 154] width 139 height 116
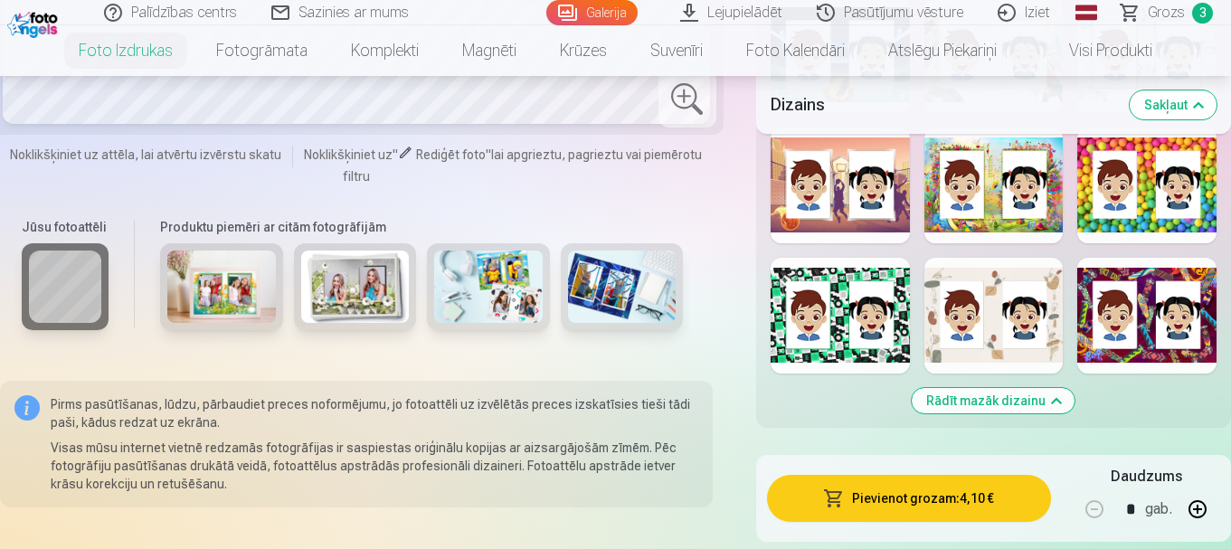
scroll to position [2804, 0]
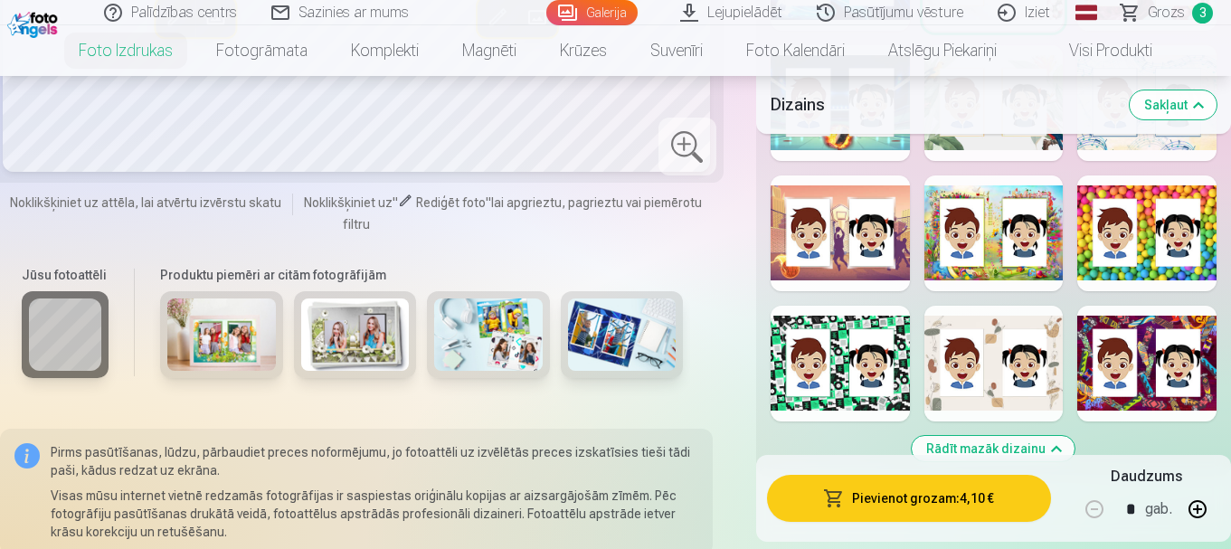
click at [1178, 370] on div at bounding box center [1146, 364] width 139 height 116
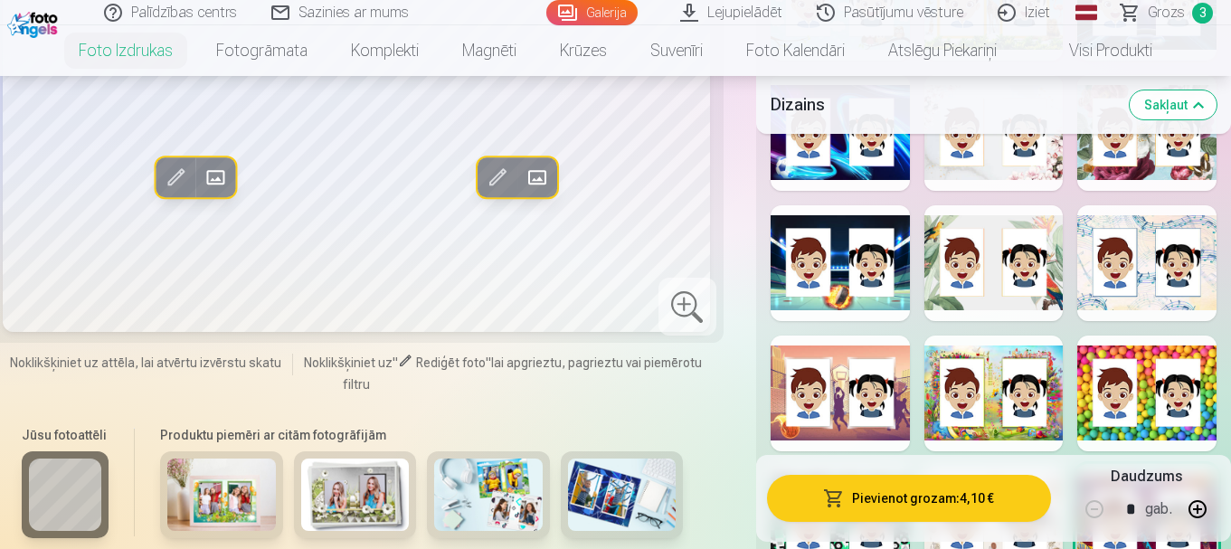
scroll to position [2623, 0]
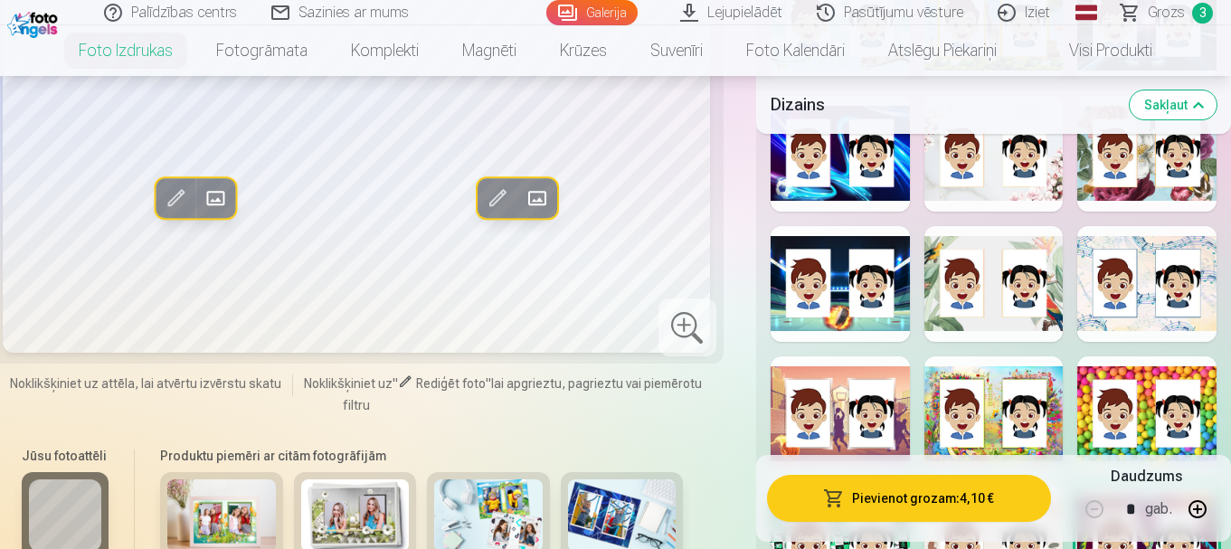
click at [1134, 187] on div at bounding box center [1146, 154] width 139 height 116
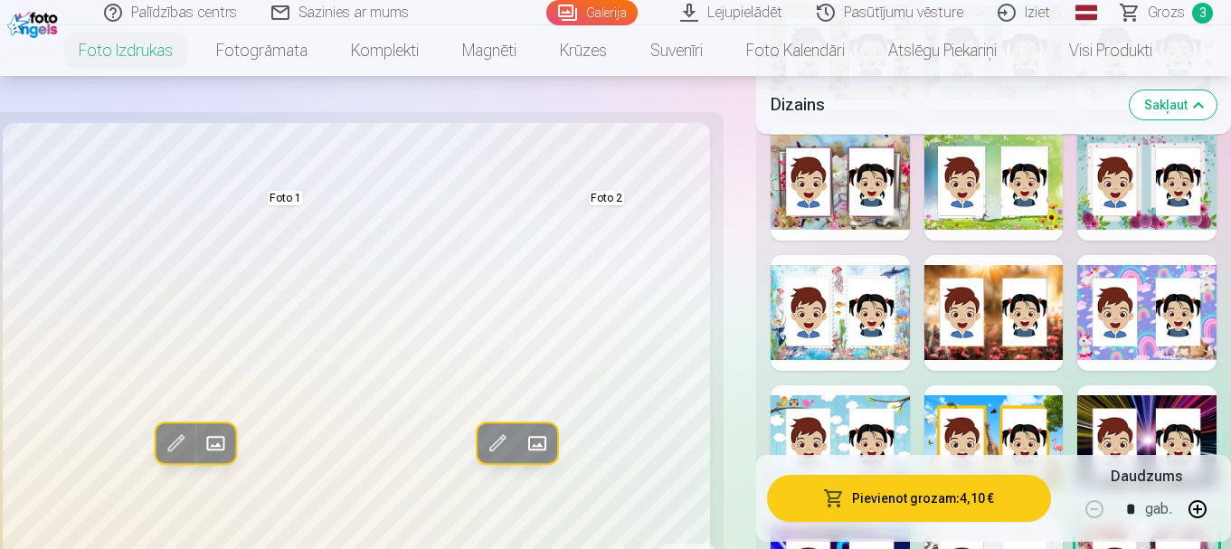
scroll to position [2171, 0]
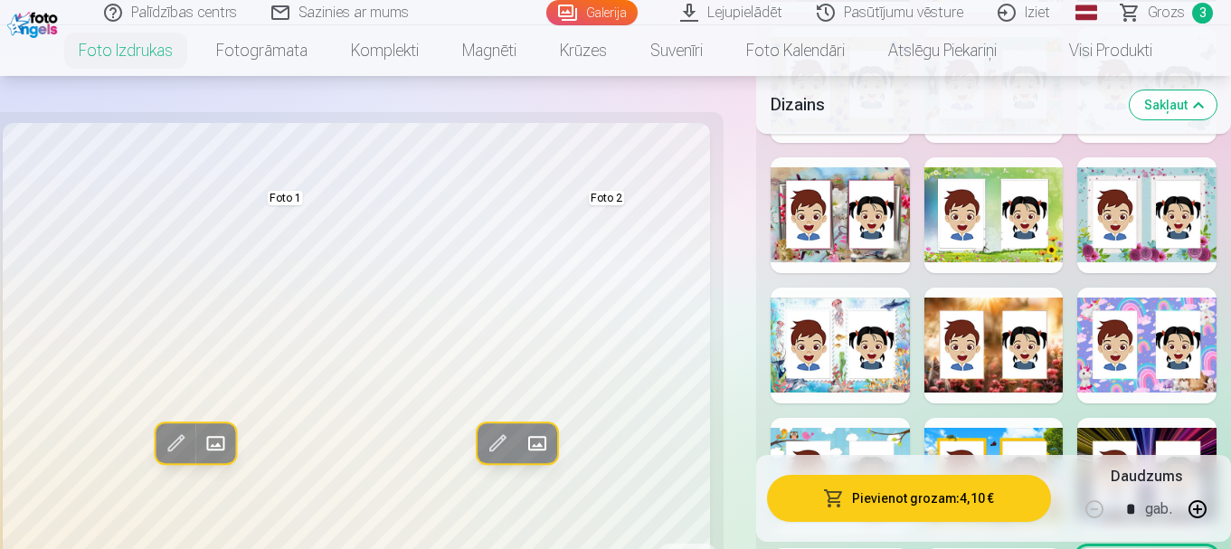
click at [826, 251] on div at bounding box center [840, 215] width 139 height 116
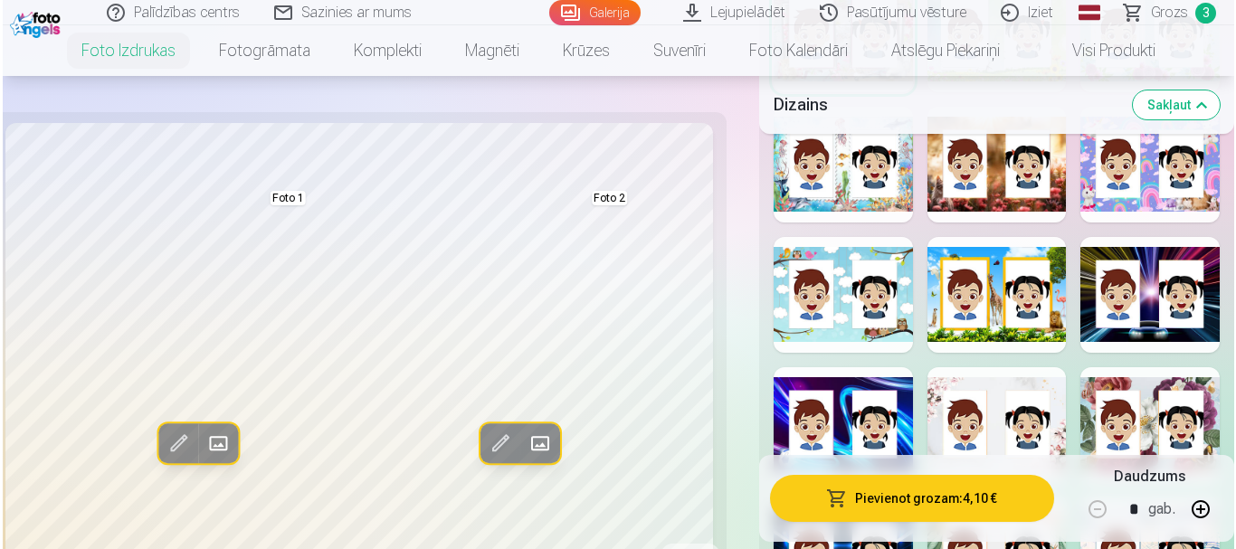
scroll to position [2533, 0]
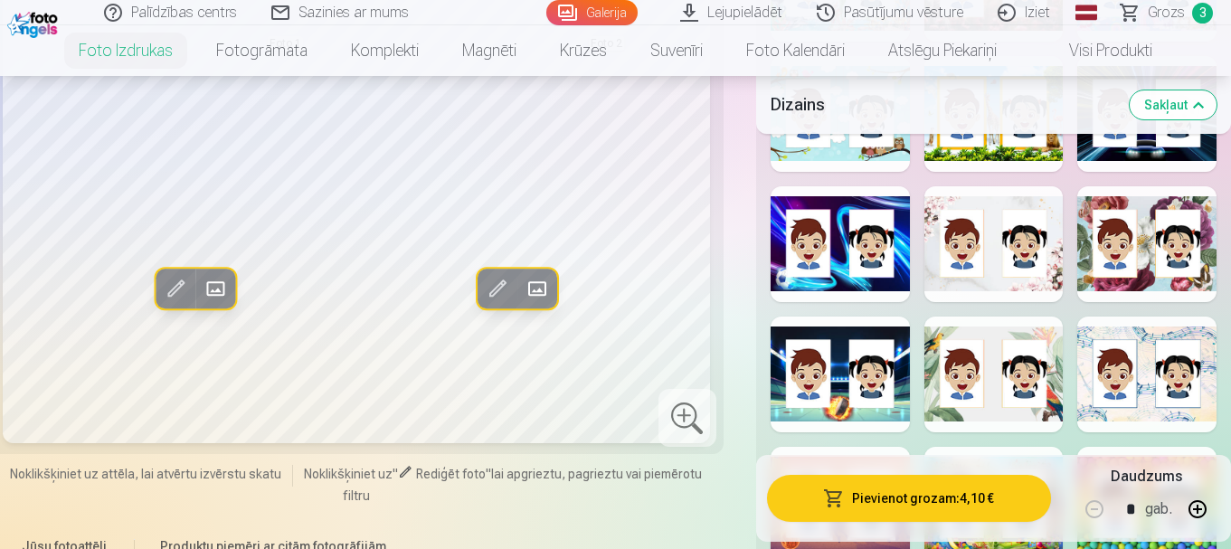
click at [841, 508] on button "Pievienot grozam : 4,10 €" at bounding box center [909, 498] width 284 height 47
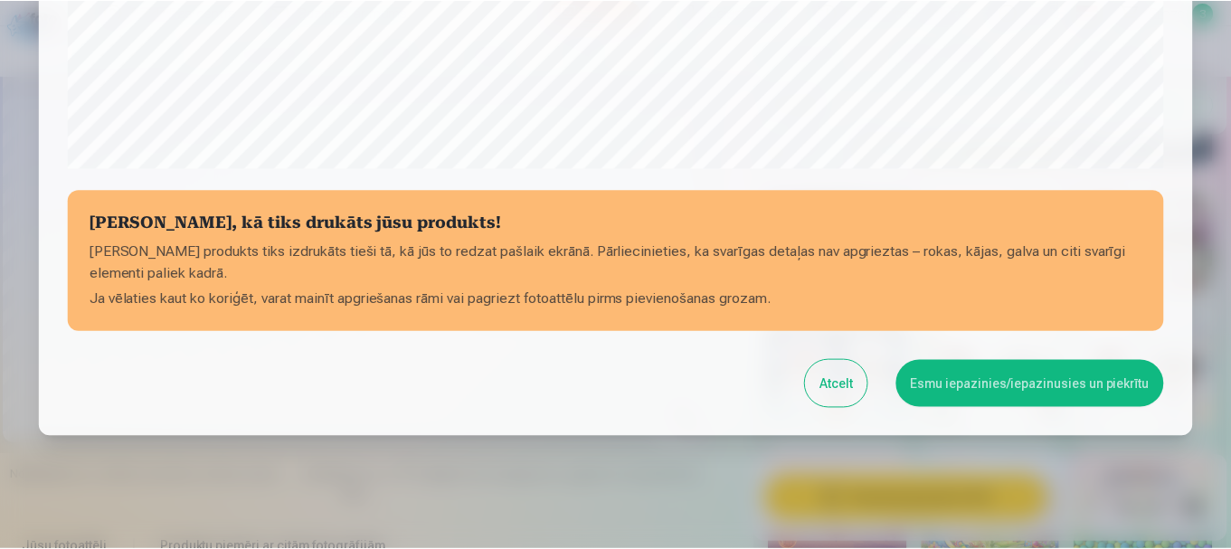
scroll to position [754, 0]
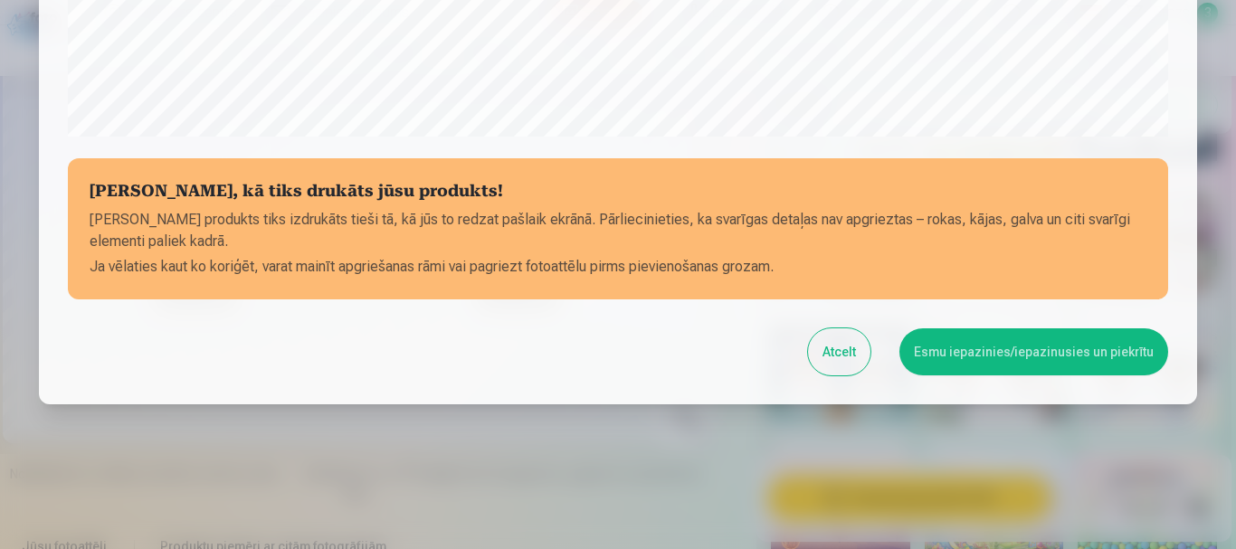
click at [944, 365] on button "Esmu iepazinies/iepazinusies un piekrītu" at bounding box center [1033, 351] width 269 height 47
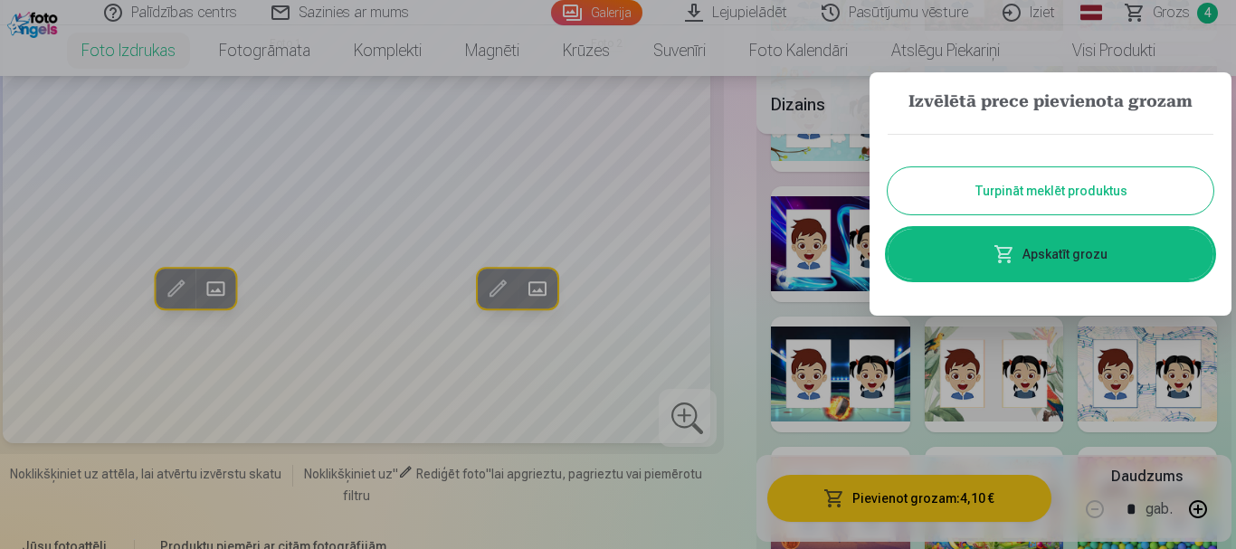
click at [1027, 193] on button "Turpināt meklēt produktus" at bounding box center [1050, 190] width 326 height 47
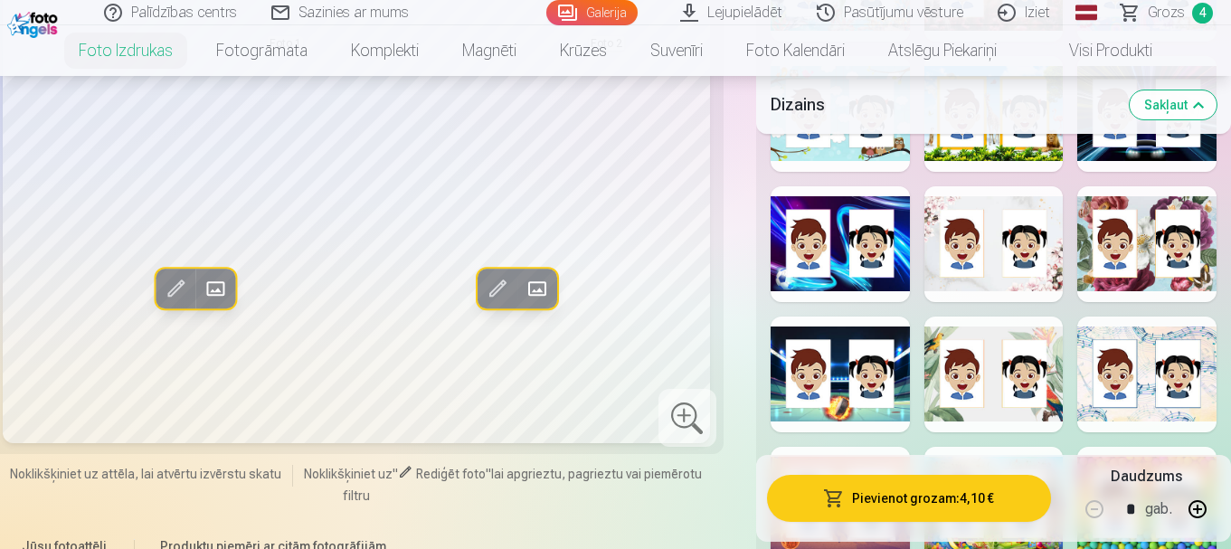
click at [1189, 8] on link "Grozs 4" at bounding box center [1168, 12] width 127 height 25
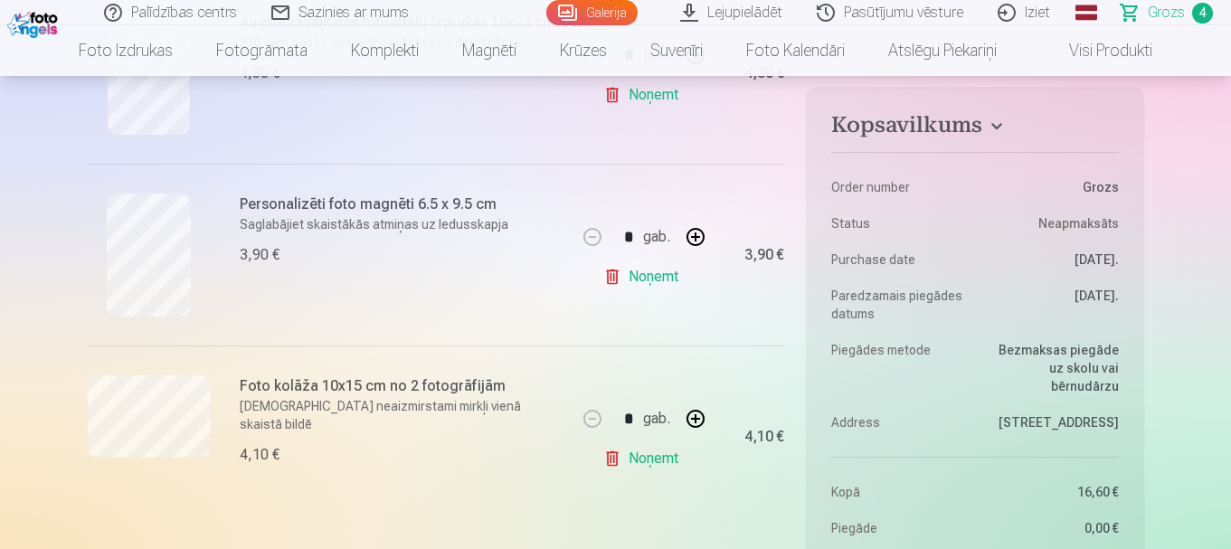
scroll to position [633, 0]
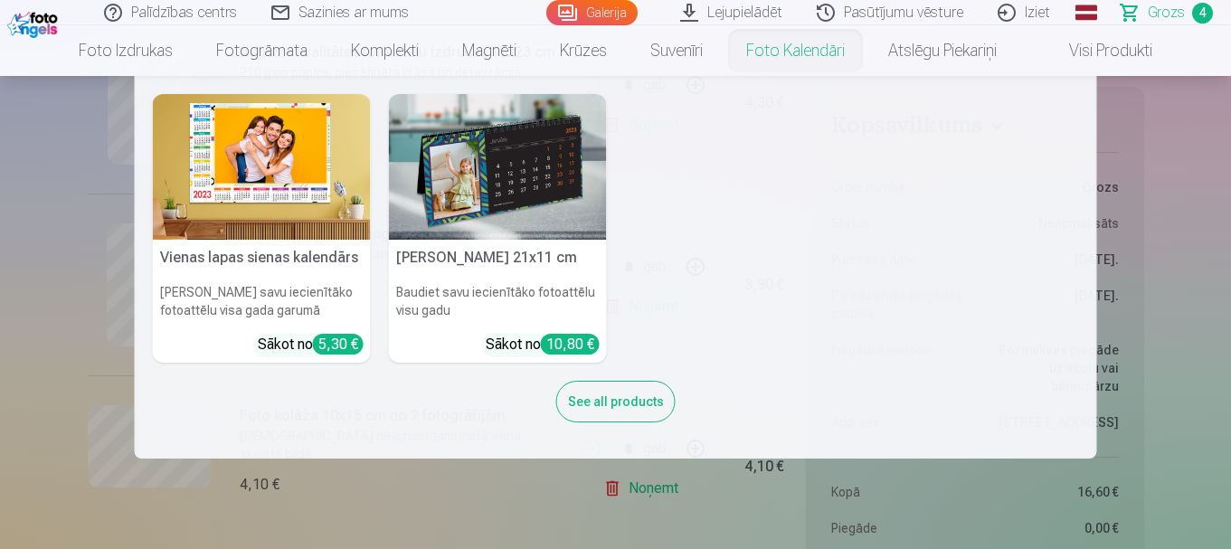
click at [33, 249] on nav "Vienas lapas sienas kalendārs Parādiet savu iecienītāko fotoattēlu visa gada ga…" at bounding box center [615, 267] width 1231 height 383
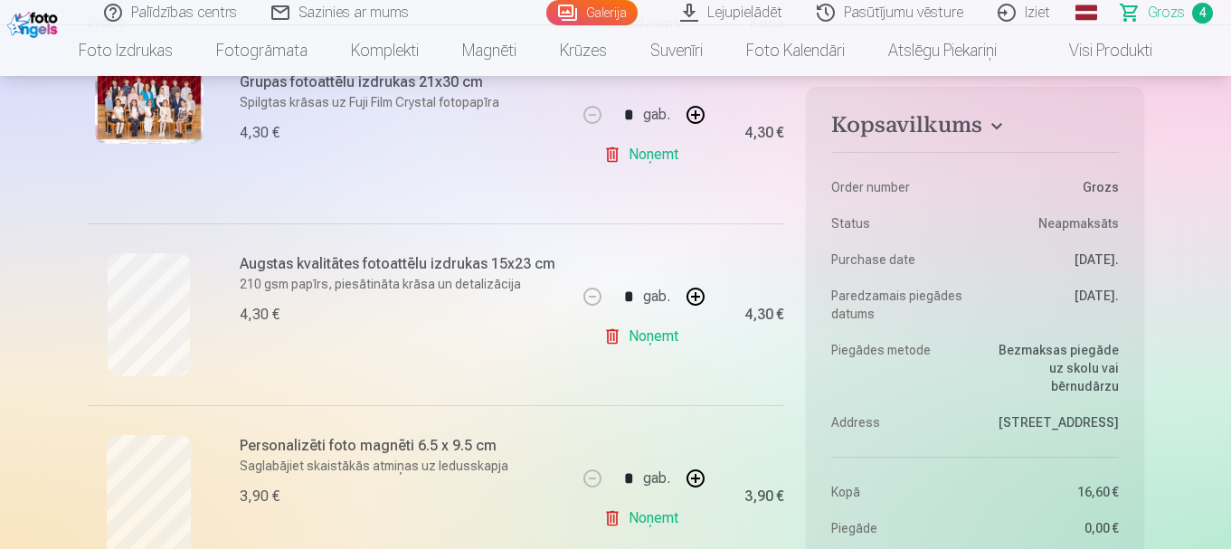
scroll to position [362, 0]
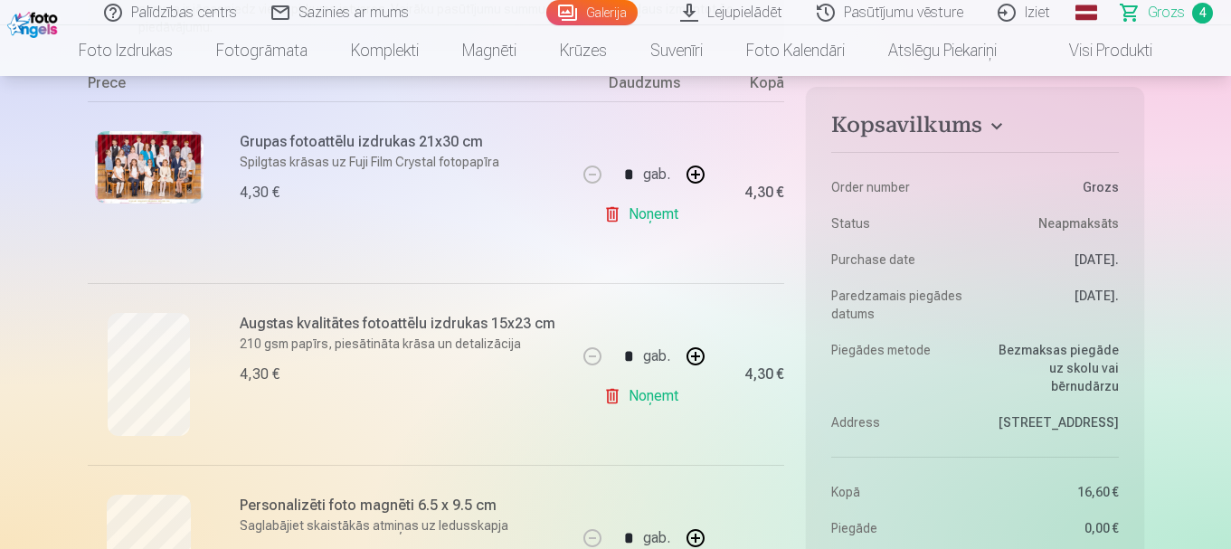
click at [726, 14] on link "Lejupielādēt" at bounding box center [732, 12] width 137 height 25
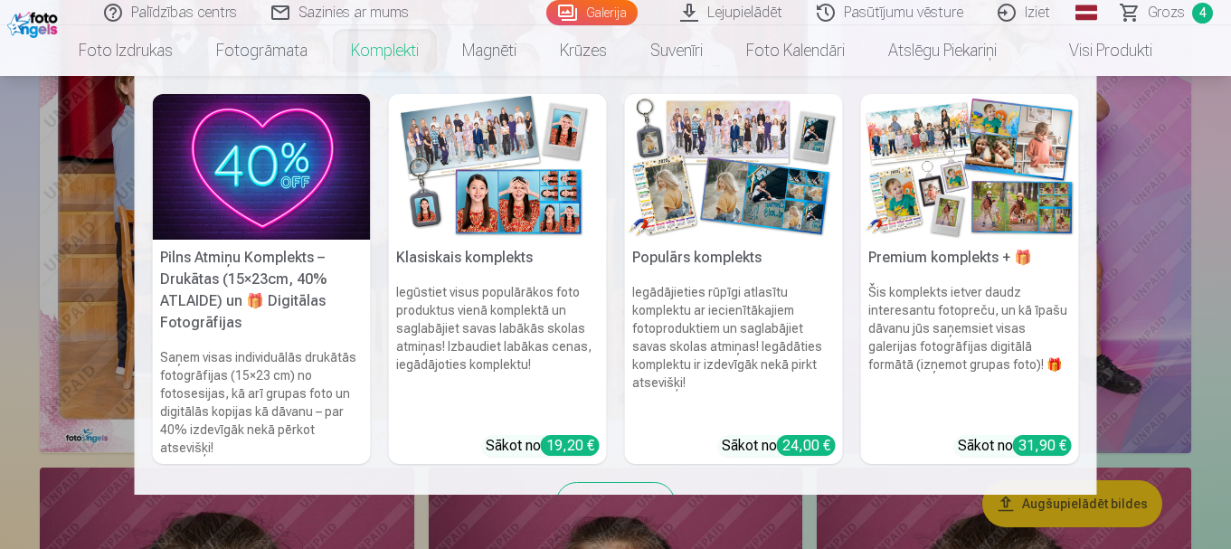
click at [384, 57] on link "Komplekti" at bounding box center [384, 50] width 111 height 51
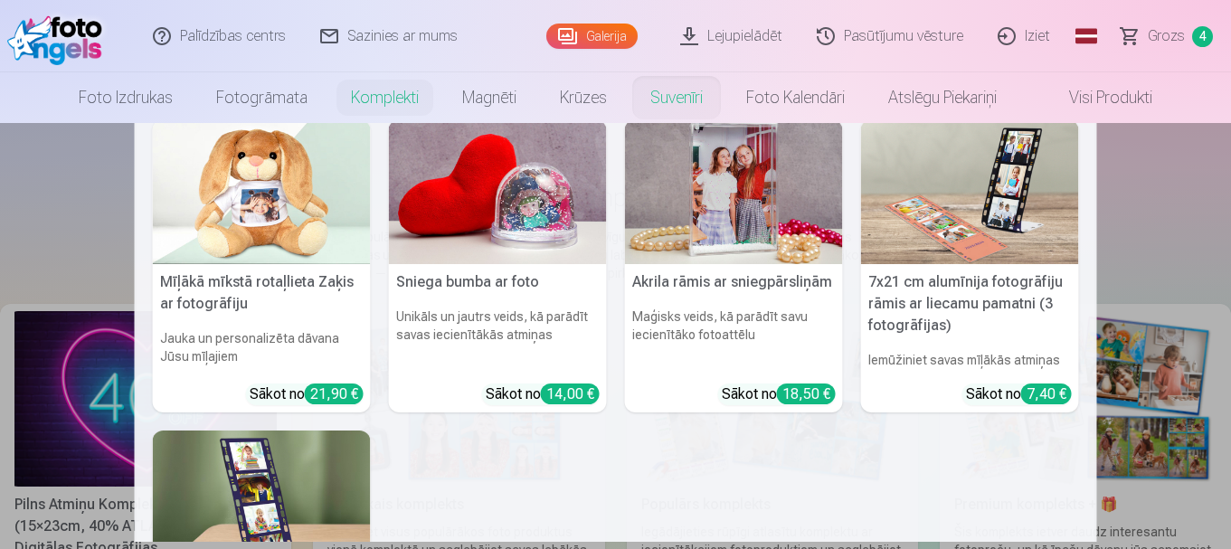
scroll to position [362, 0]
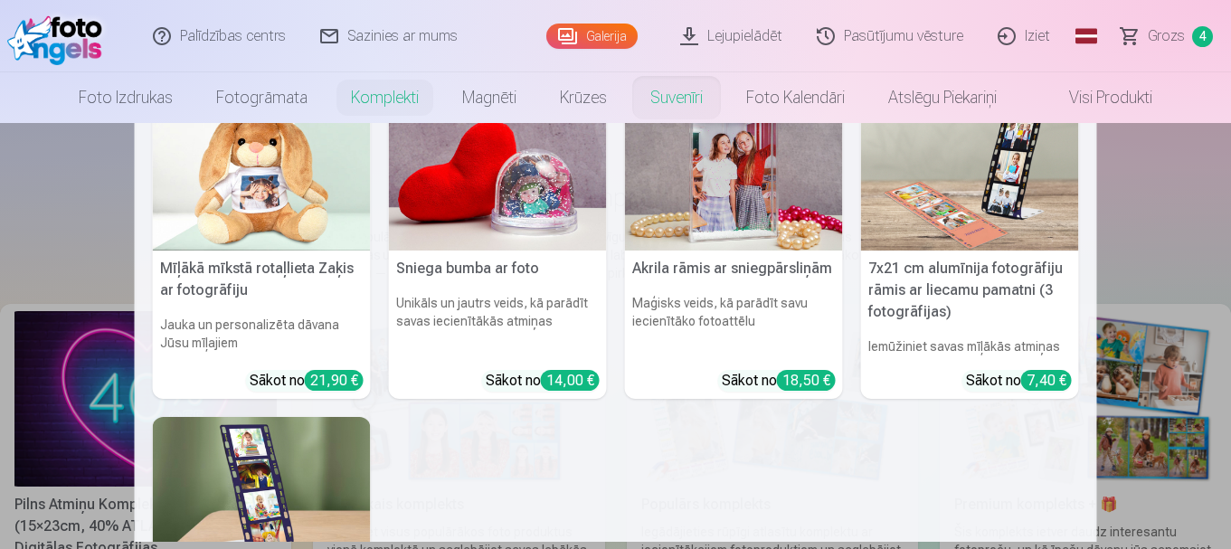
click at [925, 274] on h5 "7x21 cm alumīnija fotogrāfiju rāmis ar liecamu pamatni (3 fotogrāfijas)" at bounding box center [970, 291] width 218 height 80
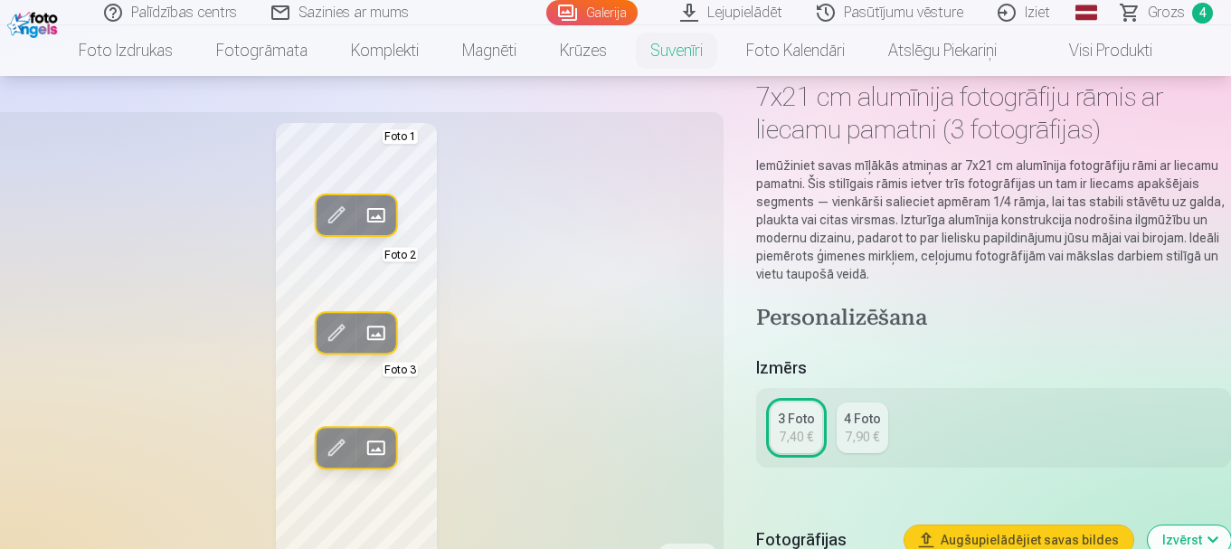
scroll to position [181, 0]
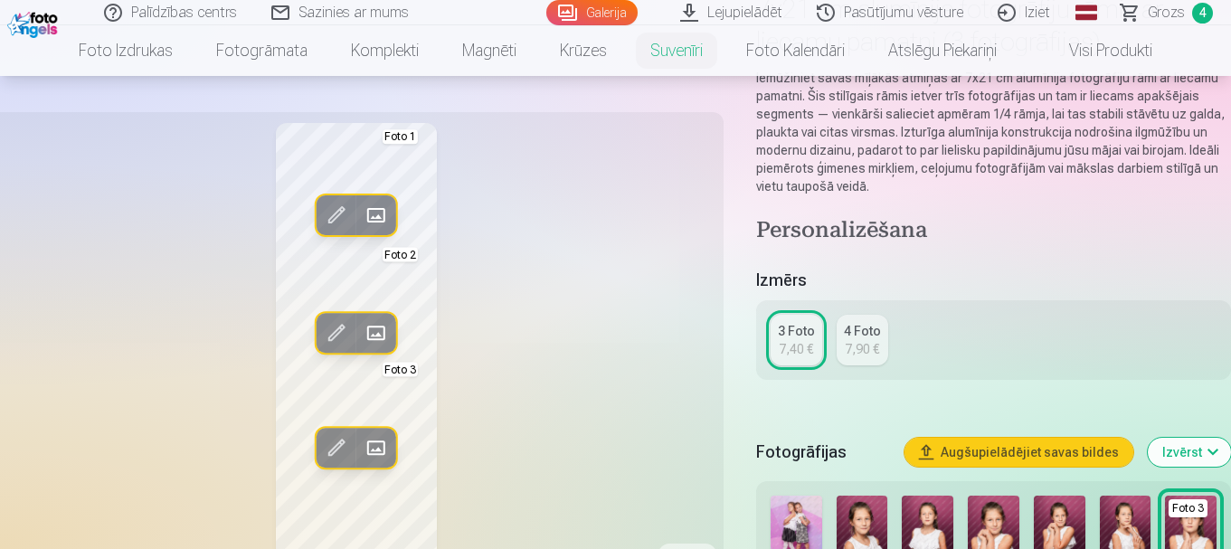
click at [868, 330] on div "4 Foto" at bounding box center [862, 331] width 37 height 18
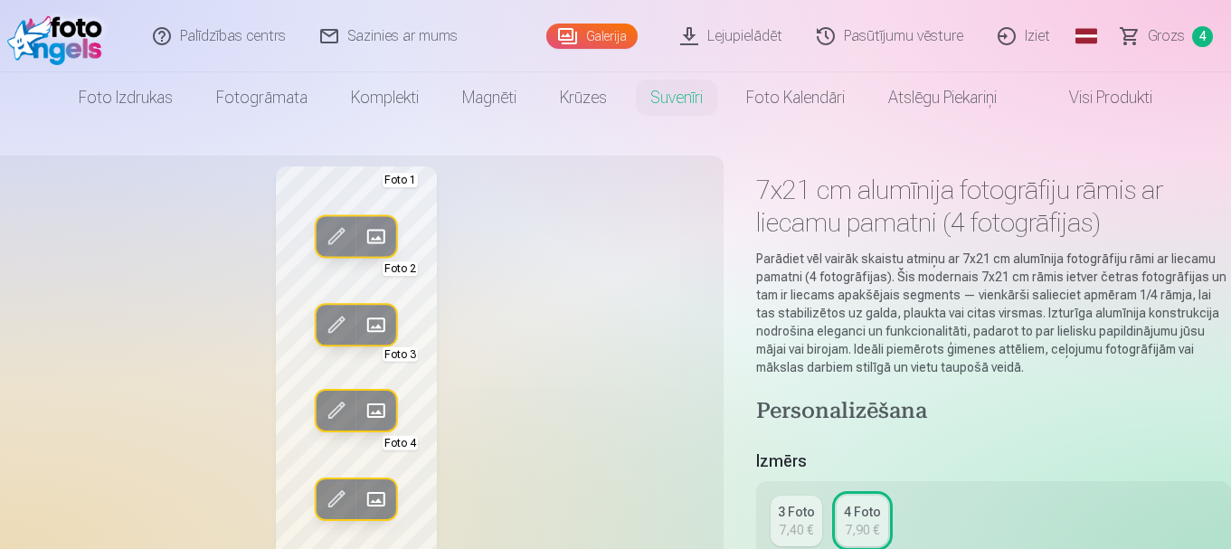
click at [1153, 41] on span "Grozs" at bounding box center [1166, 36] width 37 height 22
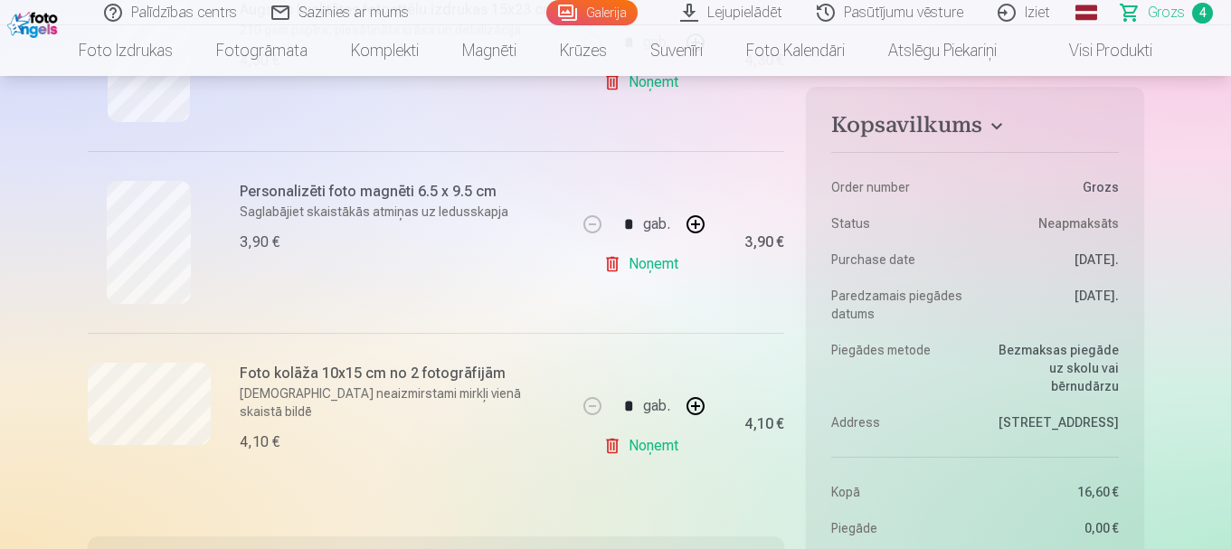
scroll to position [543, 0]
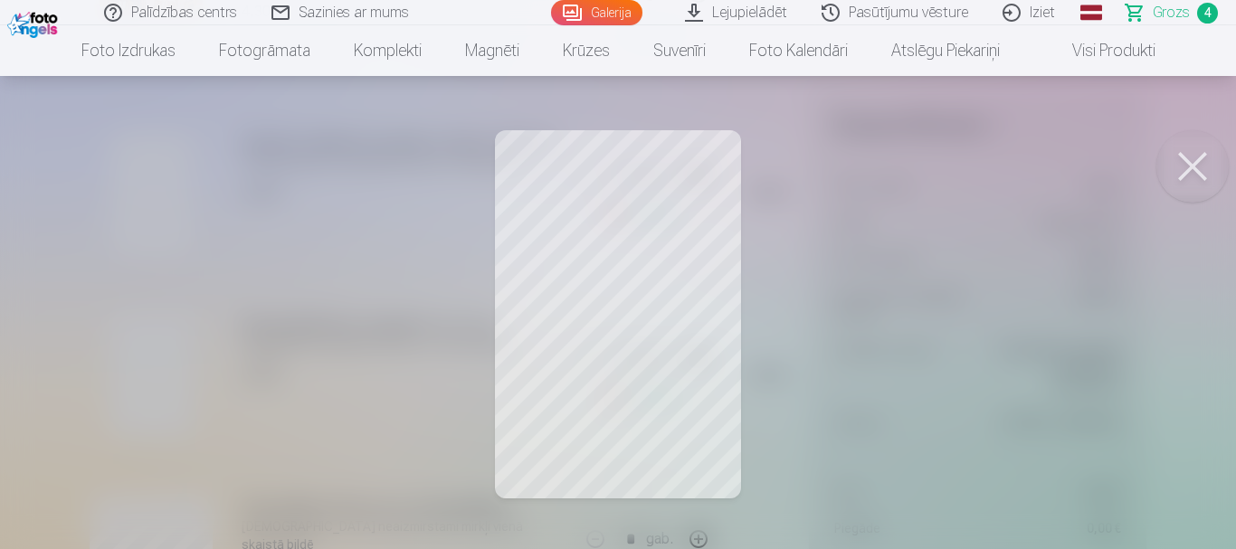
click at [702, 263] on div at bounding box center [618, 274] width 1236 height 549
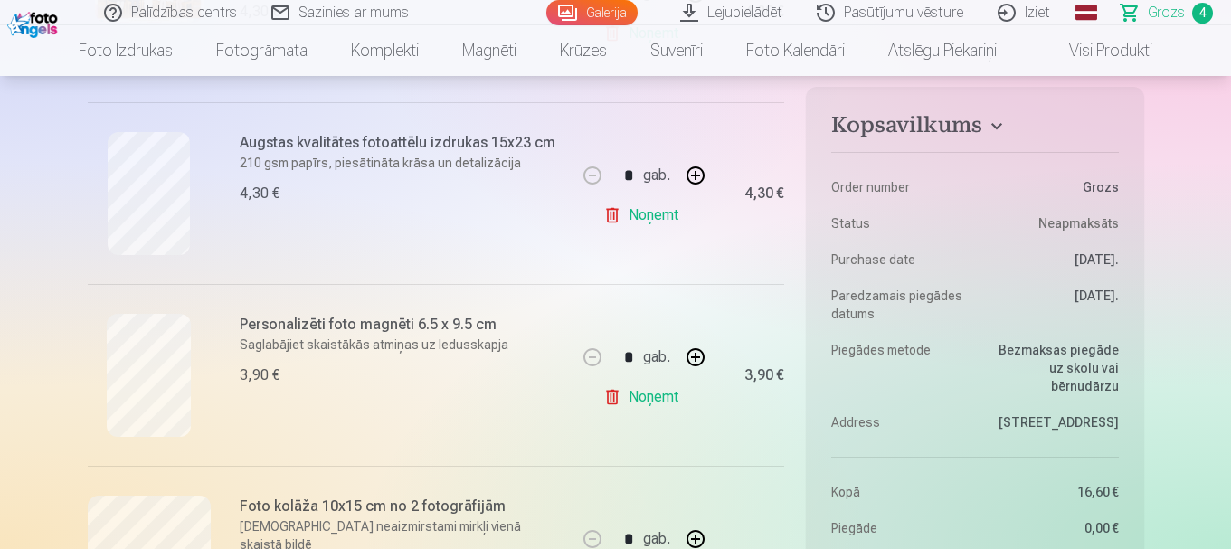
click at [690, 179] on button "button" at bounding box center [695, 175] width 43 height 43
click at [594, 176] on button "button" at bounding box center [592, 175] width 43 height 43
type input "*"
click at [631, 214] on link "Noņemt" at bounding box center [644, 215] width 82 height 36
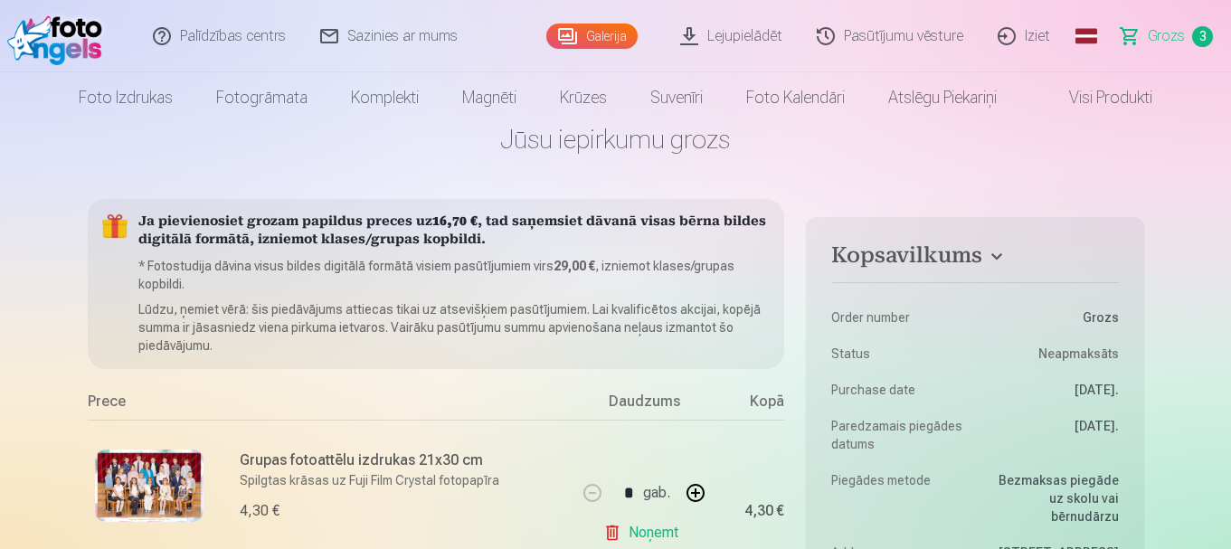
scroll to position [0, 0]
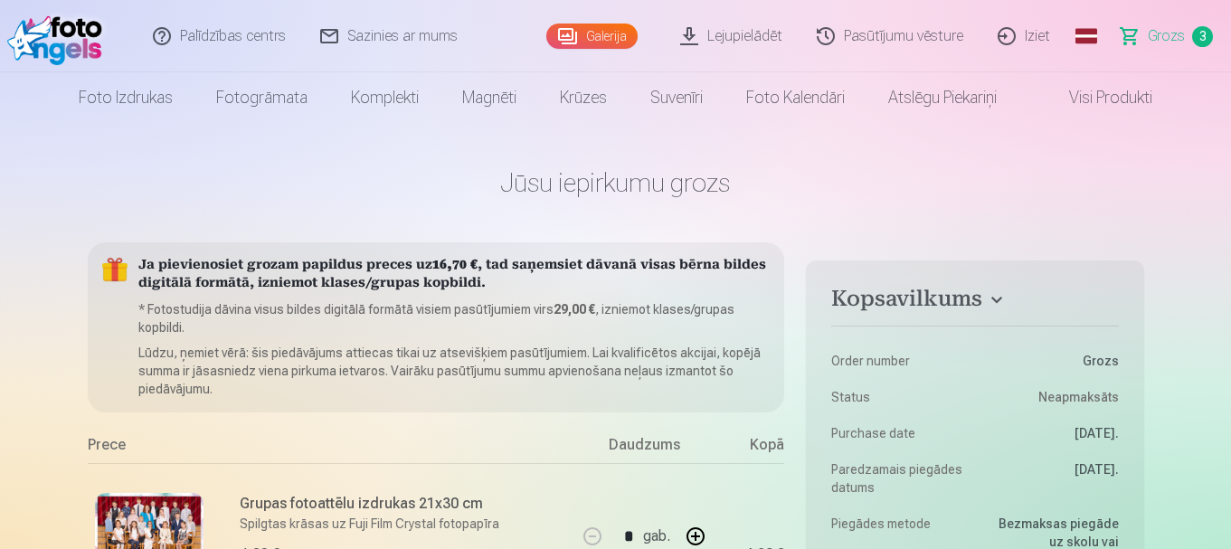
click at [607, 36] on link "Galerija" at bounding box center [591, 36] width 91 height 25
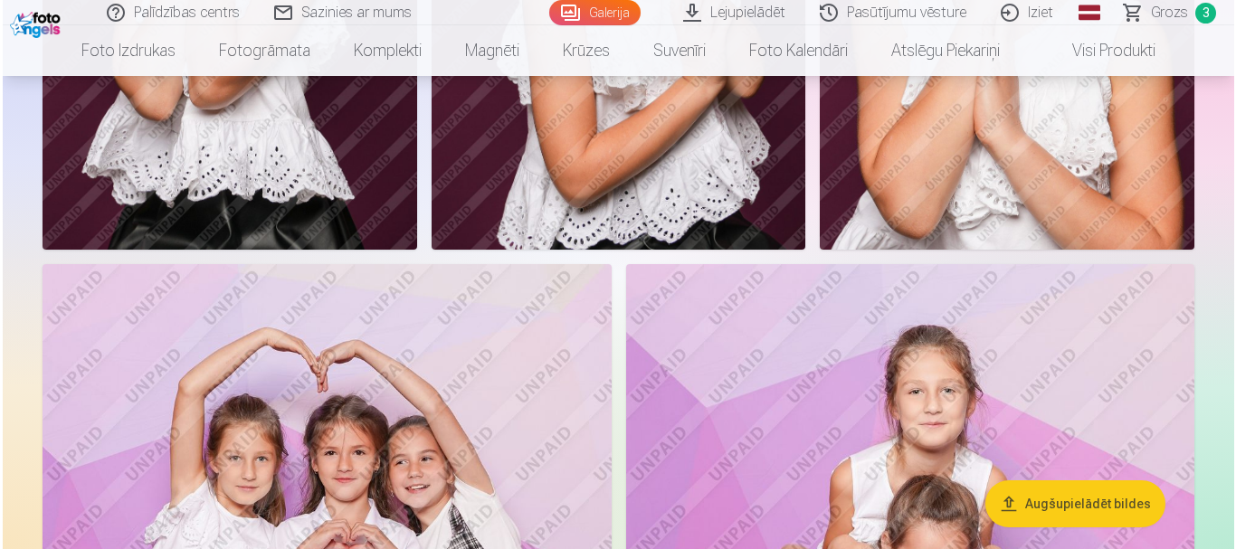
scroll to position [1628, 0]
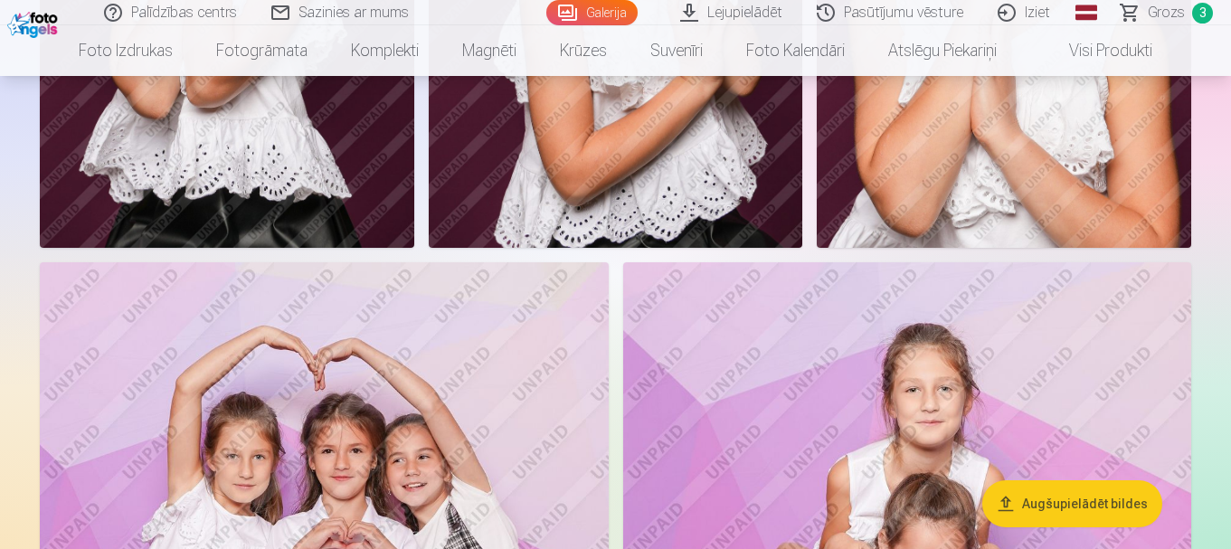
drag, startPoint x: 15, startPoint y: 182, endPoint x: 71, endPoint y: 171, distance: 57.1
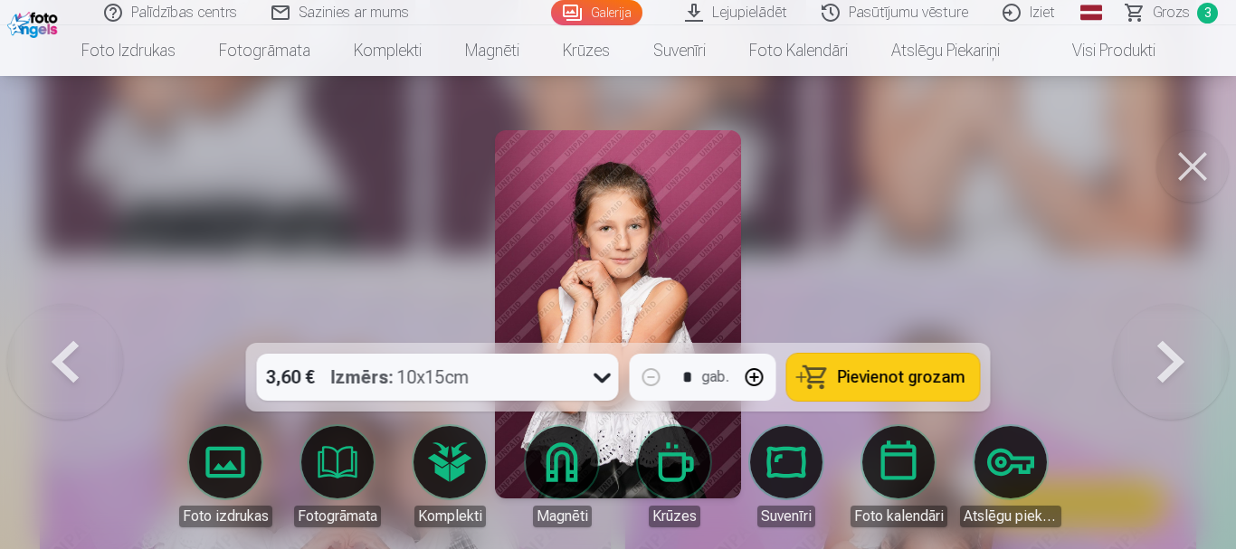
click at [822, 388] on button "Pievienot grozam" at bounding box center [883, 377] width 193 height 47
click at [1172, 172] on button at bounding box center [1192, 166] width 72 height 72
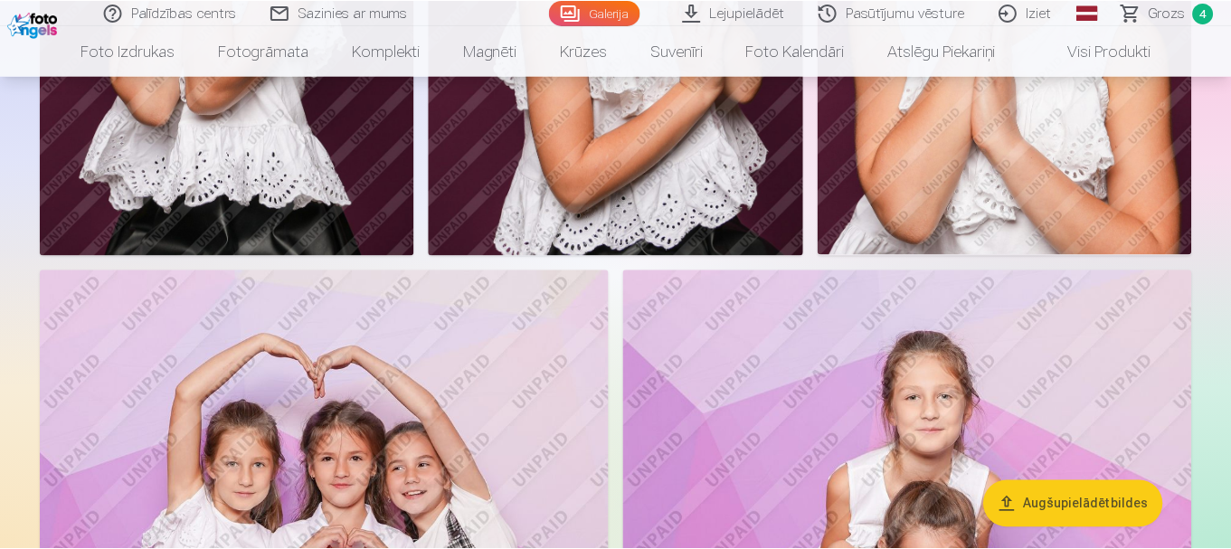
scroll to position [1625, 0]
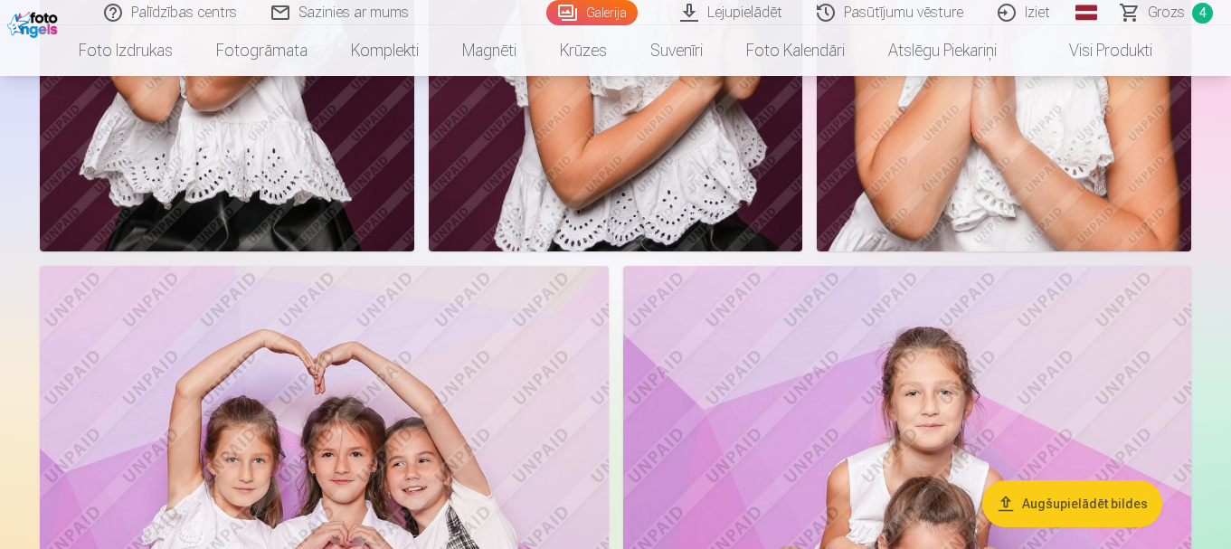
click at [1177, 6] on span "Grozs" at bounding box center [1166, 13] width 37 height 22
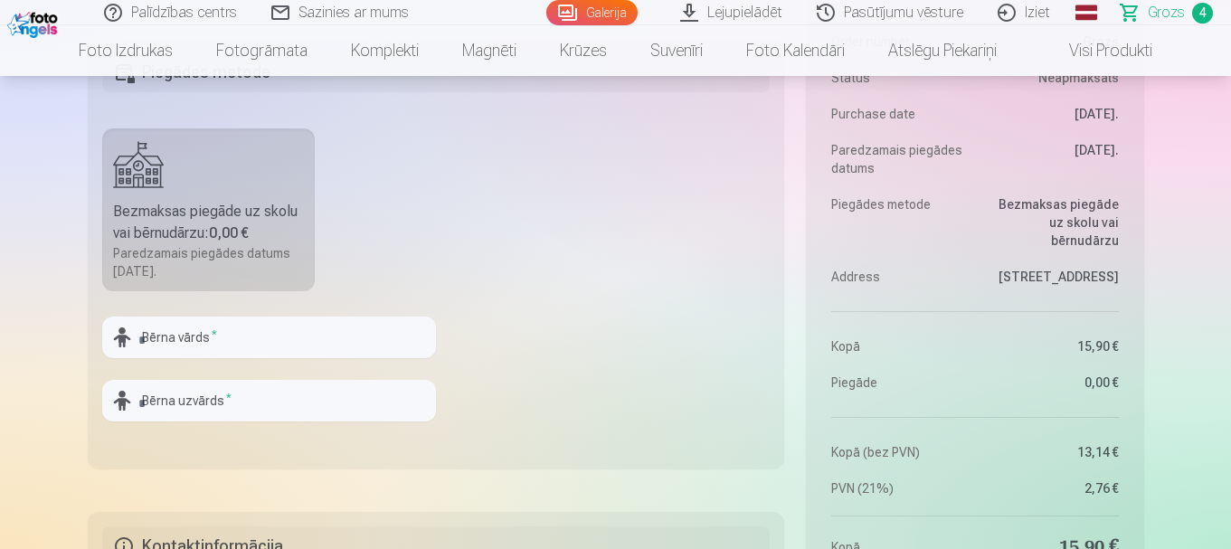
scroll to position [1176, 0]
click at [274, 340] on input "text" at bounding box center [269, 336] width 334 height 42
type input "********"
click at [298, 405] on input "text" at bounding box center [269, 399] width 334 height 42
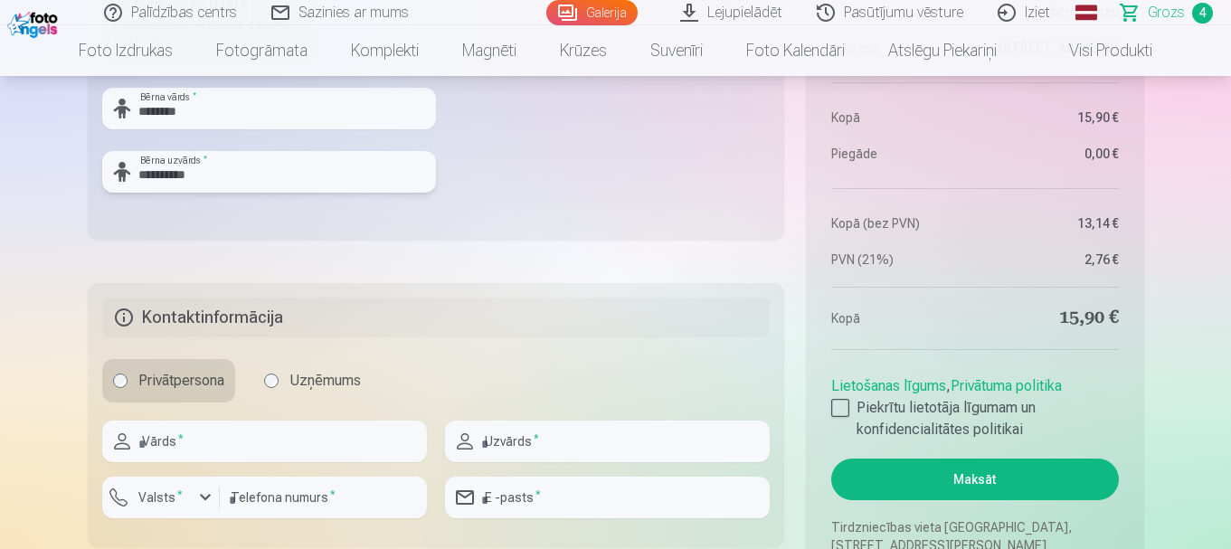
scroll to position [1447, 0]
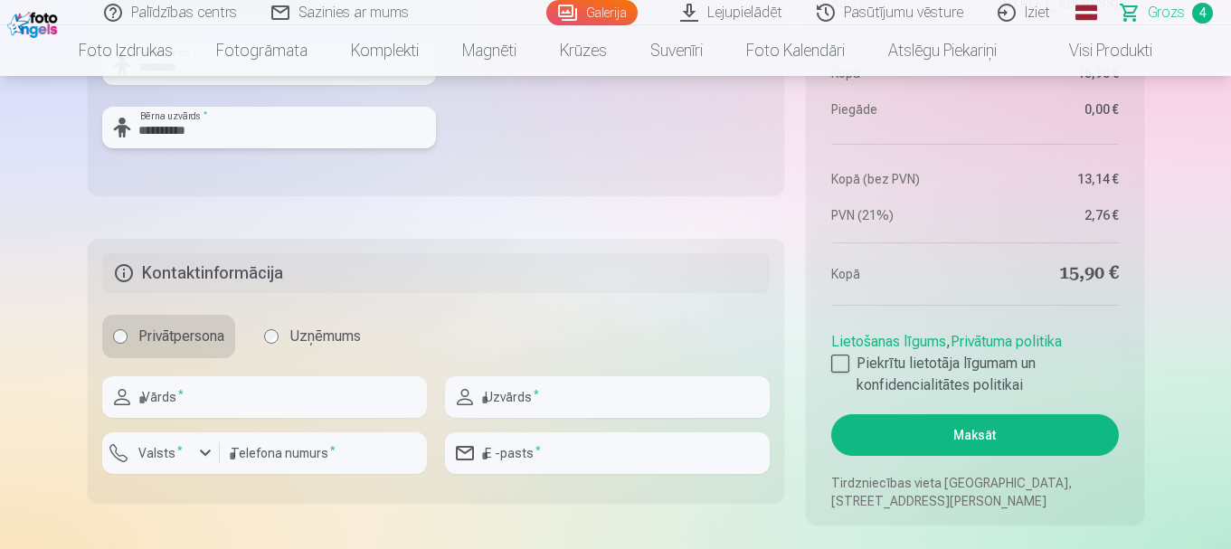
type input "**********"
click at [368, 401] on input "text" at bounding box center [264, 397] width 325 height 42
click at [548, 404] on input "text" at bounding box center [607, 397] width 325 height 42
type input "**********"
click at [356, 452] on input "number" at bounding box center [323, 453] width 207 height 42
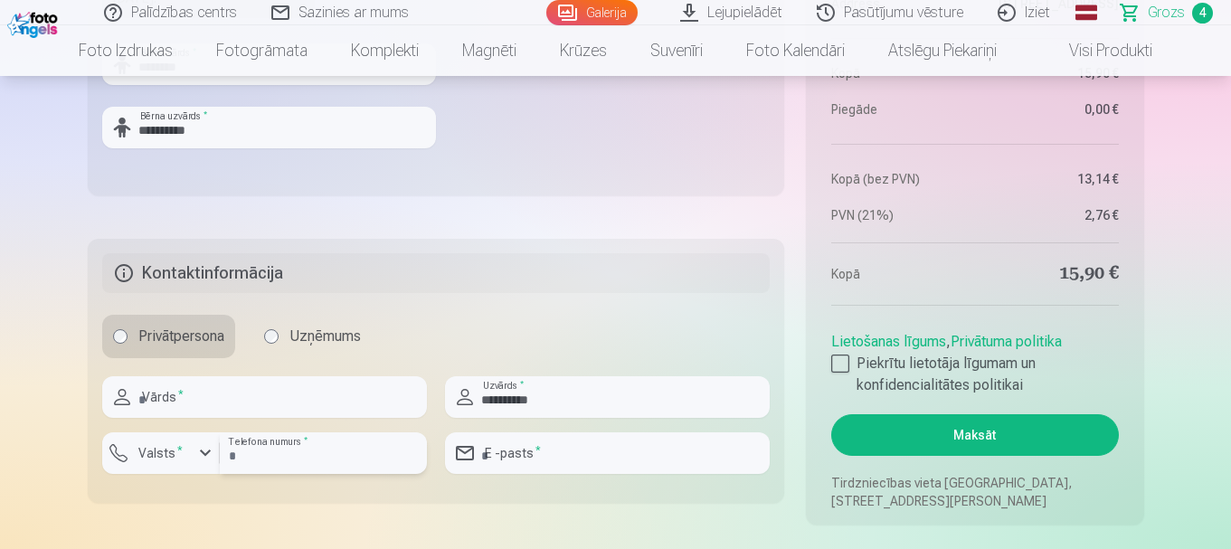
type input "********"
click at [519, 458] on input "email" at bounding box center [607, 453] width 325 height 42
type input "**********"
click at [839, 363] on div at bounding box center [840, 364] width 18 height 18
click at [905, 422] on button "Maksāt" at bounding box center [974, 435] width 287 height 42
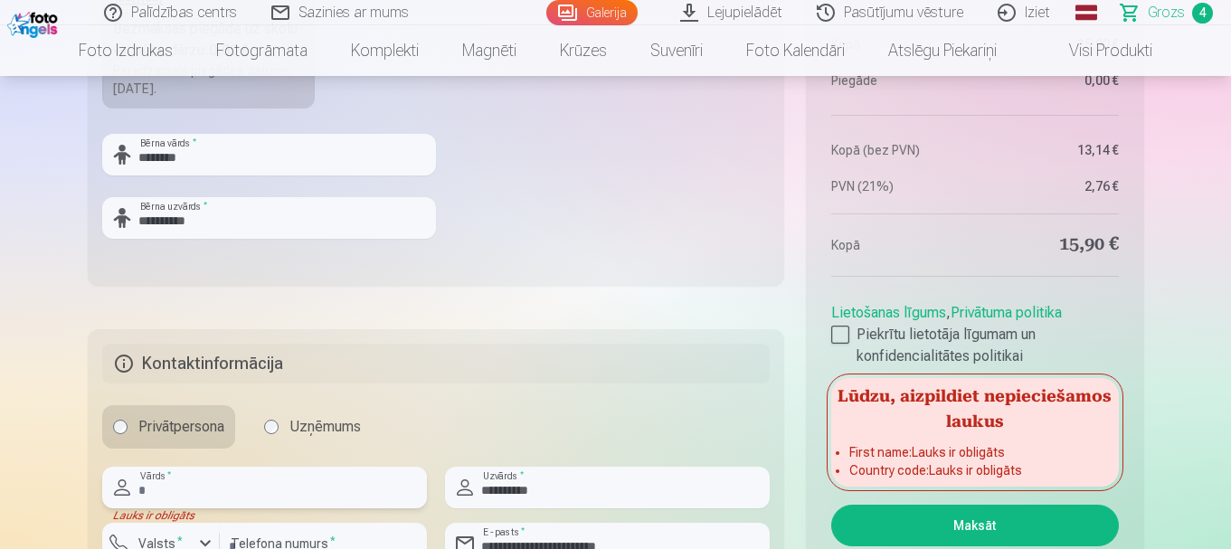
scroll to position [1628, 0]
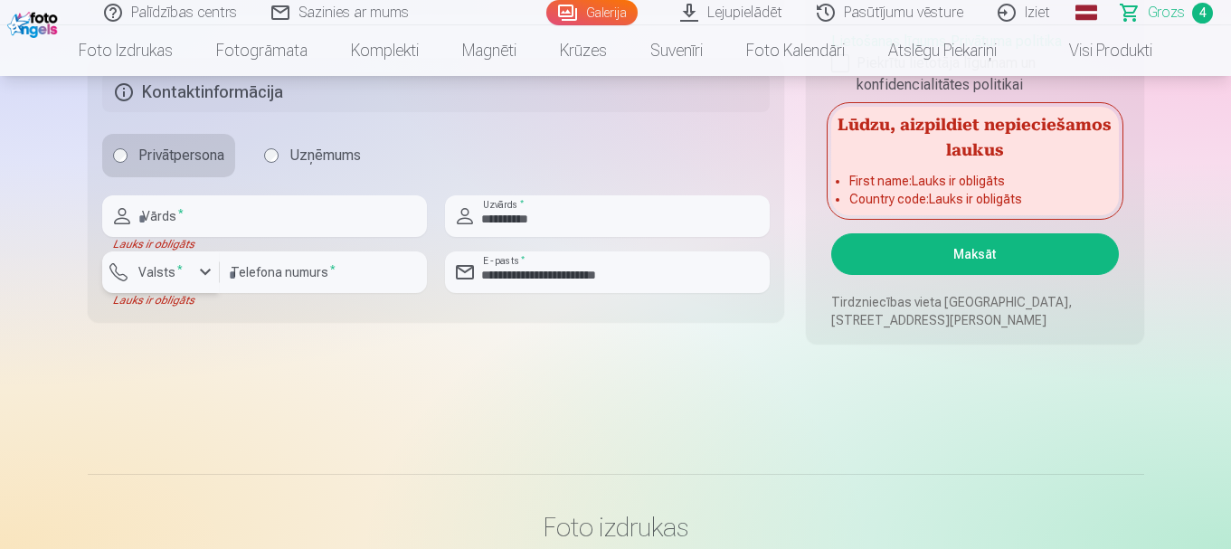
click at [193, 273] on button "Valsts *" at bounding box center [161, 272] width 118 height 42
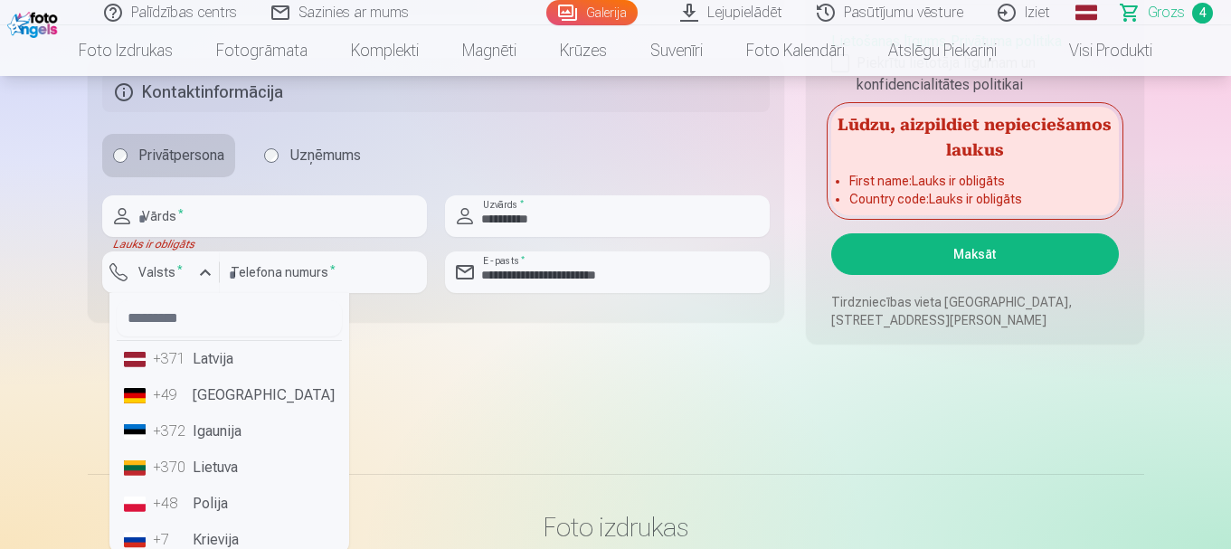
click at [210, 363] on li "+371 Latvija" at bounding box center [229, 359] width 225 height 36
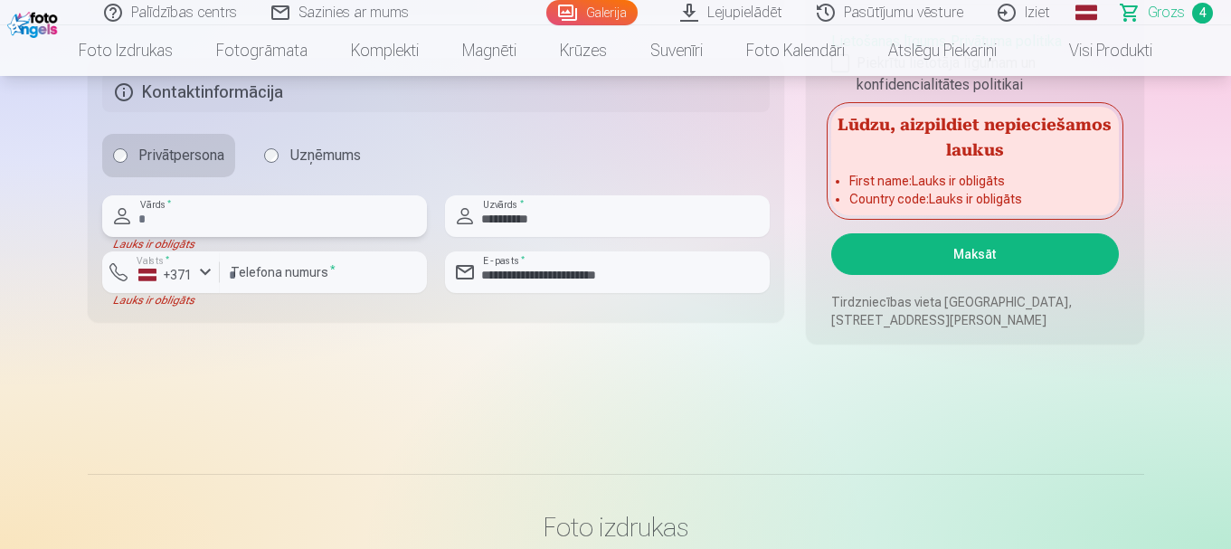
click at [223, 224] on input "text" at bounding box center [264, 216] width 325 height 42
type input "*******"
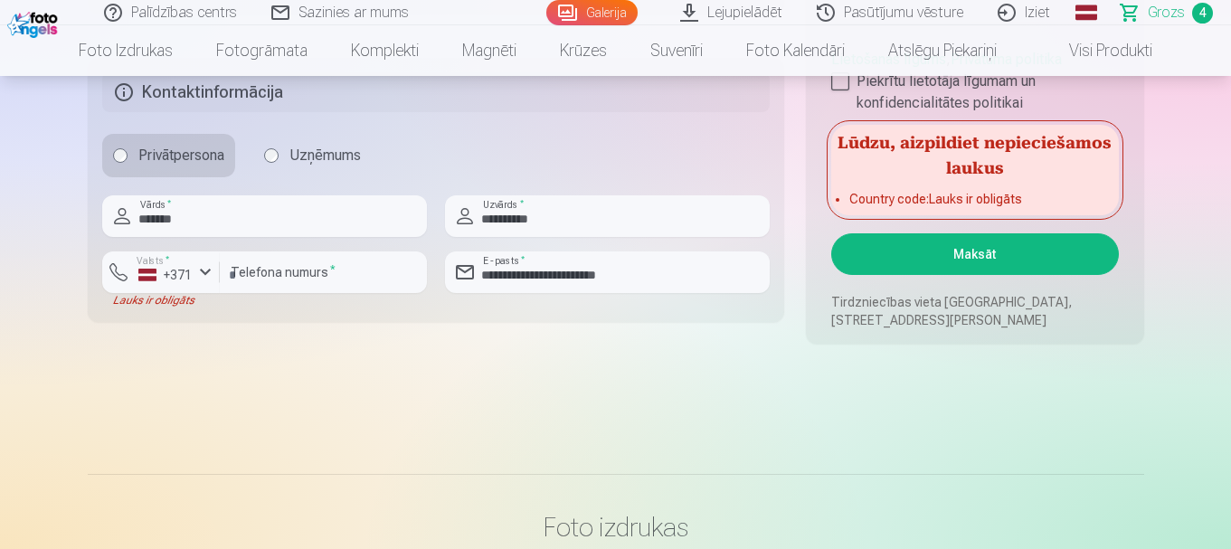
click at [422, 242] on div at bounding box center [264, 244] width 325 height 14
click at [363, 284] on input "********" at bounding box center [323, 272] width 207 height 42
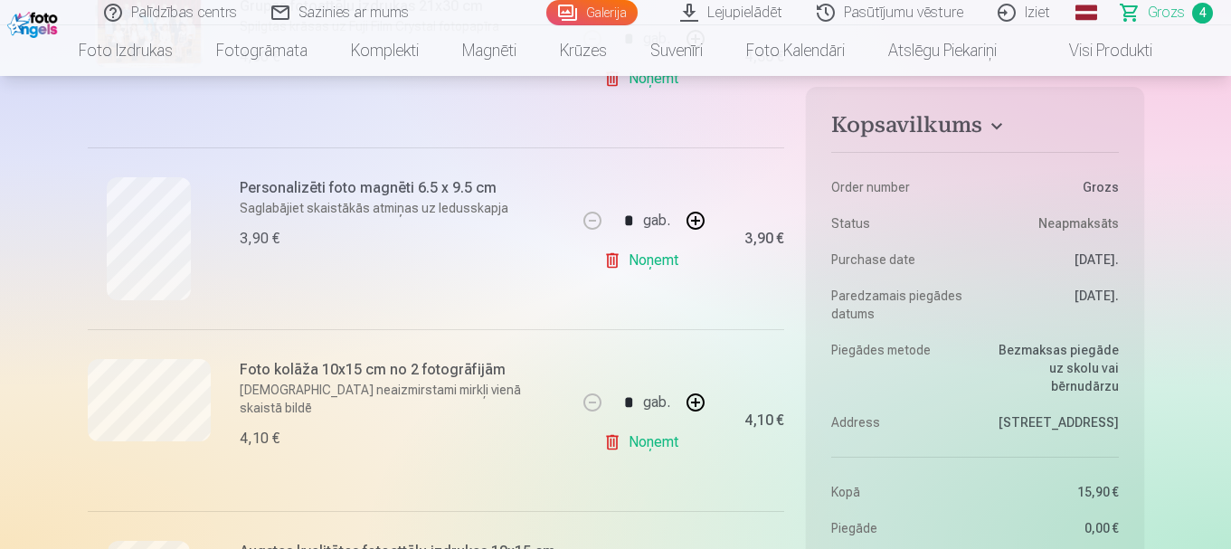
scroll to position [452, 0]
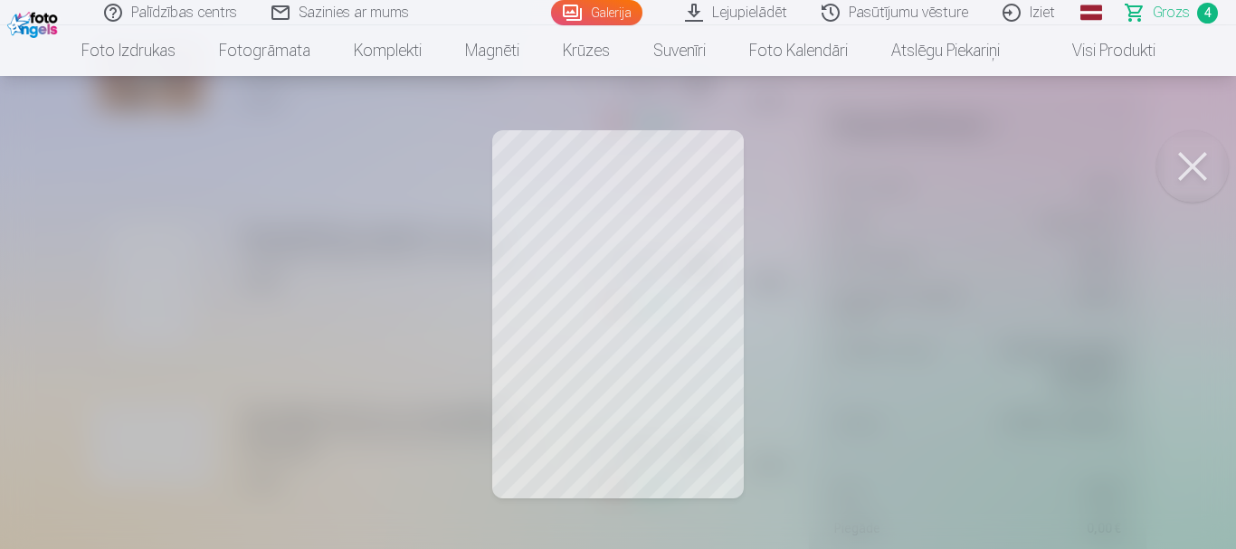
click at [1191, 175] on button at bounding box center [1192, 166] width 72 height 72
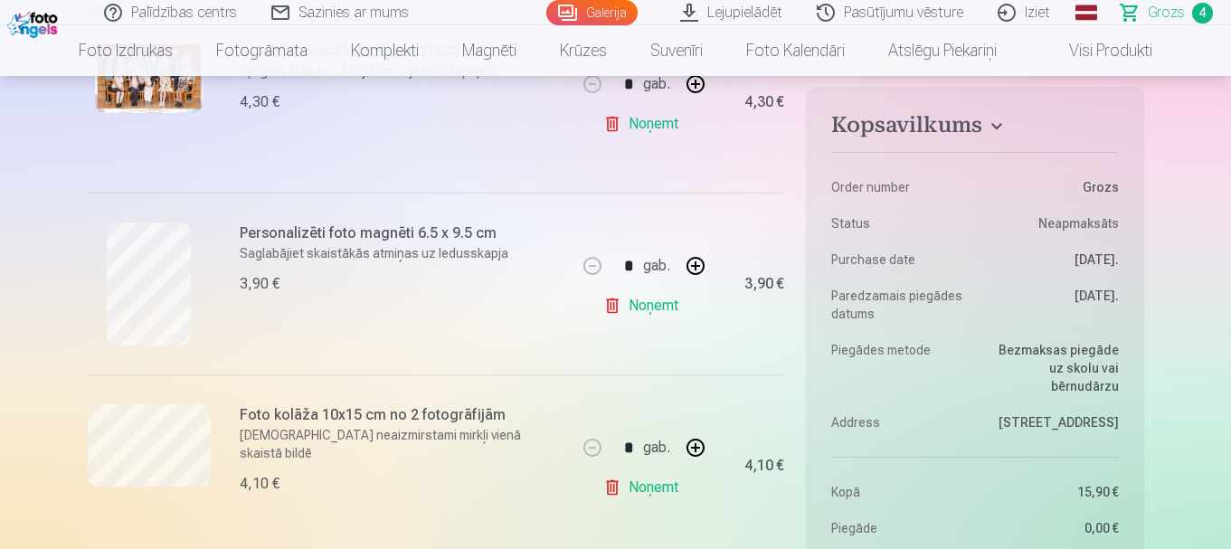
click at [670, 301] on link "Noņemt" at bounding box center [644, 306] width 82 height 36
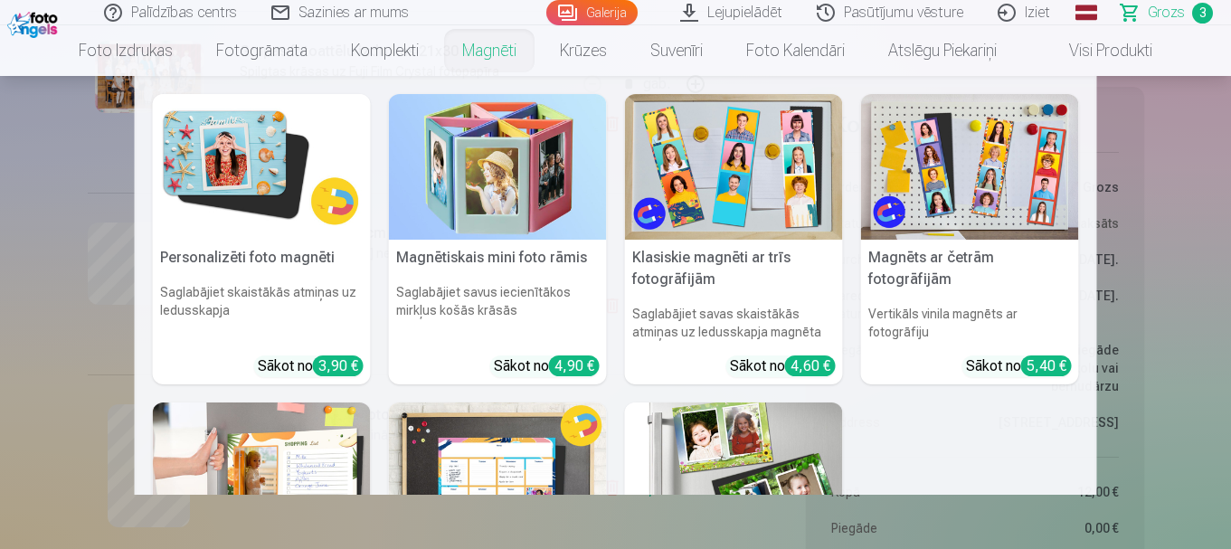
click at [499, 45] on link "Magnēti" at bounding box center [490, 50] width 98 height 51
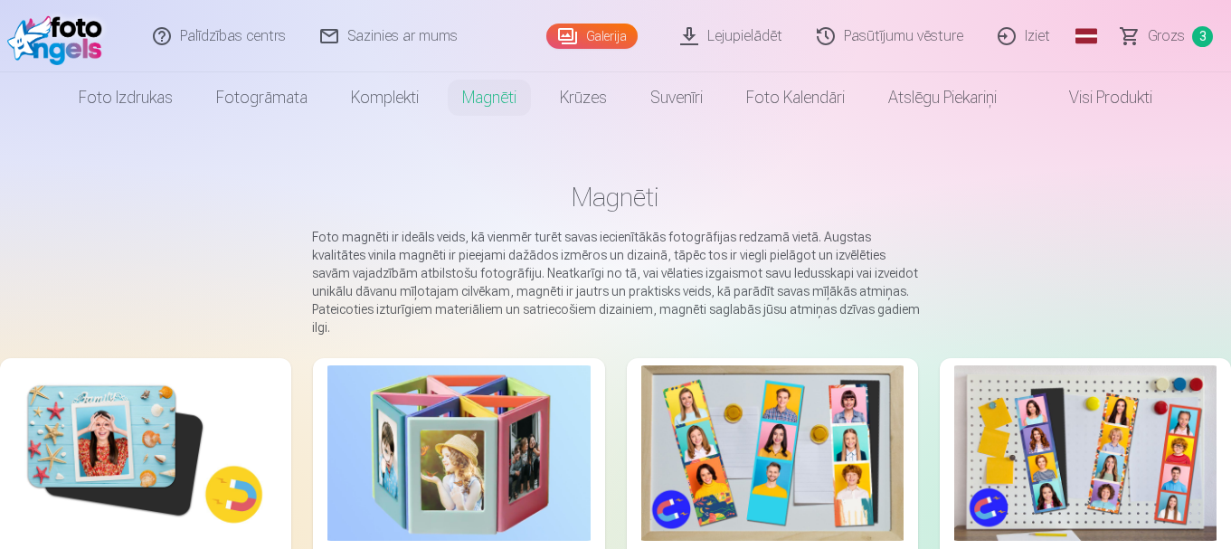
click at [613, 42] on link "Galerija" at bounding box center [591, 36] width 91 height 25
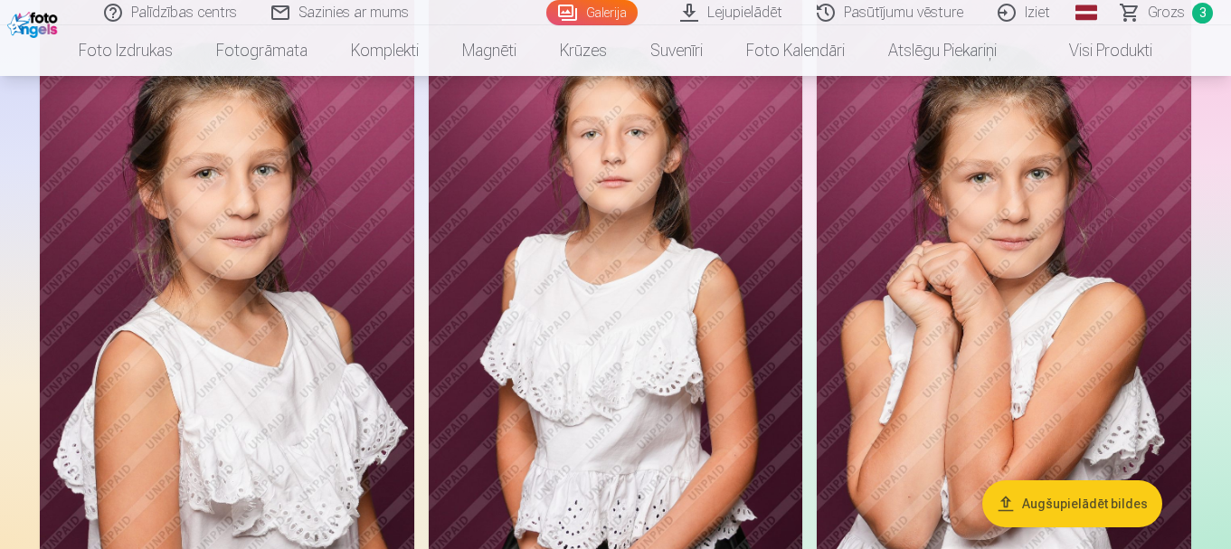
scroll to position [814, 0]
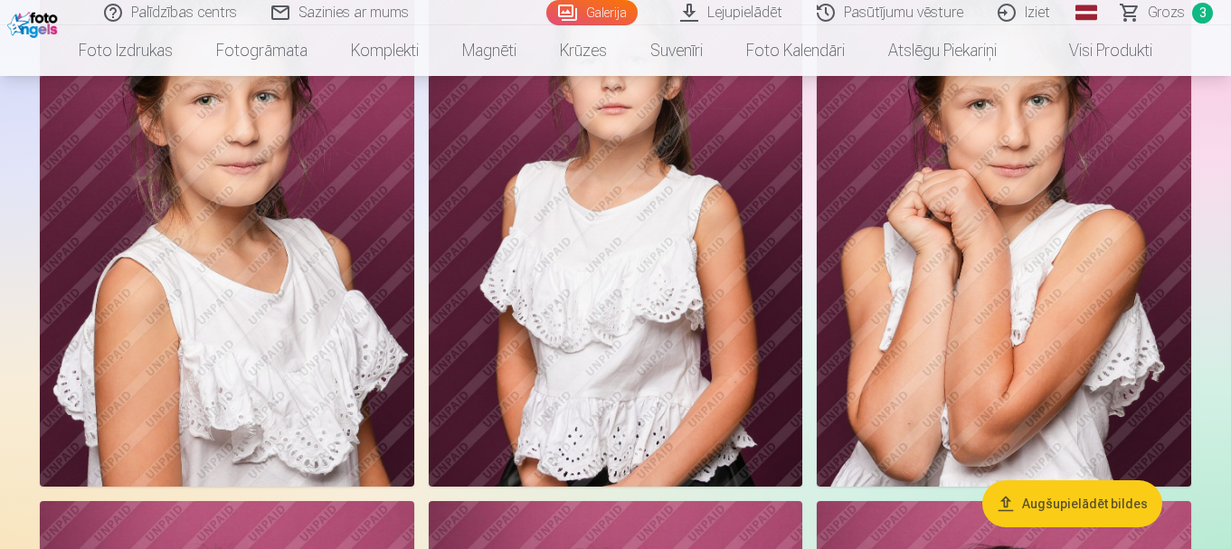
click at [978, 210] on img at bounding box center [1004, 206] width 375 height 562
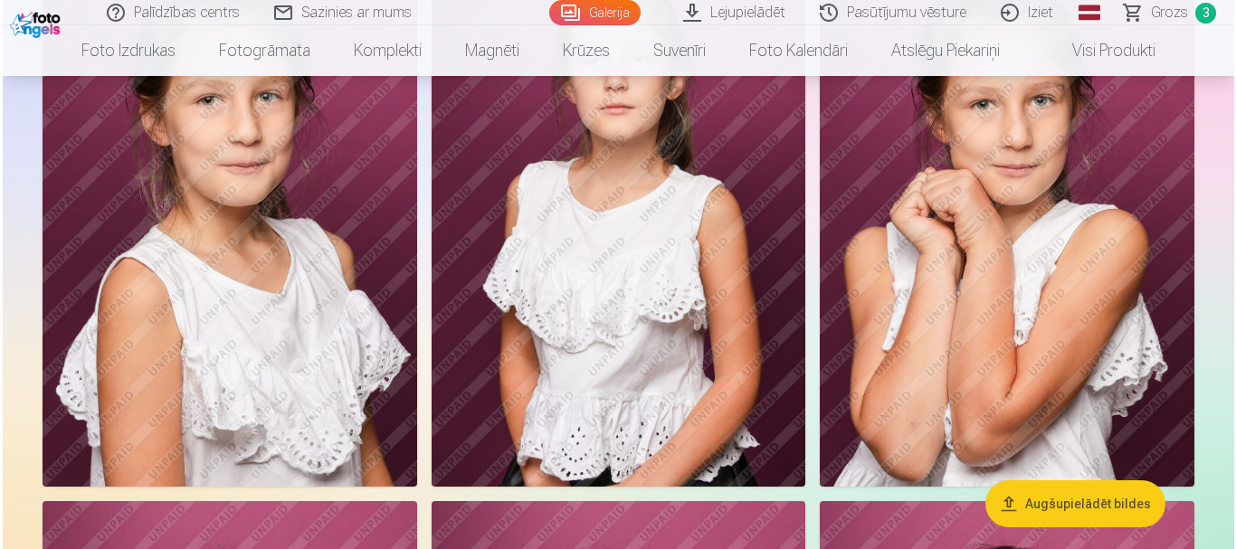
scroll to position [816, 0]
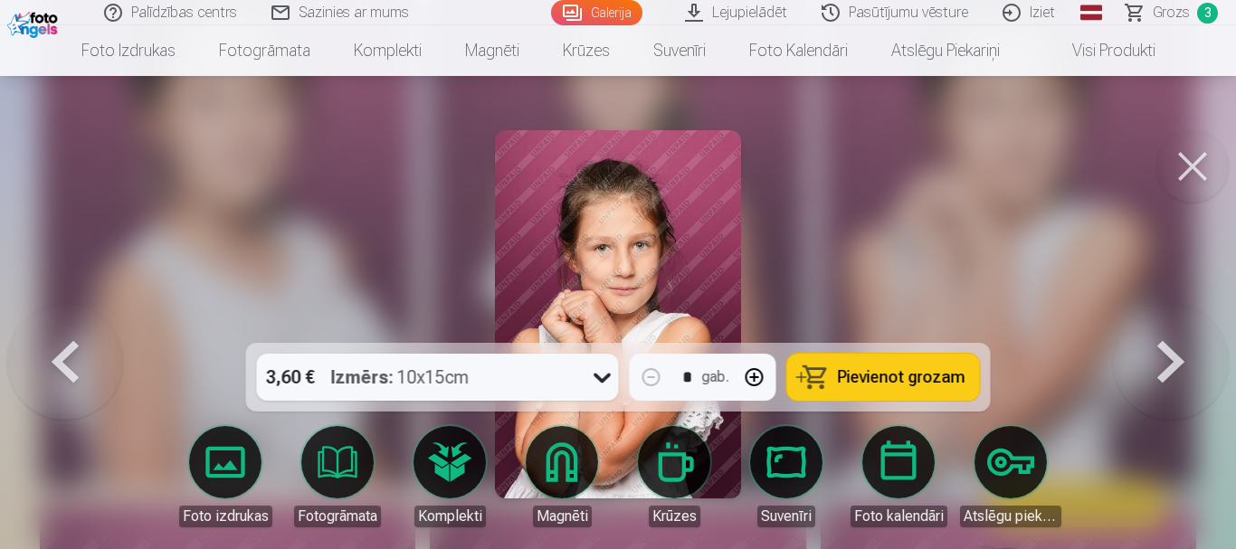
click at [606, 377] on icon at bounding box center [602, 377] width 29 height 29
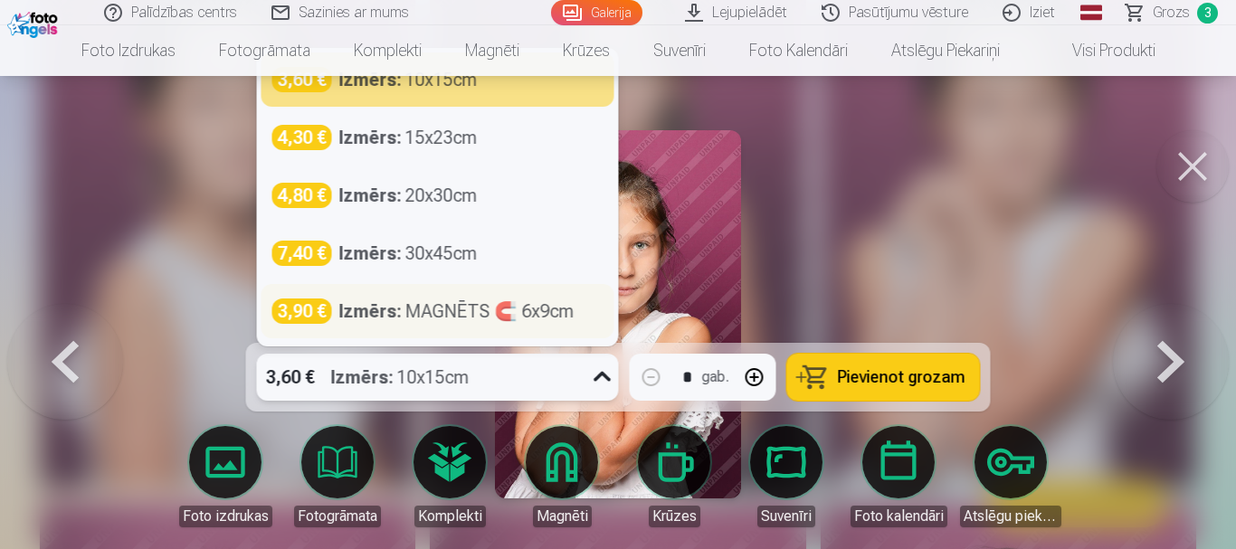
click at [517, 316] on div "Izmērs : MAGNĒTS 🧲 6x9cm" at bounding box center [456, 311] width 235 height 25
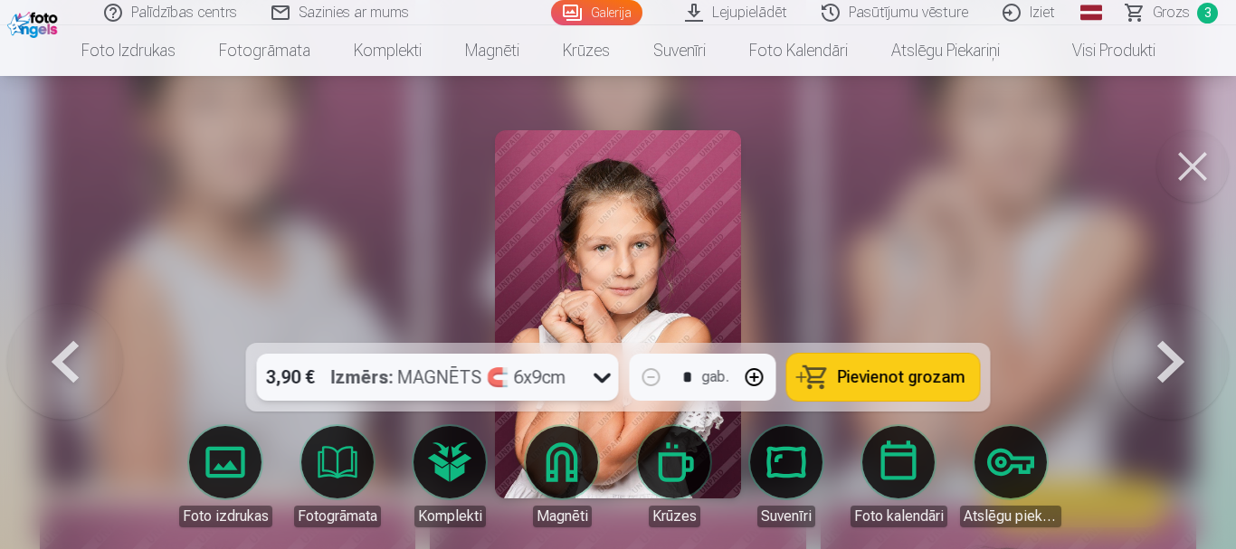
click at [574, 455] on link "Magnēti" at bounding box center [561, 476] width 101 height 101
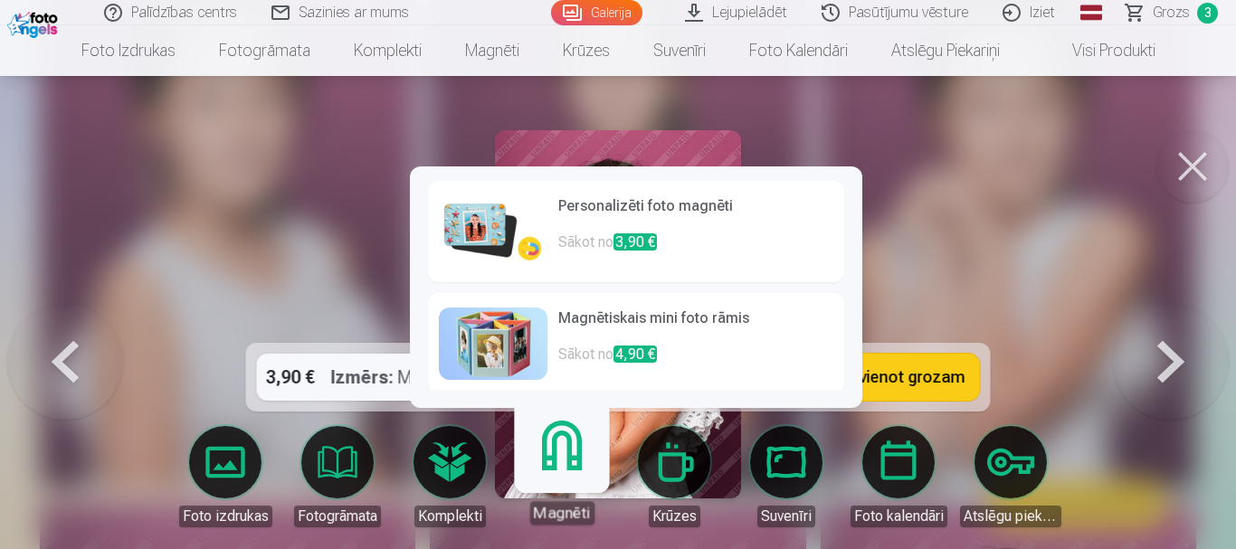
click at [614, 232] on p "Sākot no 3,90 €" at bounding box center [695, 250] width 275 height 36
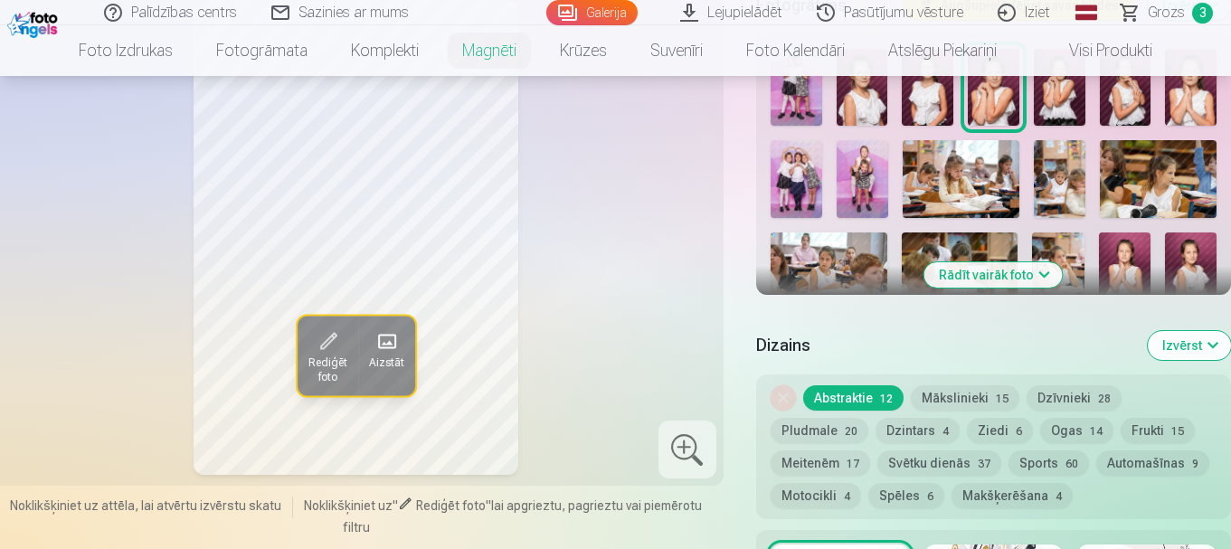
scroll to position [633, 0]
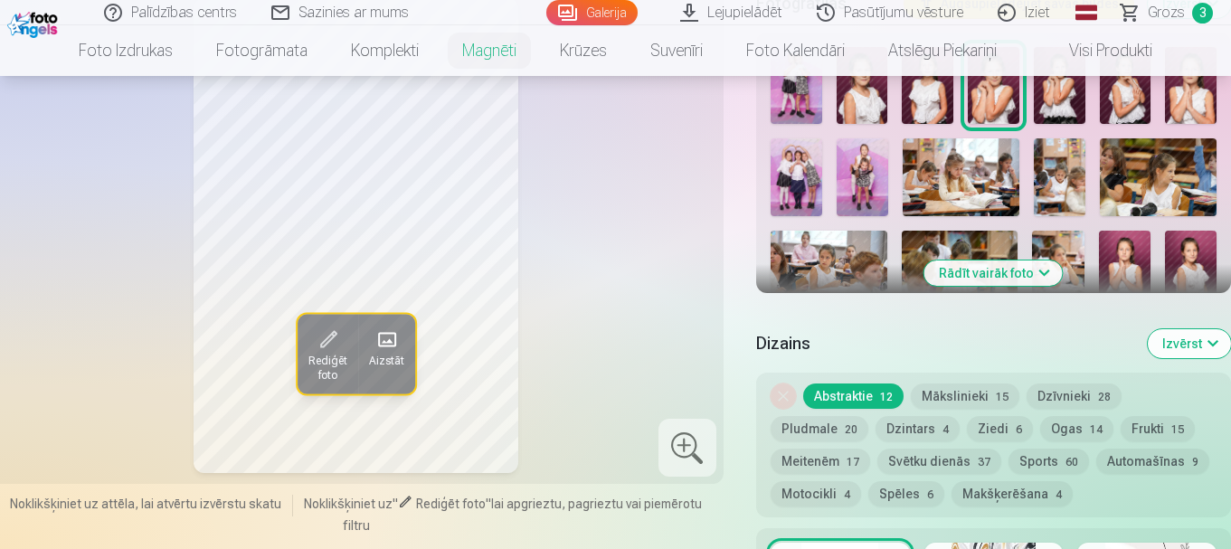
click at [969, 384] on button "Mākslinieki 15" at bounding box center [965, 396] width 109 height 25
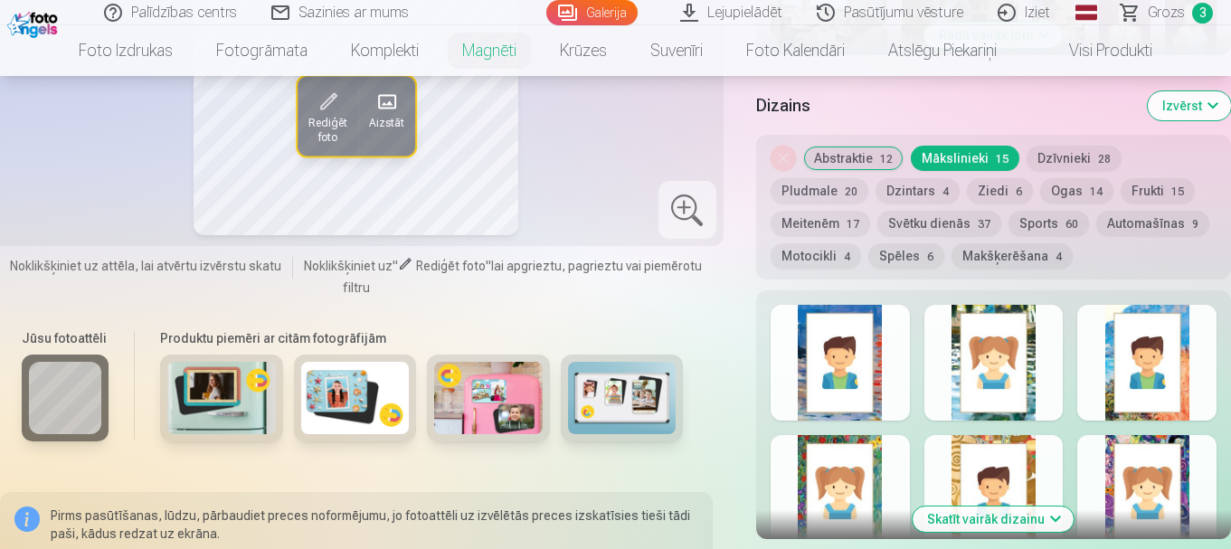
scroll to position [905, 0]
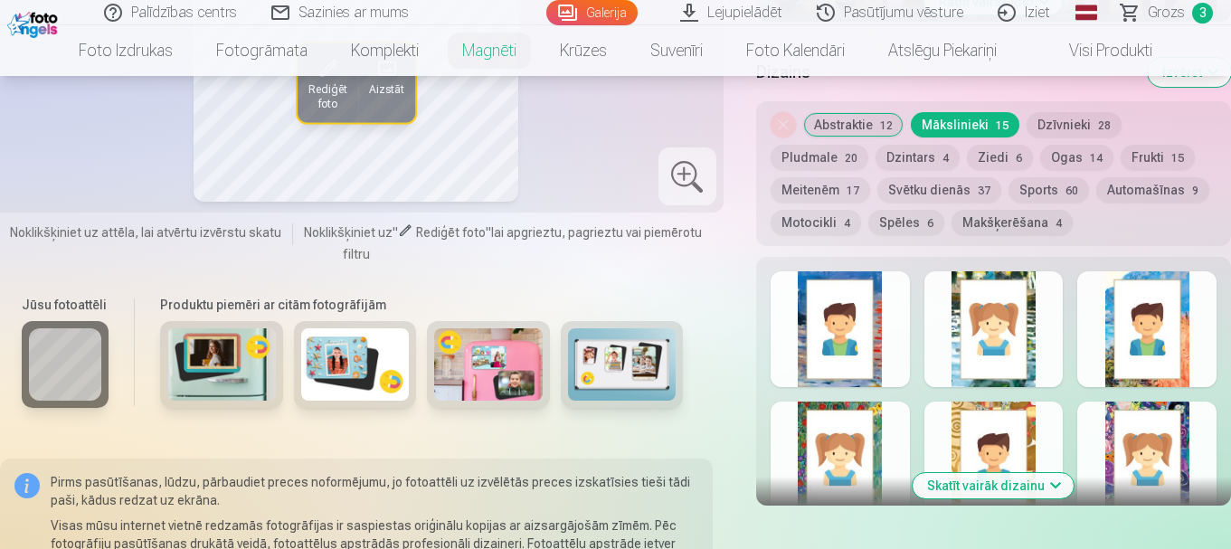
click at [1140, 338] on div at bounding box center [1146, 329] width 139 height 116
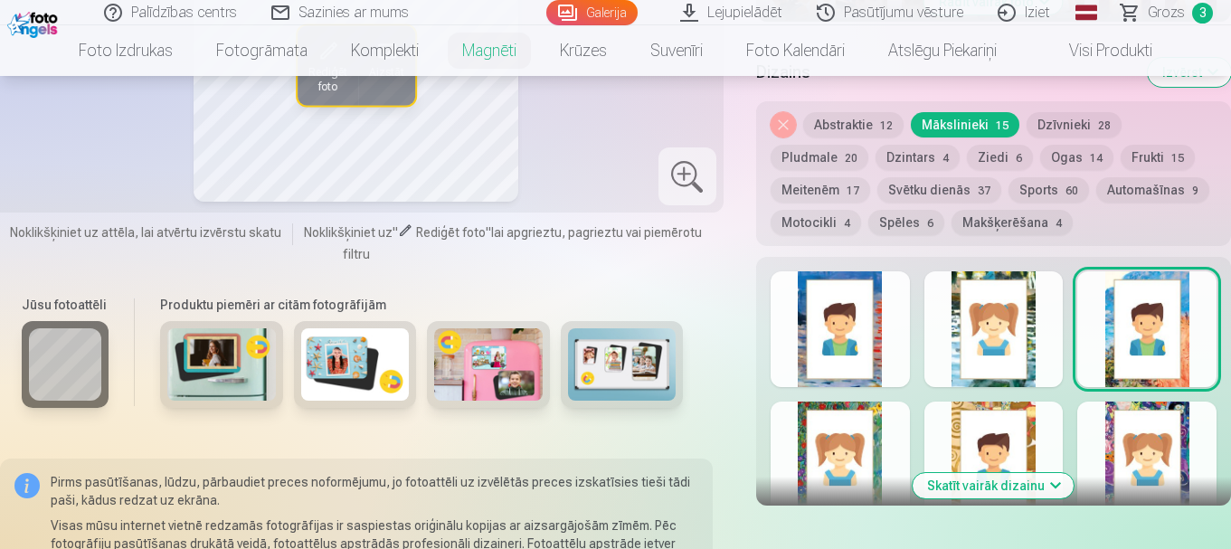
click at [1016, 473] on button "Skatīt vairāk dizainu" at bounding box center [993, 485] width 161 height 25
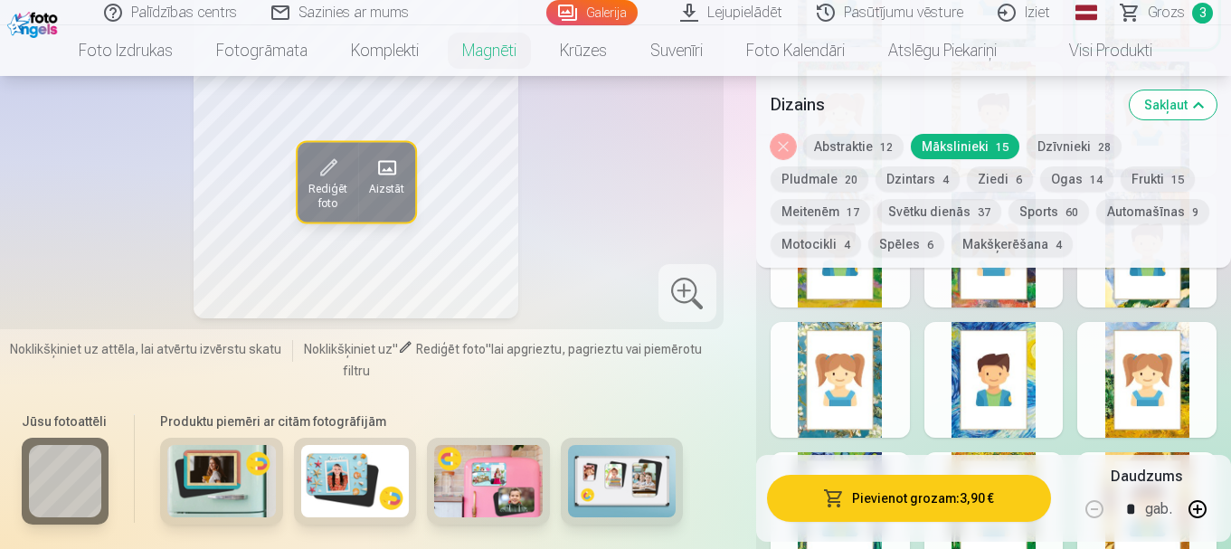
scroll to position [1266, 0]
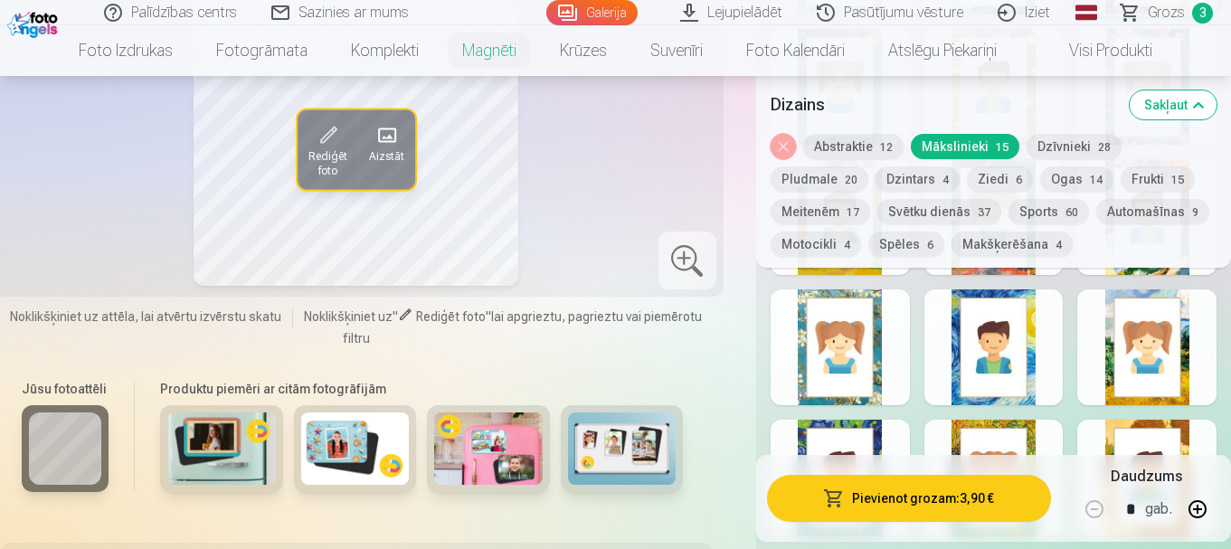
click at [1166, 340] on div at bounding box center [1146, 347] width 139 height 116
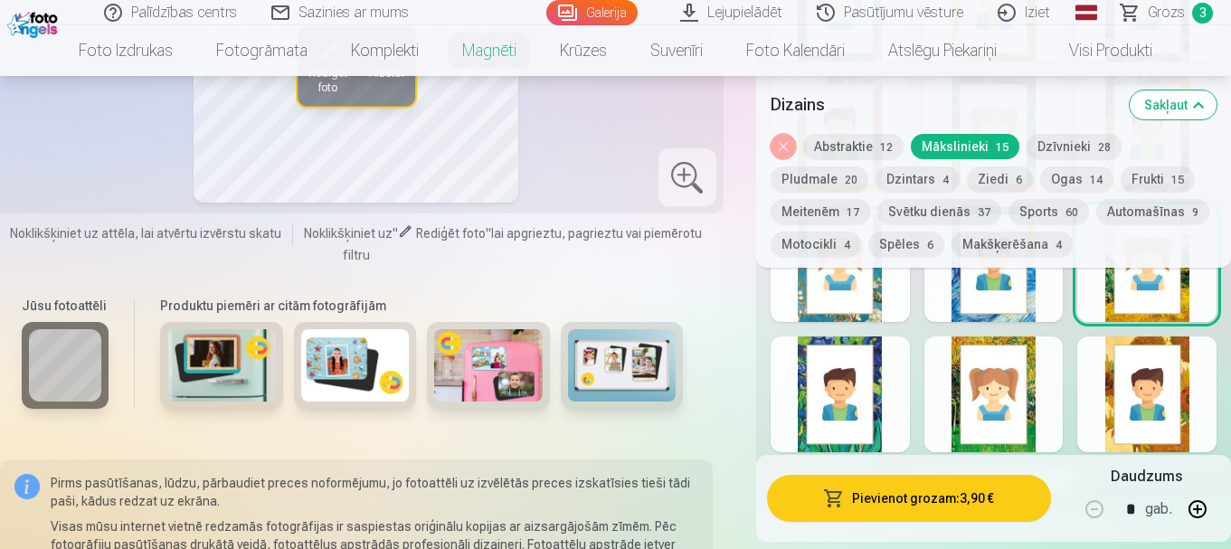
scroll to position [1357, 0]
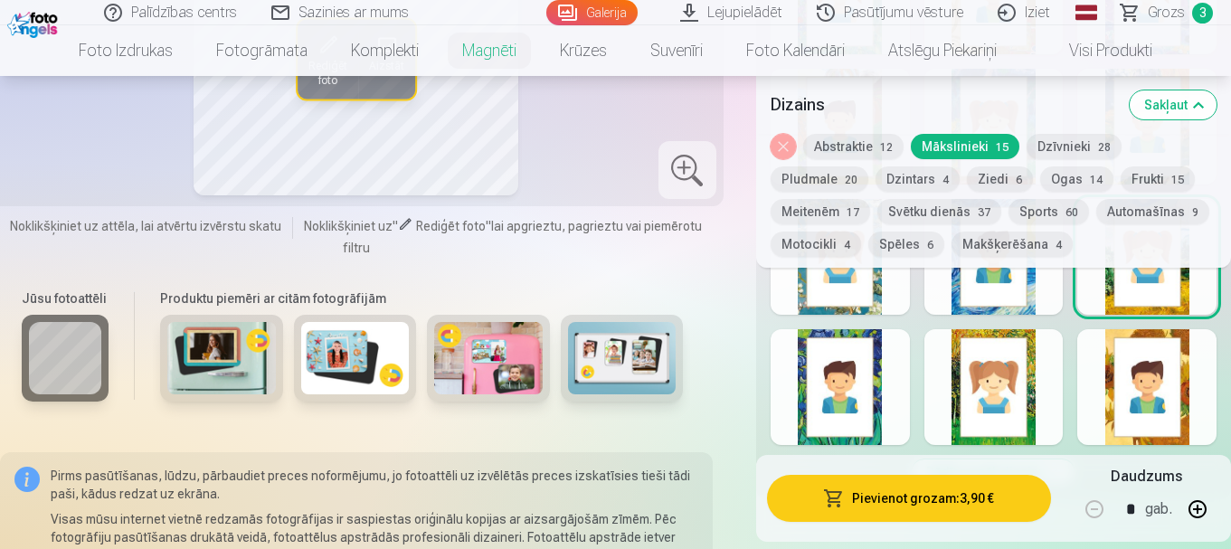
click at [858, 364] on div at bounding box center [840, 387] width 139 height 116
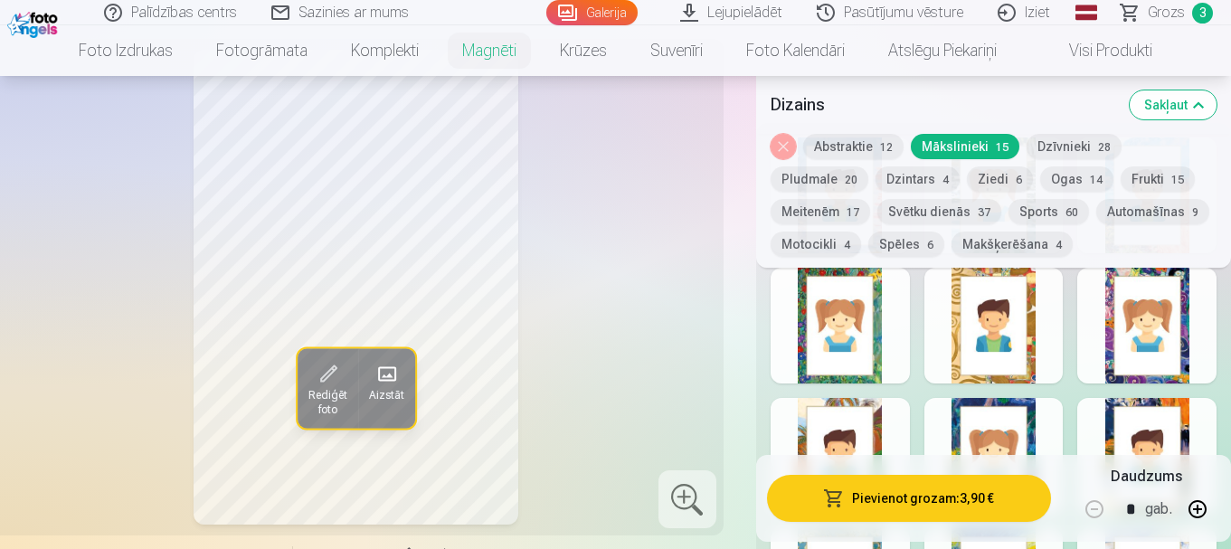
scroll to position [1086, 0]
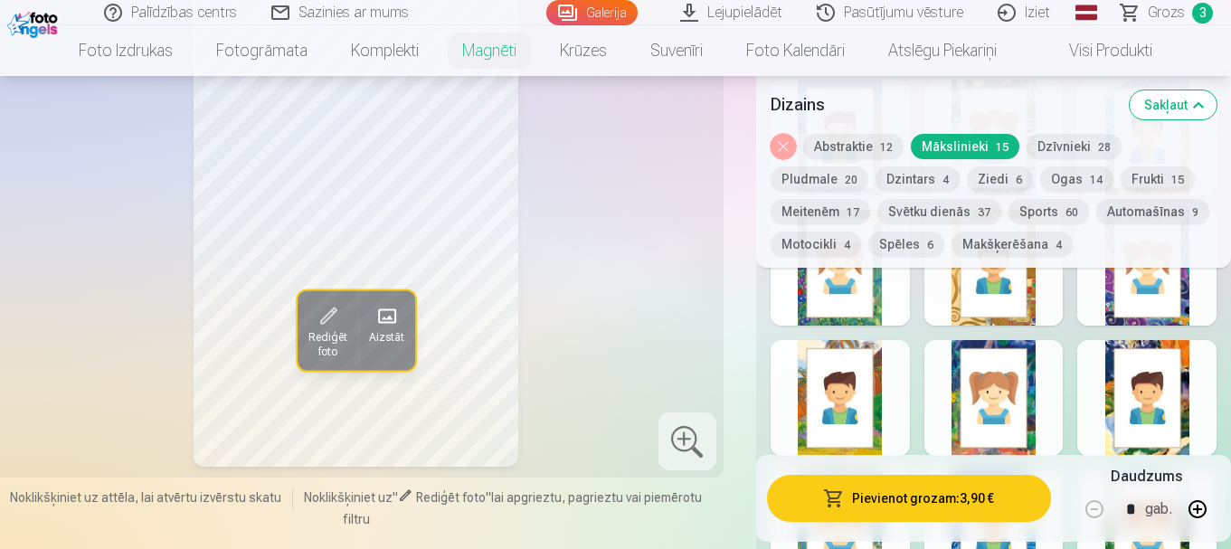
click at [1151, 288] on div at bounding box center [1146, 268] width 139 height 116
click at [1001, 384] on div at bounding box center [994, 398] width 139 height 116
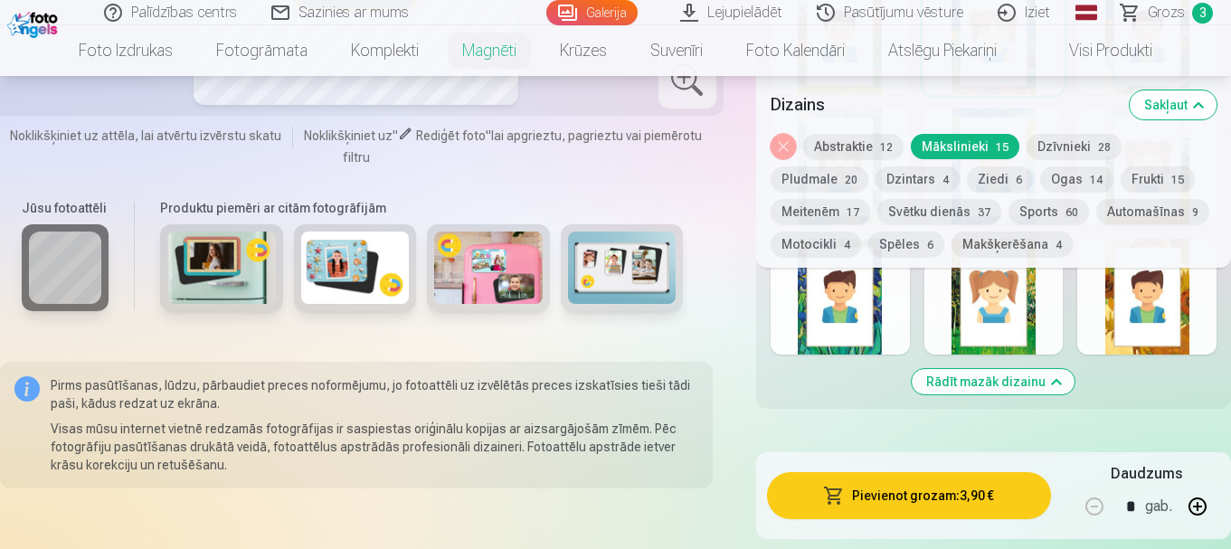
click at [1039, 369] on button "Rādīt mazāk dizainu" at bounding box center [993, 381] width 163 height 25
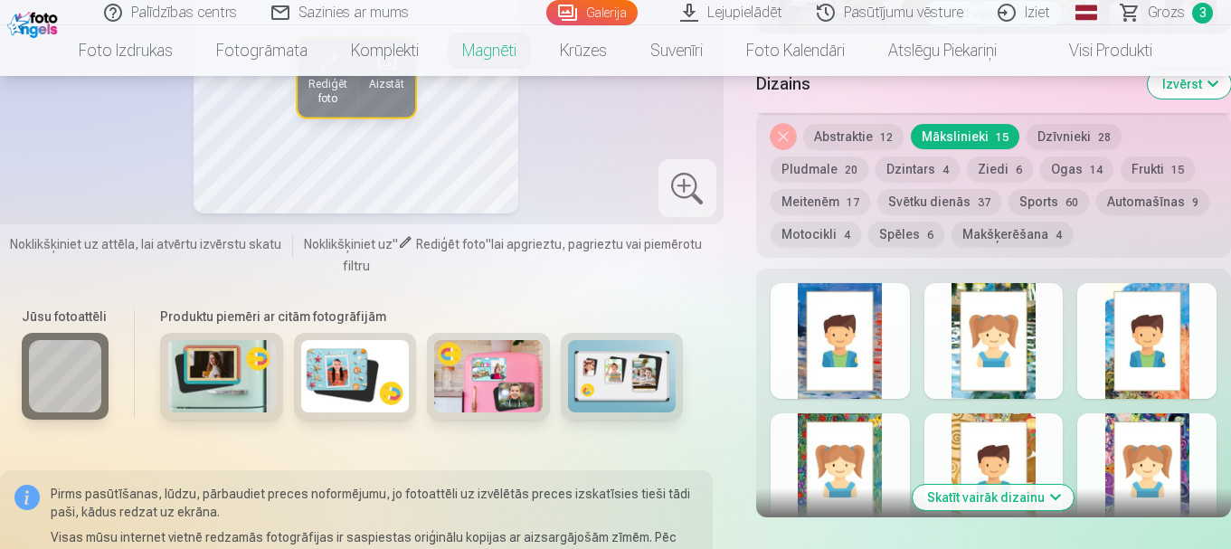
scroll to position [892, 0]
click at [1023, 486] on button "Skatīt vairāk dizainu" at bounding box center [993, 498] width 161 height 25
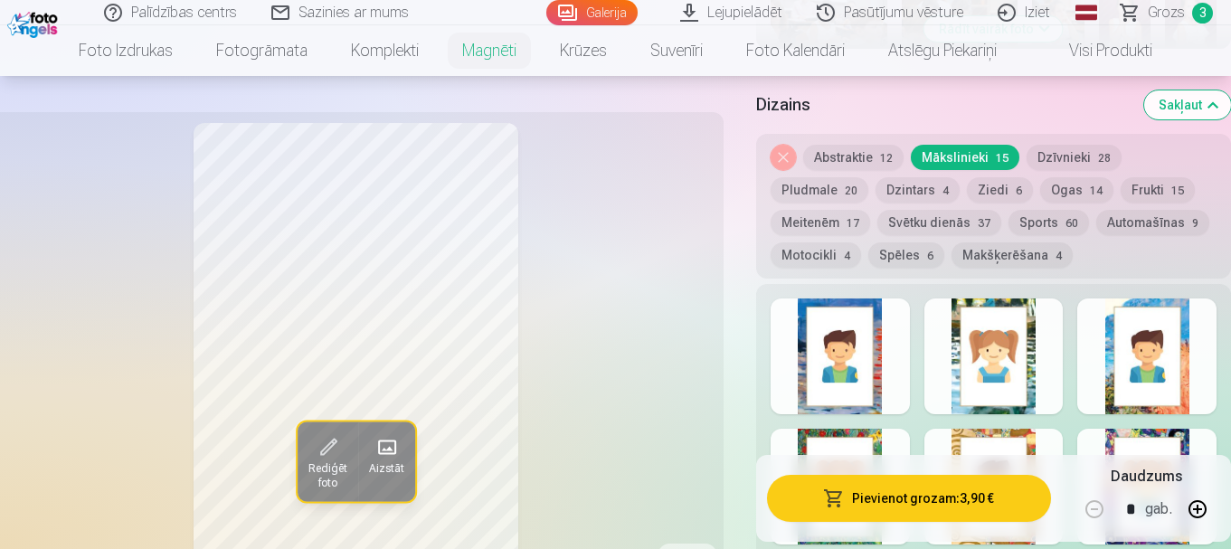
scroll to position [982, 0]
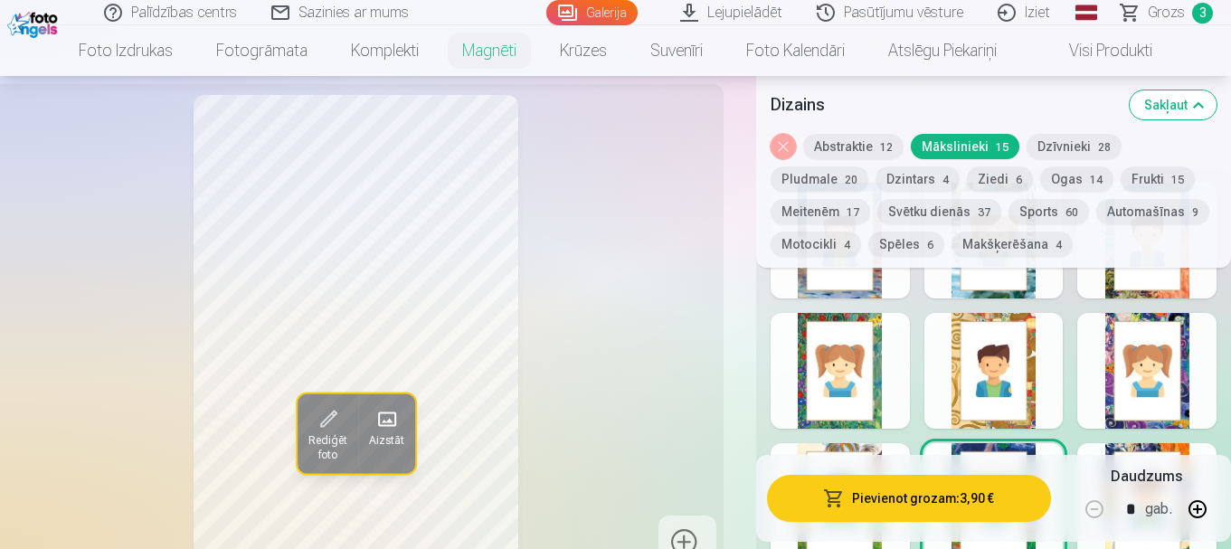
click at [1156, 318] on div at bounding box center [1146, 371] width 139 height 116
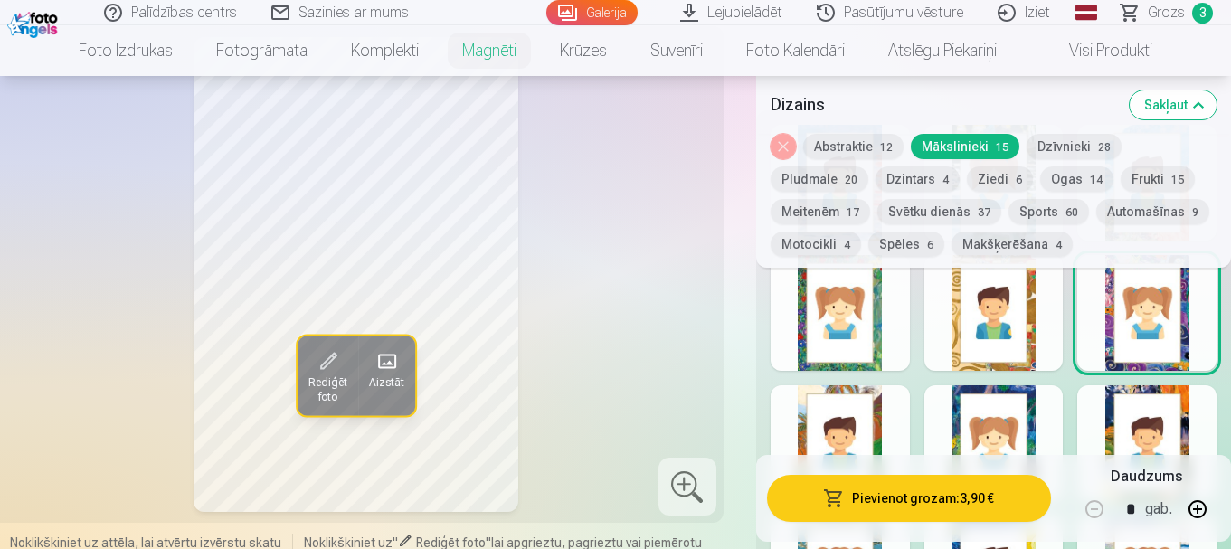
scroll to position [1073, 0]
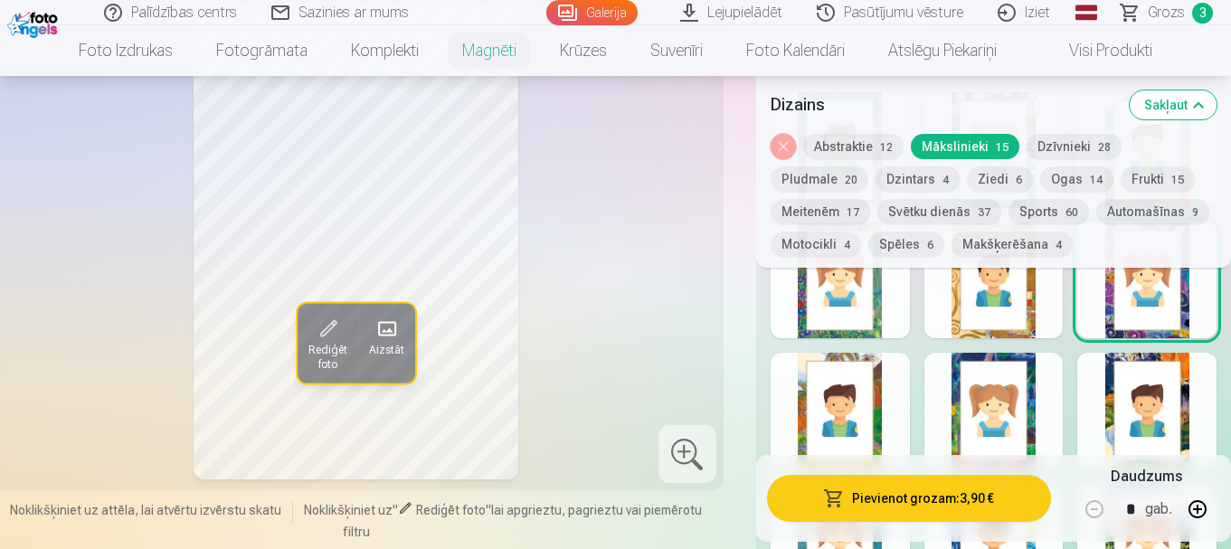
click at [1043, 395] on div at bounding box center [994, 411] width 139 height 116
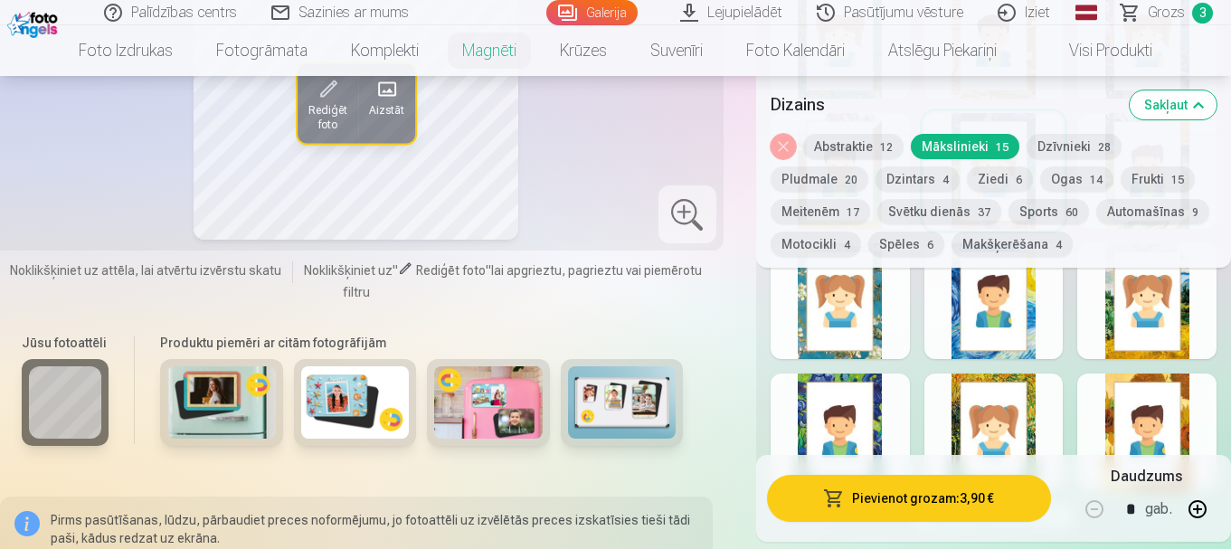
scroll to position [1344, 0]
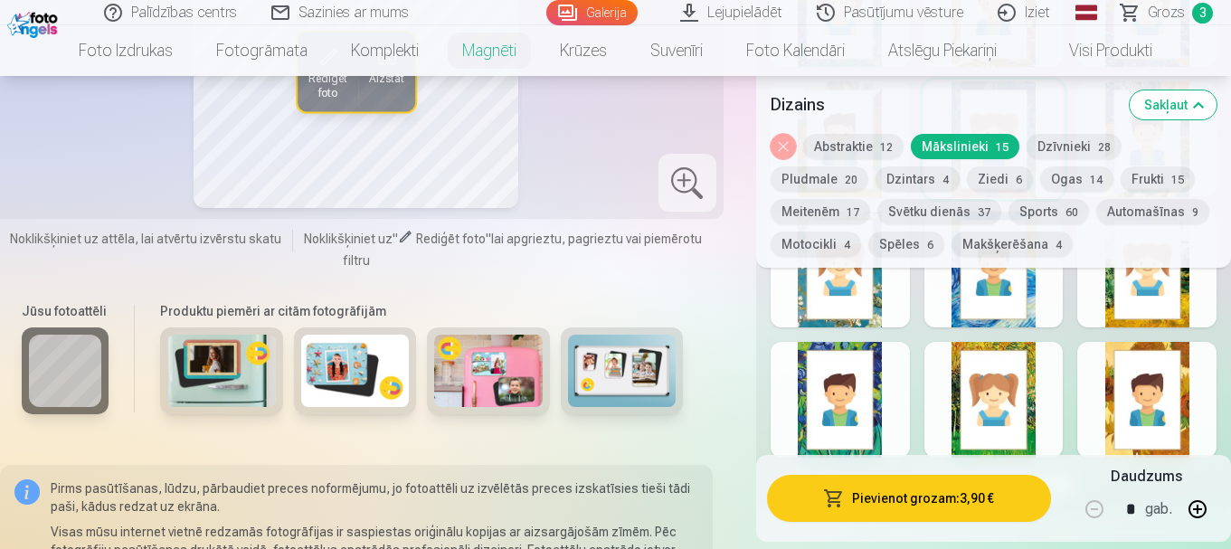
click at [886, 390] on div at bounding box center [840, 400] width 139 height 116
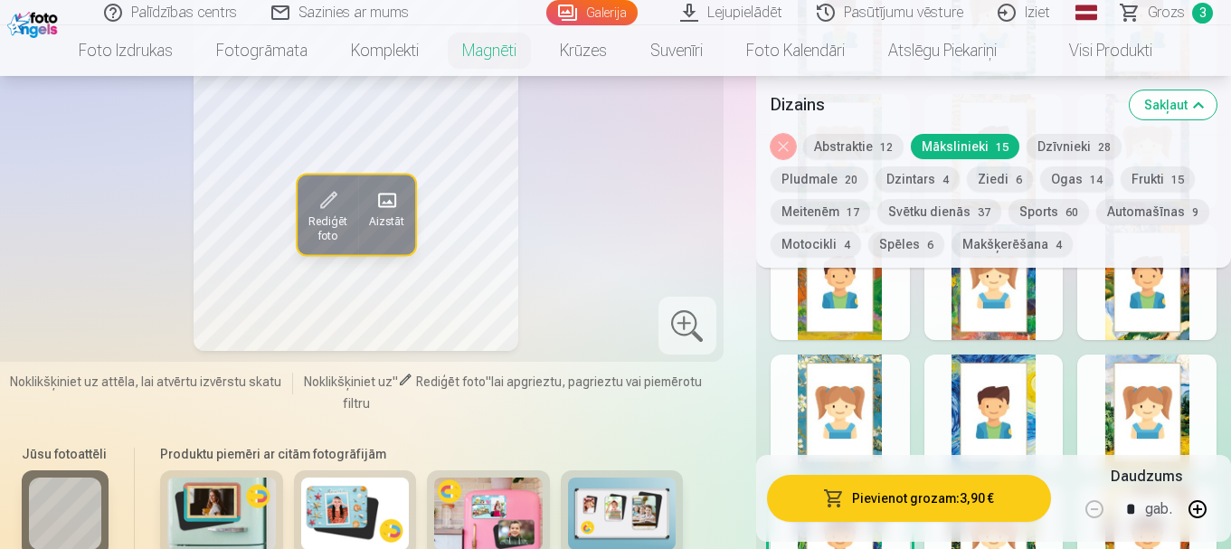
scroll to position [1163, 0]
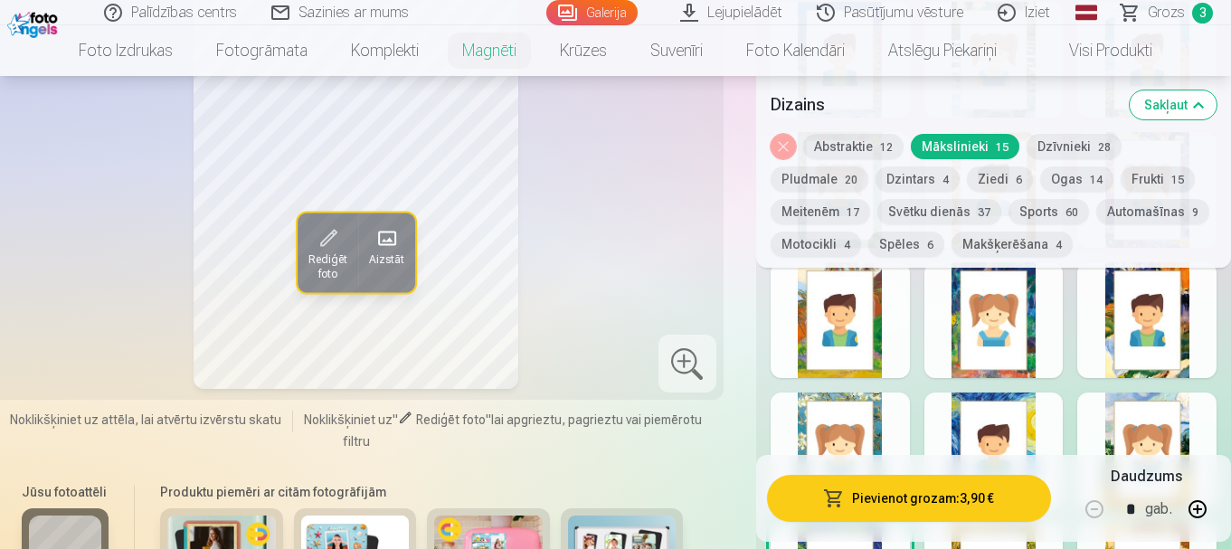
click at [835, 181] on button "Pludmale 20" at bounding box center [820, 178] width 98 height 25
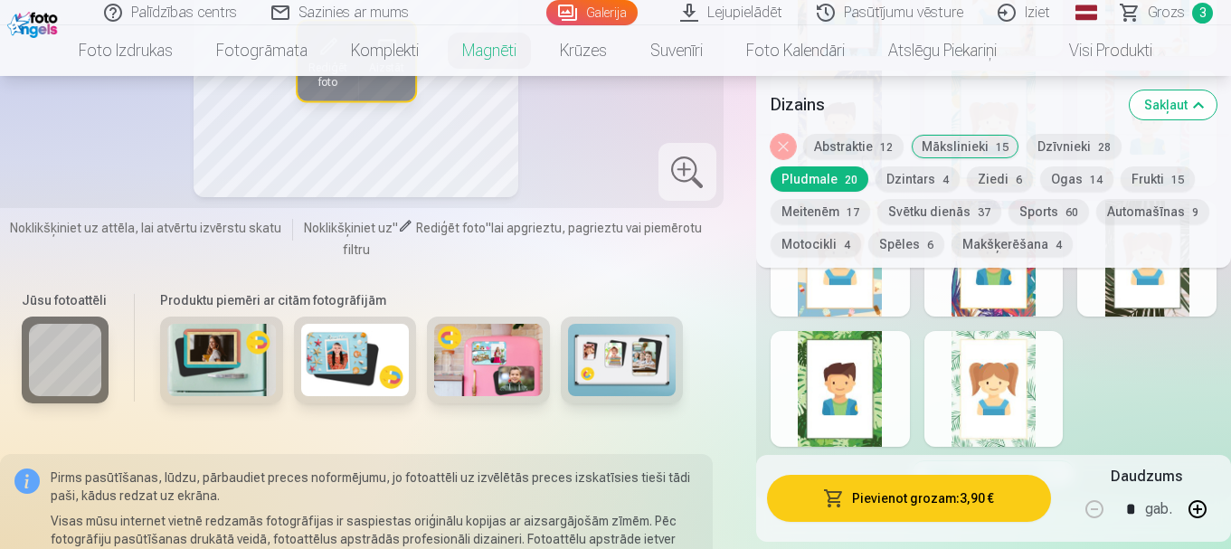
scroll to position [1706, 0]
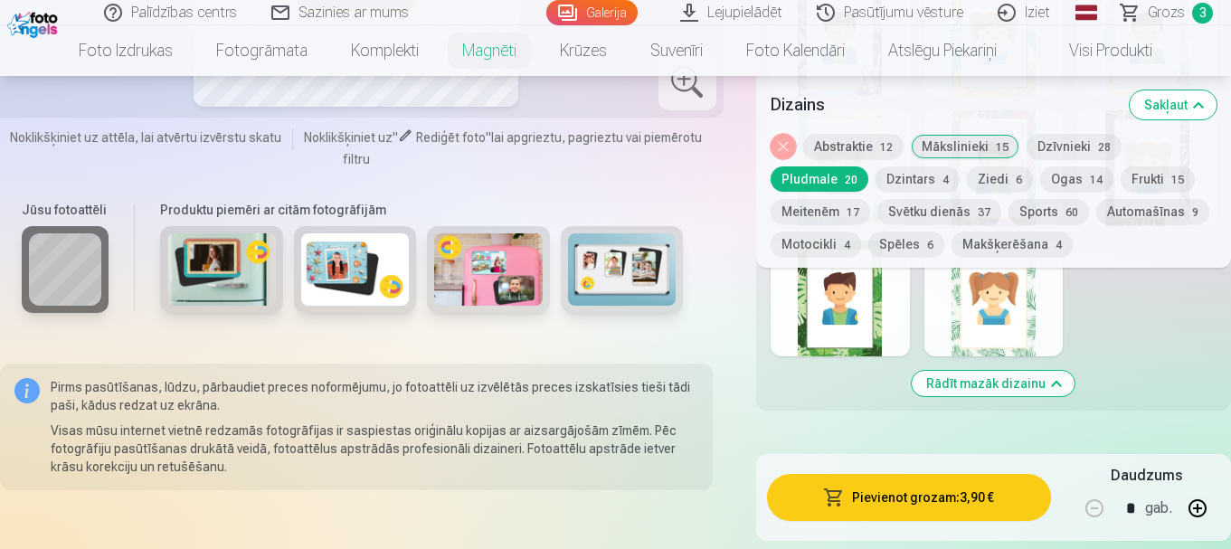
click at [1002, 185] on button "Ziedi 6" at bounding box center [1000, 178] width 66 height 25
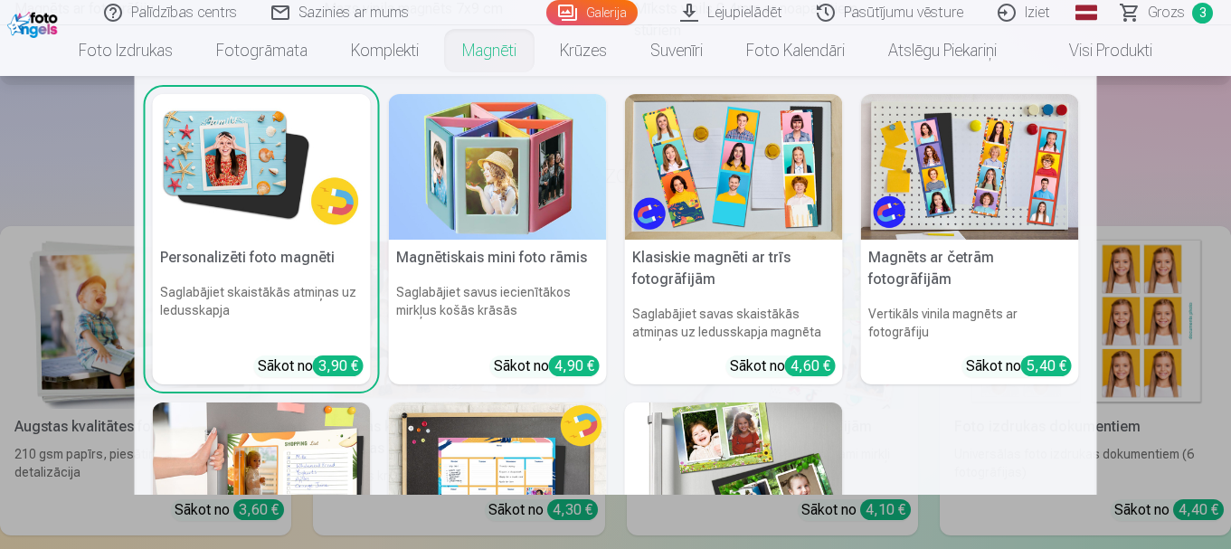
click at [298, 317] on h6 "Saglabājiet skaistākās atmiņas uz ledusskapja" at bounding box center [262, 312] width 218 height 72
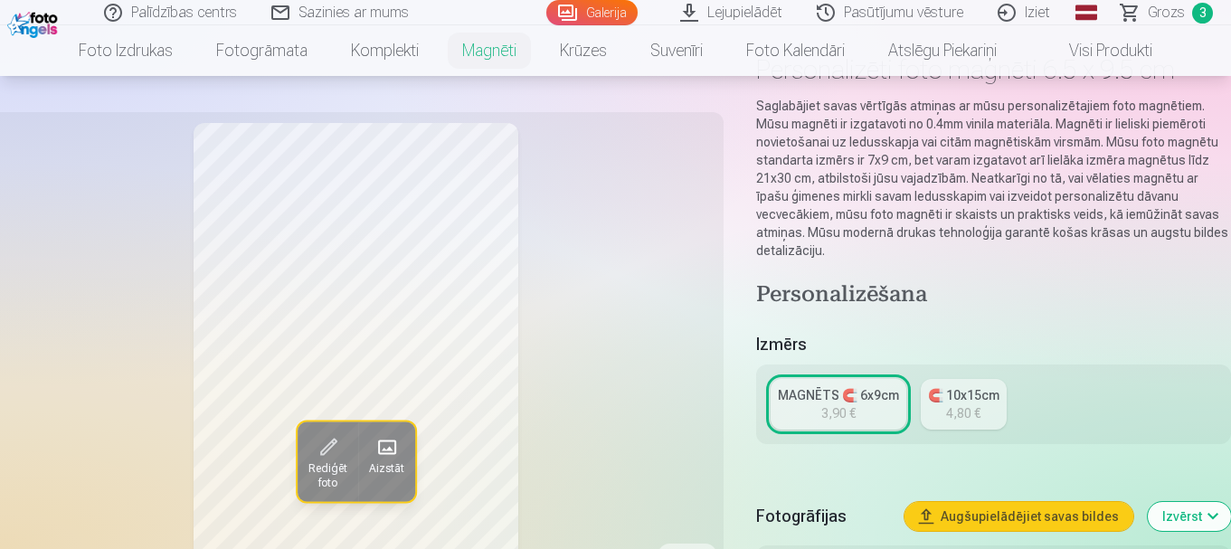
scroll to position [543, 0]
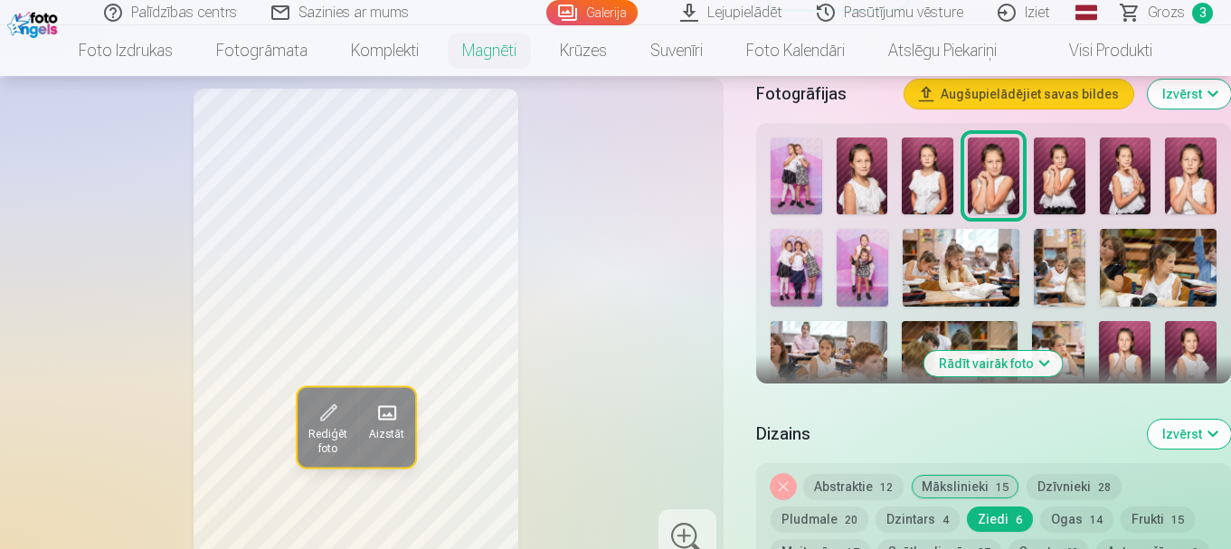
click at [983, 507] on button "Ziedi 6" at bounding box center [1000, 519] width 66 height 25
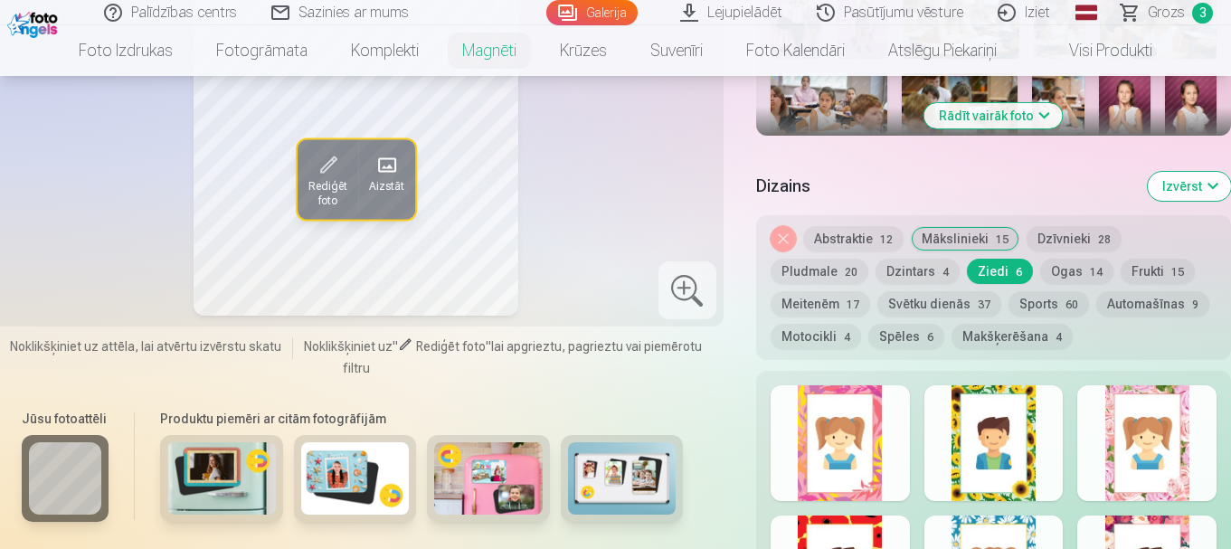
scroll to position [814, 0]
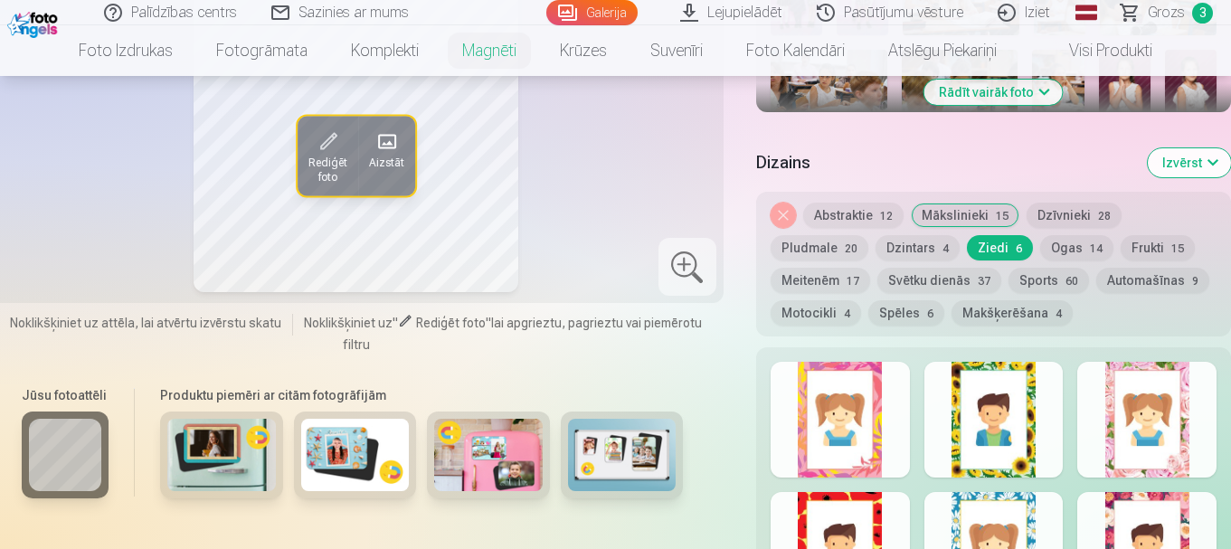
click at [1131, 395] on div at bounding box center [1146, 420] width 139 height 116
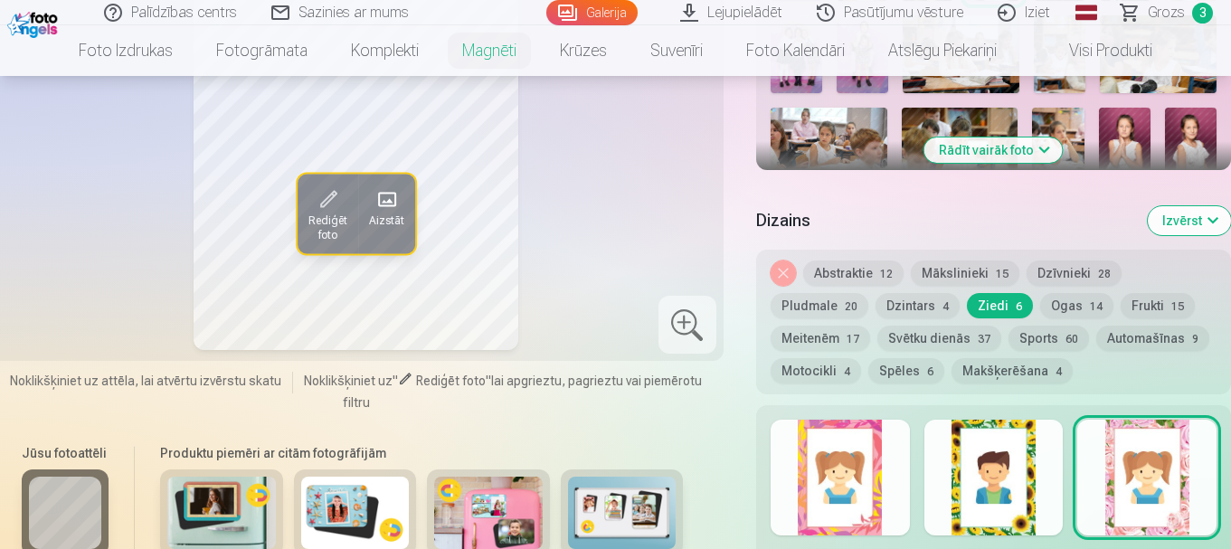
scroll to position [724, 0]
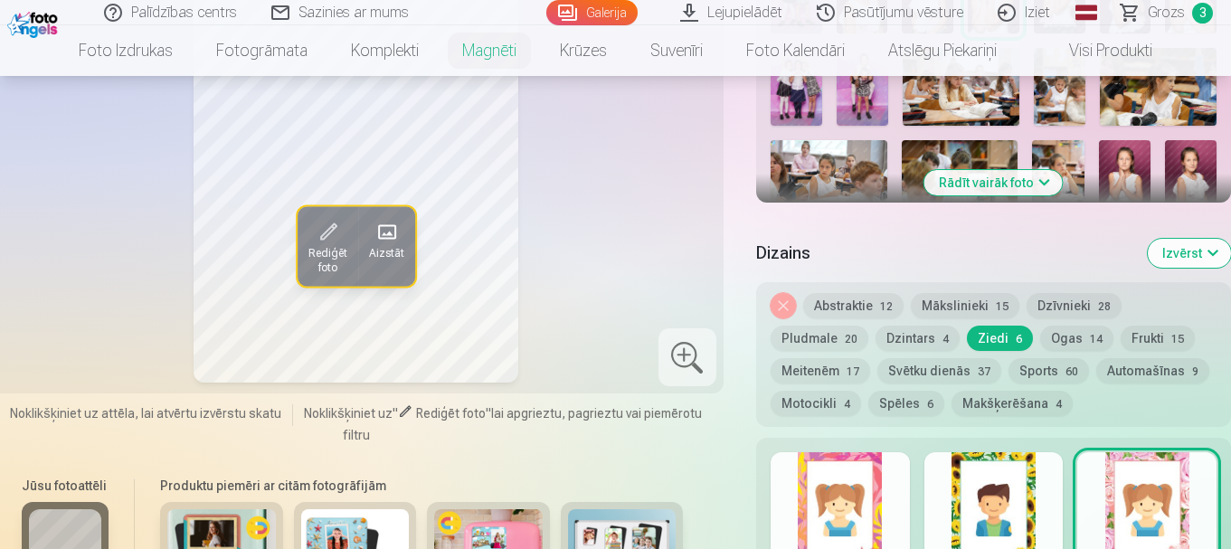
click at [858, 293] on button "Abstraktie 12" at bounding box center [853, 305] width 100 height 25
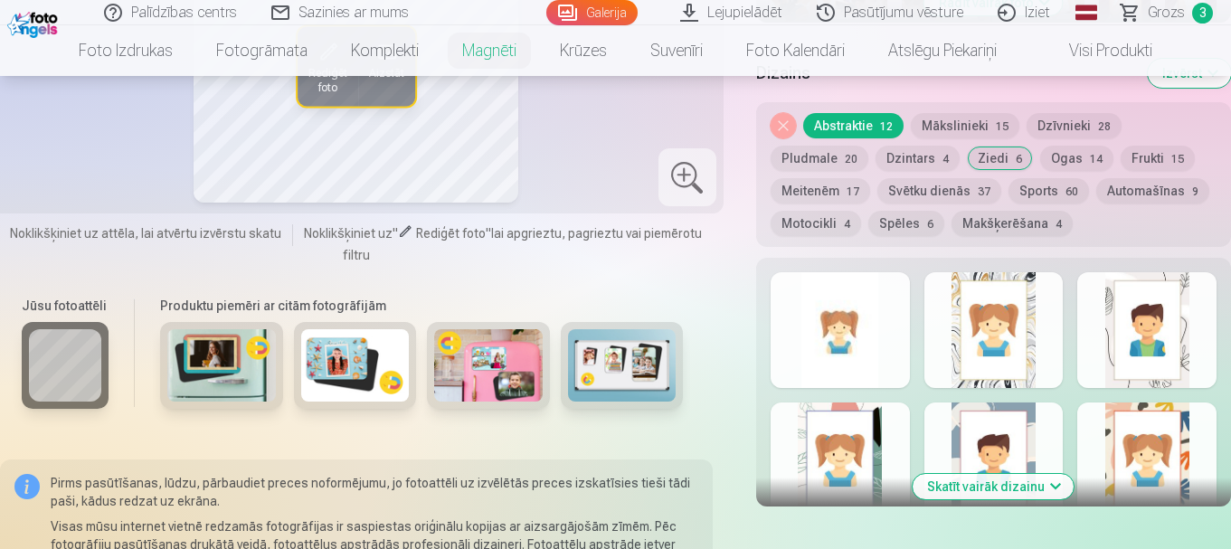
scroll to position [905, 0]
click at [976, 473] on button "Skatīt vairāk dizainu" at bounding box center [993, 485] width 161 height 25
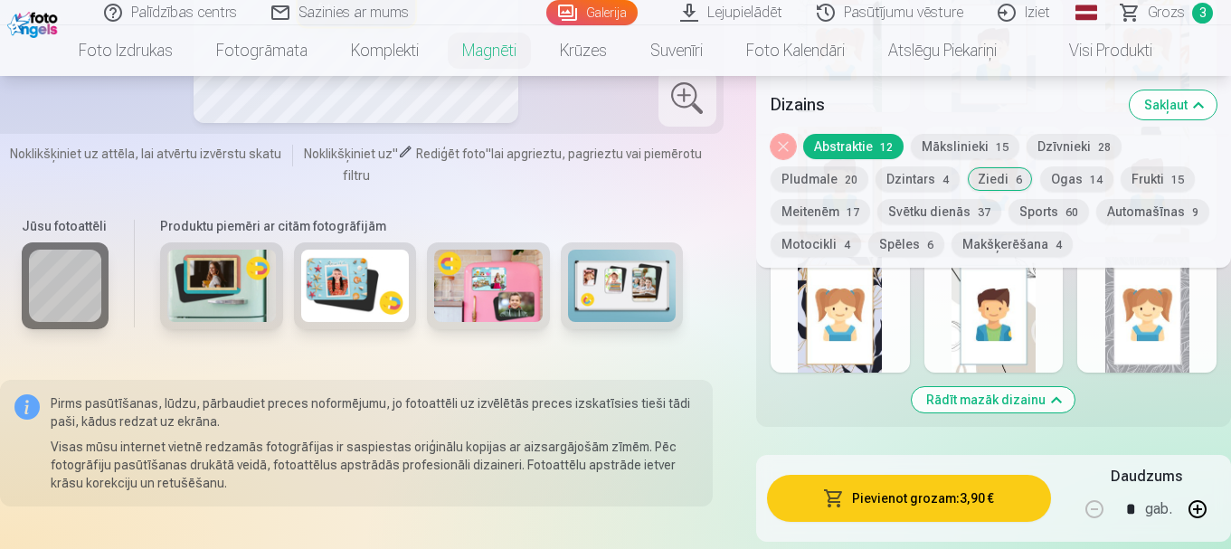
scroll to position [1266, 0]
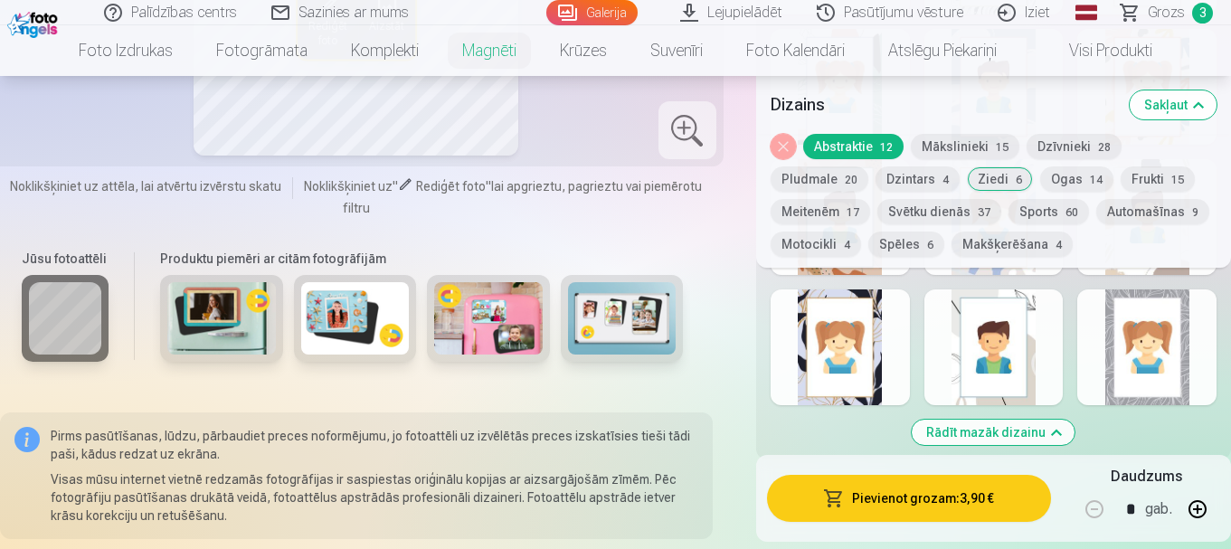
click at [1155, 352] on div at bounding box center [1146, 347] width 139 height 116
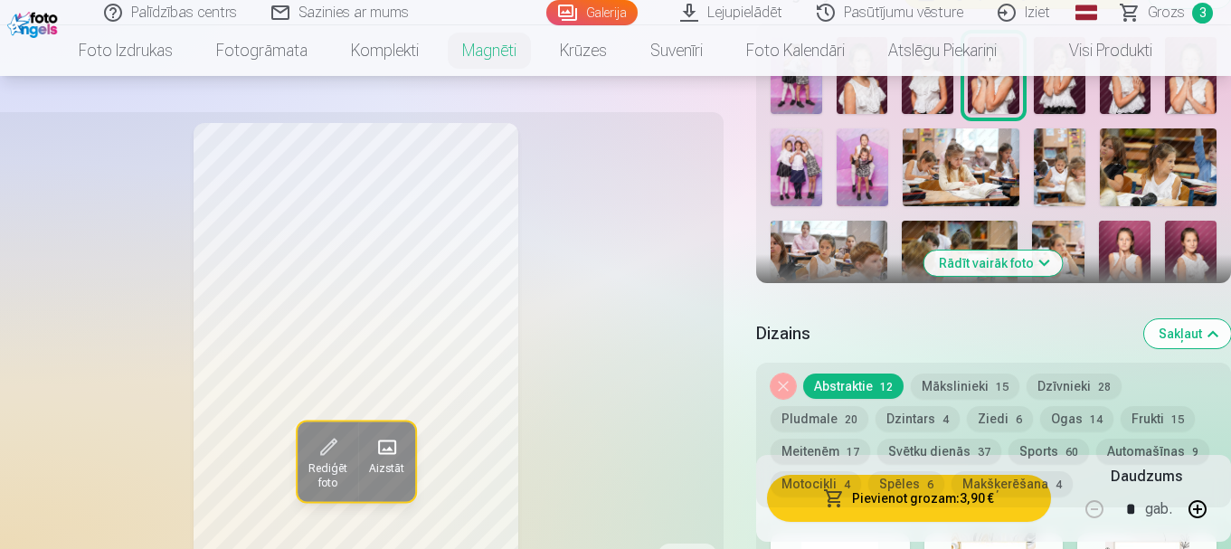
scroll to position [633, 0]
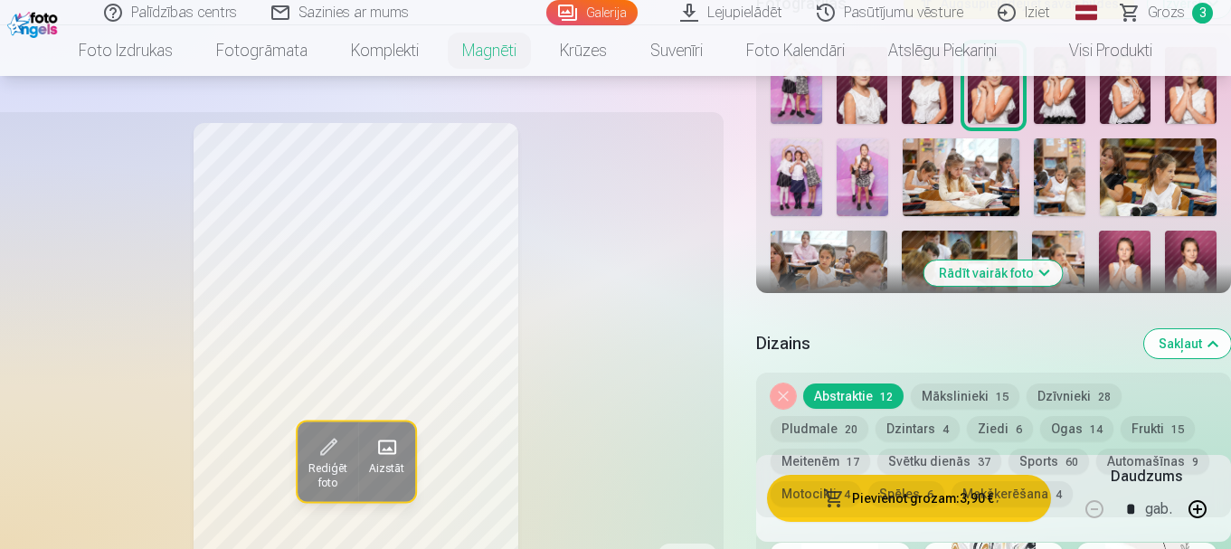
click at [1133, 416] on button "Frukti 15" at bounding box center [1158, 428] width 74 height 25
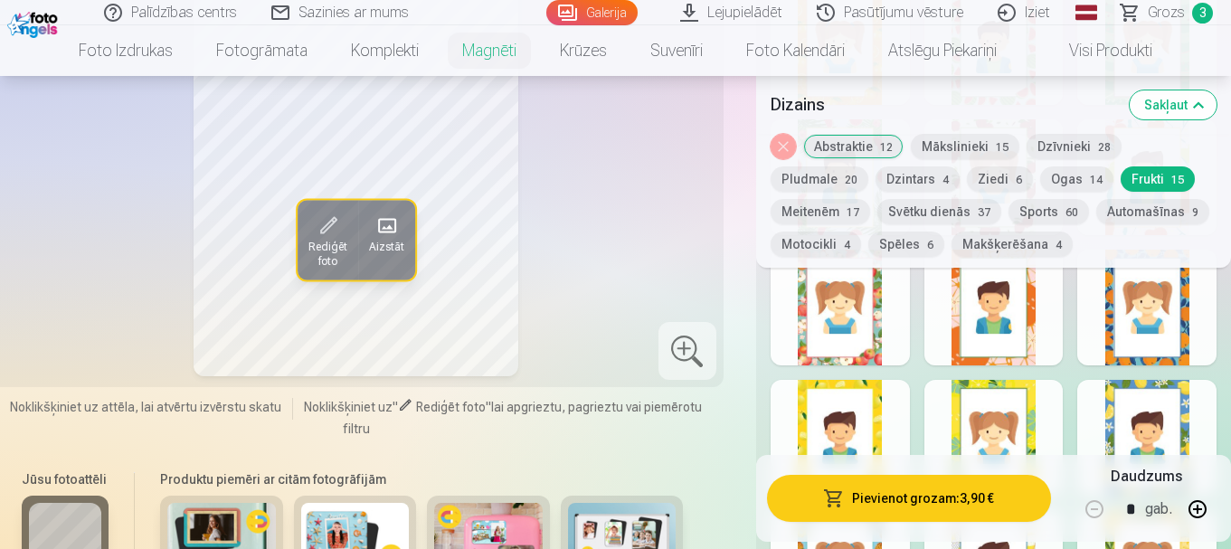
scroll to position [1086, 0]
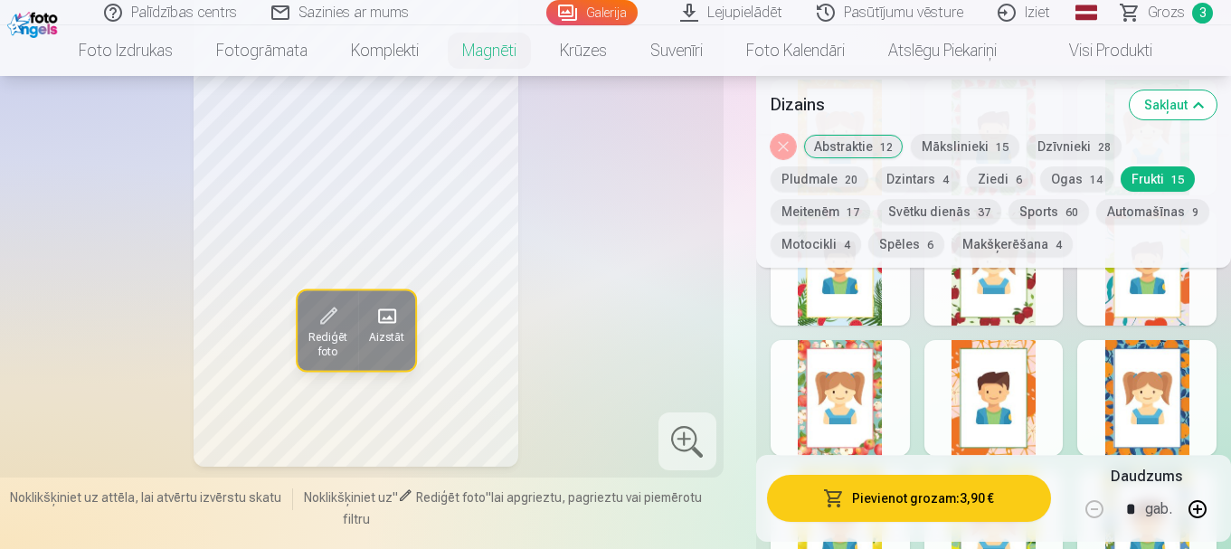
click at [859, 374] on div at bounding box center [840, 398] width 139 height 116
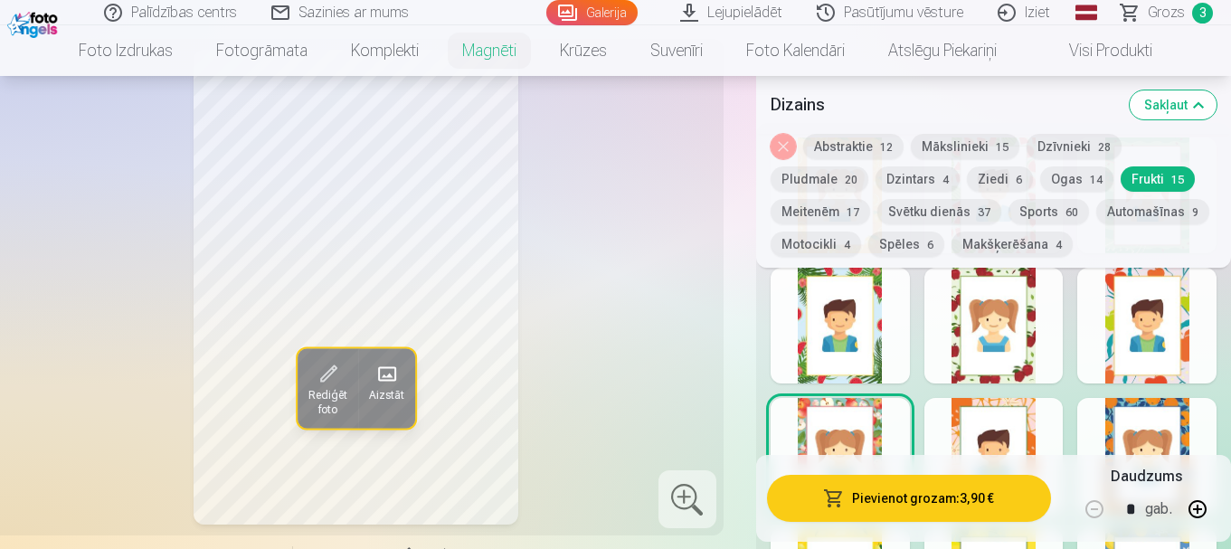
scroll to position [995, 0]
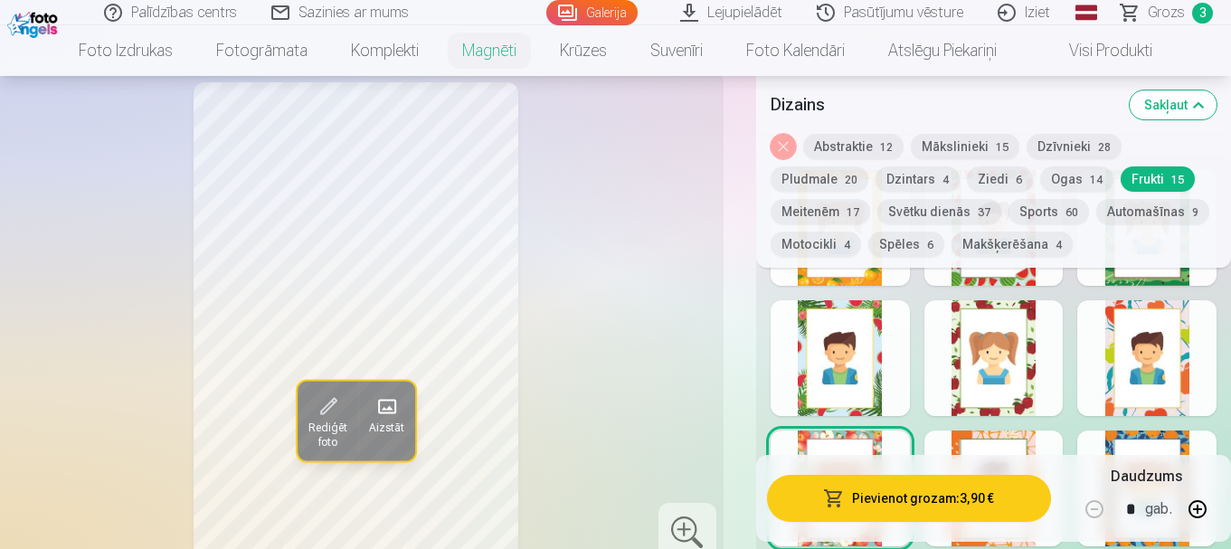
click at [821, 368] on div at bounding box center [840, 358] width 139 height 116
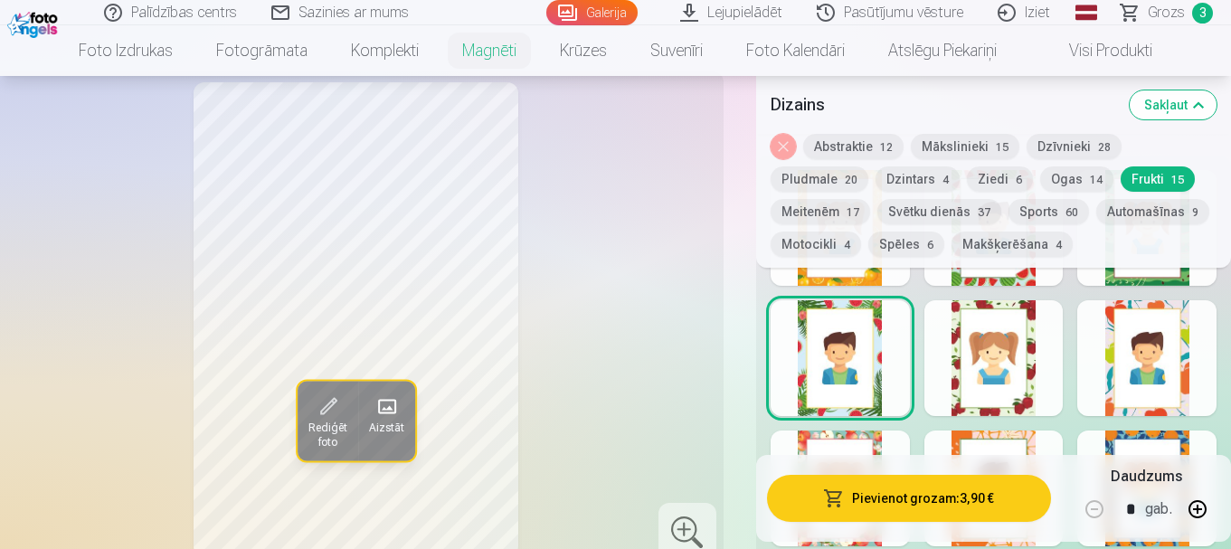
click at [829, 184] on button "Pludmale 20" at bounding box center [820, 178] width 98 height 25
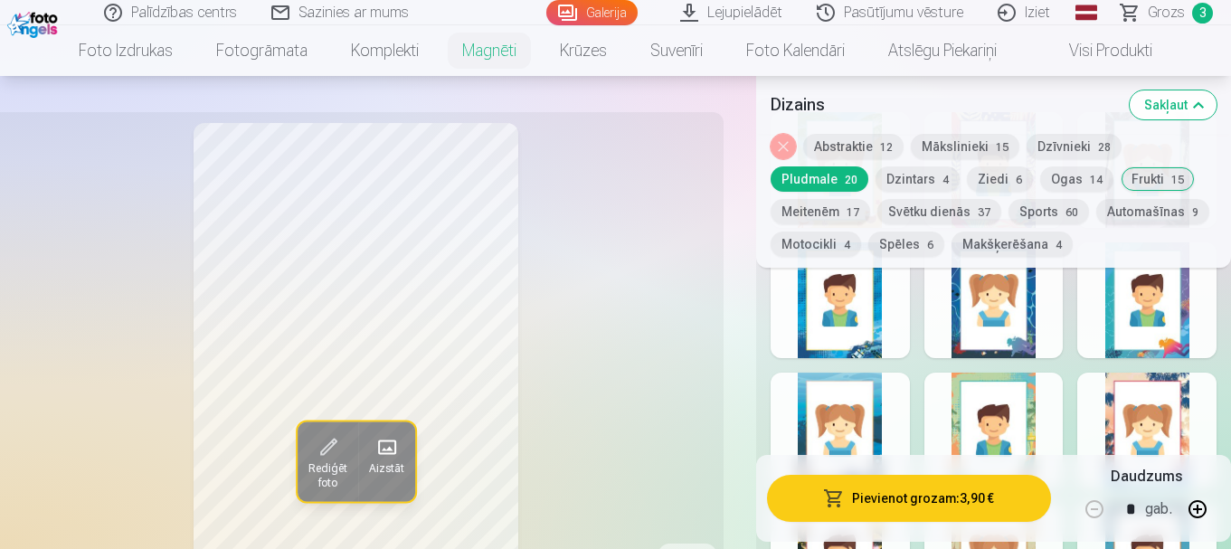
scroll to position [1086, 0]
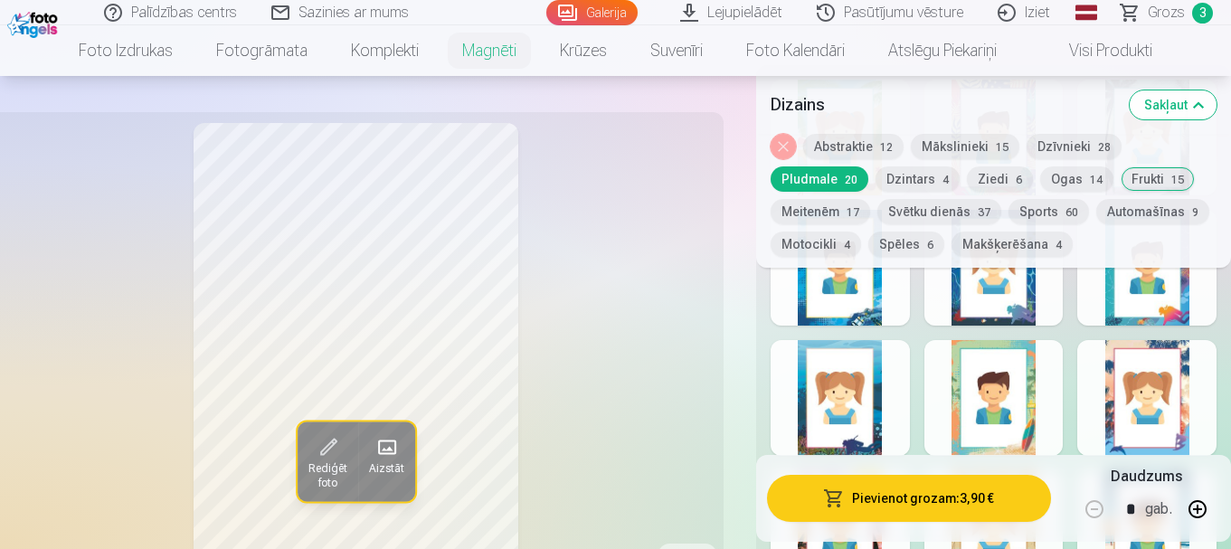
click at [1121, 340] on div at bounding box center [1146, 398] width 139 height 116
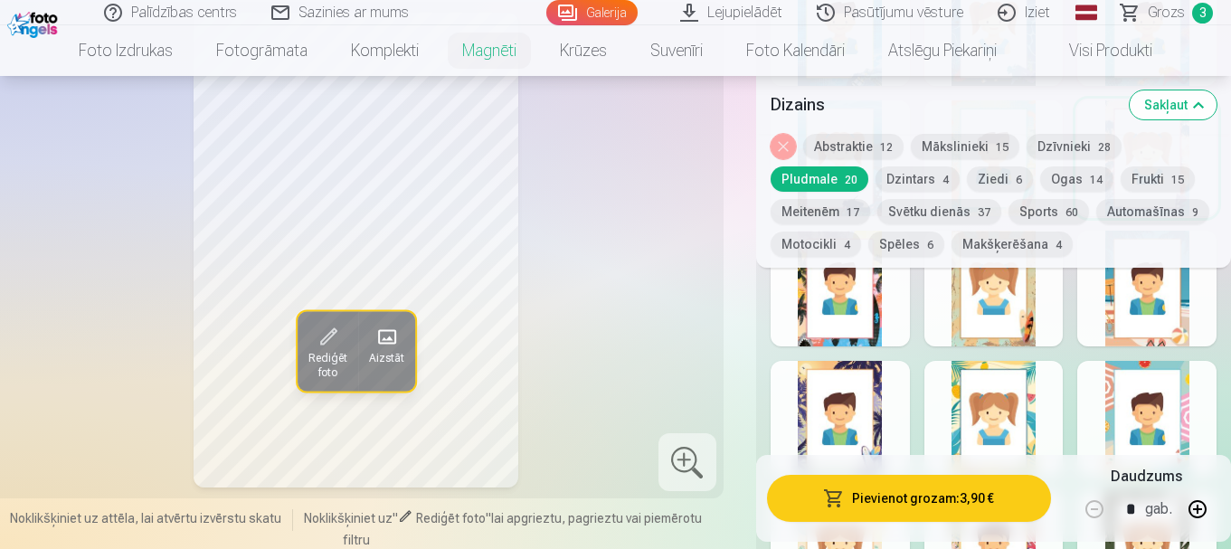
scroll to position [1357, 0]
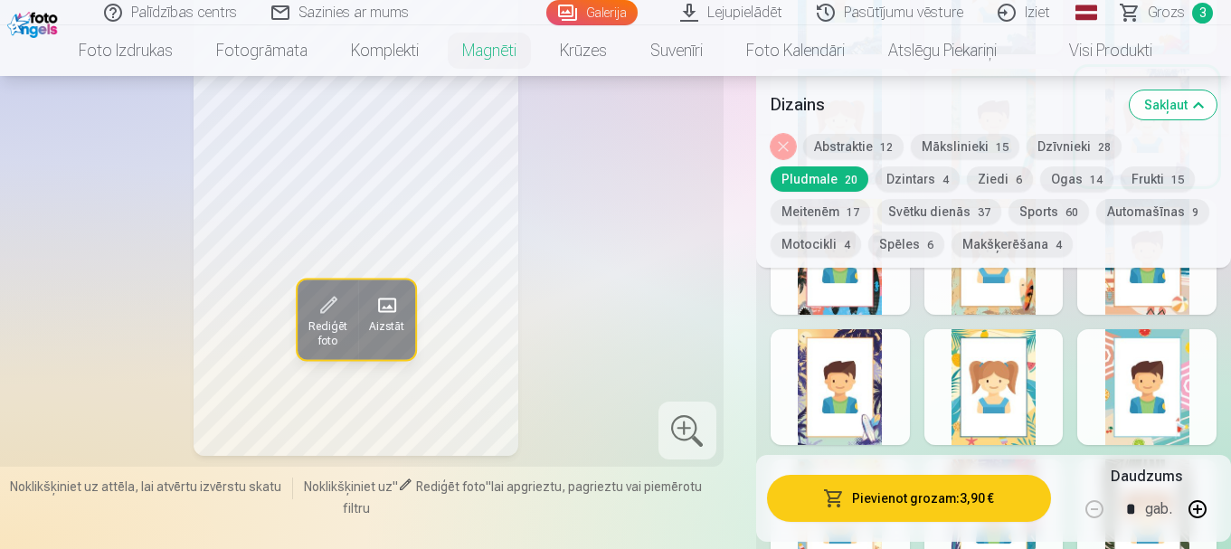
click at [1121, 335] on div at bounding box center [1146, 387] width 139 height 116
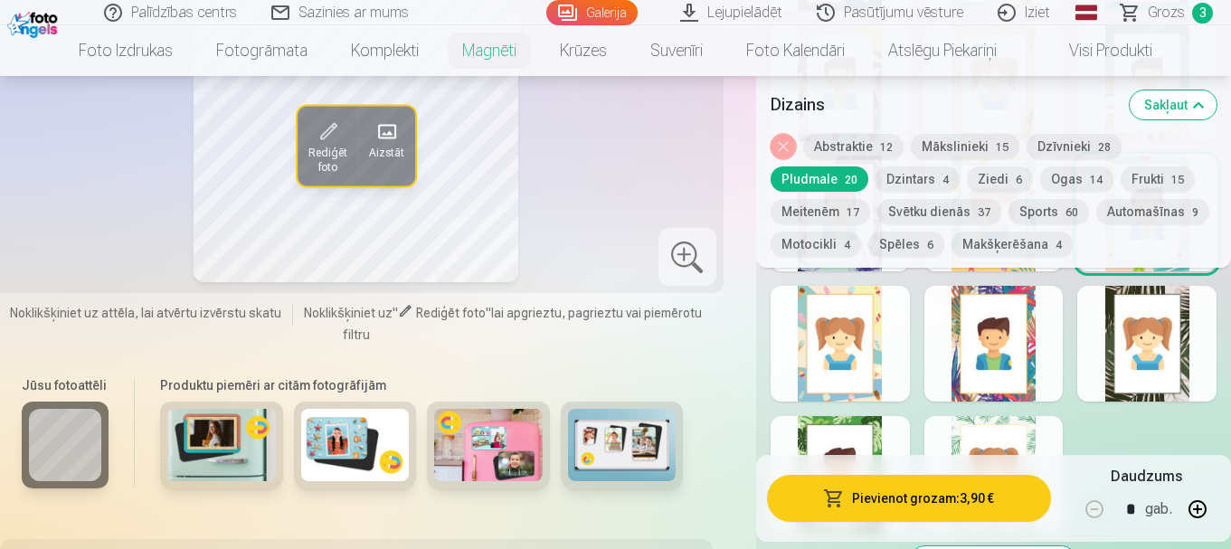
scroll to position [1538, 0]
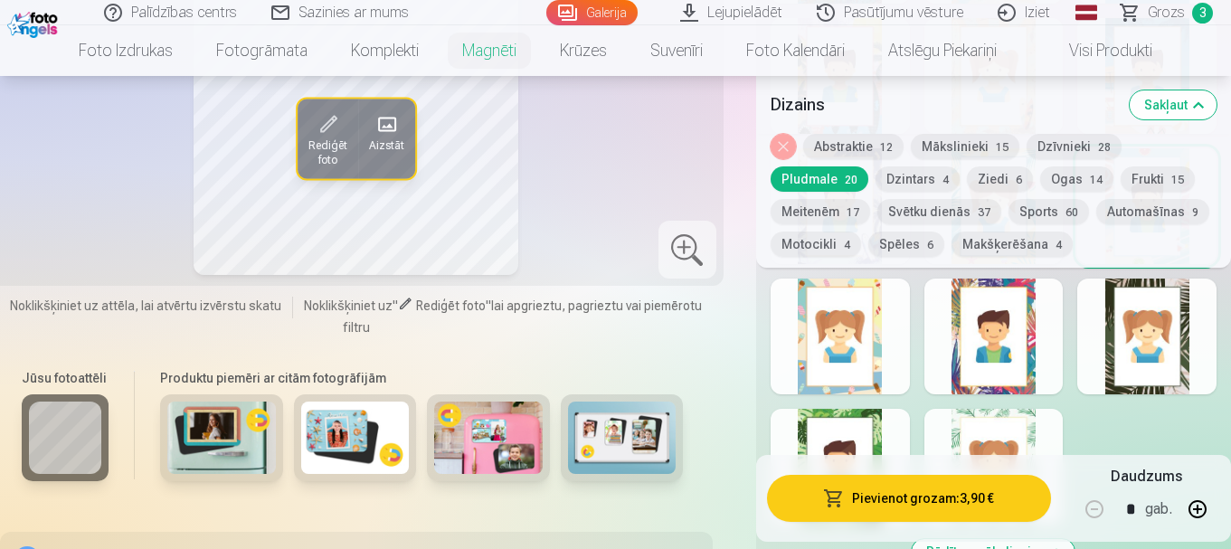
click at [1029, 332] on div at bounding box center [994, 337] width 139 height 116
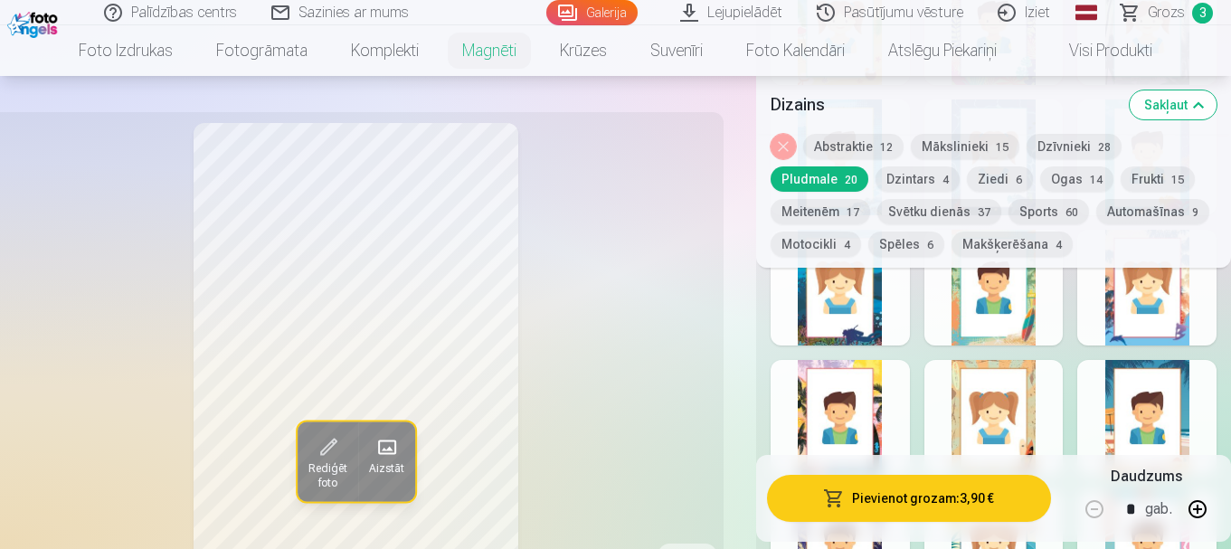
scroll to position [1086, 0]
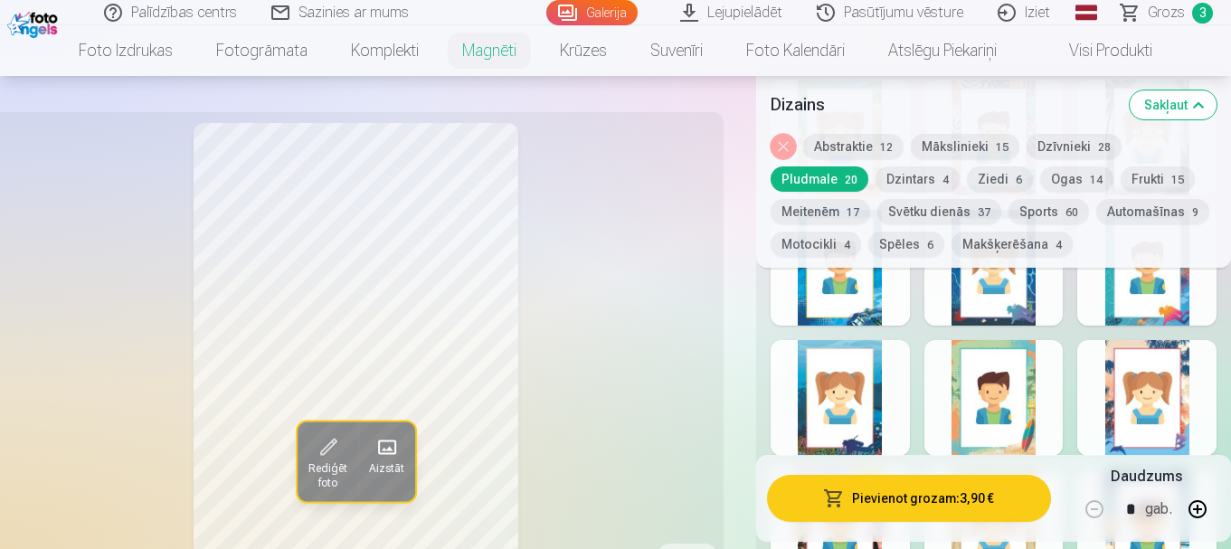
click at [857, 290] on div at bounding box center [840, 268] width 139 height 116
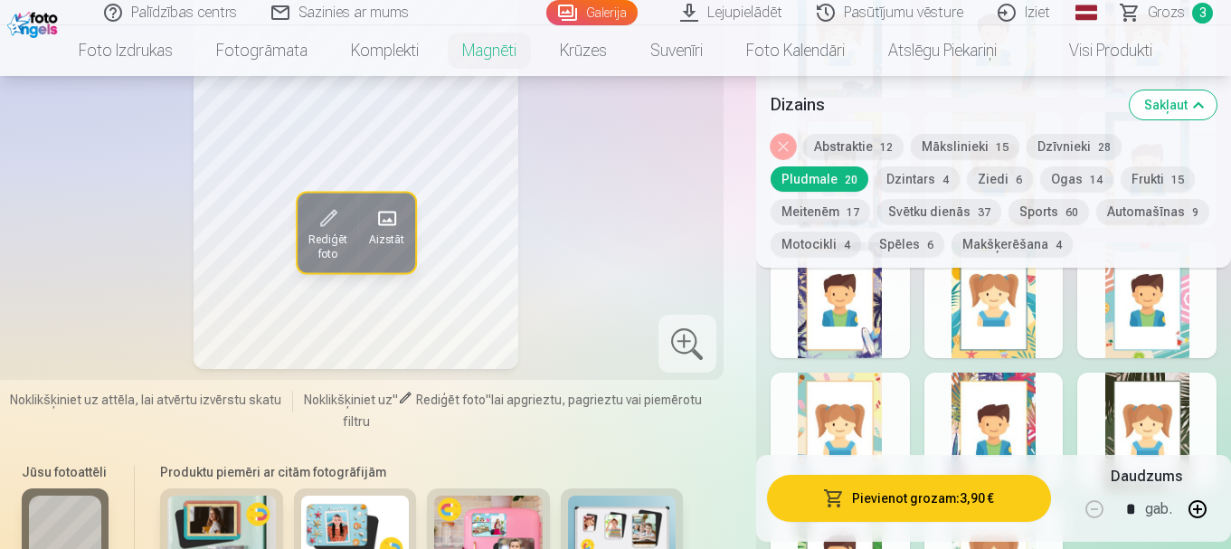
scroll to position [1447, 0]
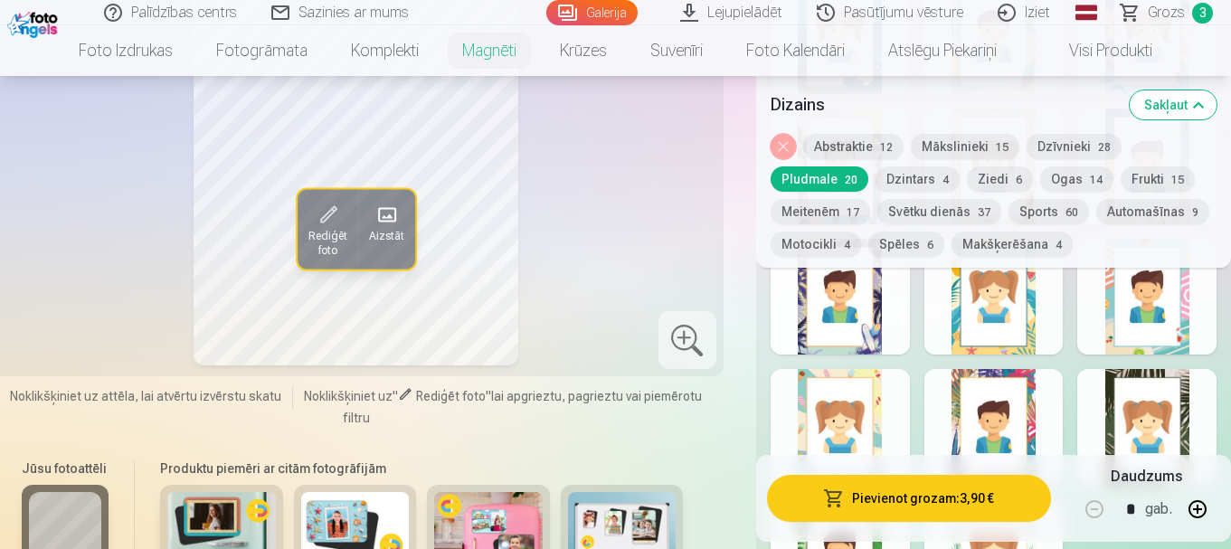
click at [841, 412] on div at bounding box center [840, 427] width 139 height 116
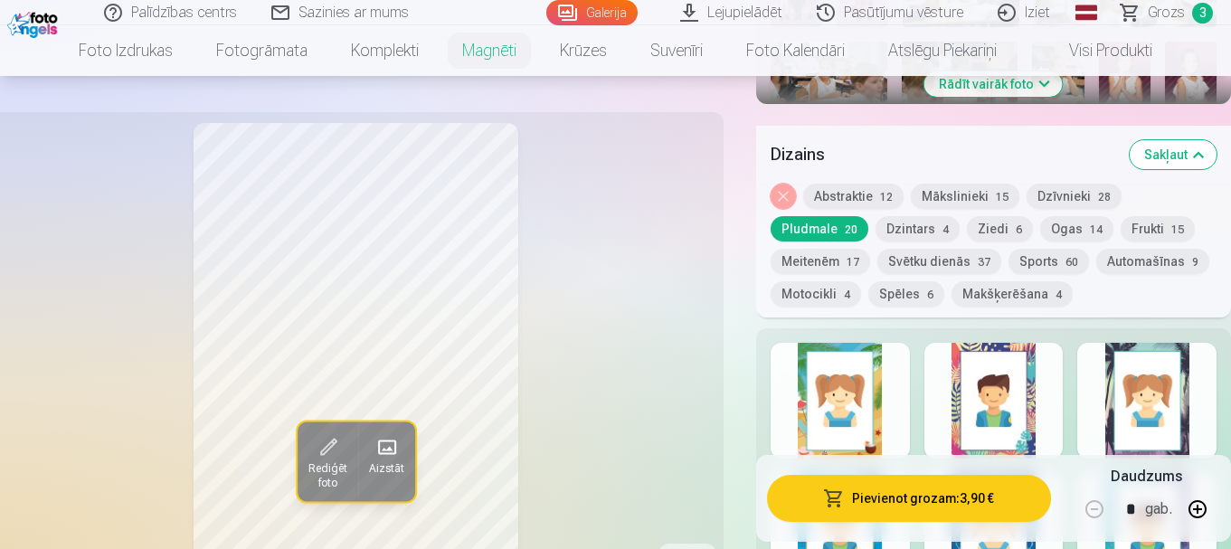
scroll to position [814, 0]
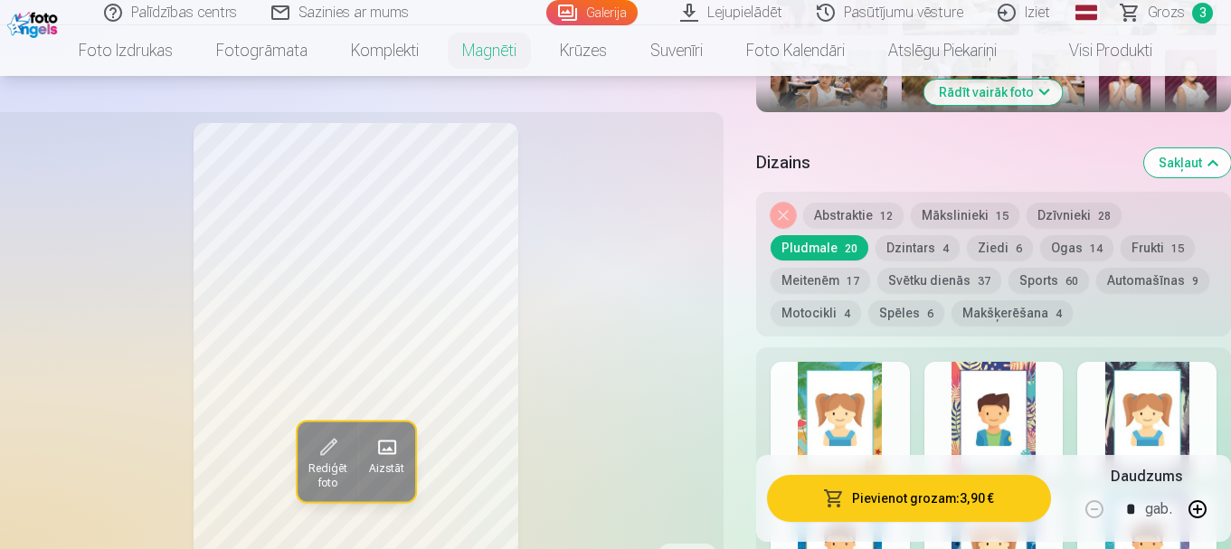
click at [982, 235] on button "Ziedi 6" at bounding box center [1000, 247] width 66 height 25
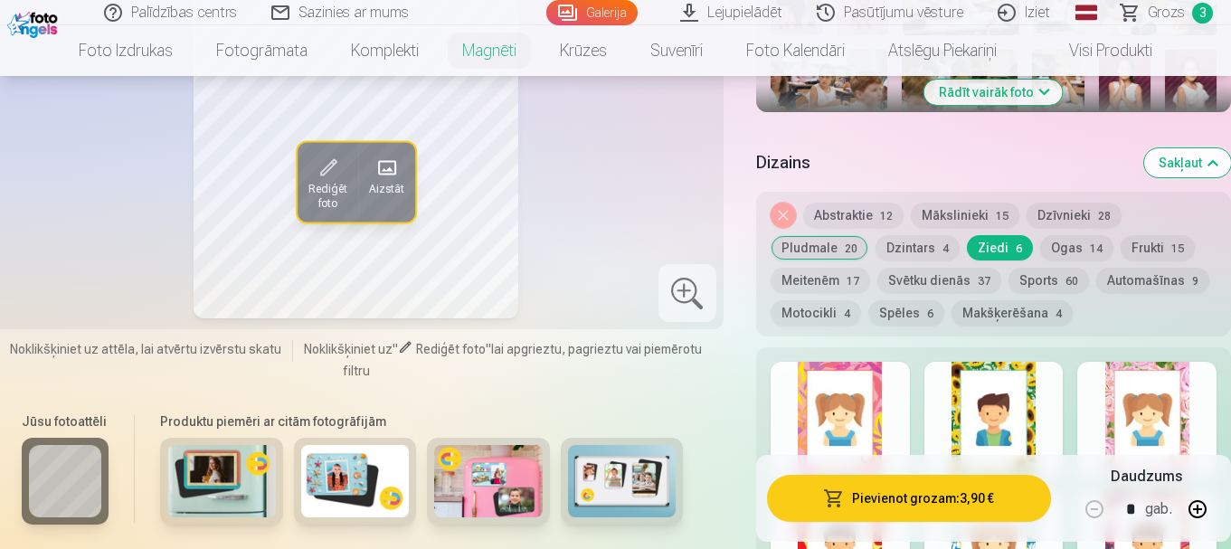
click at [884, 407] on div at bounding box center [840, 420] width 139 height 116
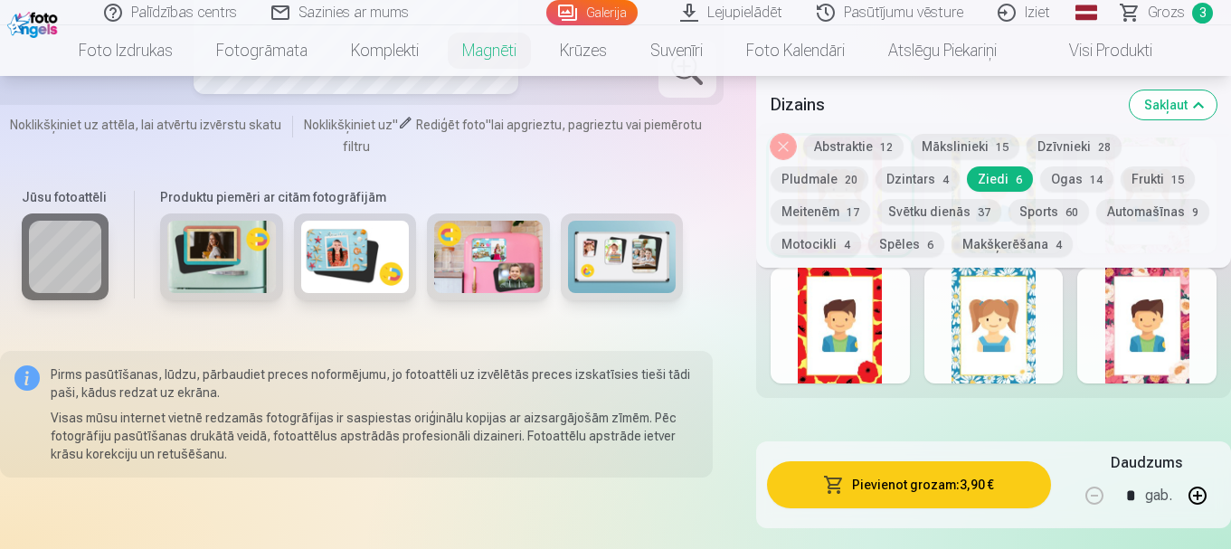
scroll to position [995, 0]
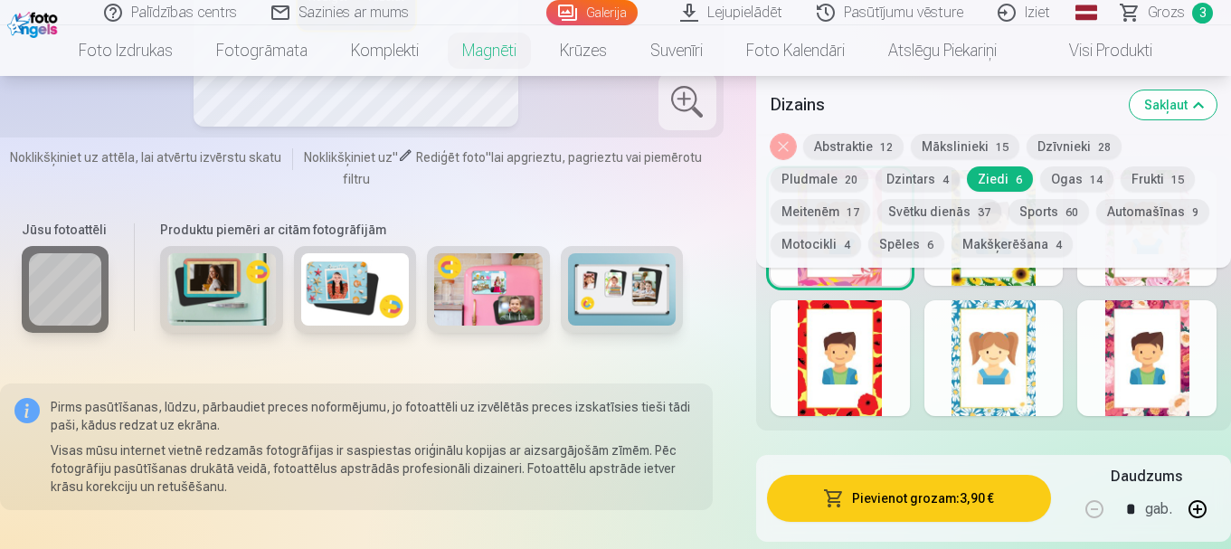
click at [1136, 327] on div at bounding box center [1146, 358] width 139 height 116
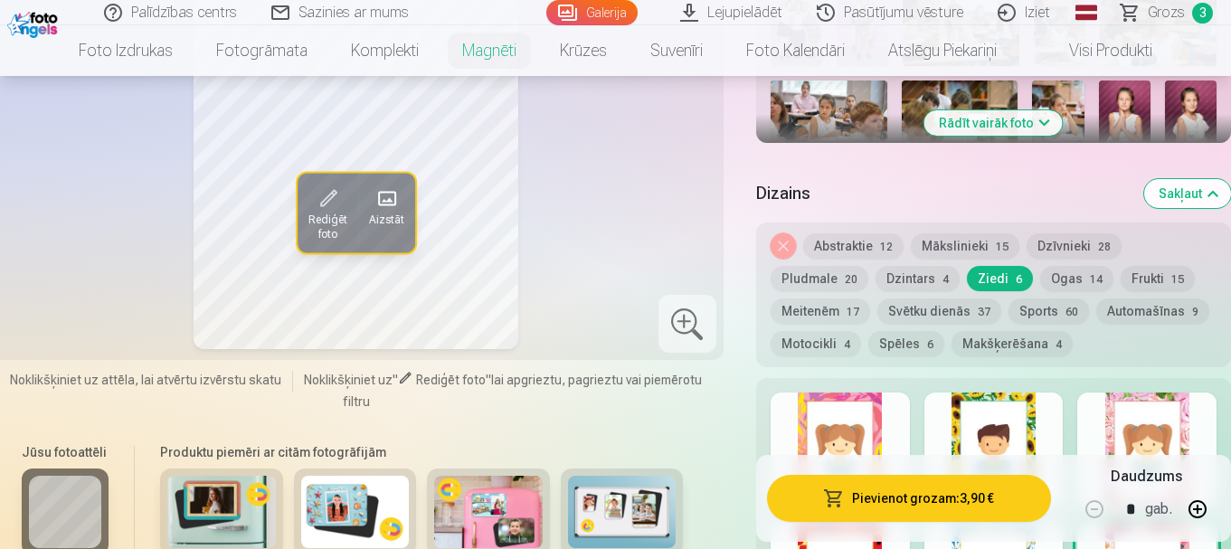
scroll to position [814, 0]
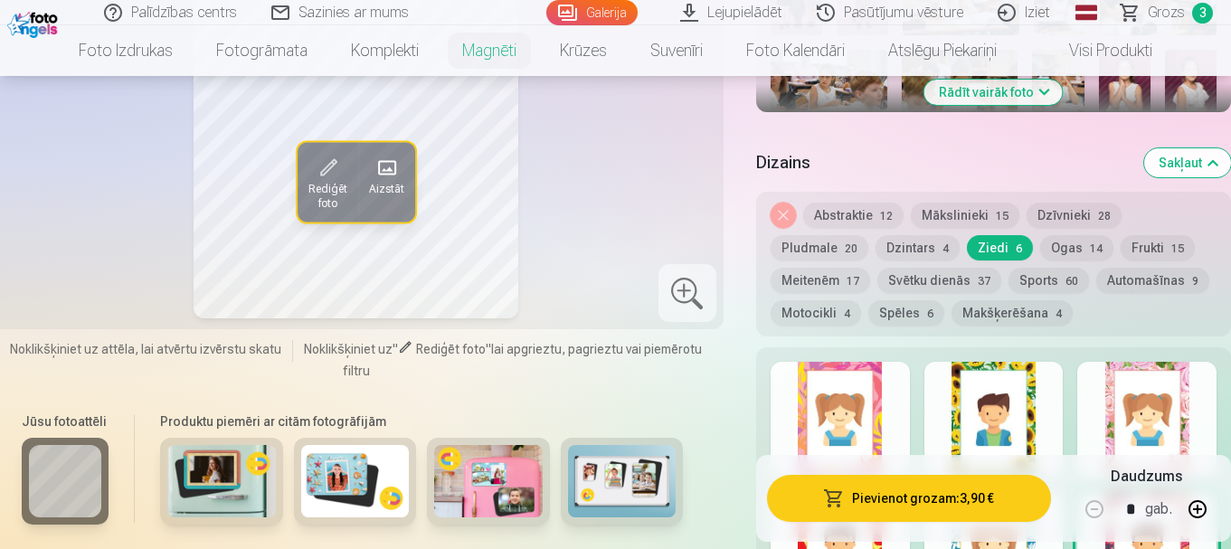
click at [1154, 391] on div at bounding box center [1146, 420] width 139 height 116
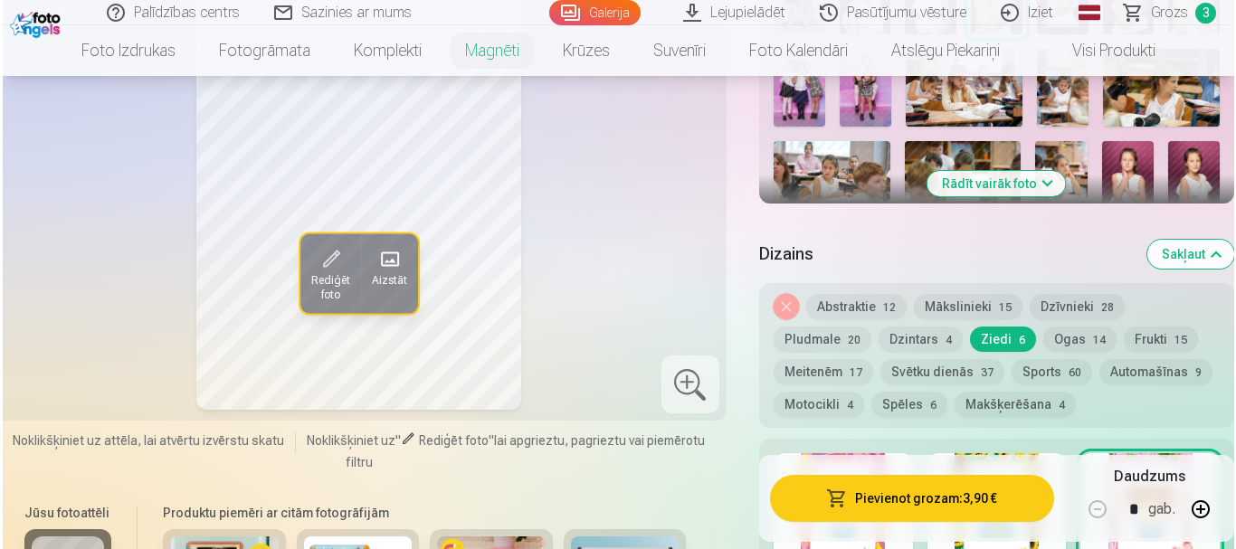
scroll to position [724, 0]
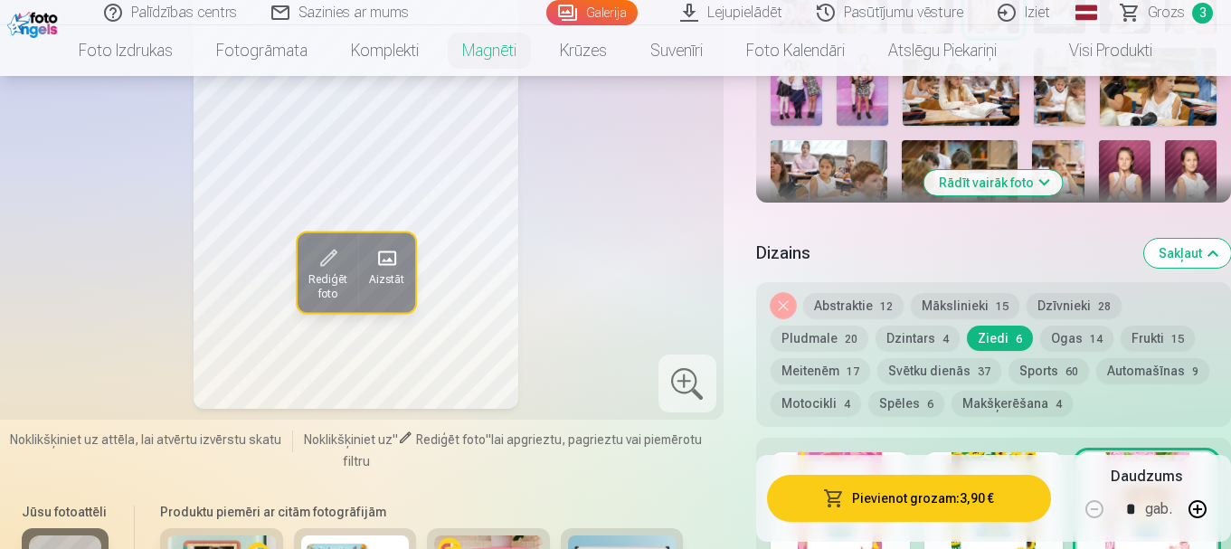
click at [944, 505] on button "Pievienot grozam : 3,90 €" at bounding box center [909, 498] width 284 height 47
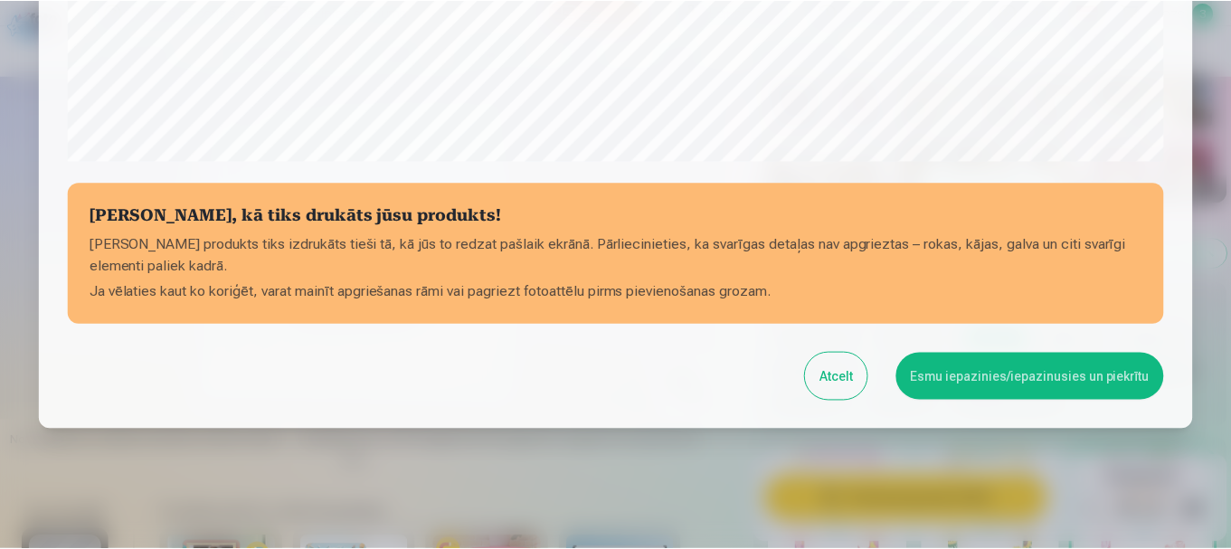
scroll to position [754, 0]
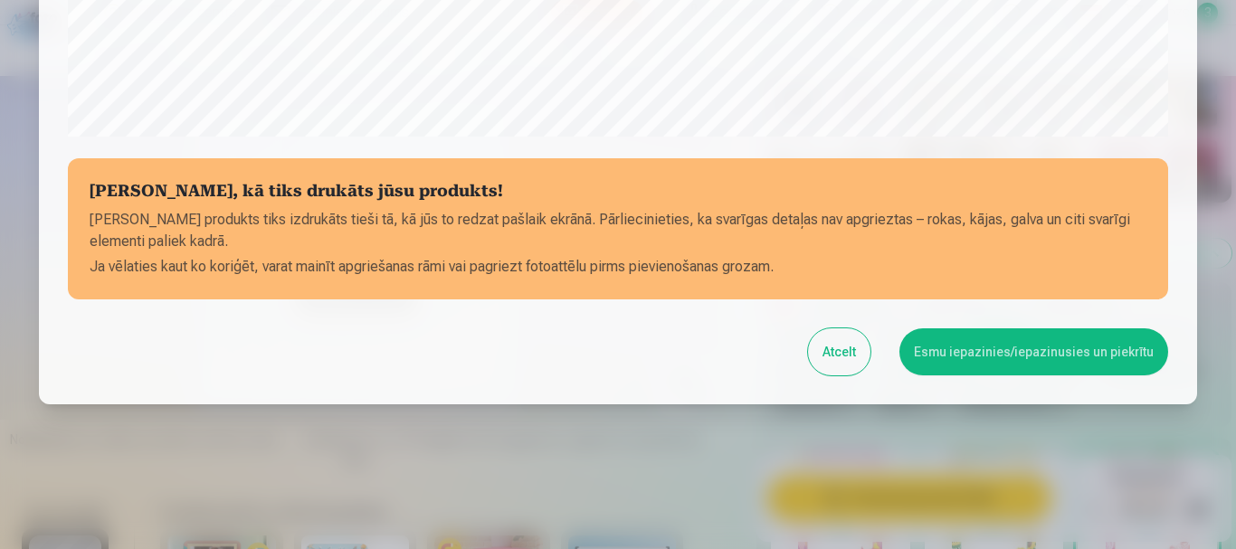
click at [944, 349] on button "Esmu iepazinies/iepazinusies un piekrītu" at bounding box center [1033, 351] width 269 height 47
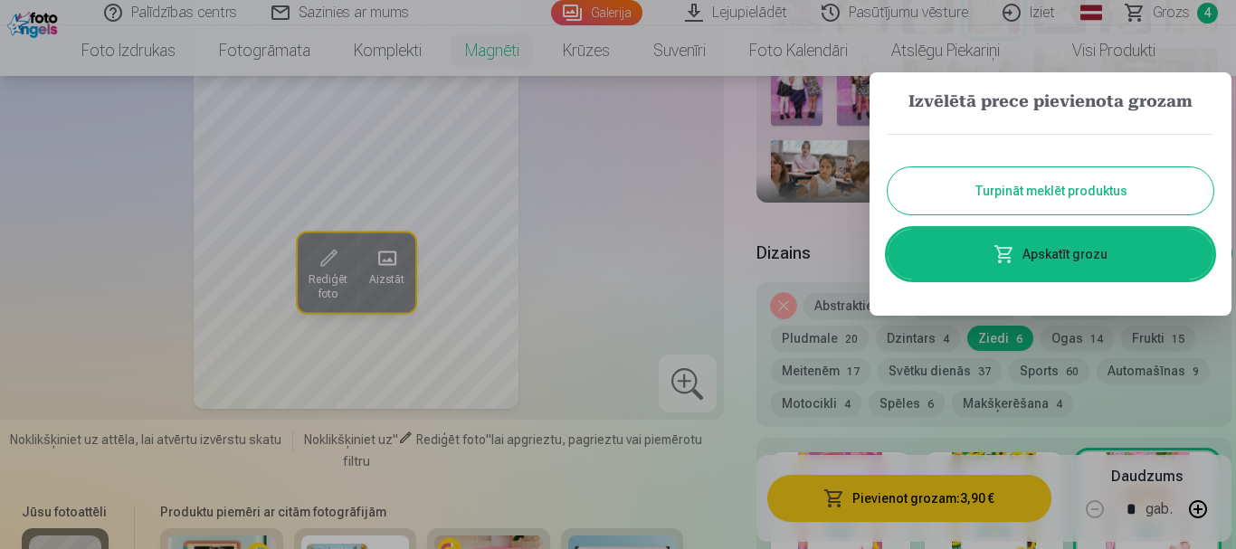
click at [993, 246] on link "Apskatīt grozu" at bounding box center [1050, 254] width 326 height 51
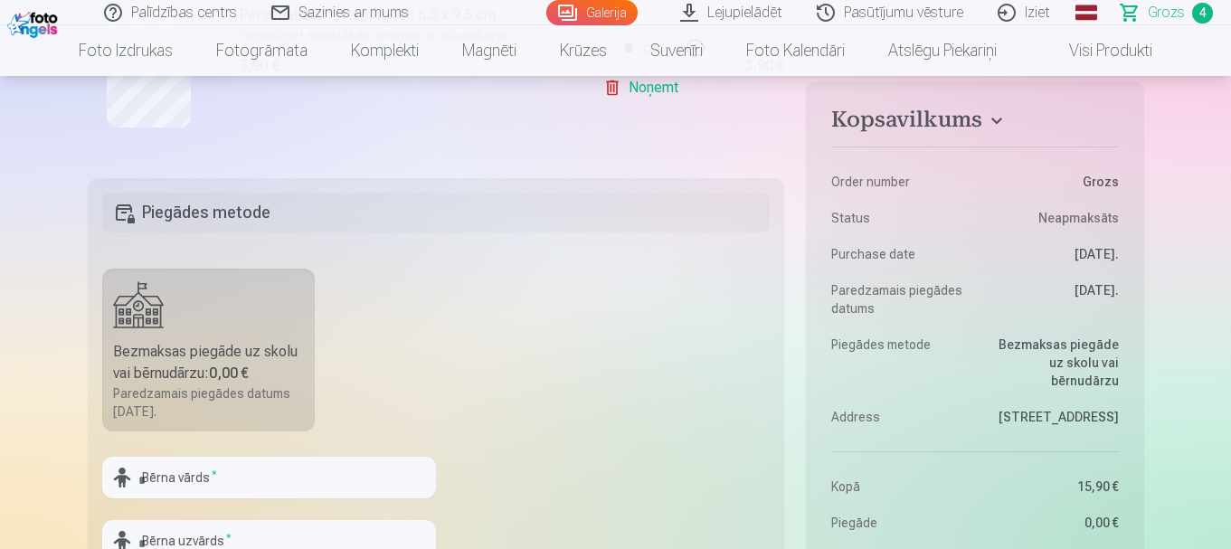
scroll to position [1447, 0]
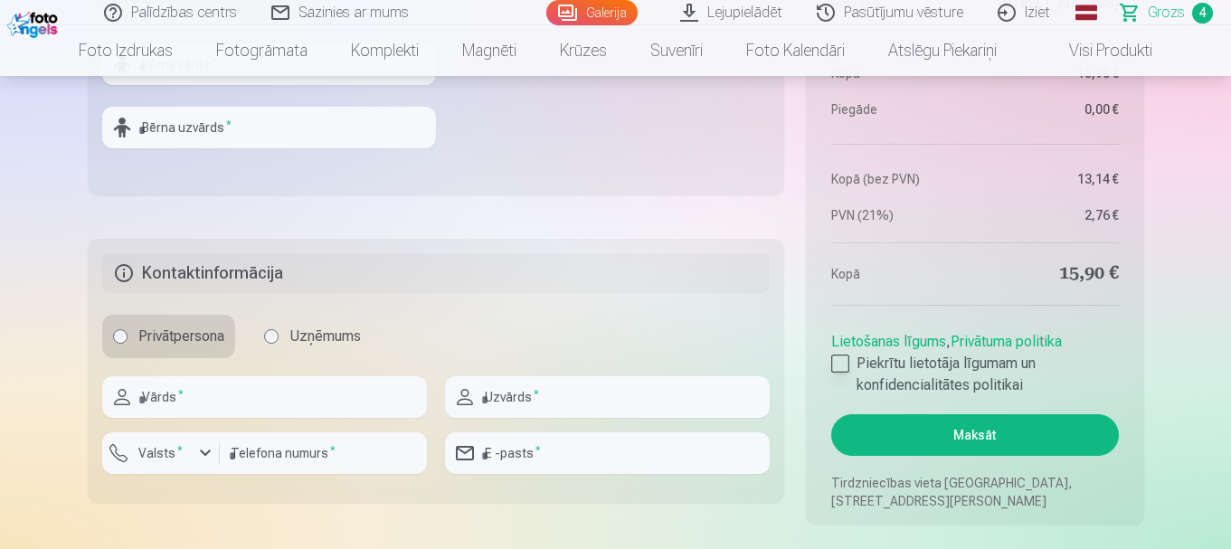
click at [849, 362] on div at bounding box center [840, 364] width 18 height 18
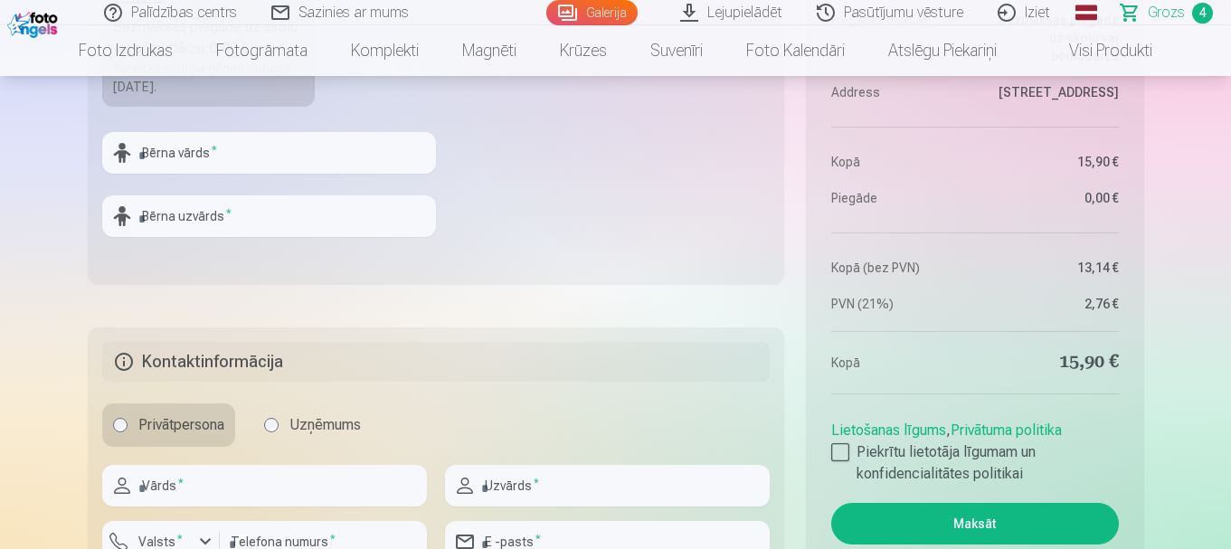
scroll to position [1266, 0]
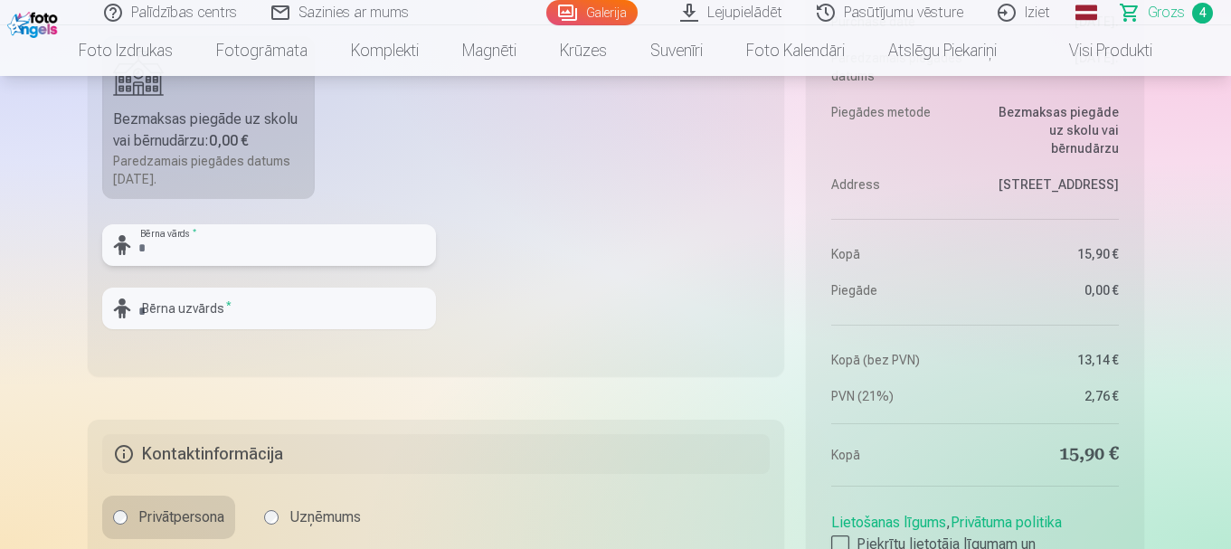
click at [307, 232] on input "text" at bounding box center [269, 245] width 334 height 42
type input "********"
click at [266, 307] on input "text" at bounding box center [269, 309] width 334 height 42
type input "**********"
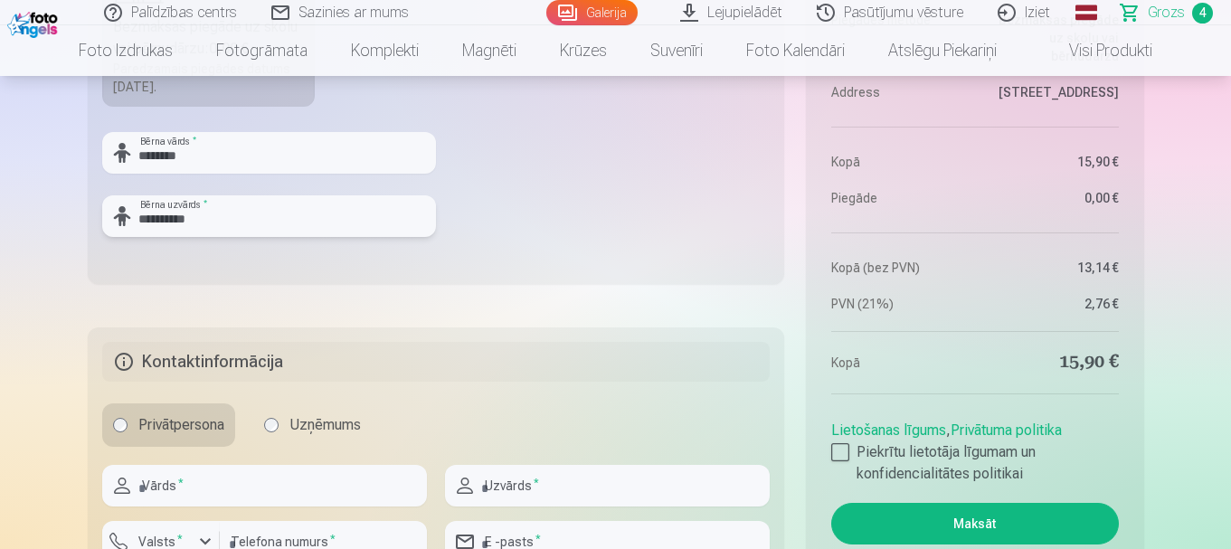
scroll to position [1447, 0]
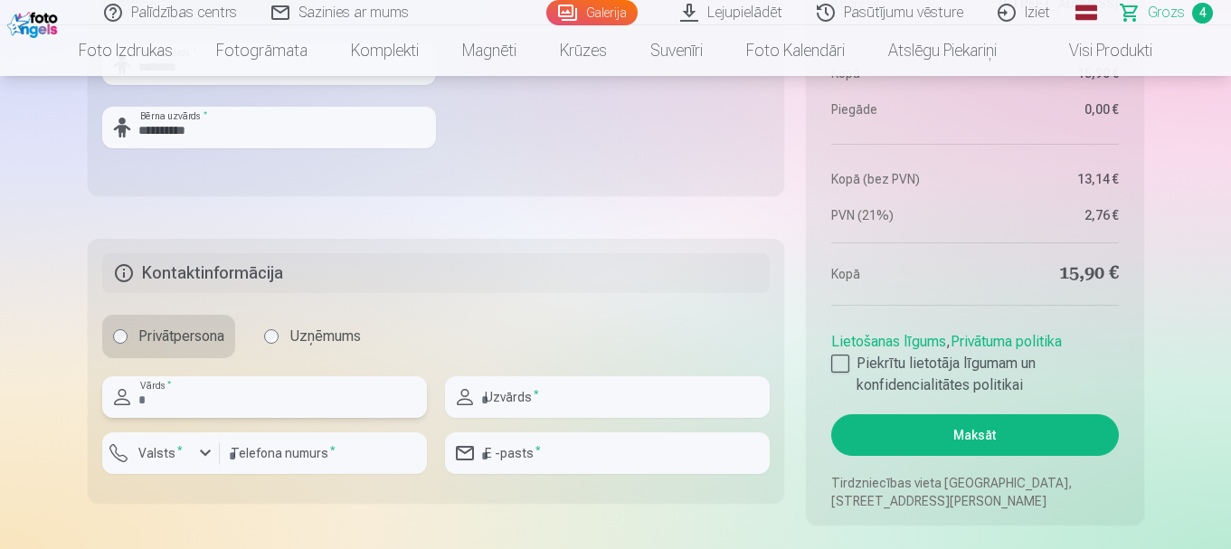
click at [265, 404] on input "text" at bounding box center [264, 397] width 325 height 42
type input "*******"
click at [486, 408] on input "text" at bounding box center [607, 397] width 325 height 42
drag, startPoint x: 312, startPoint y: 466, endPoint x: 318, endPoint y: 474, distance: 10.3
click at [312, 466] on input "number" at bounding box center [323, 453] width 207 height 42
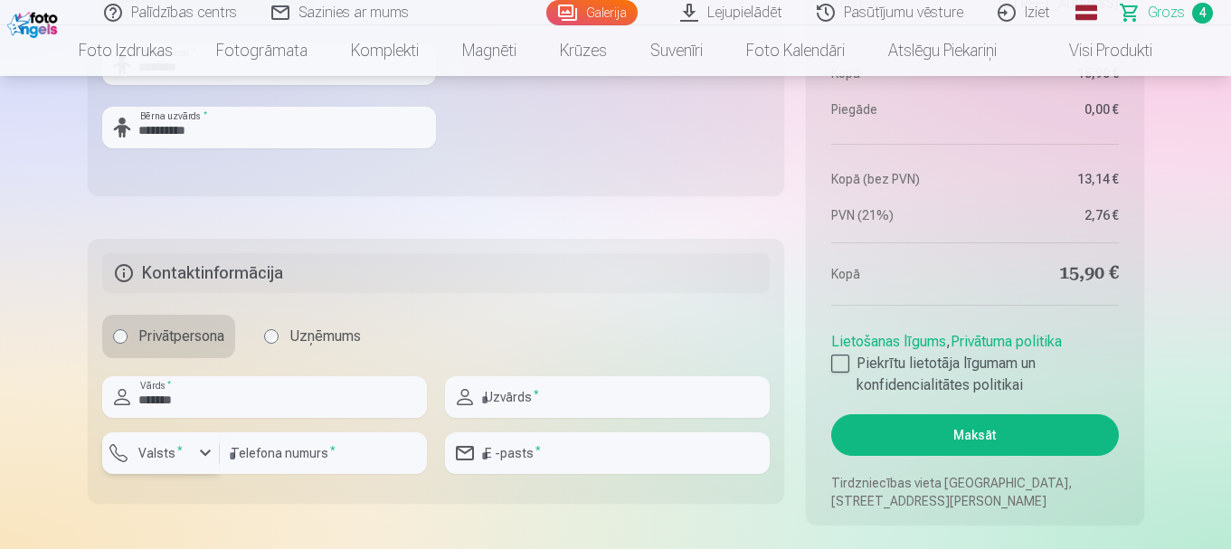
click at [196, 453] on div "button" at bounding box center [205, 453] width 22 height 22
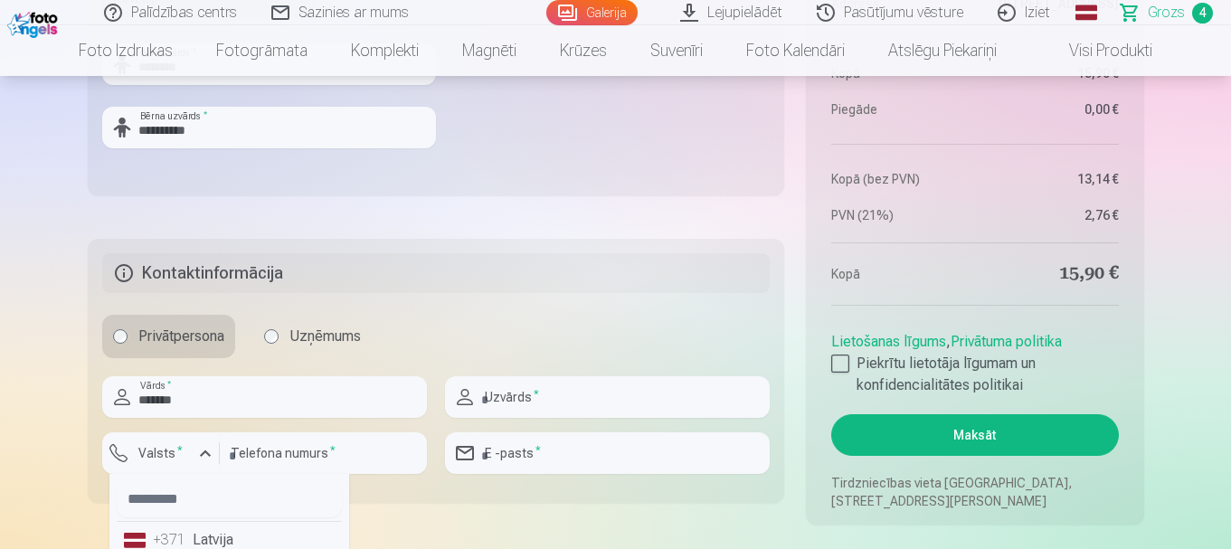
click at [170, 540] on div "+371" at bounding box center [171, 540] width 36 height 22
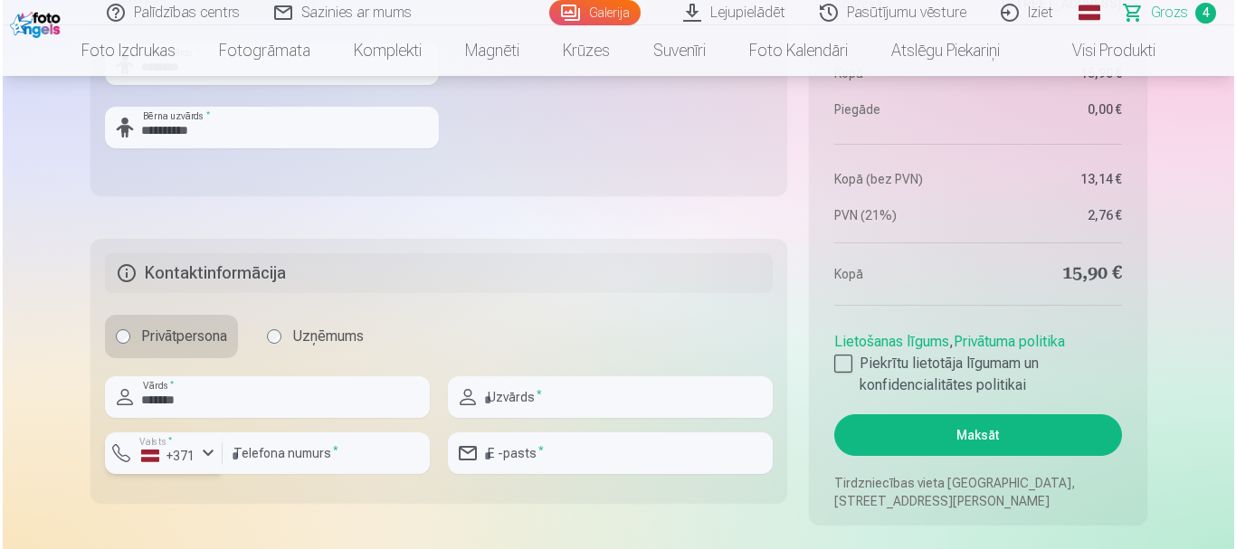
scroll to position [1457, 0]
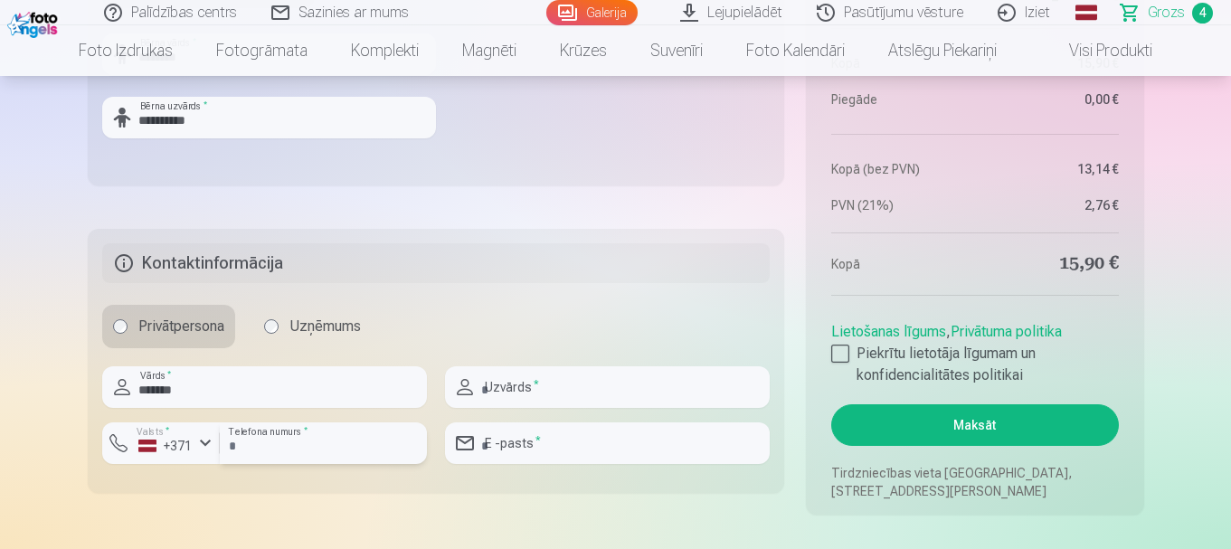
click at [346, 459] on input "number" at bounding box center [323, 443] width 207 height 42
type input "********"
click at [525, 399] on input "text" at bounding box center [607, 387] width 325 height 42
type input "**********"
click at [536, 459] on input "email" at bounding box center [607, 443] width 325 height 42
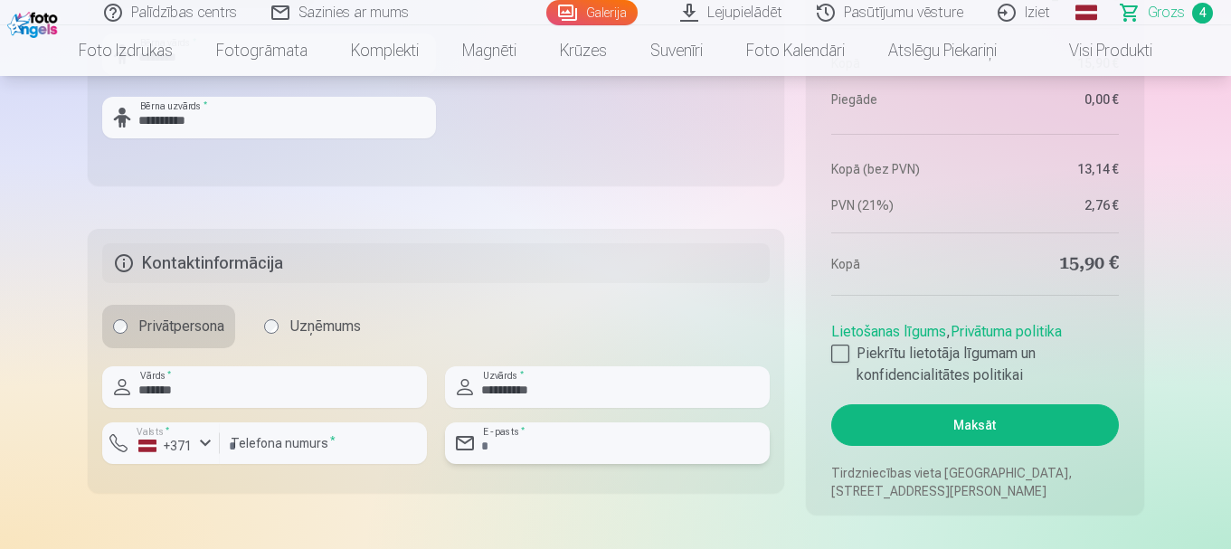
type input "**********"
click at [940, 430] on button "Maksāt" at bounding box center [974, 425] width 287 height 42
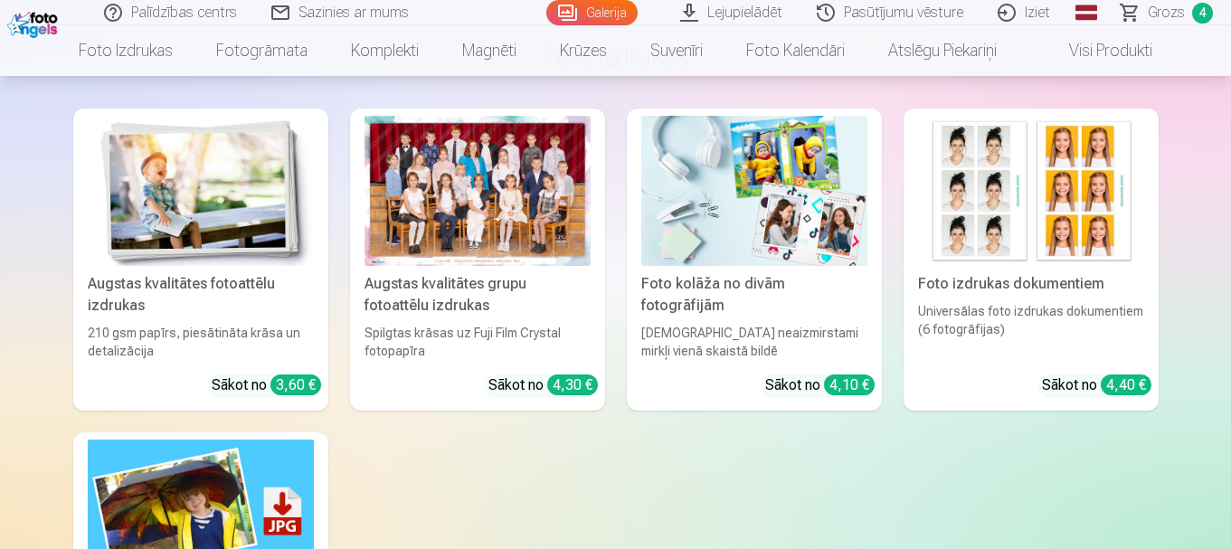
scroll to position [7056, 0]
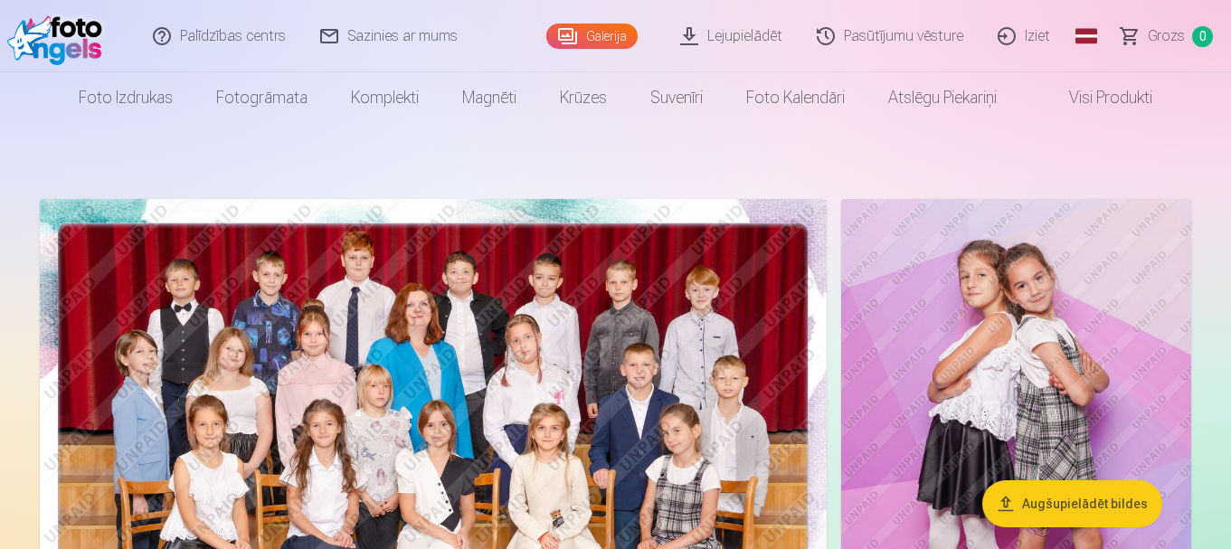
click at [1033, 29] on link "Iziet" at bounding box center [1025, 36] width 87 height 72
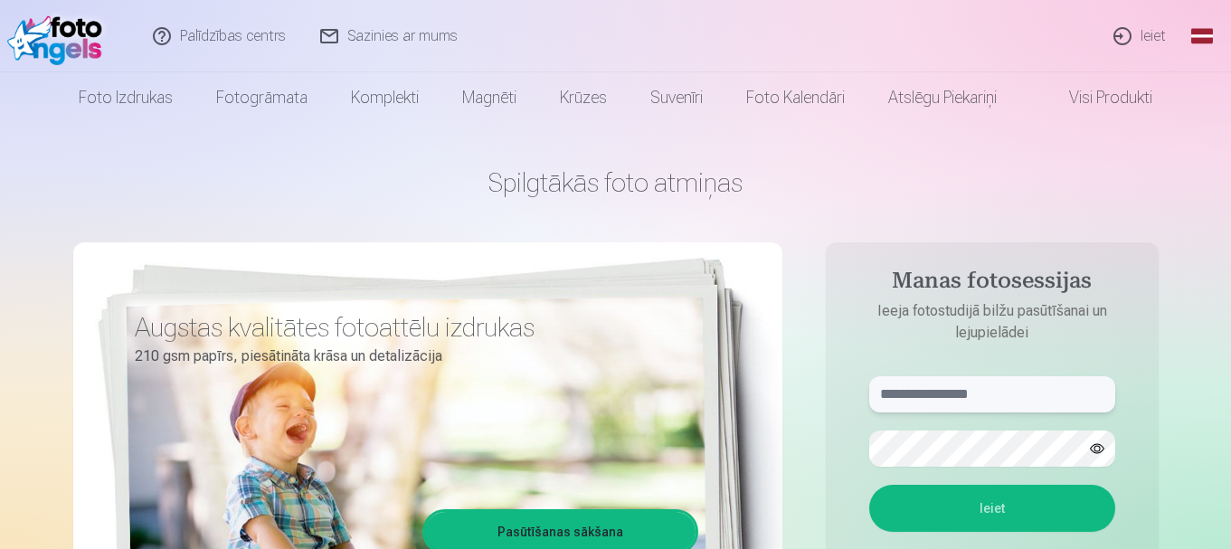
click at [1013, 393] on input "text" at bounding box center [992, 394] width 246 height 36
click at [941, 410] on input "text" at bounding box center [992, 394] width 246 height 36
type input "******"
click at [1150, 36] on link "Ieiet" at bounding box center [1140, 36] width 87 height 72
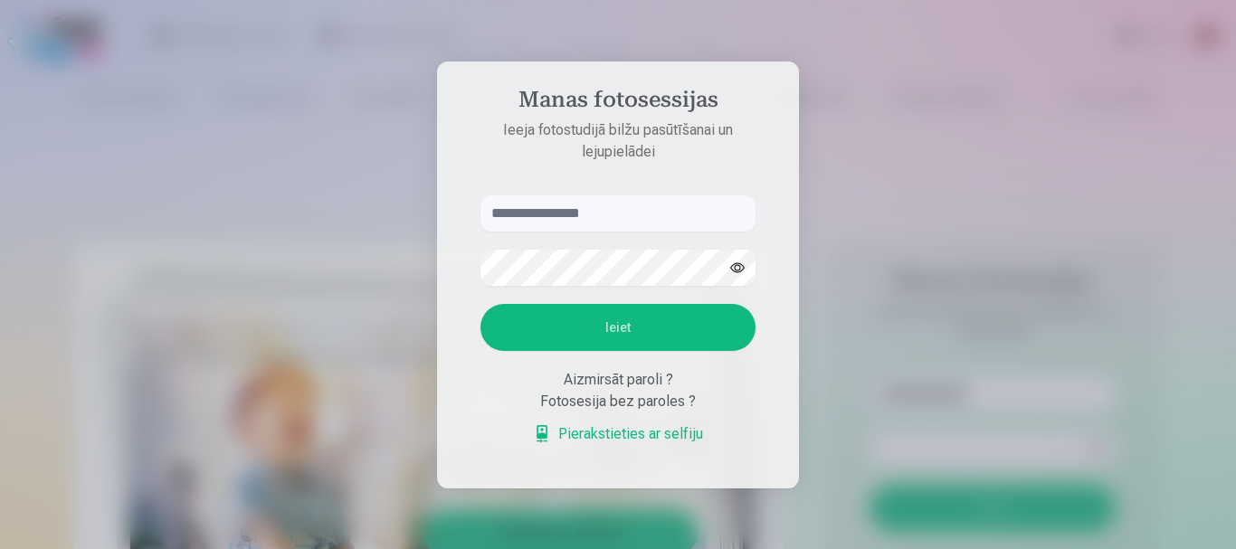
click at [591, 216] on input "text" at bounding box center [617, 213] width 275 height 36
click at [544, 218] on input "text" at bounding box center [617, 213] width 275 height 36
click at [643, 386] on div "Aizmirsāt paroli ?" at bounding box center [617, 380] width 275 height 22
click at [724, 269] on button "button" at bounding box center [737, 268] width 34 height 34
click at [662, 380] on div "Aizmirsāt paroli ?" at bounding box center [617, 380] width 275 height 22
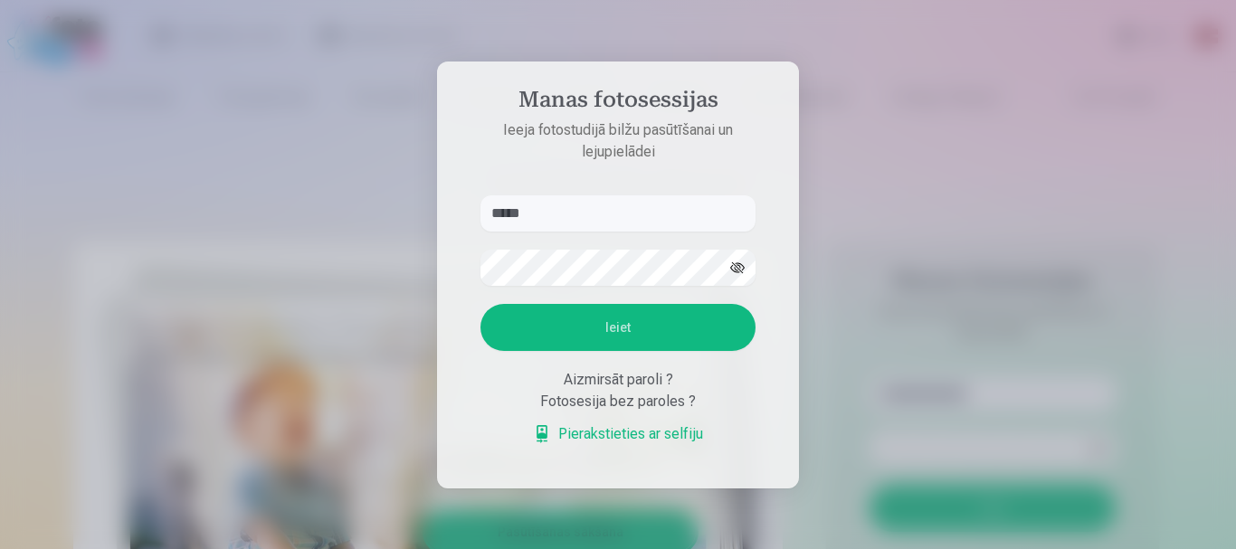
click at [650, 379] on div "Aizmirsāt paroli ?" at bounding box center [617, 380] width 275 height 22
click at [673, 361] on form "***** Ieiet Aizmirsāt paroli ? Fotosesija bez paroles ? Pierakstieties ar selfi…" at bounding box center [617, 329] width 311 height 268
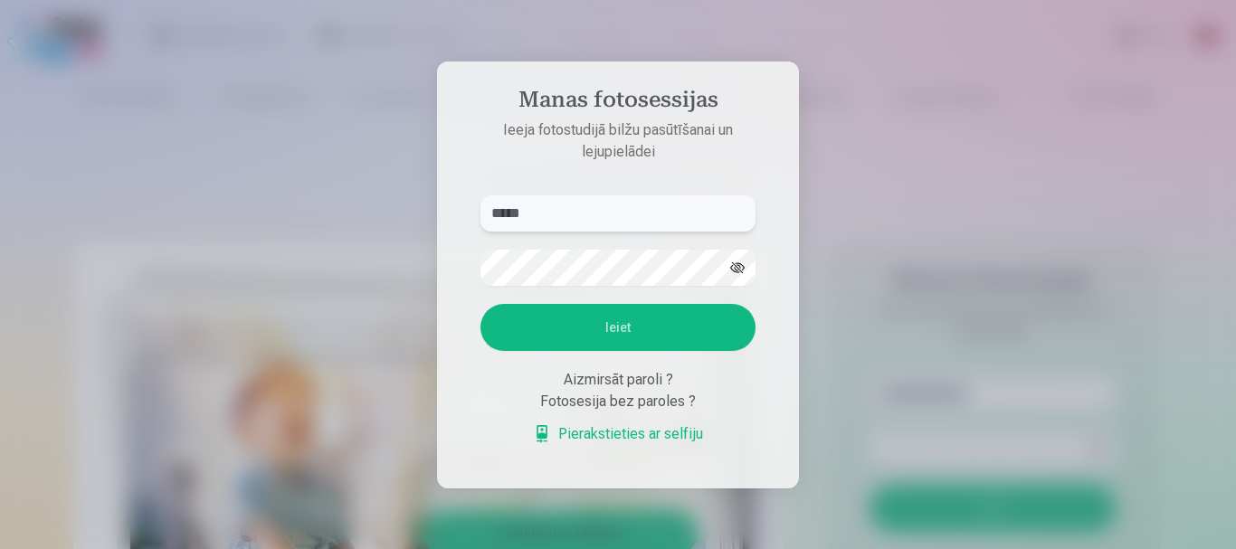
click at [523, 216] on input "*****" at bounding box center [617, 213] width 275 height 36
type input "******"
click at [705, 375] on div "Aizmirsāt paroli ?" at bounding box center [617, 380] width 275 height 22
click at [655, 378] on div "Aizmirsāt paroli ?" at bounding box center [617, 380] width 275 height 22
click at [652, 378] on div "Aizmirsāt paroli ?" at bounding box center [617, 380] width 275 height 22
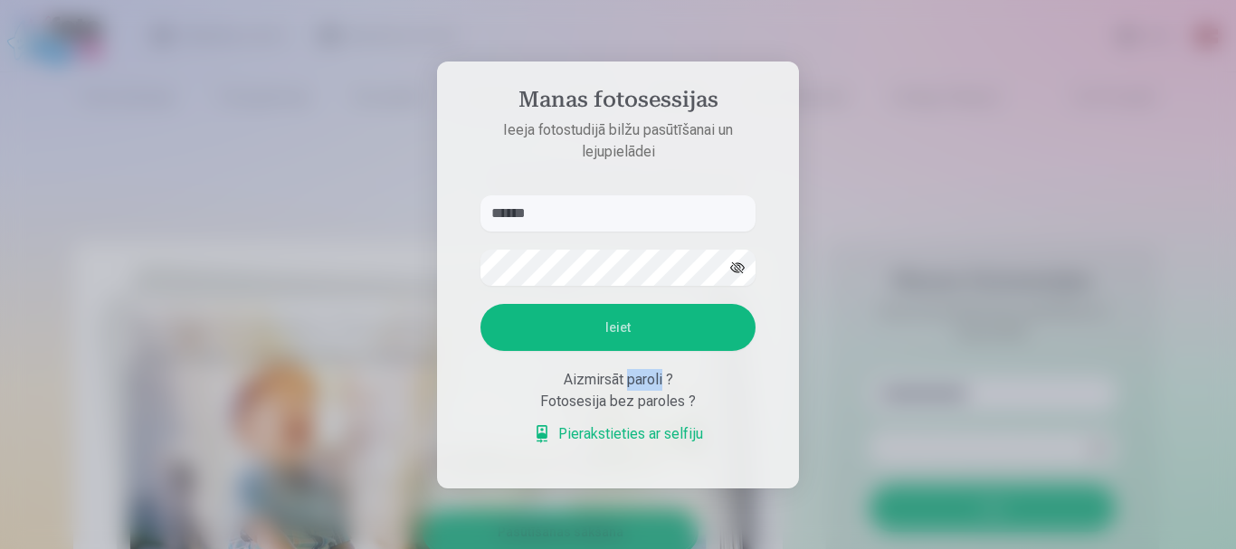
click at [652, 377] on div "Aizmirsāt paroli ?" at bounding box center [617, 380] width 275 height 22
click at [726, 267] on button "button" at bounding box center [737, 268] width 34 height 34
click at [645, 434] on link "Pierakstieties ar selfiju" at bounding box center [618, 434] width 170 height 22
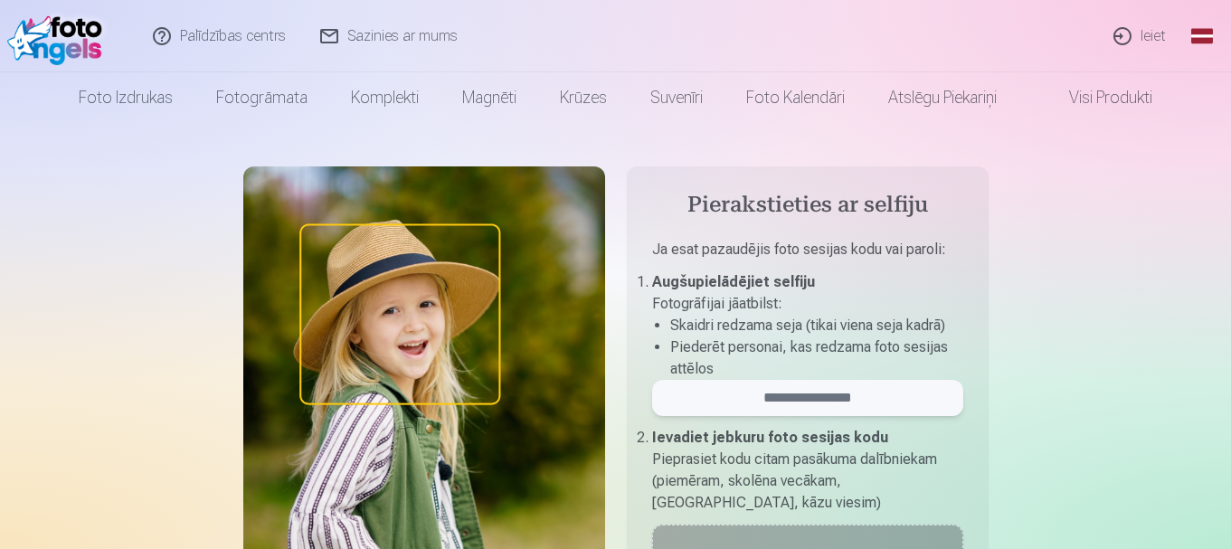
click at [777, 401] on input "email" at bounding box center [807, 398] width 311 height 36
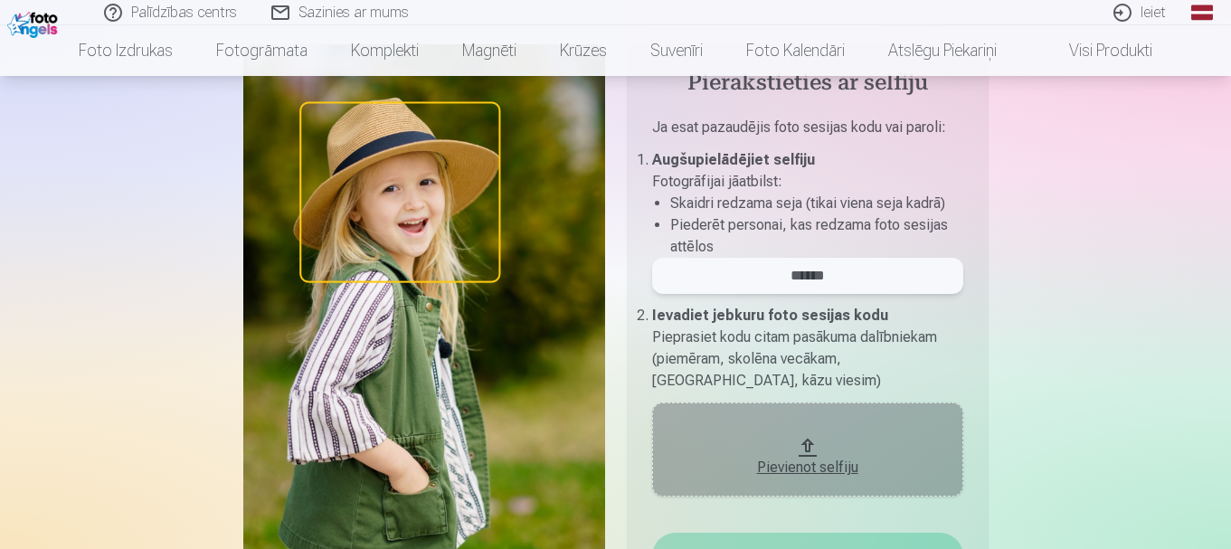
scroll to position [271, 0]
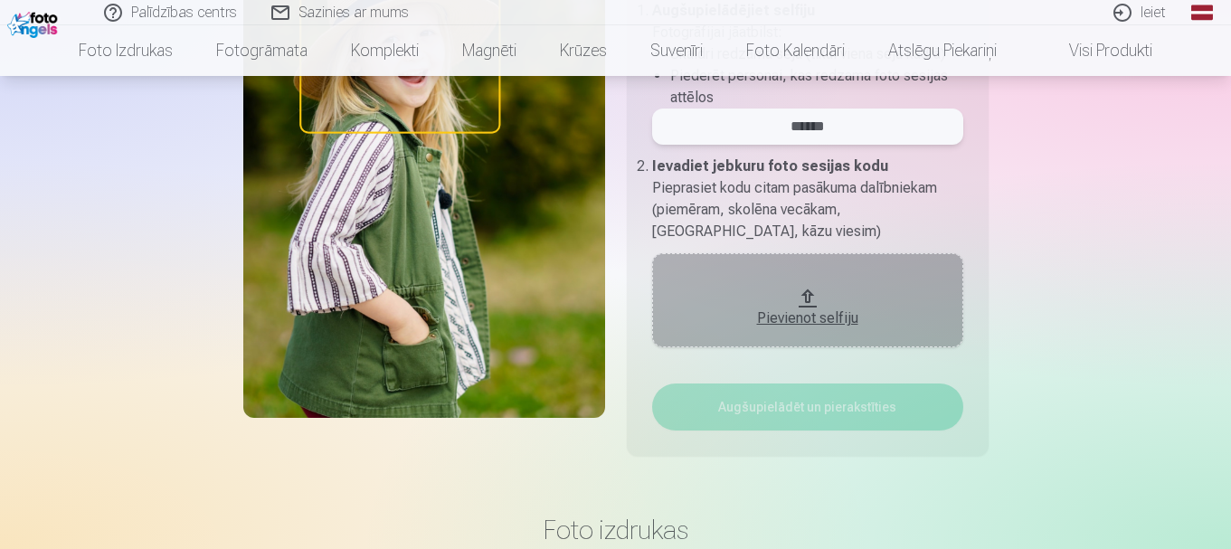
type input "******"
click at [802, 319] on div "Pievienot selfiju" at bounding box center [807, 319] width 275 height 22
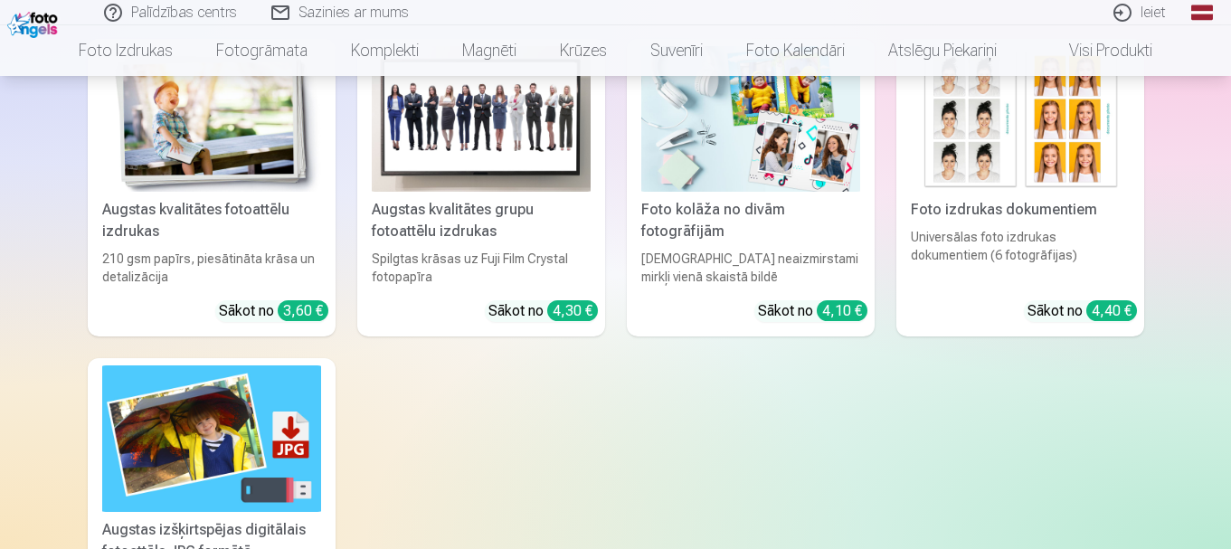
scroll to position [814, 0]
